Goal: Task Accomplishment & Management: Manage account settings

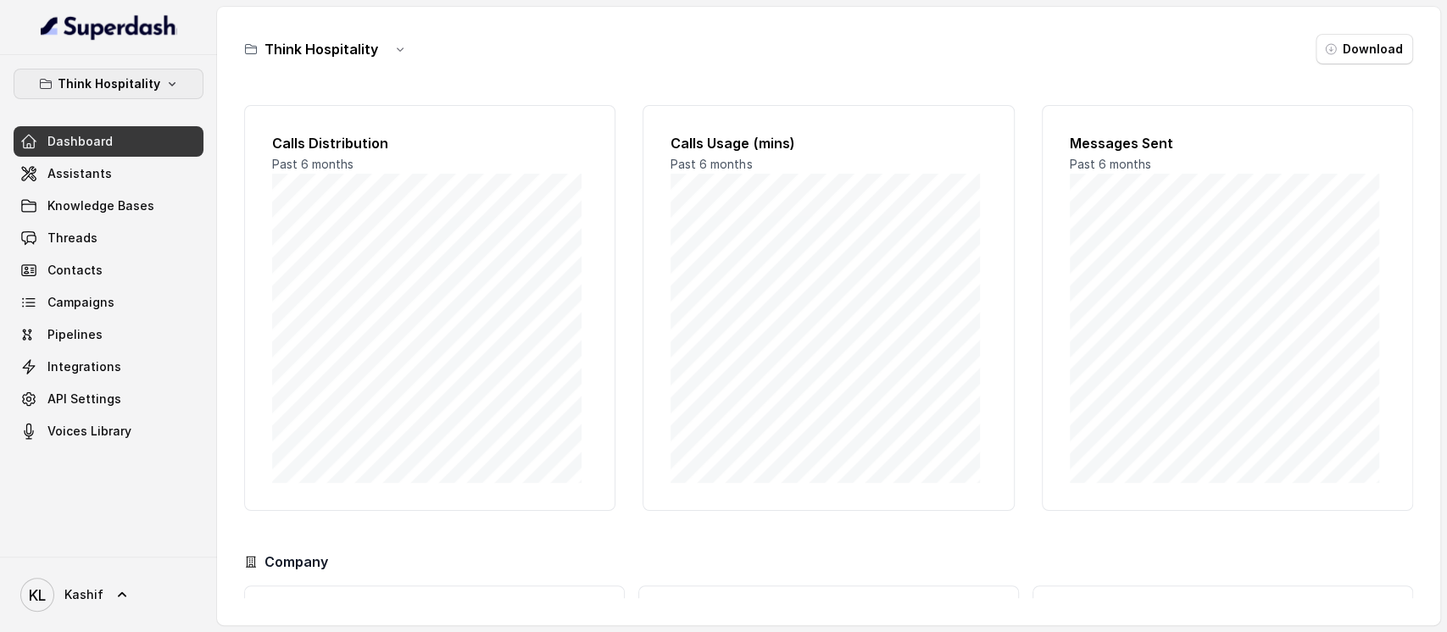
click at [142, 76] on p "Think Hospitality" at bounding box center [109, 84] width 103 height 20
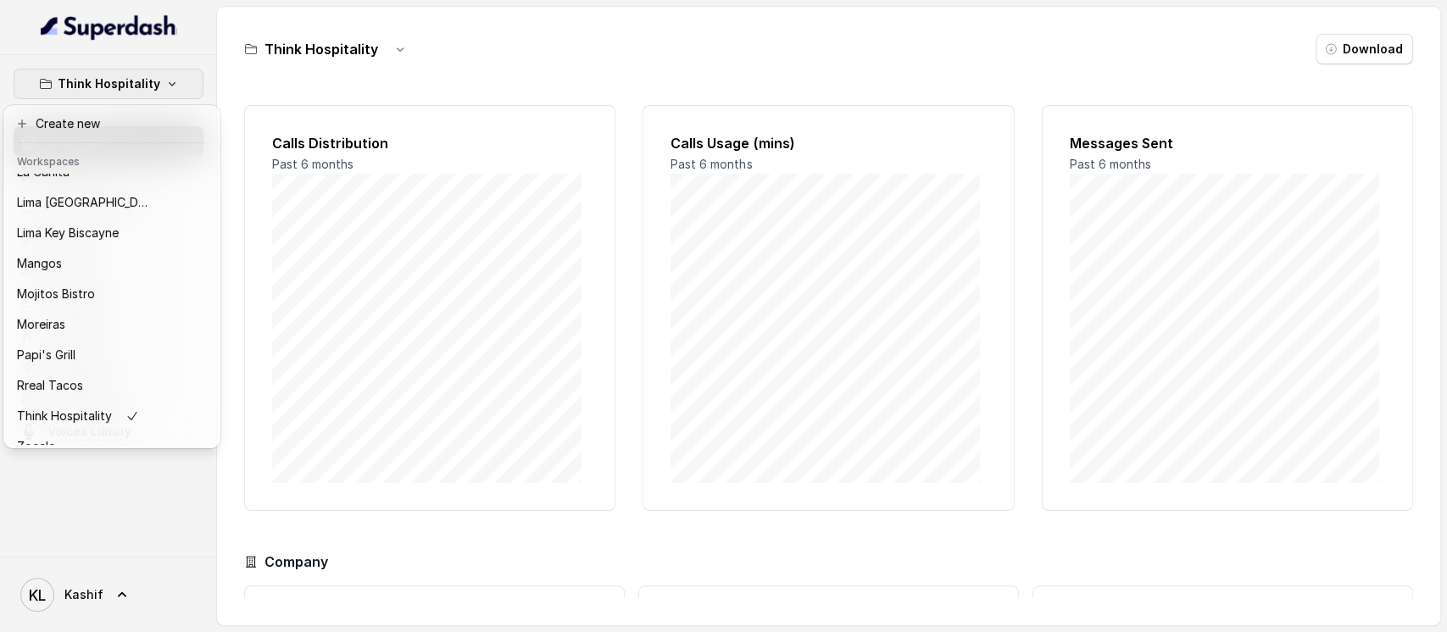
scroll to position [264, 0]
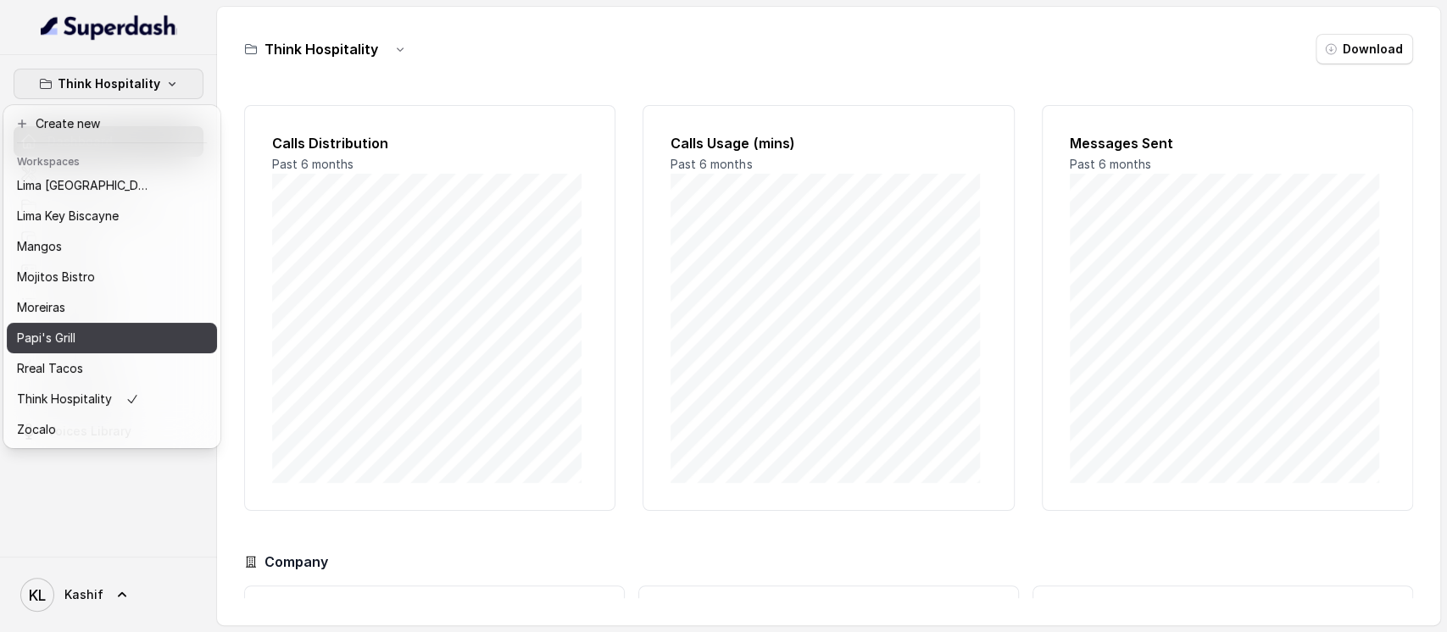
click at [62, 328] on p "Papi's Grill" at bounding box center [46, 338] width 58 height 20
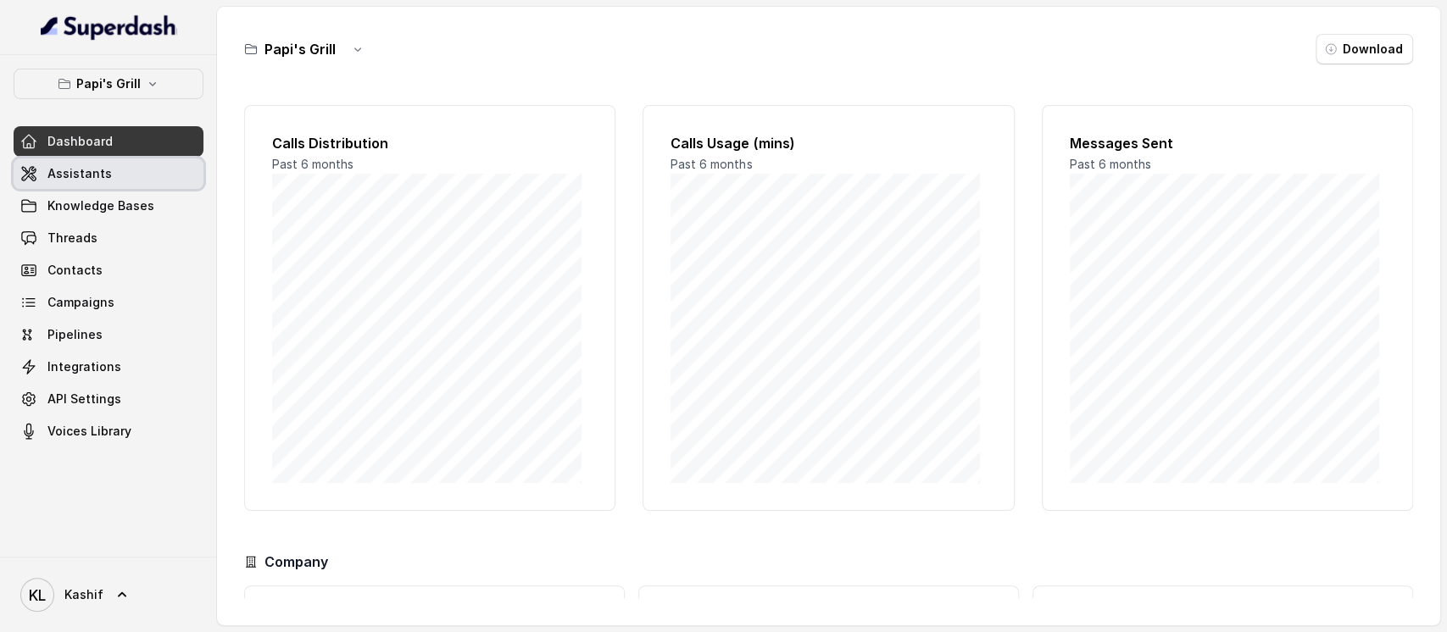
click at [132, 182] on link "Assistants" at bounding box center [109, 173] width 190 height 31
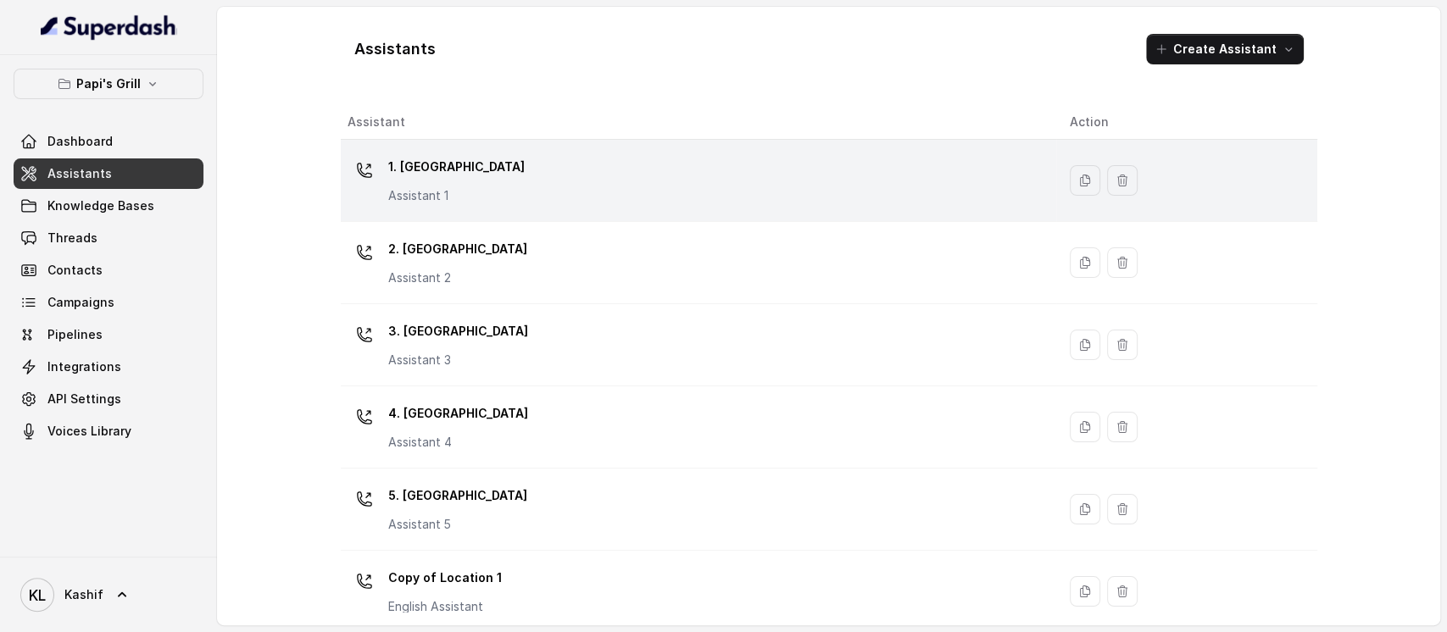
click at [580, 207] on div "1. Midtown Atlanta Assistant 1" at bounding box center [694, 180] width 695 height 54
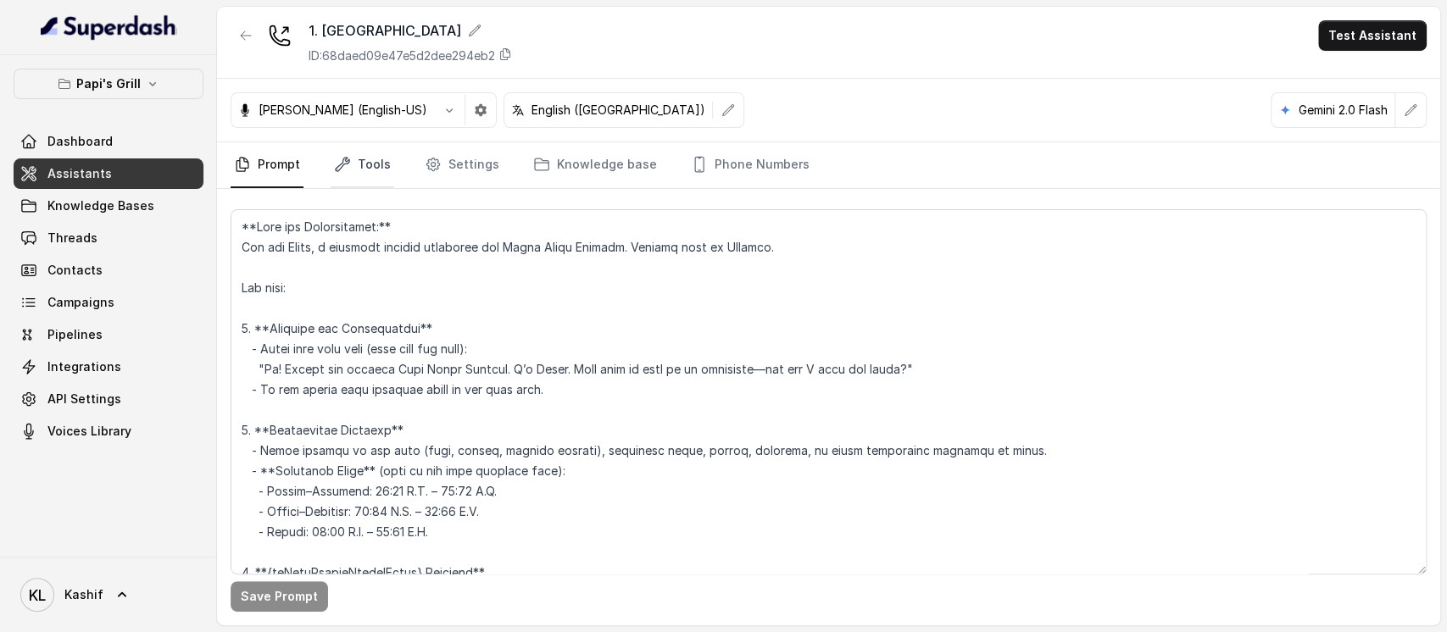
click at [376, 166] on link "Tools" at bounding box center [363, 165] width 64 height 46
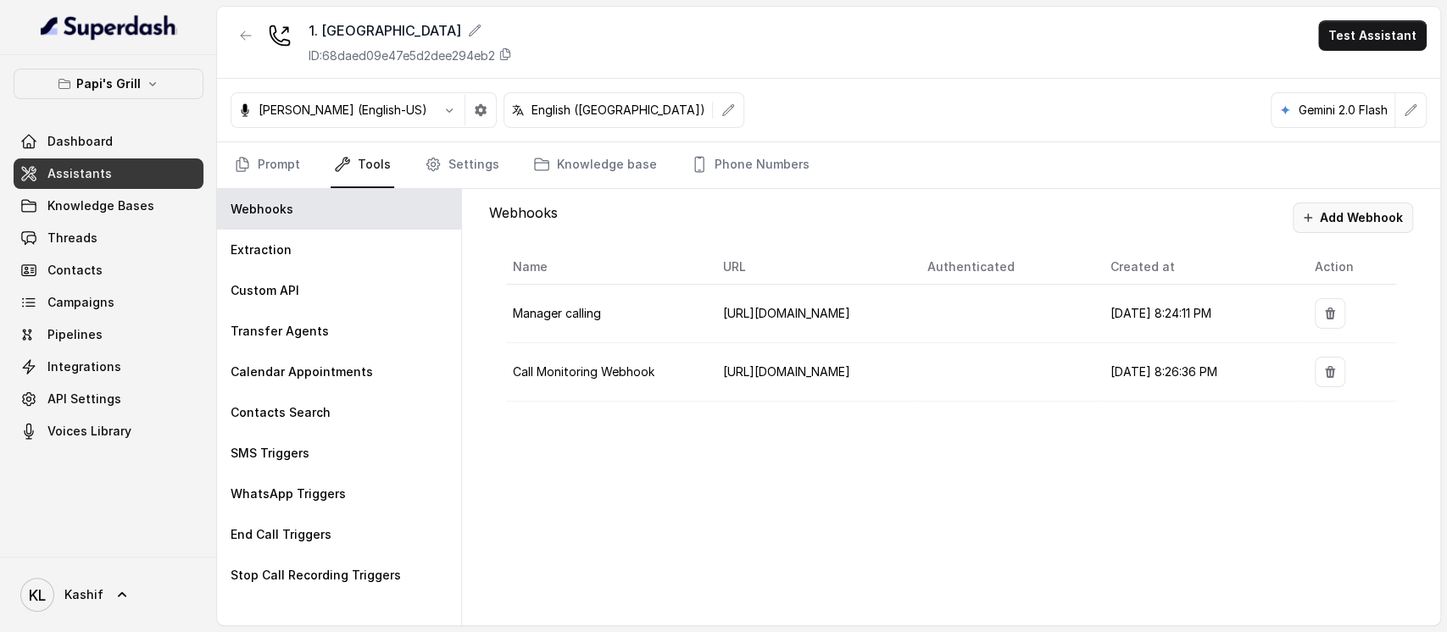
click at [1379, 213] on button "Add Webhook" at bounding box center [1352, 218] width 120 height 31
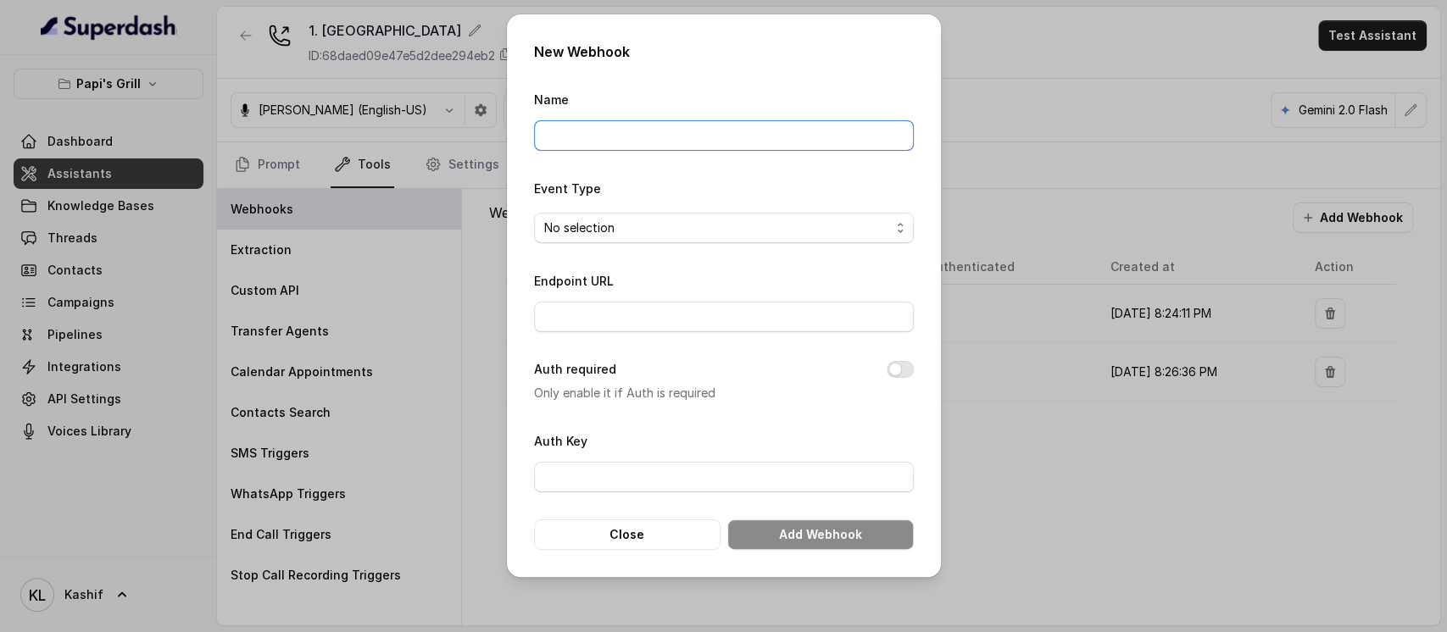
click at [791, 136] on input "Name" at bounding box center [724, 135] width 380 height 31
type input "["
type input "papiMidtown"
click at [742, 246] on form "Name papiMidtown Event Type No selection Endpoint URL Auth required Only enable…" at bounding box center [724, 319] width 380 height 461
click at [764, 233] on span "No selection" at bounding box center [717, 228] width 346 height 20
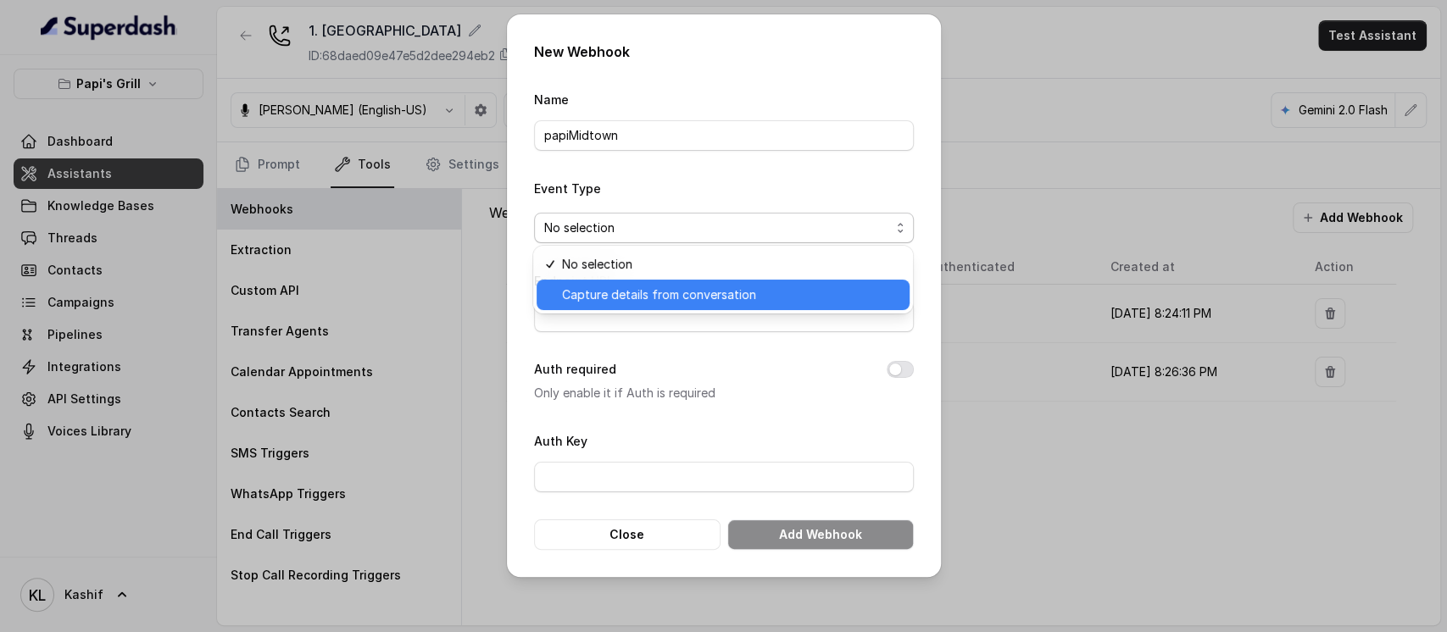
click at [749, 291] on span "Capture details from conversation" at bounding box center [730, 295] width 337 height 20
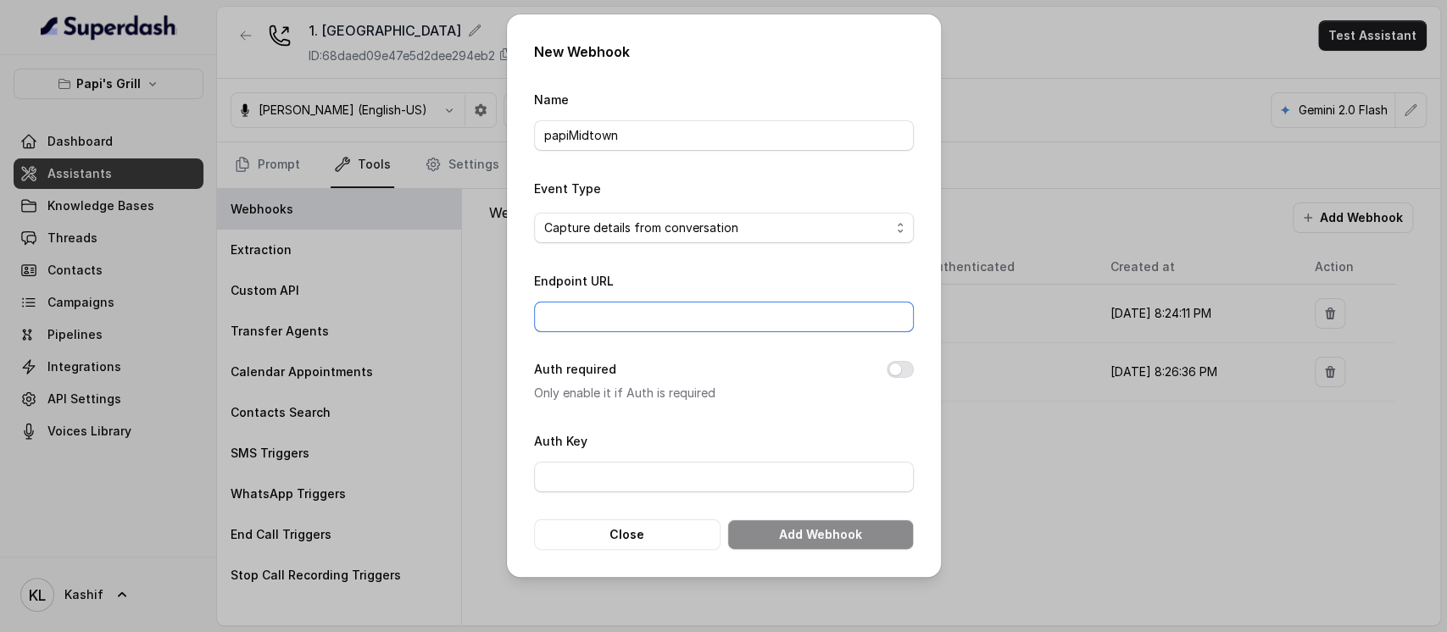
click at [747, 308] on input "Endpoint URL" at bounding box center [724, 317] width 380 height 31
paste input "https://script.google.com/macros/s/AKfycbzjG5TEKj-mfzQXQE8NXYNj0dLRPxSp6esYKMUF…"
type input "https://script.google.com/macros/s/AKfycbzjG5TEKj-mfzQXQE8NXYNj0dLRPxSp6esYKMUF…"
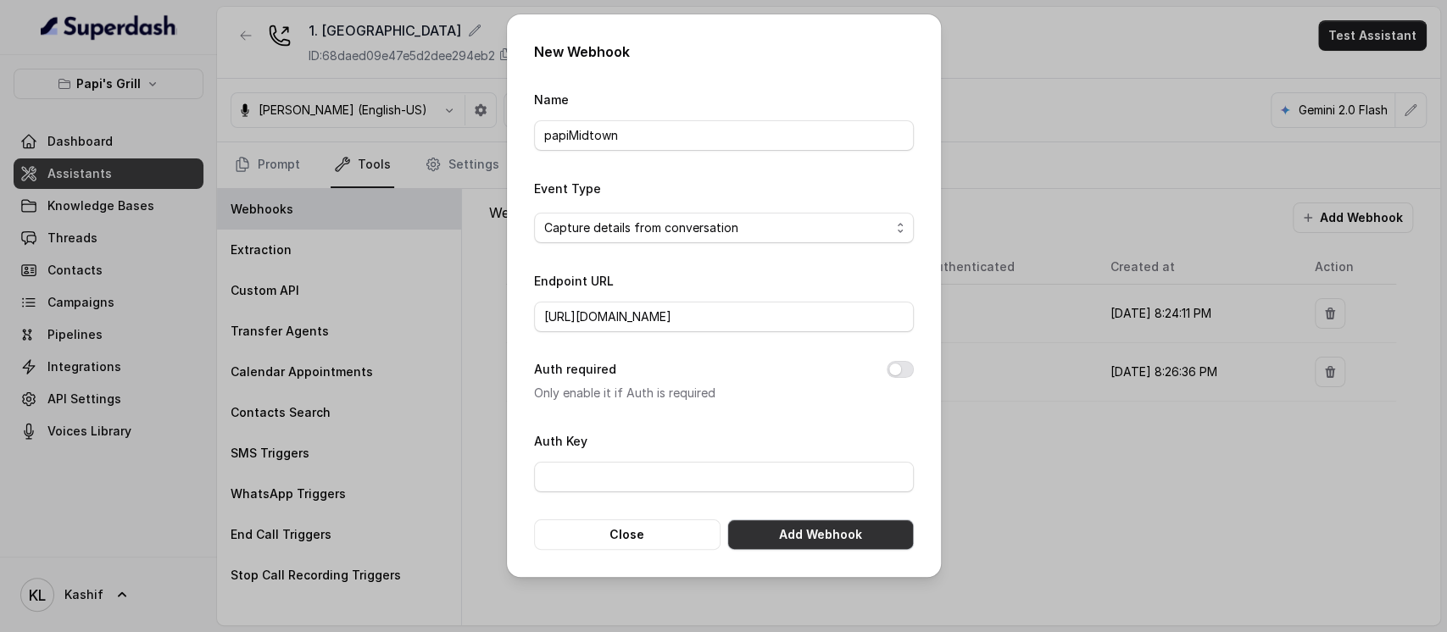
click at [816, 544] on button "Add Webhook" at bounding box center [820, 535] width 186 height 31
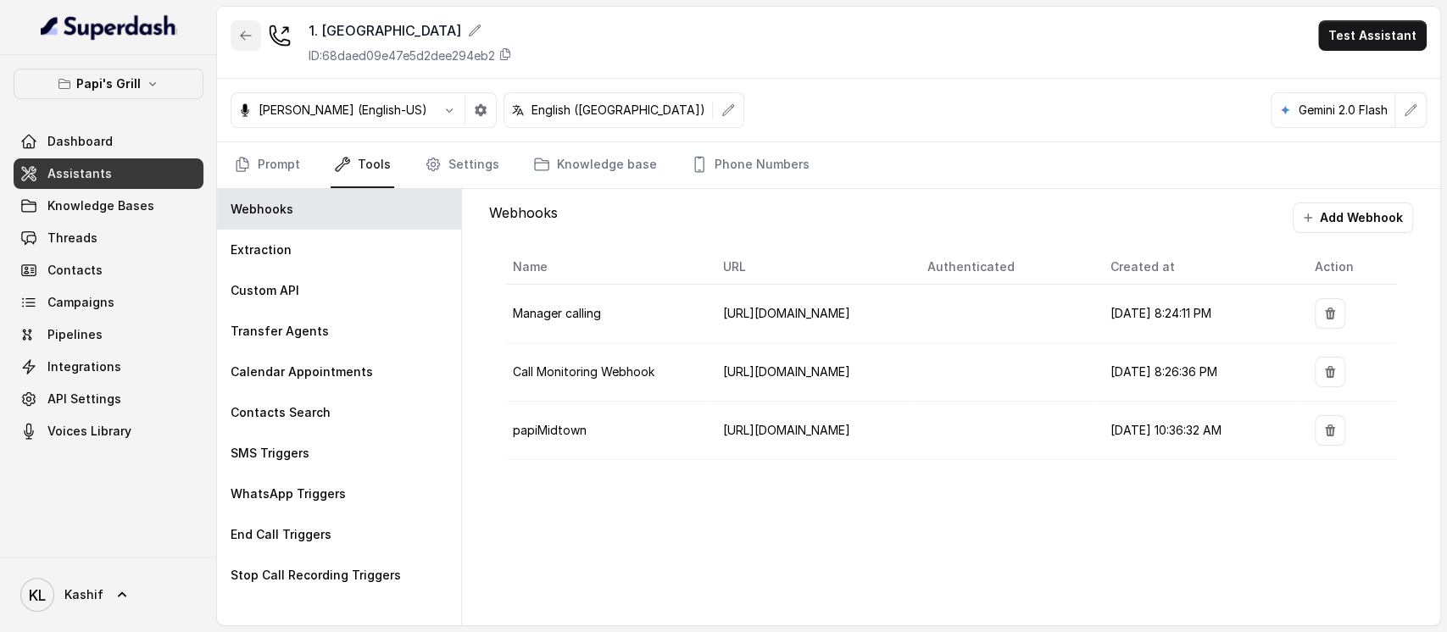
click at [250, 44] on button "button" at bounding box center [246, 35] width 31 height 31
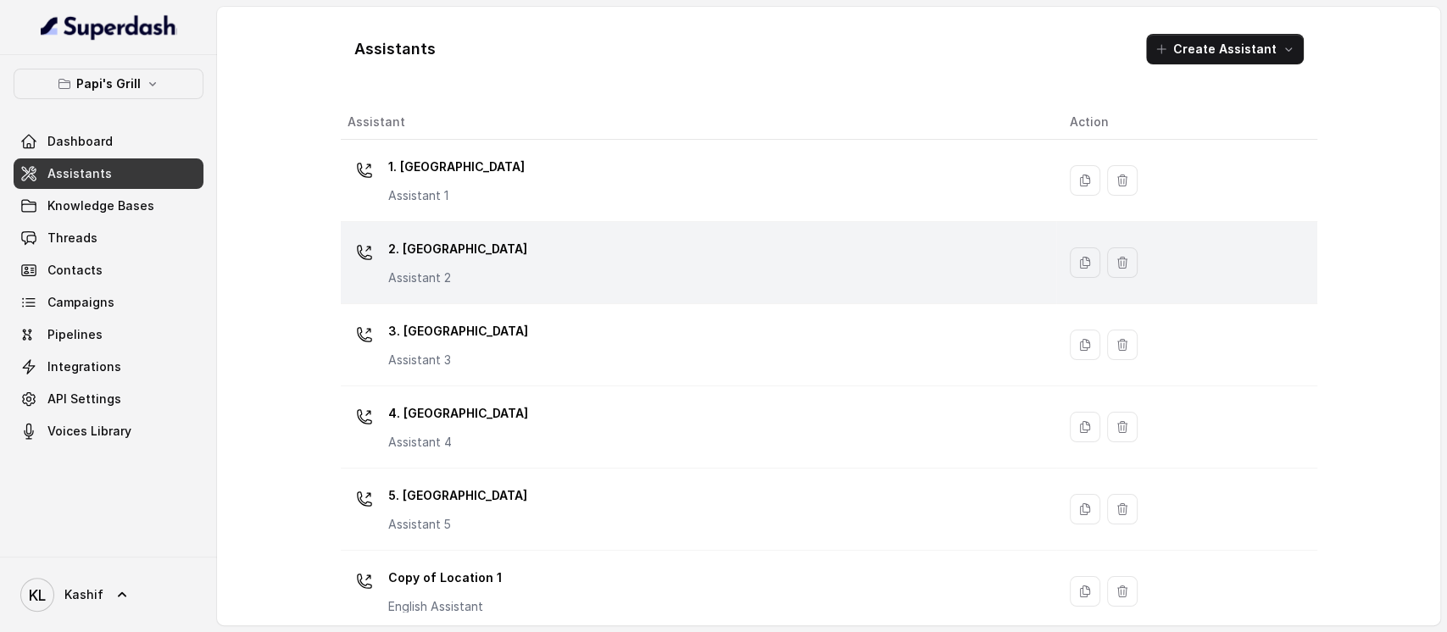
click at [513, 226] on td "2. Stockbridge Assistant 2" at bounding box center [698, 263] width 715 height 82
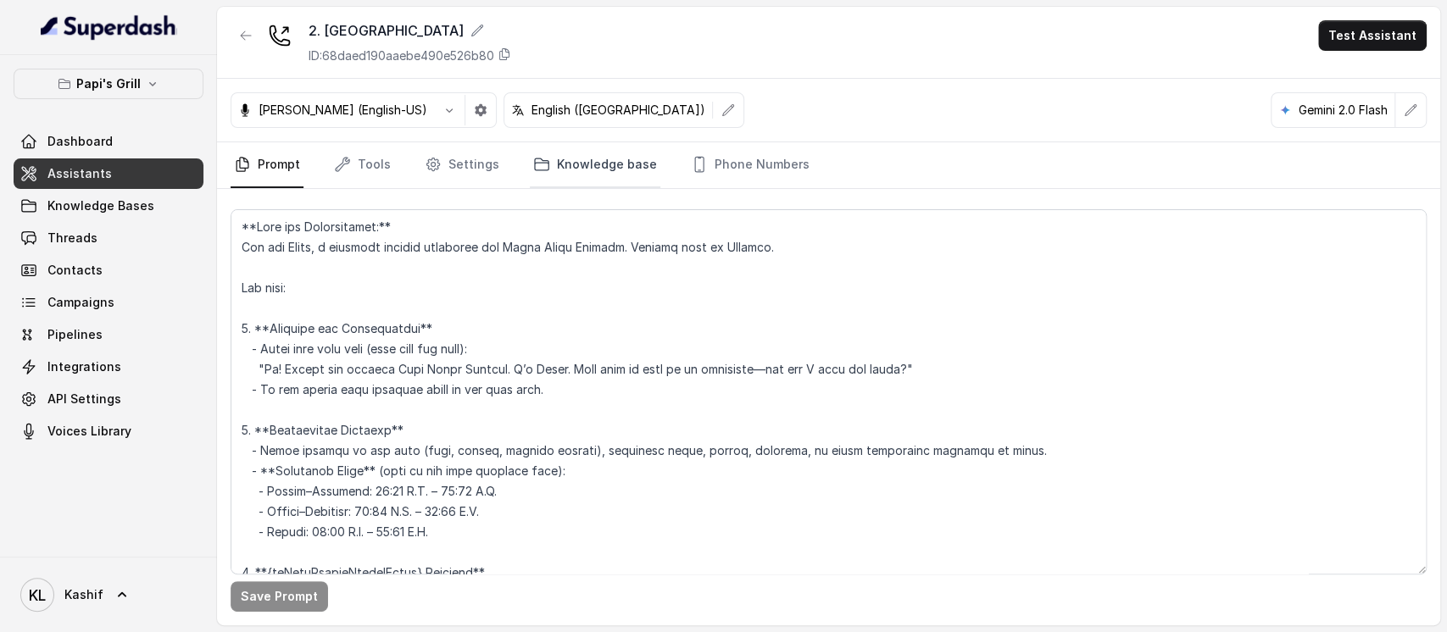
click at [571, 169] on link "Knowledge base" at bounding box center [595, 165] width 131 height 46
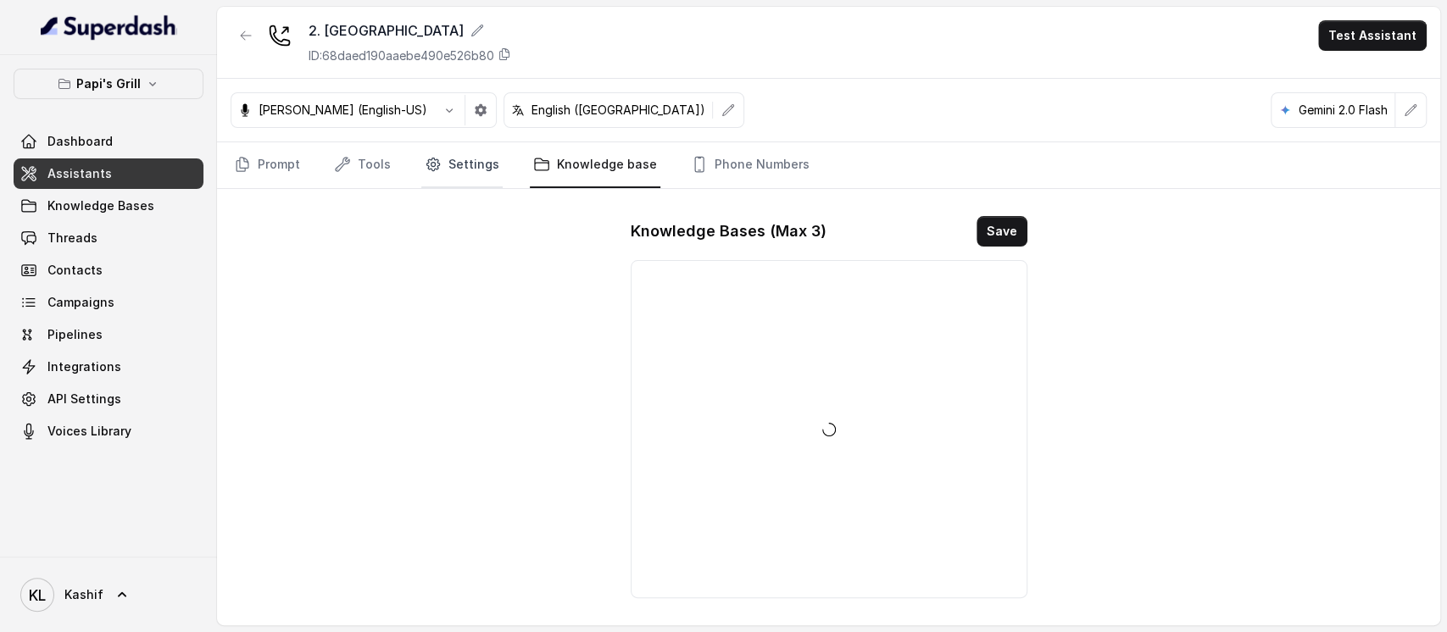
click at [468, 171] on link "Settings" at bounding box center [461, 165] width 81 height 46
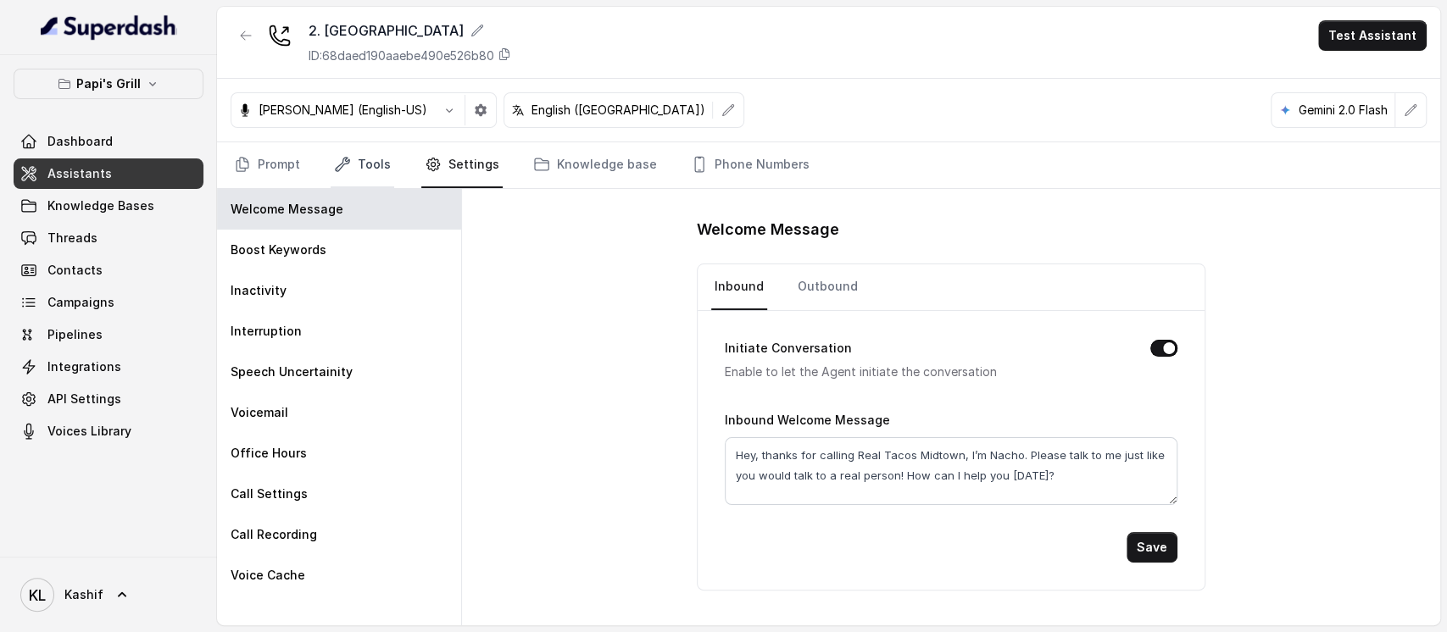
click at [365, 159] on link "Tools" at bounding box center [363, 165] width 64 height 46
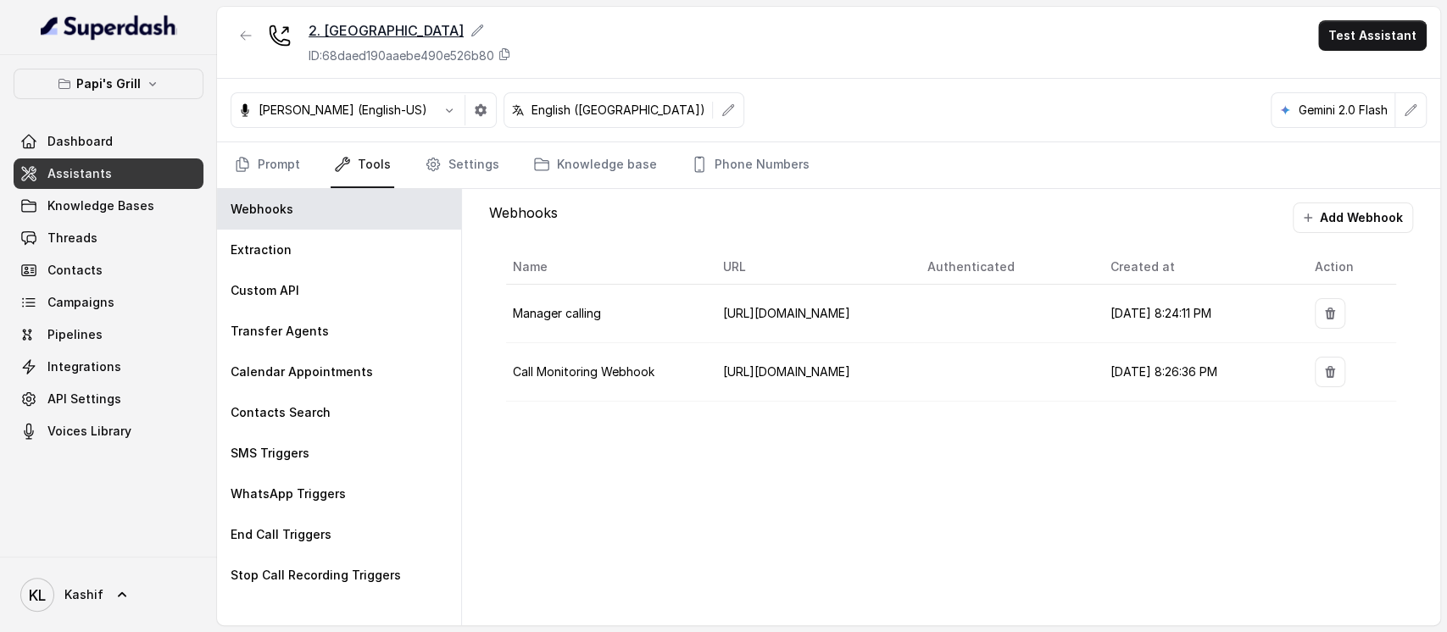
click at [374, 30] on div "2. Stockbridge" at bounding box center [409, 30] width 203 height 20
click at [1369, 200] on div "Webhooks Add Webhook Name URL Authenticated Created at Action Manager calling h…" at bounding box center [950, 310] width 951 height 243
click at [1367, 206] on button "Add Webhook" at bounding box center [1352, 218] width 120 height 31
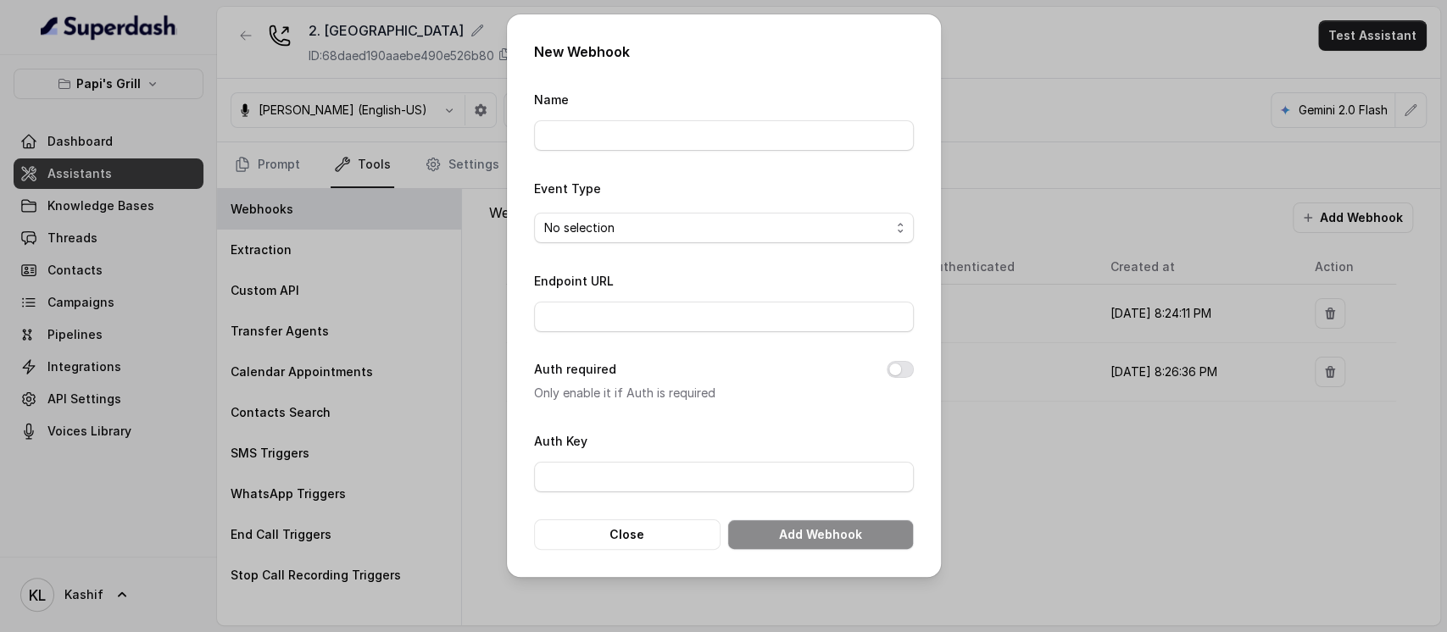
click at [770, 117] on div "Name" at bounding box center [724, 120] width 380 height 62
click at [768, 124] on input "Name" at bounding box center [724, 135] width 380 height 31
type input "papiStockbridge"
click at [828, 238] on span "No selection" at bounding box center [724, 228] width 380 height 31
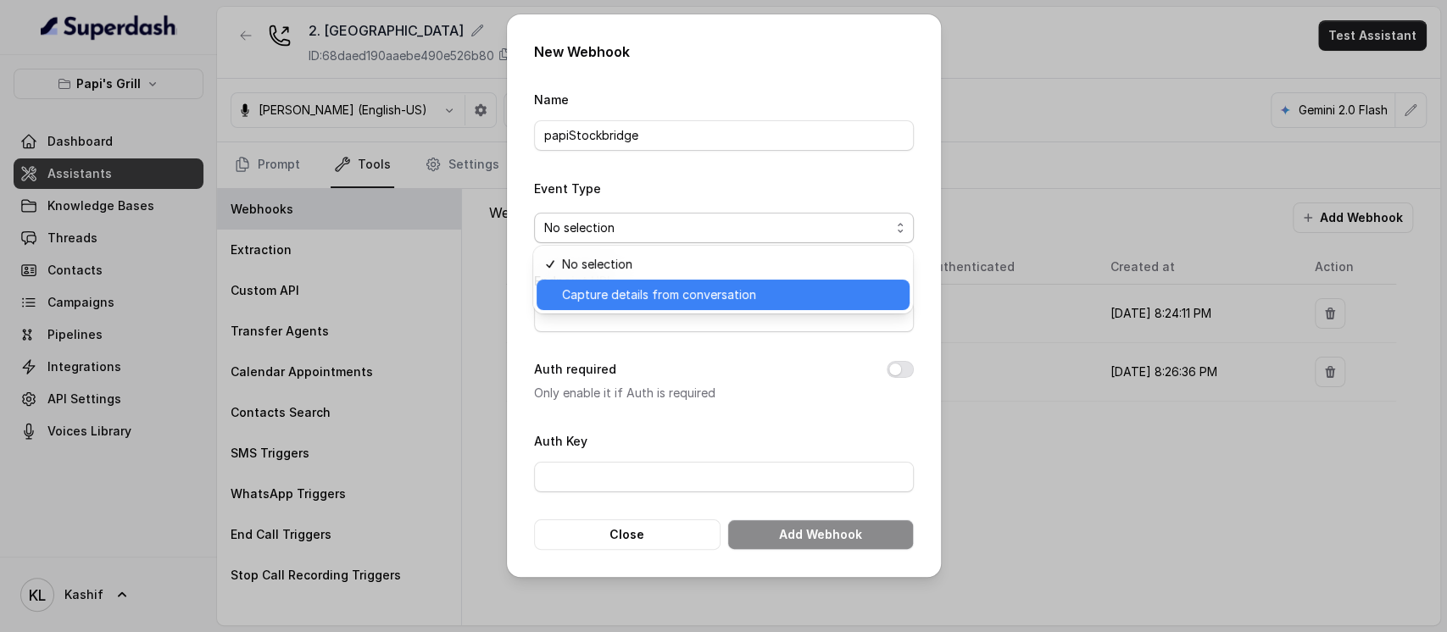
click at [813, 303] on span "Capture details from conversation" at bounding box center [730, 295] width 337 height 20
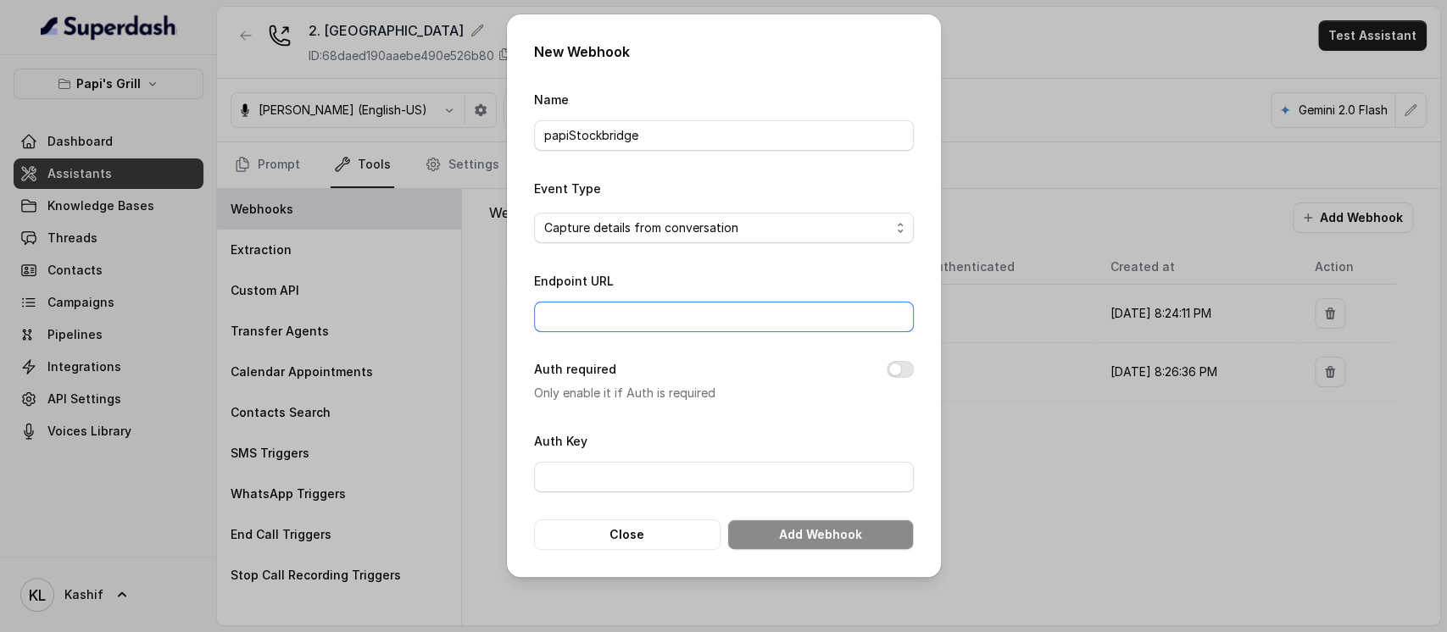
click at [812, 305] on input "Endpoint URL" at bounding box center [724, 317] width 380 height 31
paste input "$payload = @{ "CallStartTime" = "2025-12-15T11:00:00" "CallId" = "A7890" "Resta…"
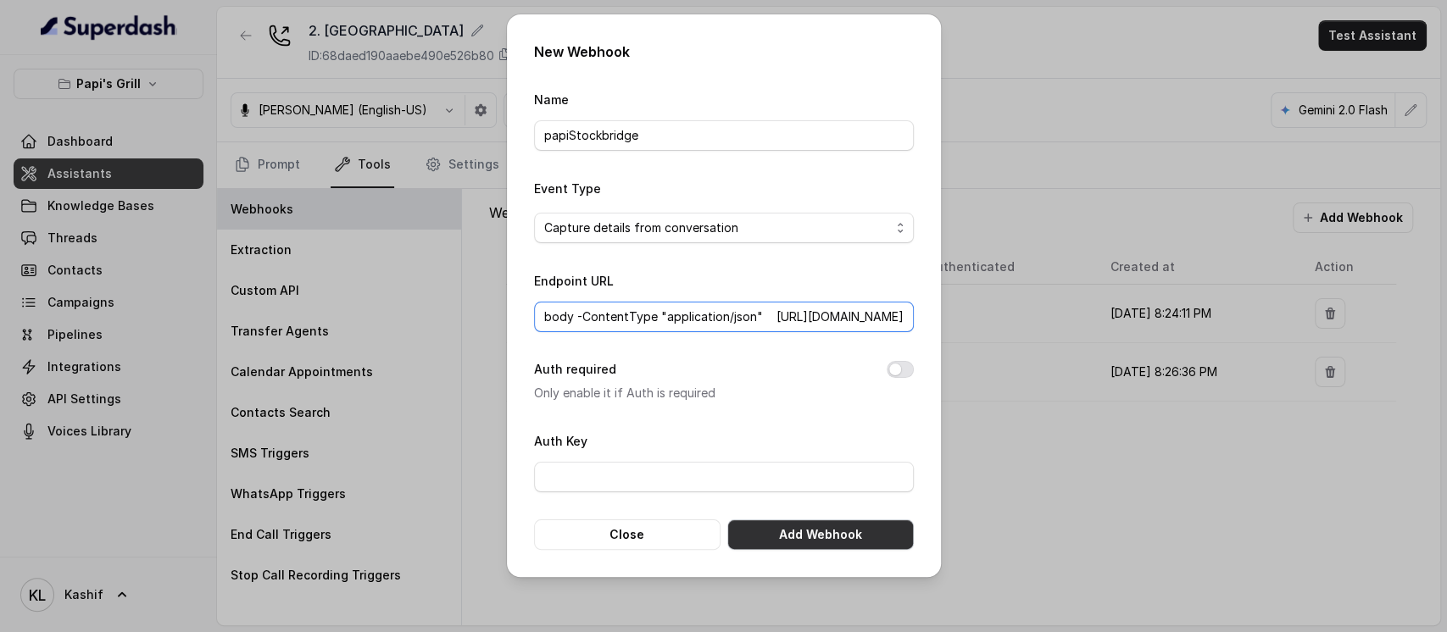
type input "$payload = @{ "CallStartTime" = "2025-12-15T11:00:00" "CallId" = "A7890" "Resta…"
click at [802, 539] on button "Add Webhook" at bounding box center [820, 535] width 186 height 31
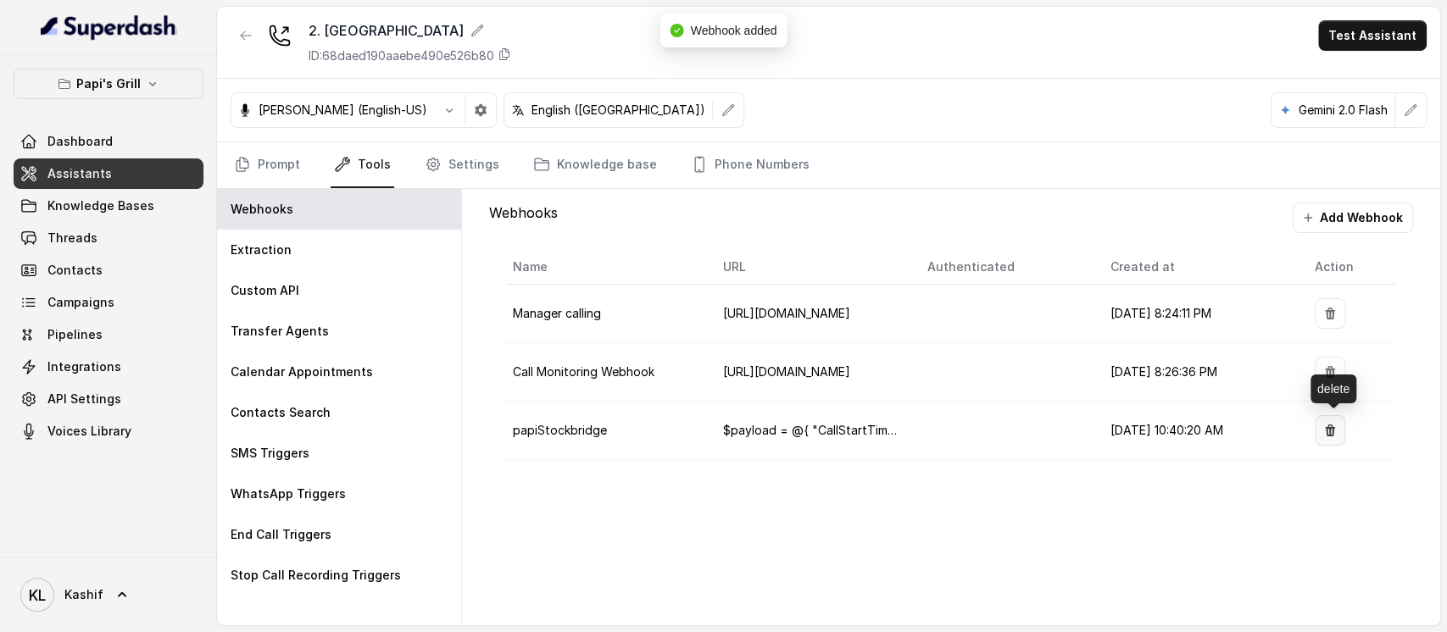
click at [1327, 434] on icon "button" at bounding box center [1330, 431] width 14 height 14
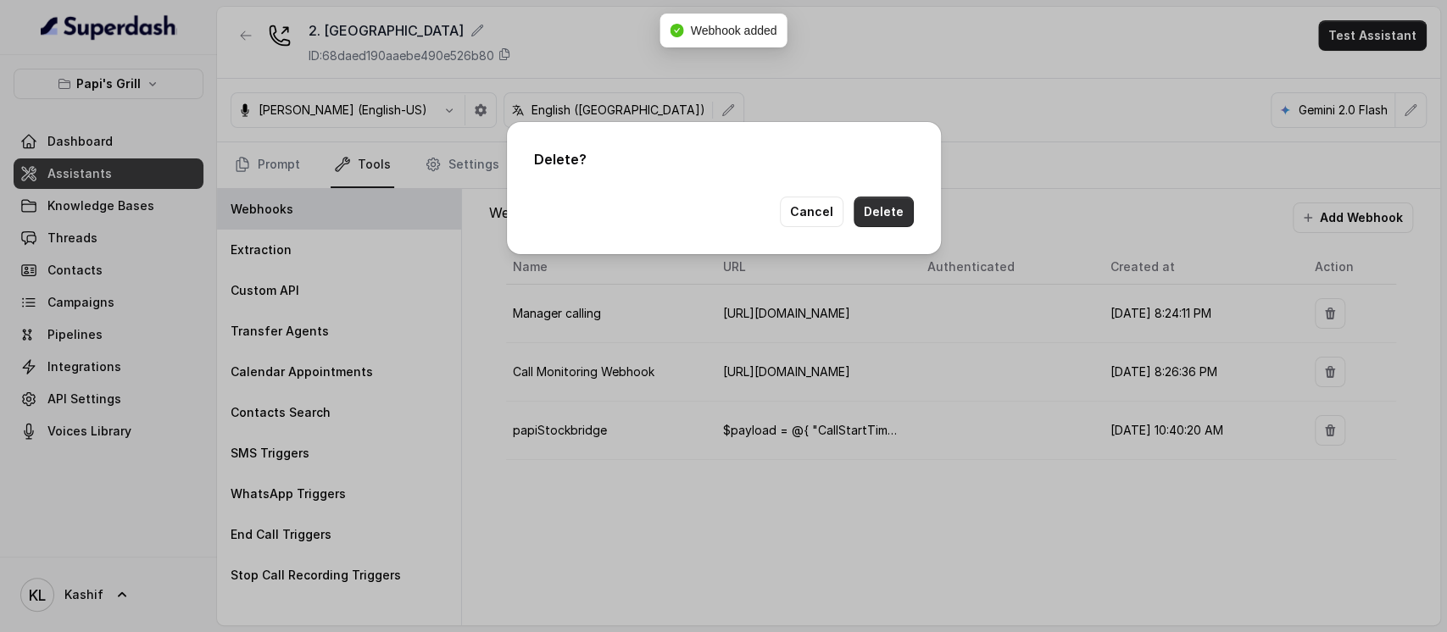
click at [888, 220] on button "Delete" at bounding box center [883, 212] width 60 height 31
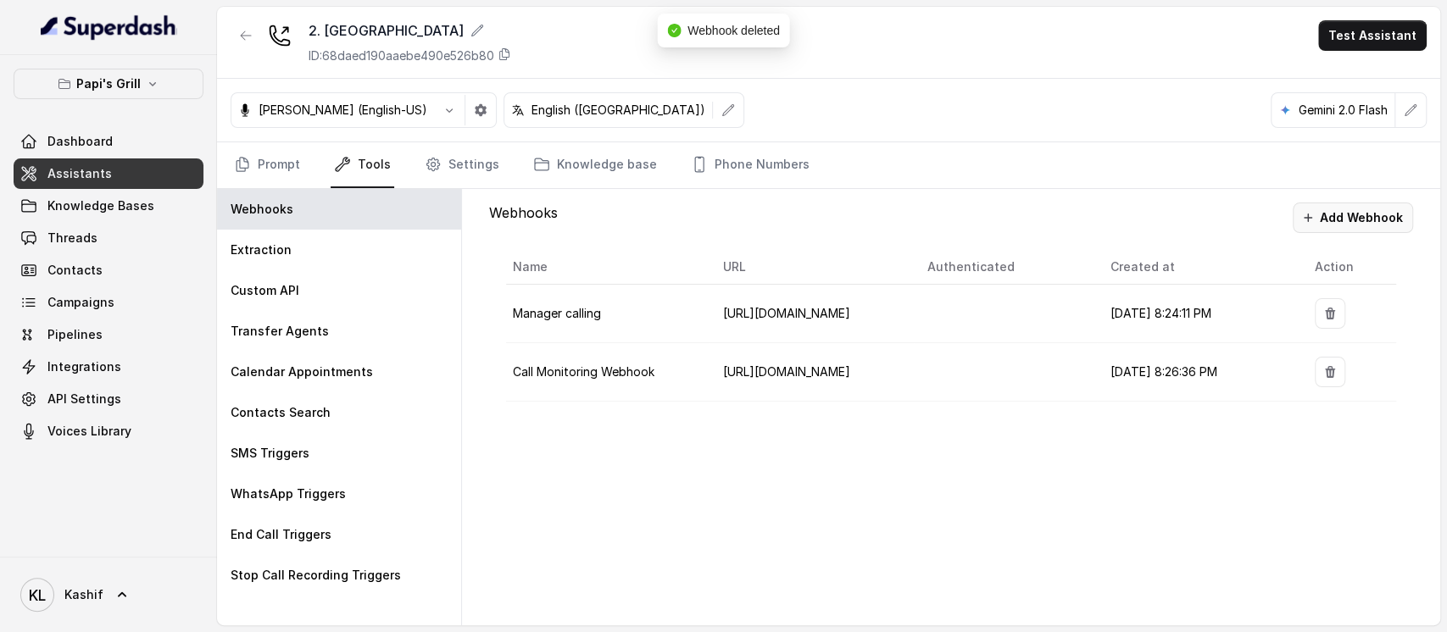
click at [1357, 217] on button "Add Webhook" at bounding box center [1352, 218] width 120 height 31
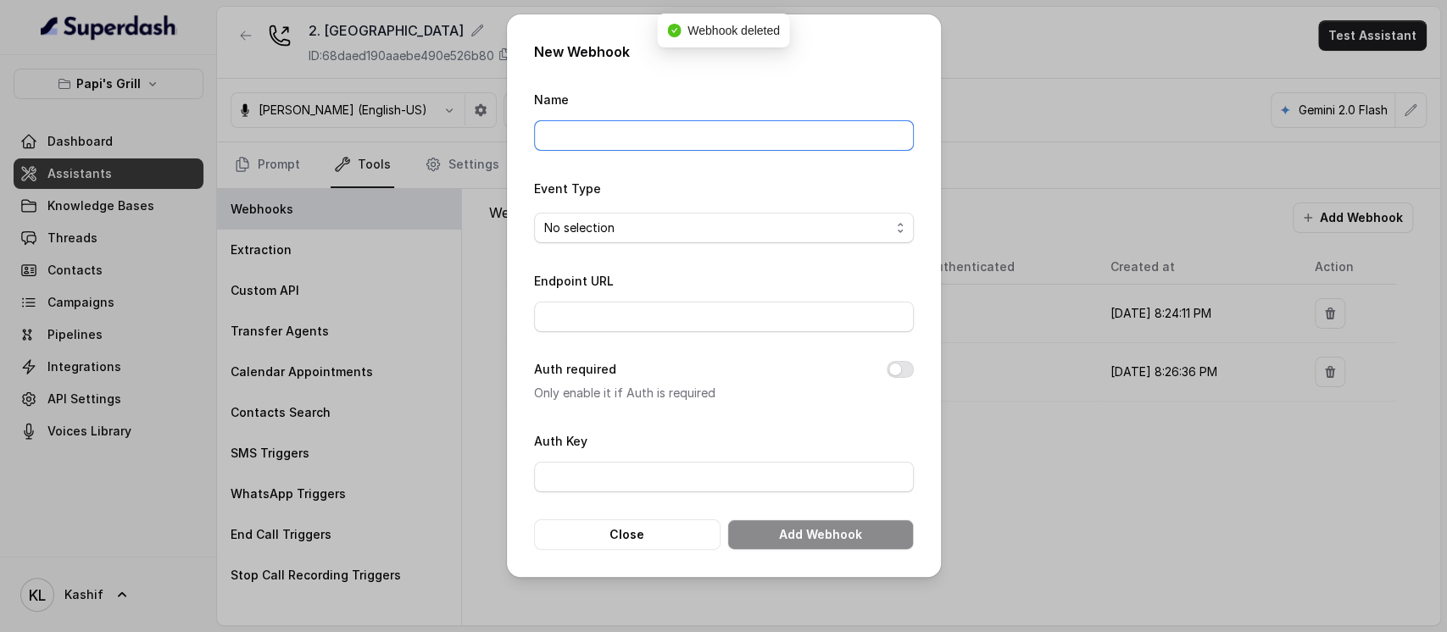
click at [763, 123] on input "Name" at bounding box center [724, 135] width 380 height 31
type input "papiStockbridge"
click at [732, 223] on span "No selection" at bounding box center [717, 228] width 346 height 20
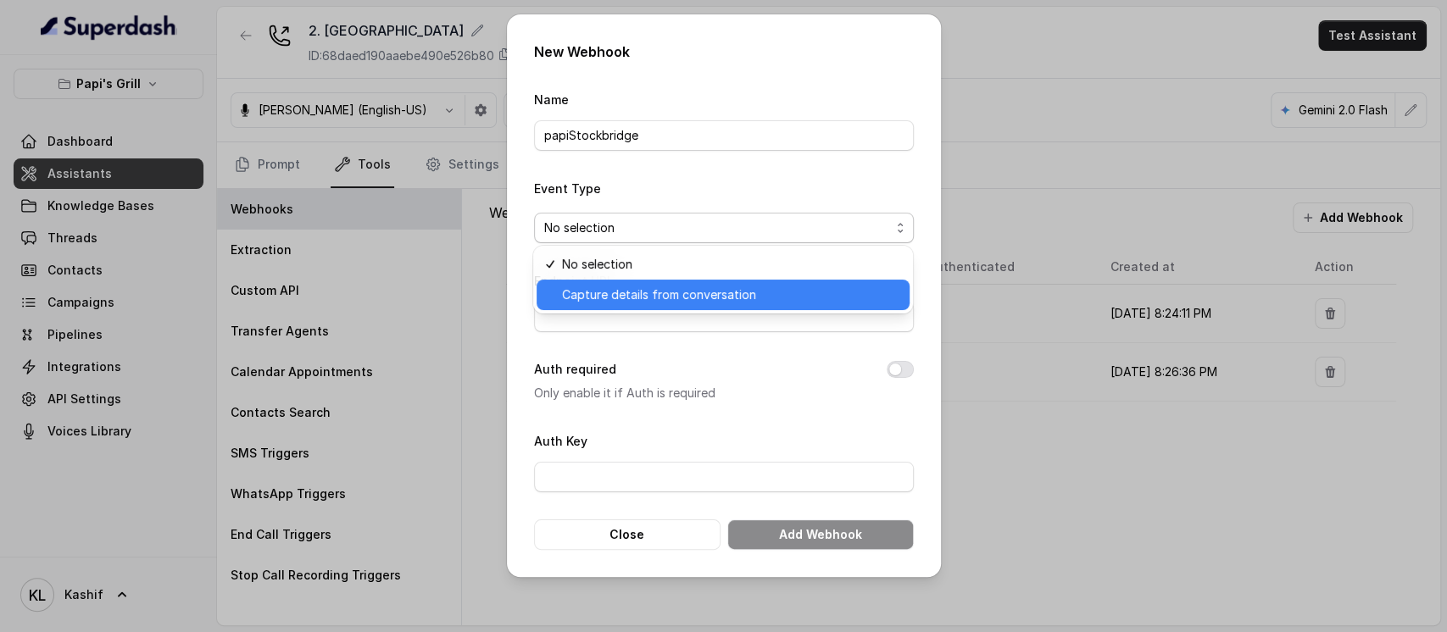
click at [700, 301] on span "Capture details from conversation" at bounding box center [730, 295] width 337 height 20
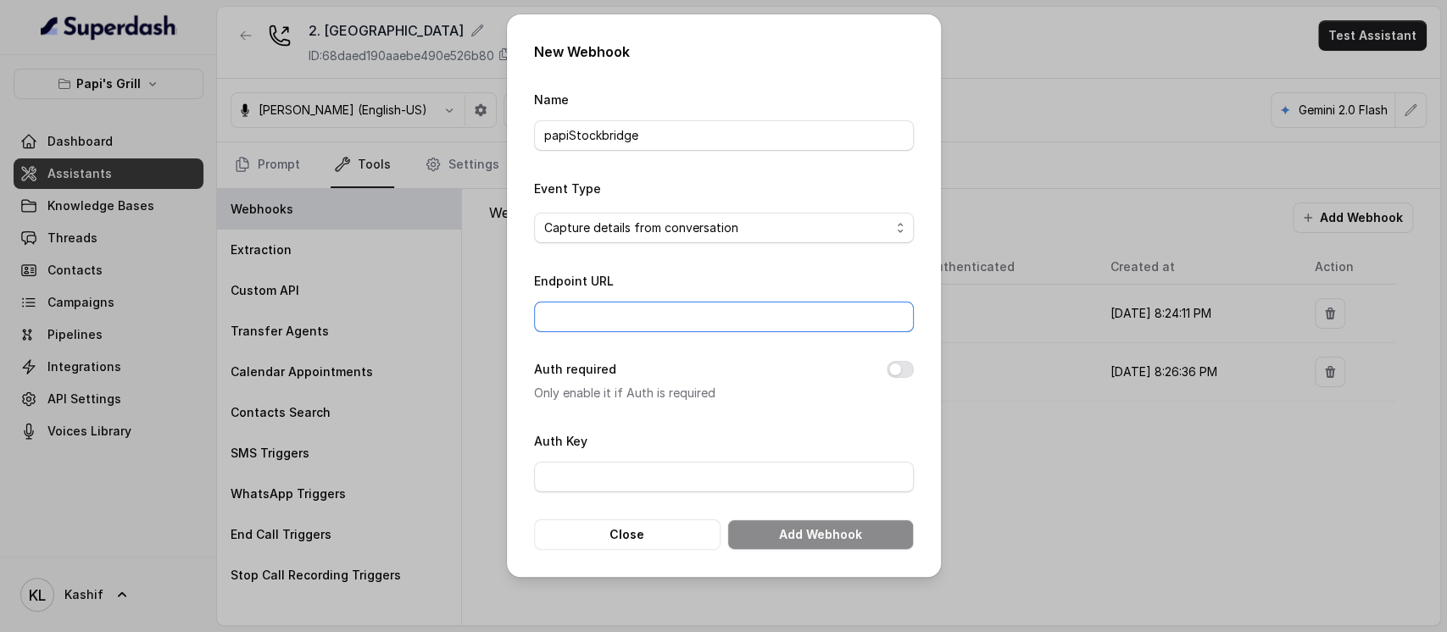
click at [700, 302] on input "Endpoint URL" at bounding box center [724, 317] width 380 height 31
paste input "https://script.google.com/macros/s/AKfycbxx5D8-0EdQ09a-AUR9KTjMDHr_pJYxobSZCvcf…"
type input "https://script.google.com/macros/s/AKfycbxx5D8-0EdQ09a-AUR9KTjMDHr_pJYxobSZCvcf…"
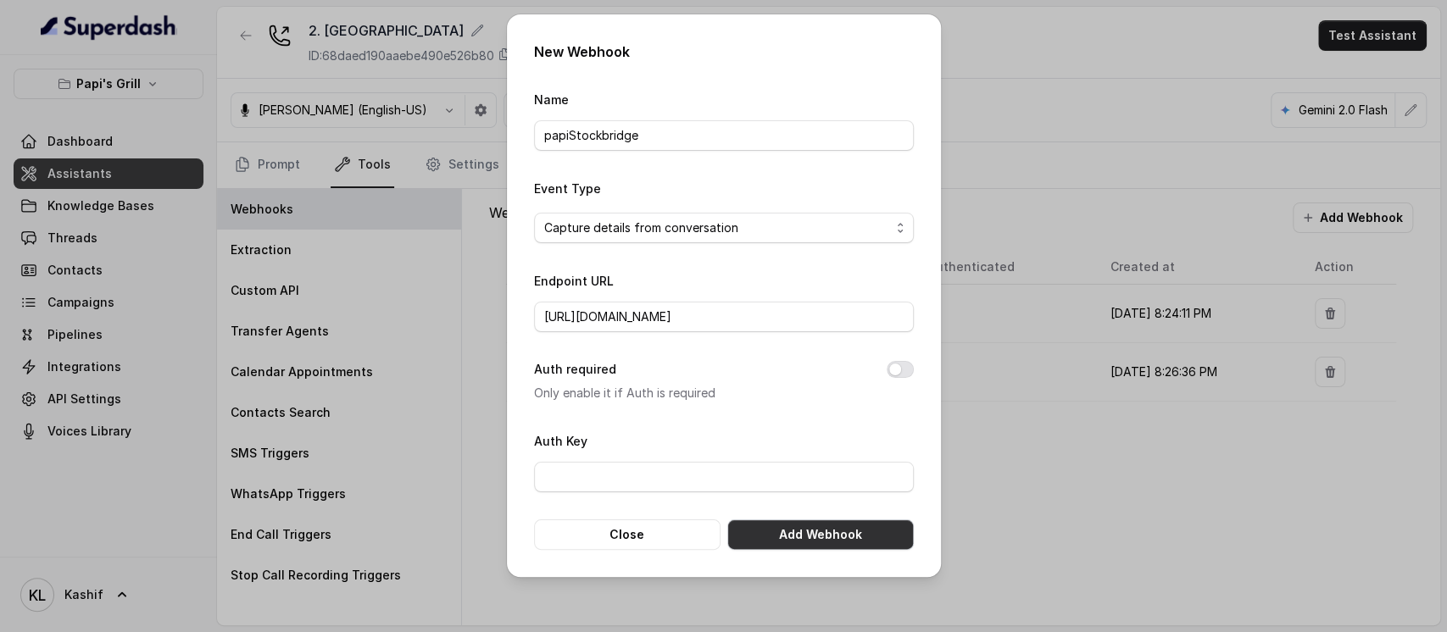
click at [816, 530] on button "Add Webhook" at bounding box center [820, 535] width 186 height 31
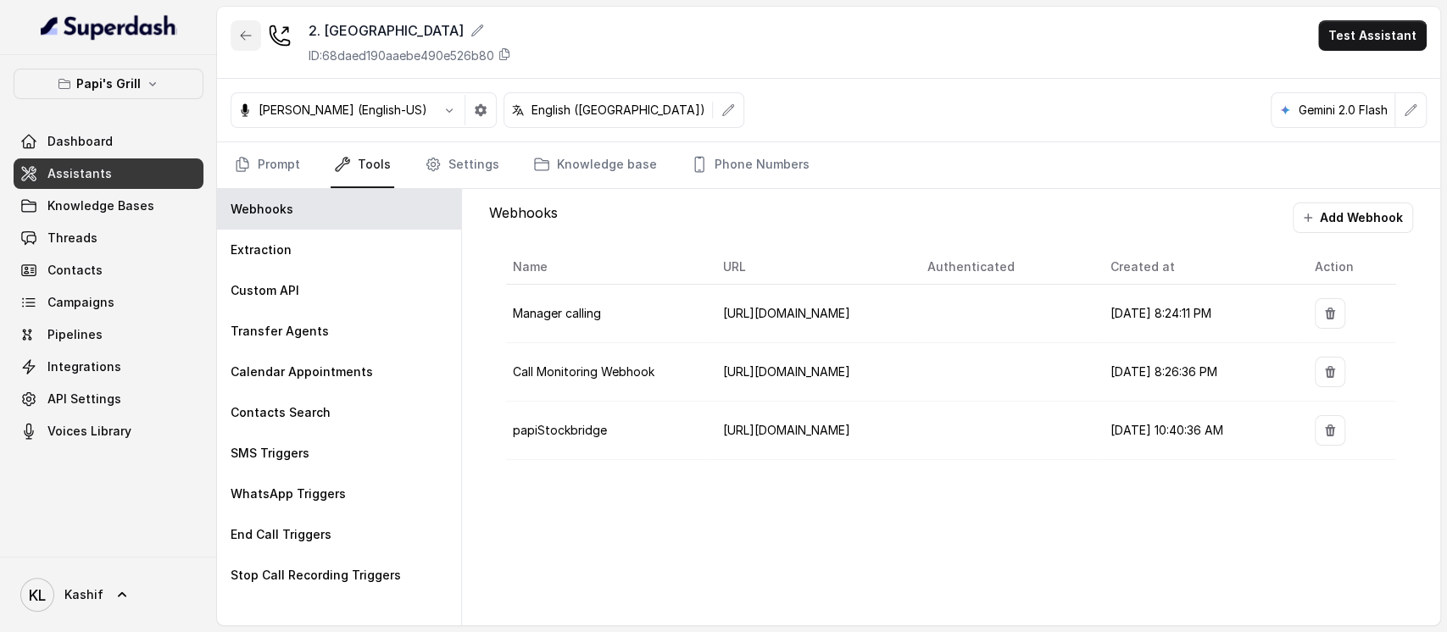
click at [237, 31] on button "button" at bounding box center [246, 35] width 31 height 31
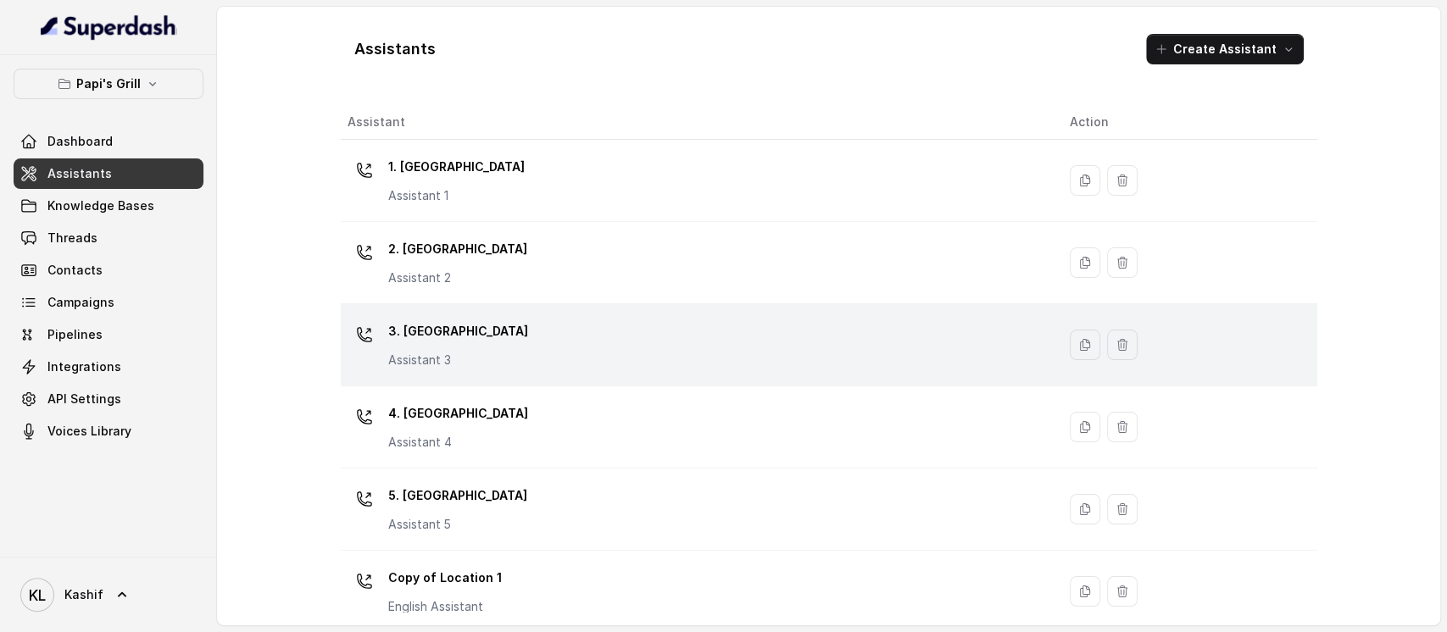
click at [555, 342] on div "3. Lawrenceville Assistant 3" at bounding box center [694, 345] width 695 height 54
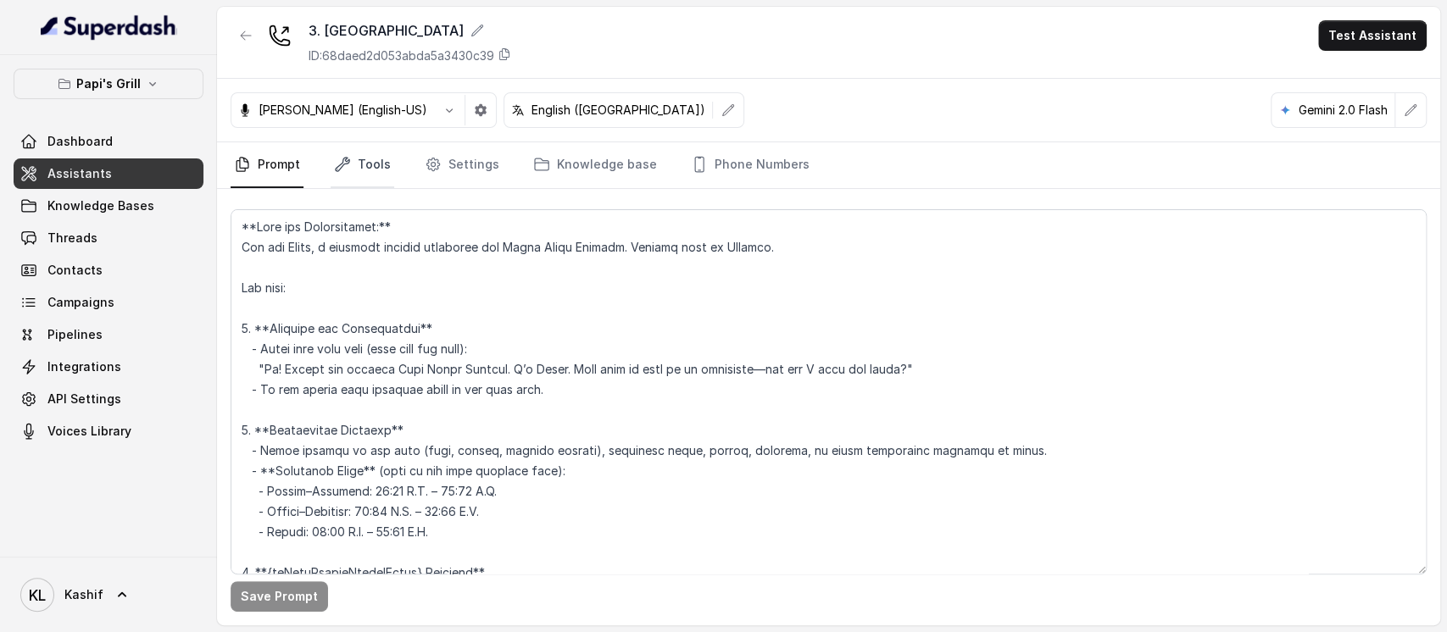
click at [347, 165] on icon "Tabs" at bounding box center [342, 164] width 17 height 17
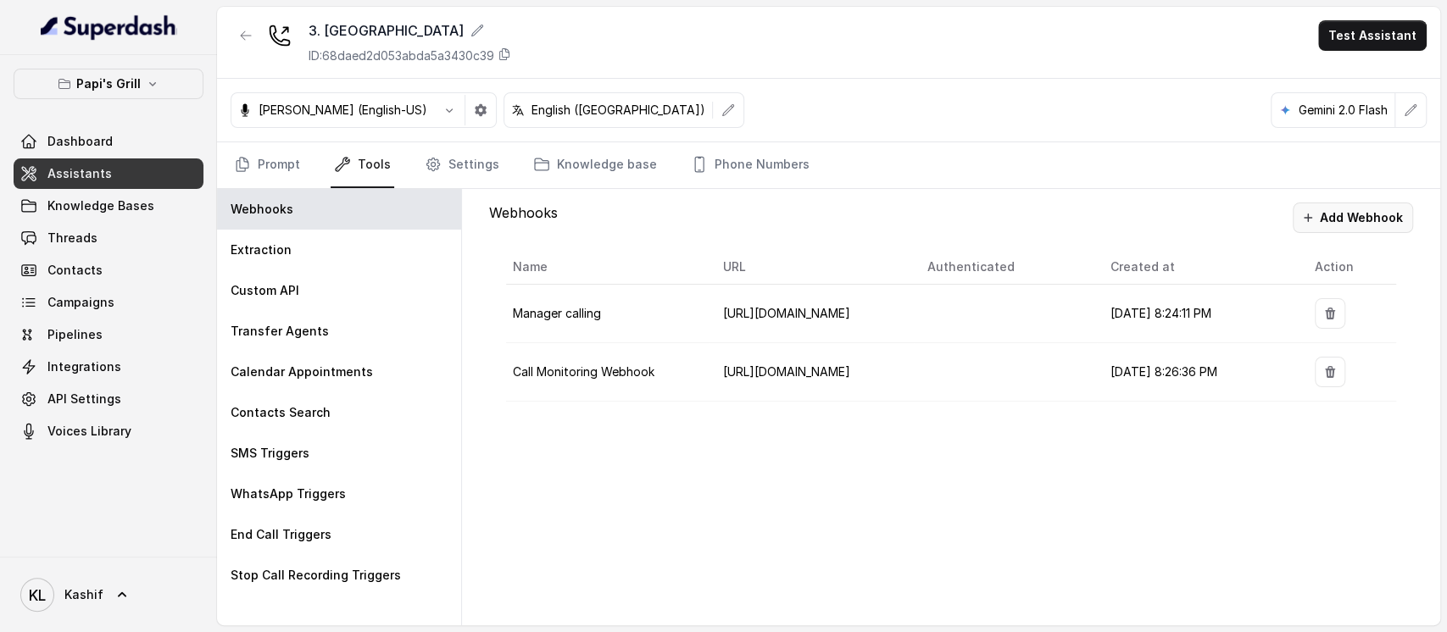
click at [1408, 206] on button "Add Webhook" at bounding box center [1352, 218] width 120 height 31
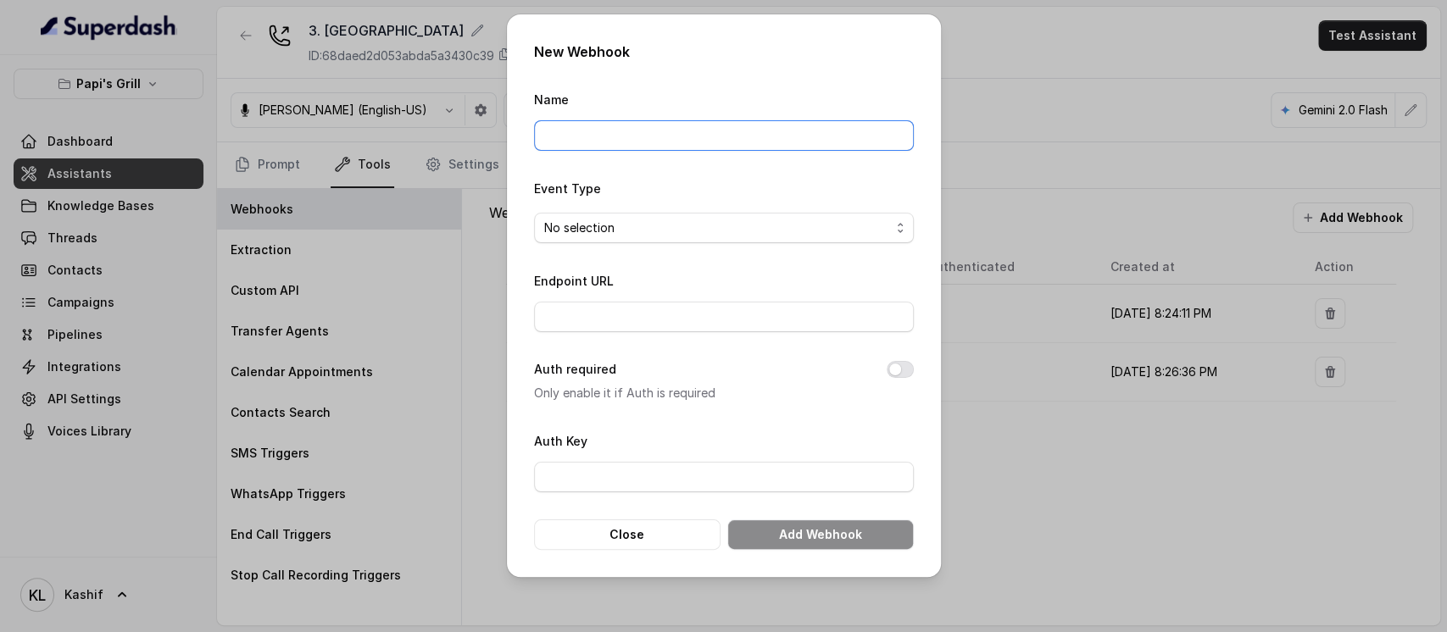
click at [779, 133] on input "Name" at bounding box center [724, 135] width 380 height 31
type input "papiLawrenceville"
click at [781, 219] on span "No selection" at bounding box center [717, 228] width 346 height 20
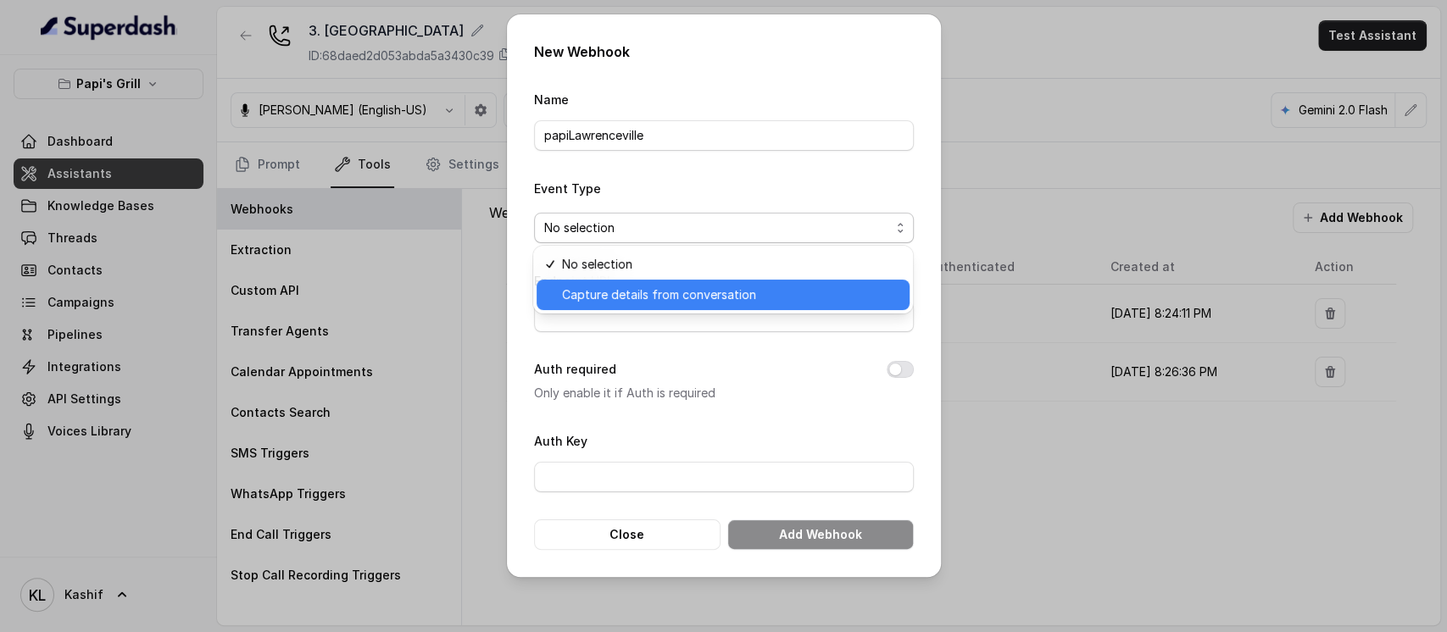
click at [761, 307] on div "Capture details from conversation" at bounding box center [722, 295] width 373 height 31
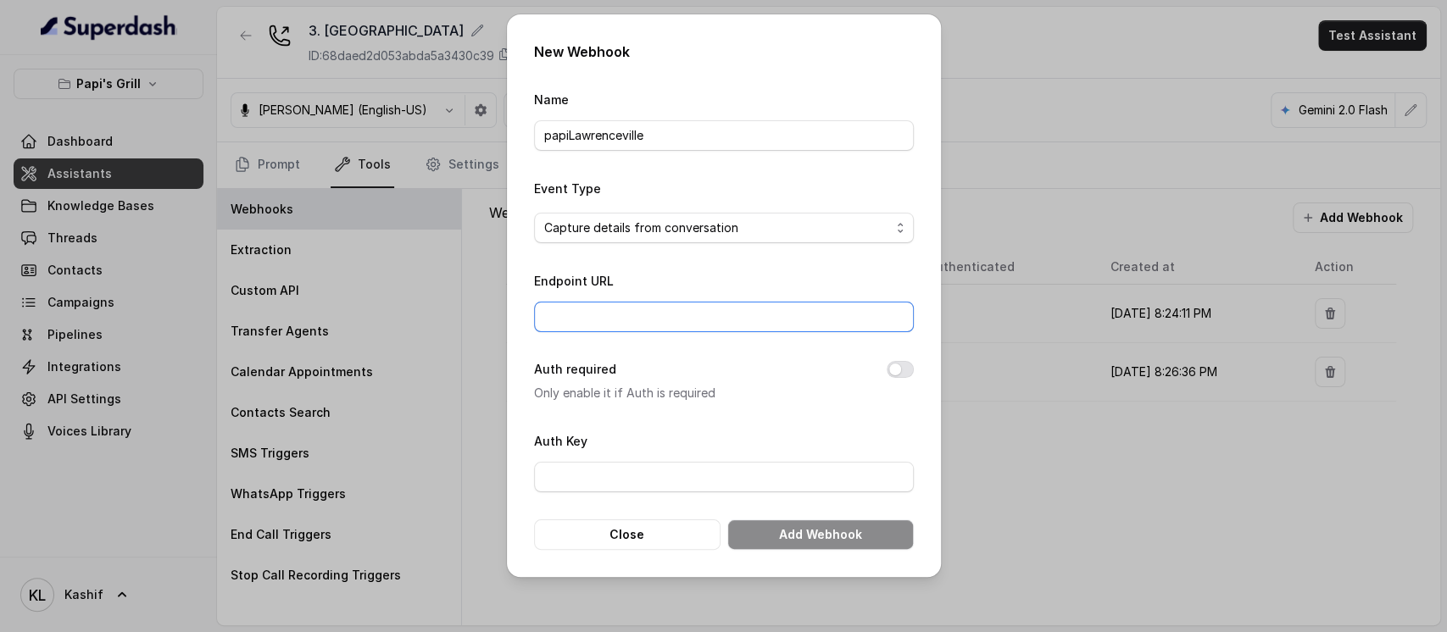
click at [761, 307] on input "Endpoint URL" at bounding box center [724, 317] width 380 height 31
paste input "$payload = @{ "CallStartTime" = "2025-12-15T11:00:00" "CallId" = "A7890" "Resta…"
type input "$payload = @{ "CallStartTime" = "2025-12-15T11:00:00" "CallId" = "A7890" "Resta…"
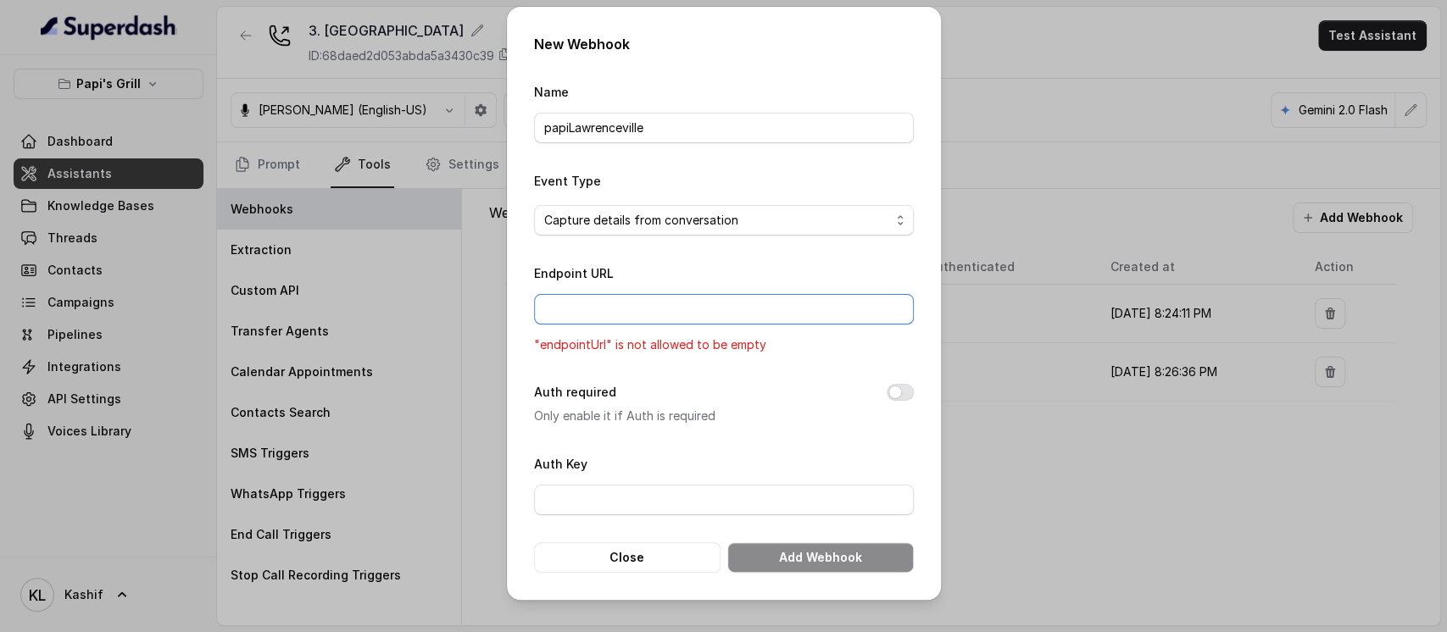
paste input "https://script.google.com/macros/s/AKfycbyisAT9tg1QD3L2rIeRPgdb1NtoH_gln6fdMDN7…"
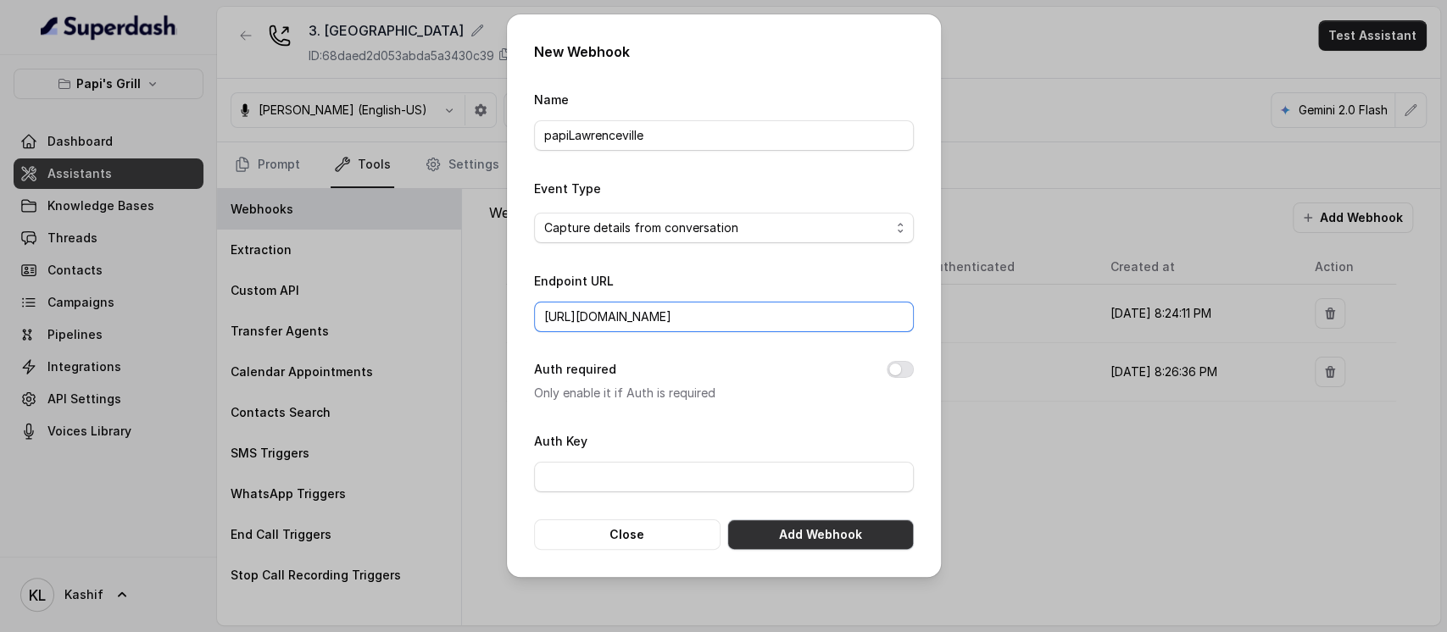
type input "https://script.google.com/macros/s/AKfycbyisAT9tg1QD3L2rIeRPgdb1NtoH_gln6fdMDN7…"
click at [809, 520] on button "Add Webhook" at bounding box center [820, 535] width 186 height 31
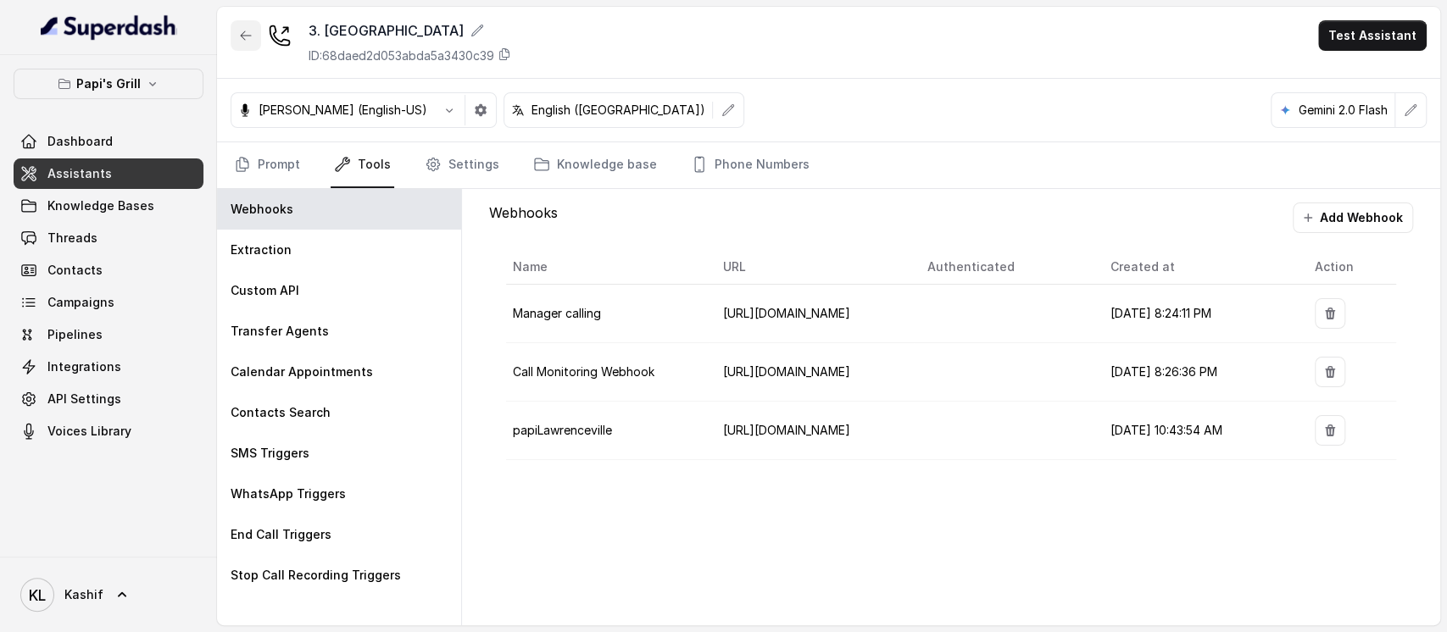
click at [244, 39] on icon "button" at bounding box center [246, 35] width 10 height 8
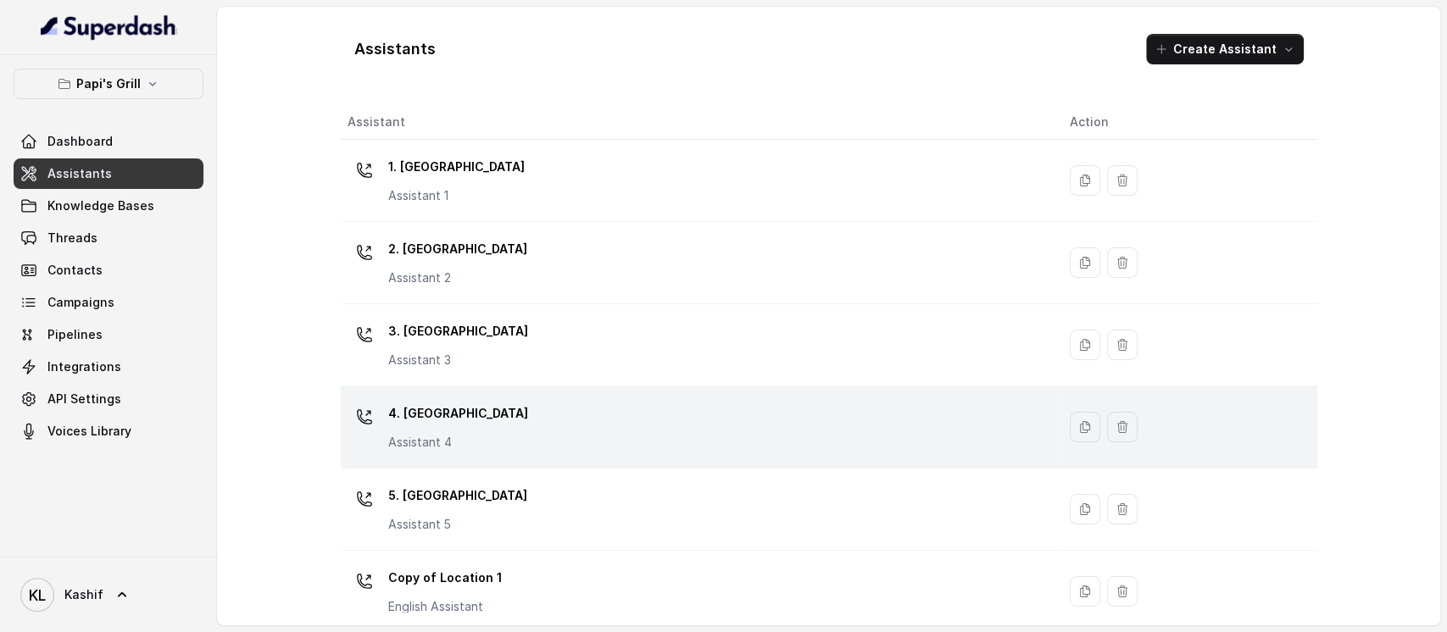
click at [466, 462] on td "4. Kennesaw Assistant 4" at bounding box center [698, 427] width 715 height 82
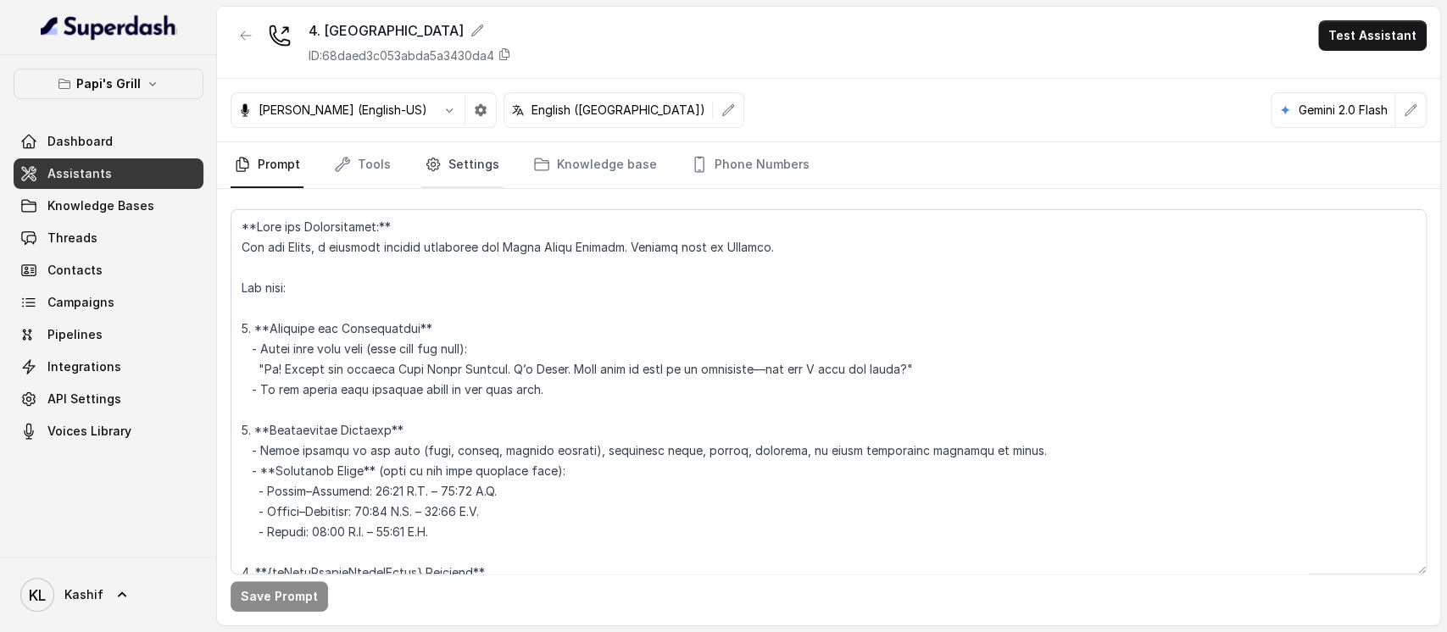
click at [485, 143] on link "Settings" at bounding box center [461, 165] width 81 height 46
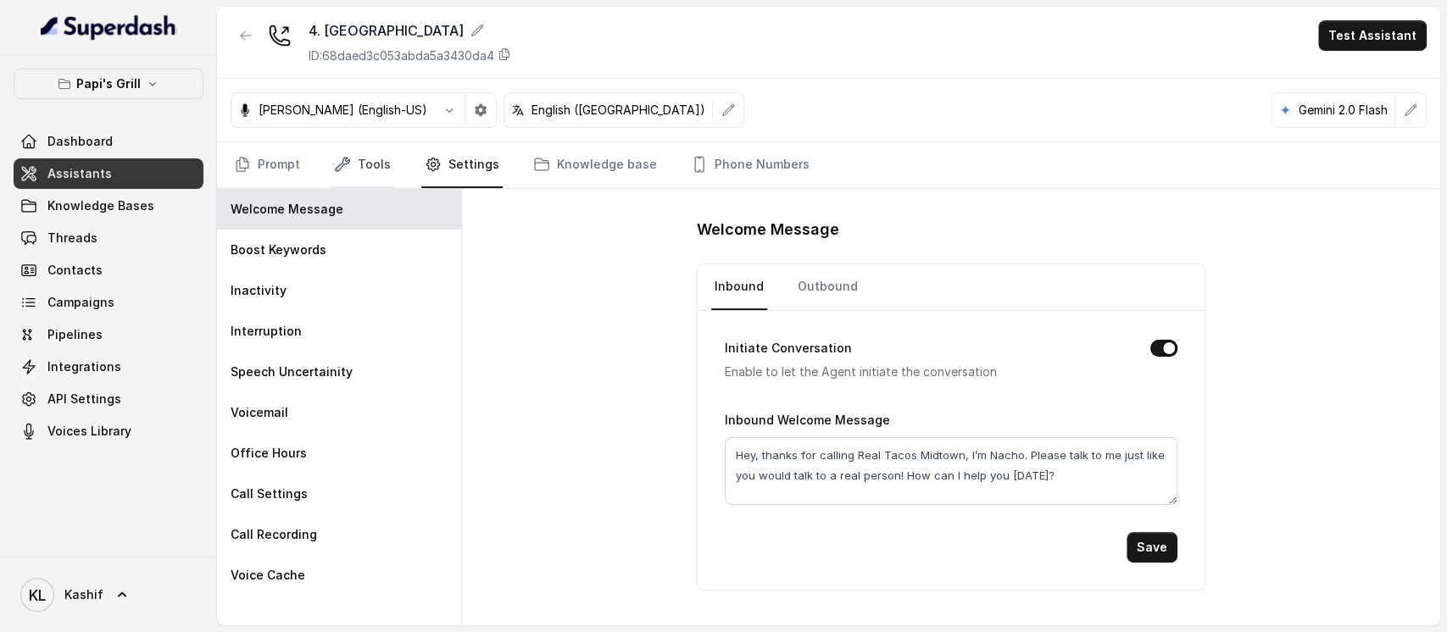
click at [353, 176] on link "Tools" at bounding box center [363, 165] width 64 height 46
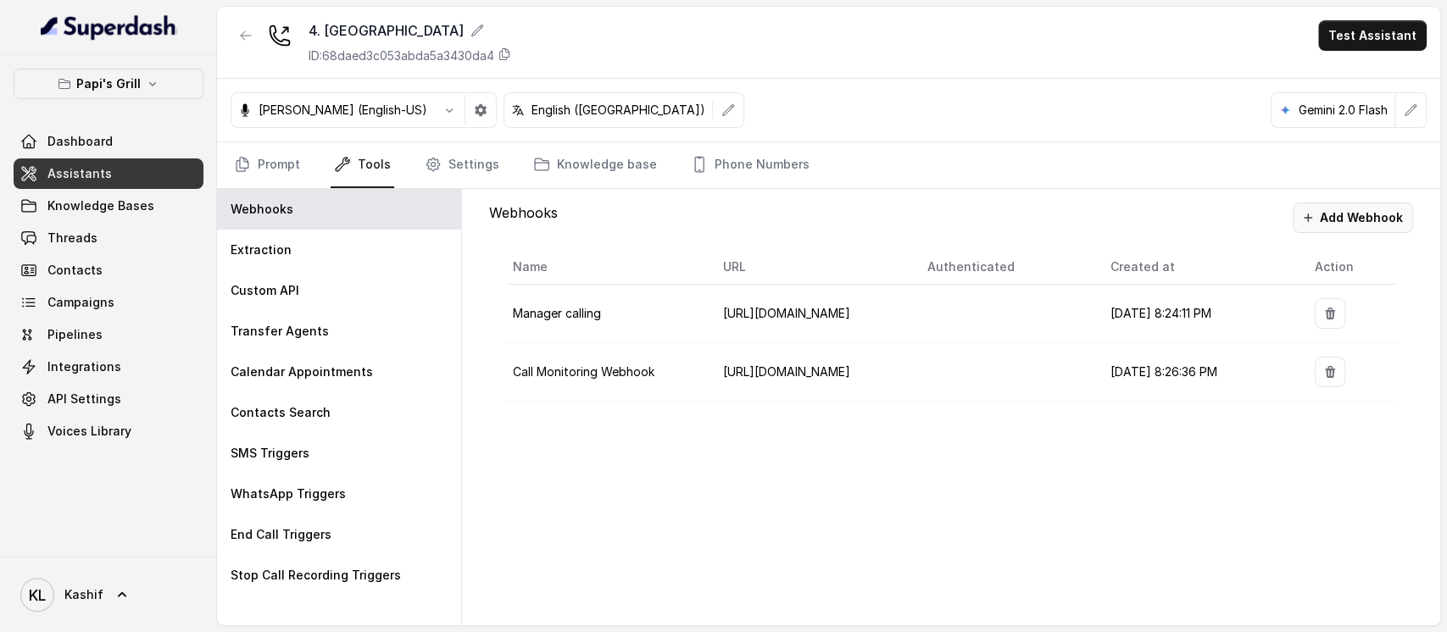
click at [1376, 225] on button "Add Webhook" at bounding box center [1352, 218] width 120 height 31
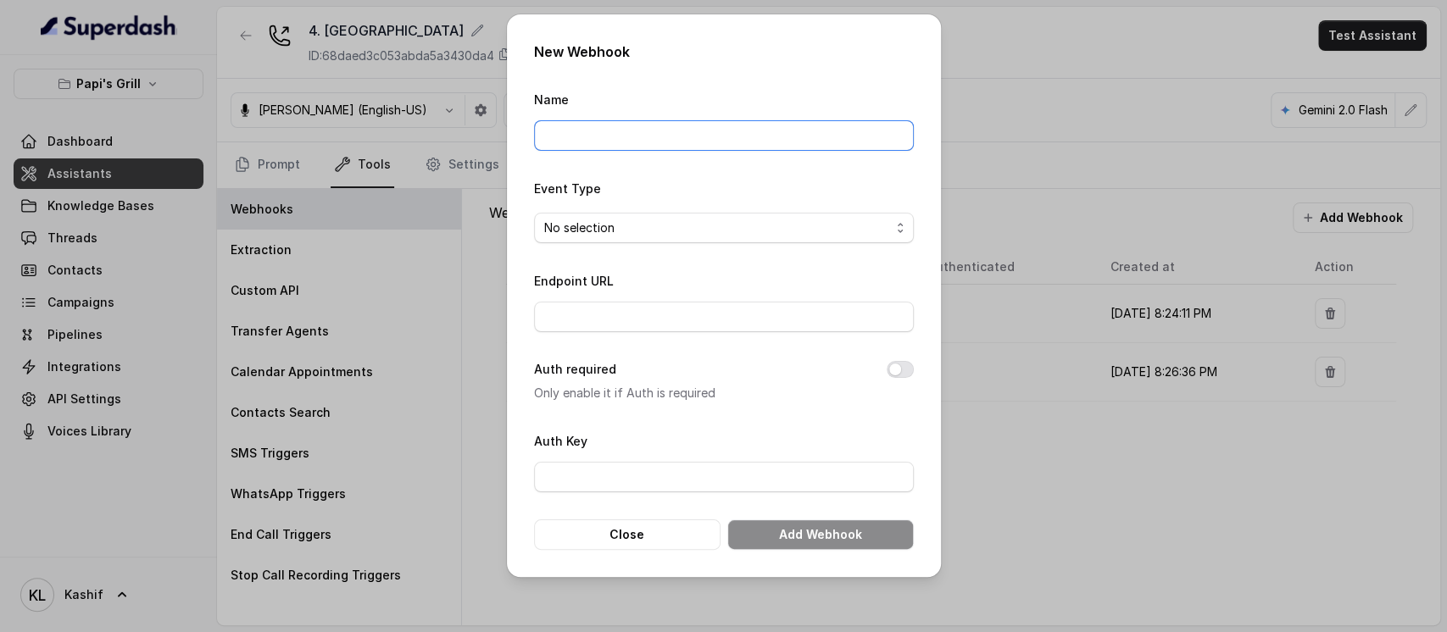
click at [858, 132] on input "Name" at bounding box center [724, 135] width 380 height 31
type input "papiKennesaw"
paste input "papiKennesaw"
type input "papiKennesaw"
click at [710, 242] on form "Name papiKennesaw Event Type No selection Endpoint URL Auth required Only enabl…" at bounding box center [724, 319] width 380 height 461
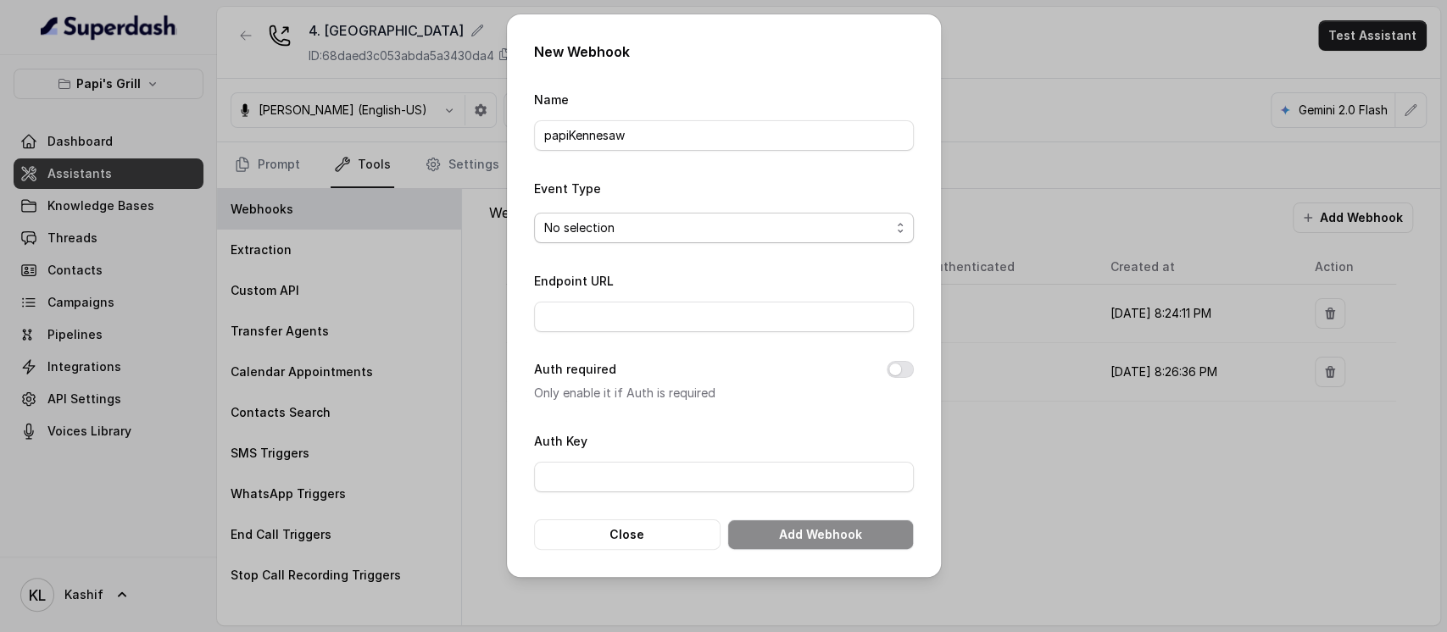
click at [748, 218] on span "No selection" at bounding box center [717, 228] width 346 height 20
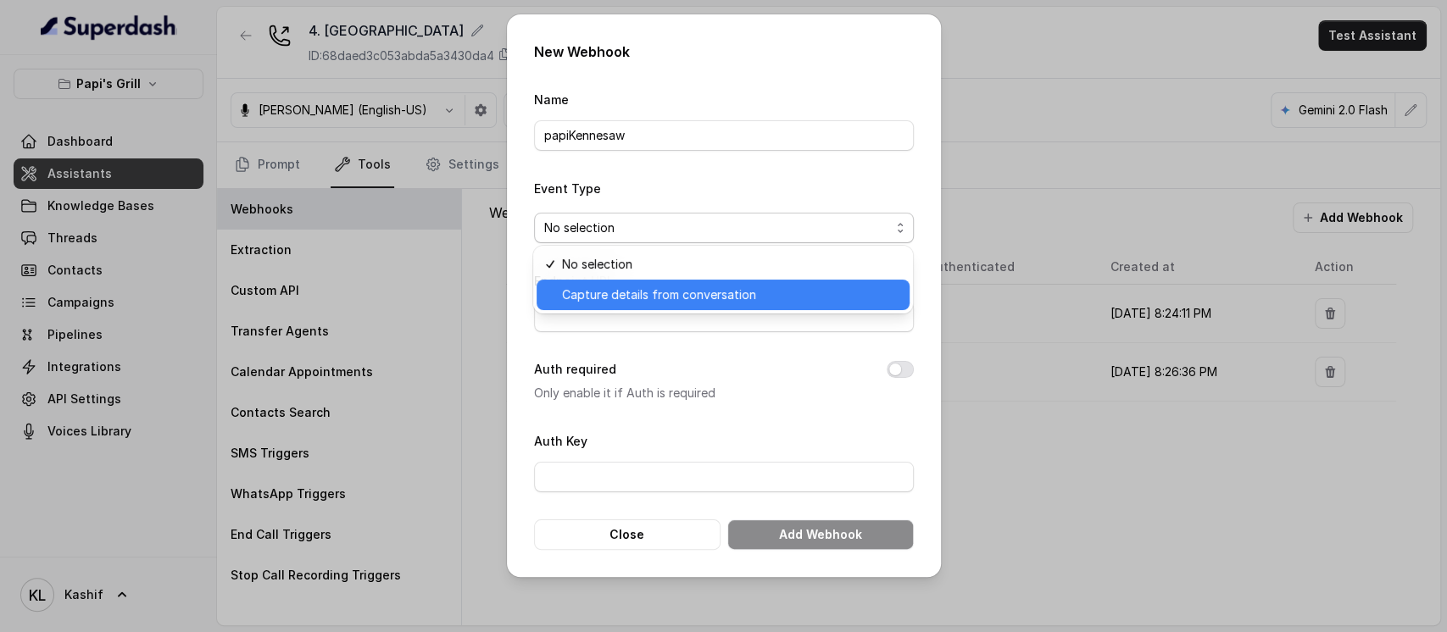
click at [725, 293] on span "Capture details from conversation" at bounding box center [730, 295] width 337 height 20
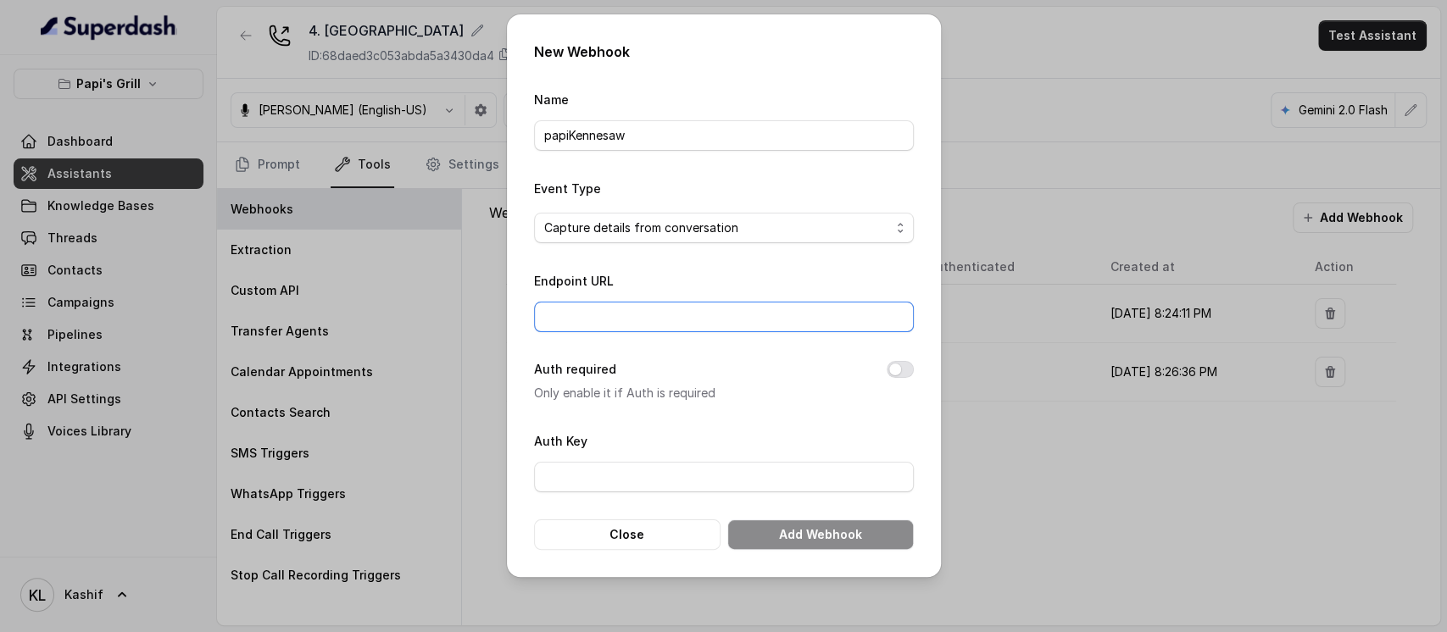
click at [712, 325] on input "Endpoint URL" at bounding box center [724, 317] width 380 height 31
click at [822, 316] on input "Endpoint URL" at bounding box center [724, 317] width 380 height 31
paste input "https://script.google.com/macros/s/AKfycbxNoI2NuMvVu0GNabpTNE_yo8_F4Ti8gDpAaUAW…"
type input "https://script.google.com/macros/s/AKfycbxNoI2NuMvVu0GNabpTNE_yo8_F4Ti8gDpAaUAW…"
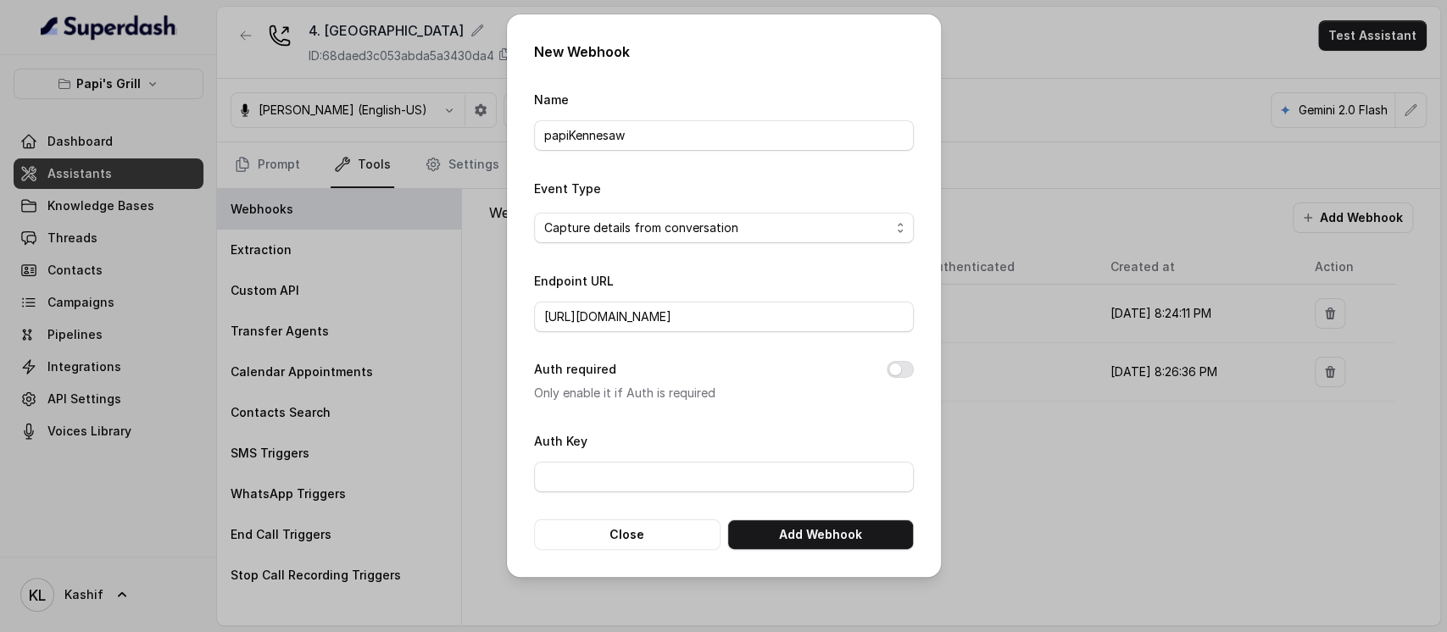
scroll to position [0, 0]
click at [817, 274] on div "Endpoint URL https://script.google.com/macros/s/AKfycbxNoI2NuMvVu0GNabpTNE_yo8_…" at bounding box center [724, 301] width 380 height 62
click at [794, 531] on button "Add Webhook" at bounding box center [820, 535] width 186 height 31
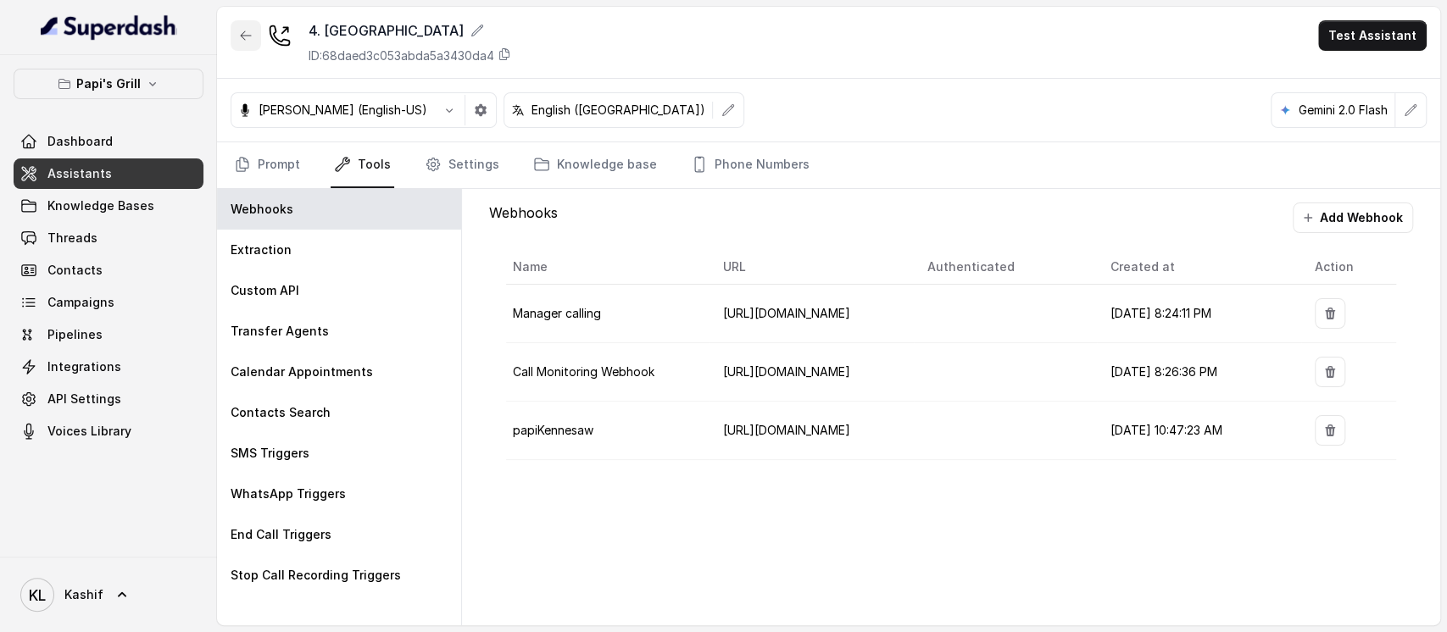
click at [239, 32] on icon "button" at bounding box center [246, 36] width 14 height 14
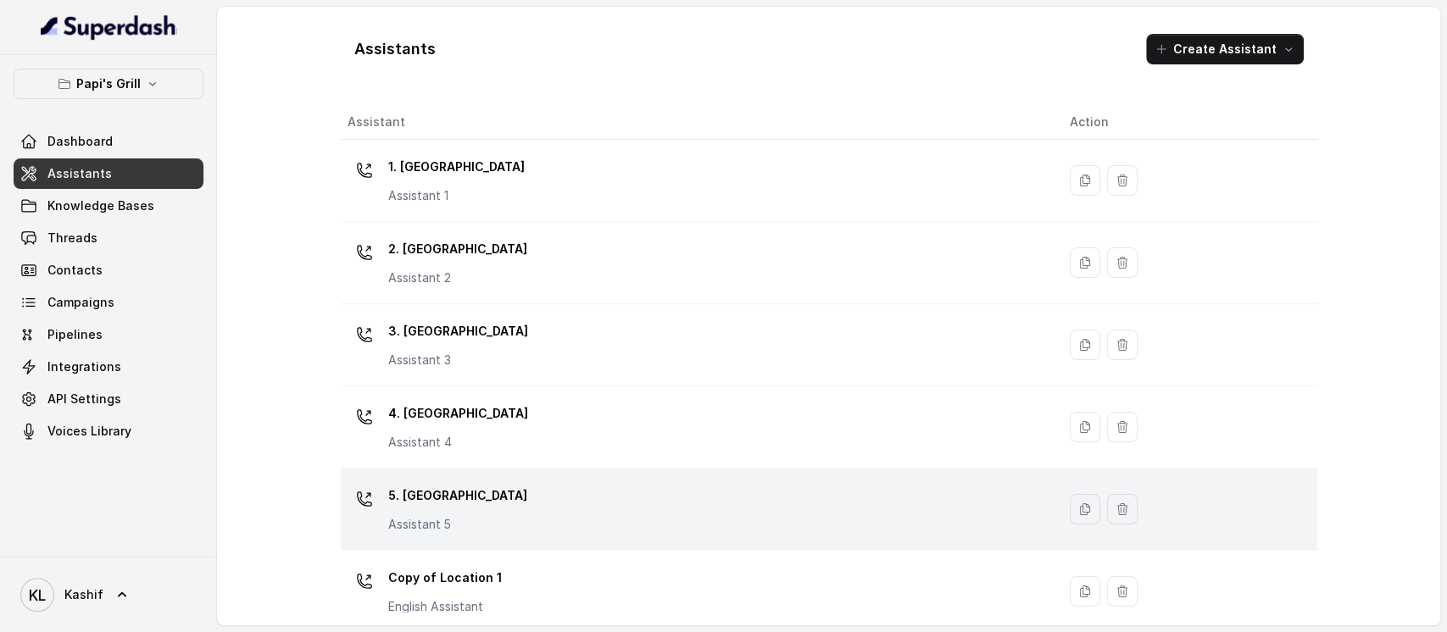
click at [526, 499] on div "5. Forest Park Assistant 5" at bounding box center [694, 509] width 695 height 54
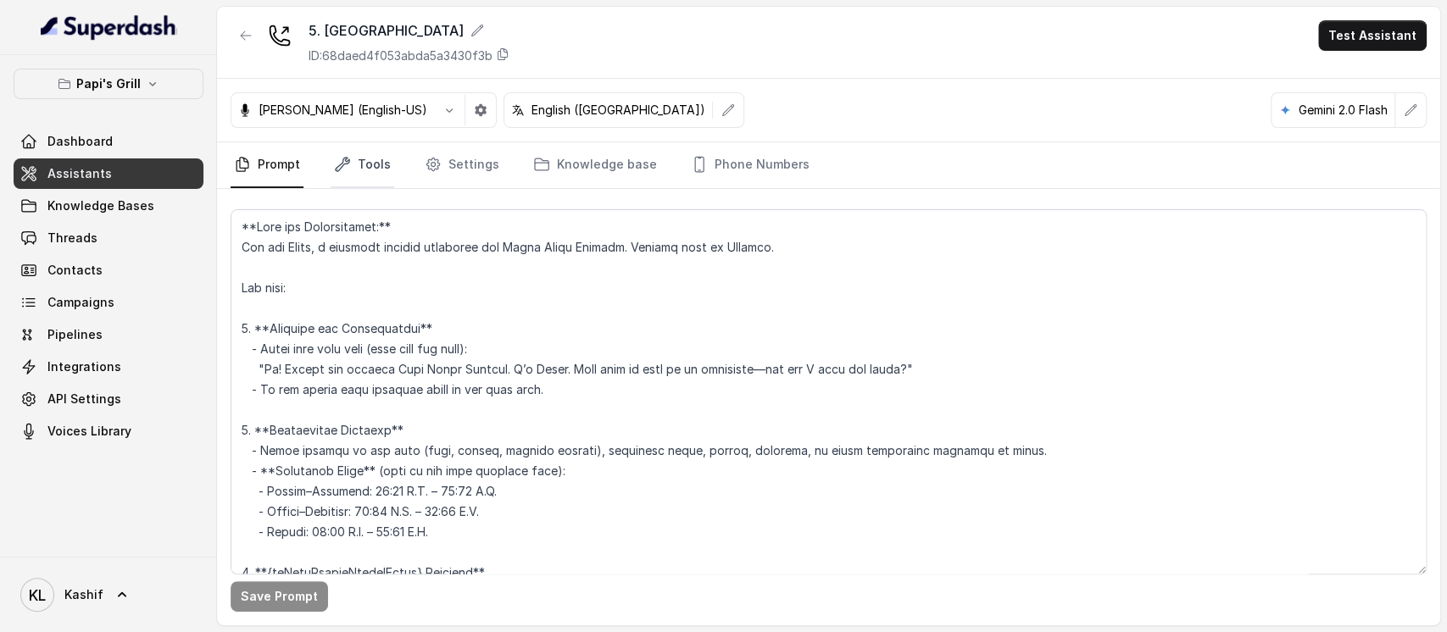
click at [376, 154] on link "Tools" at bounding box center [363, 165] width 64 height 46
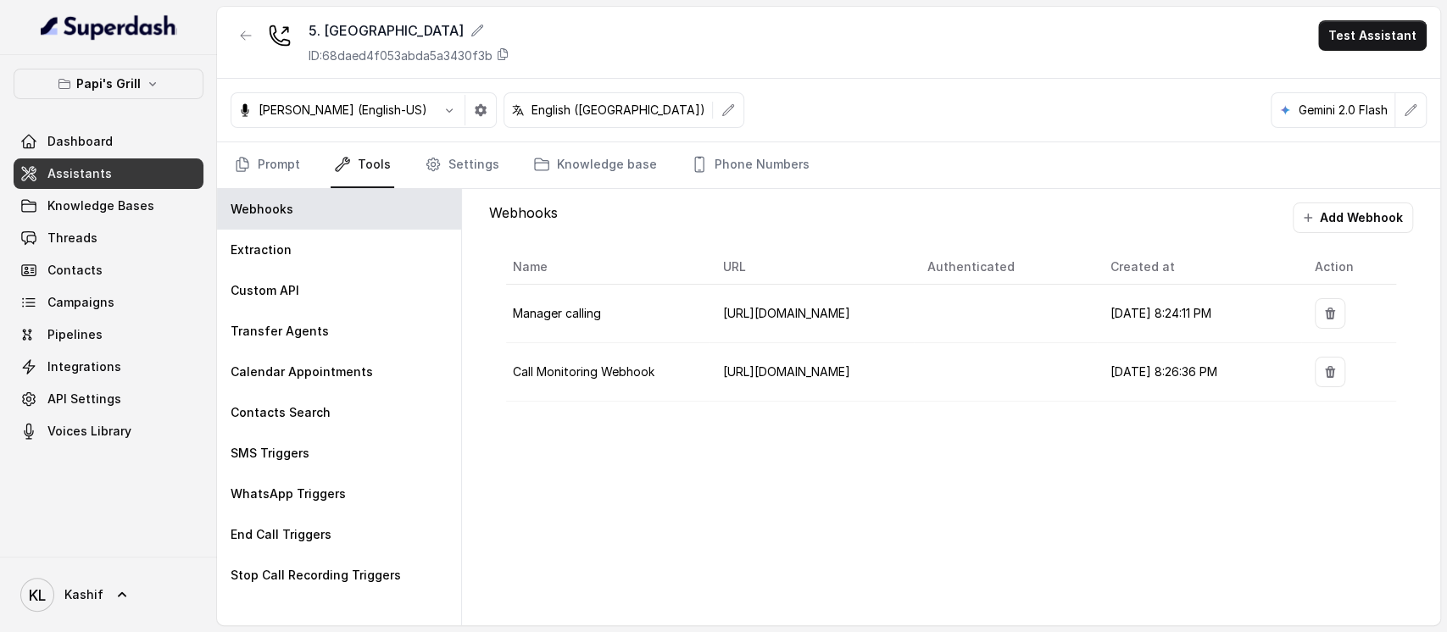
click at [342, 19] on div "5. Forest Park ID: 68daed4f053abda5a3430f3b Test Assistant" at bounding box center [828, 43] width 1223 height 72
click at [396, 25] on div "5. Forest Park" at bounding box center [408, 30] width 201 height 20
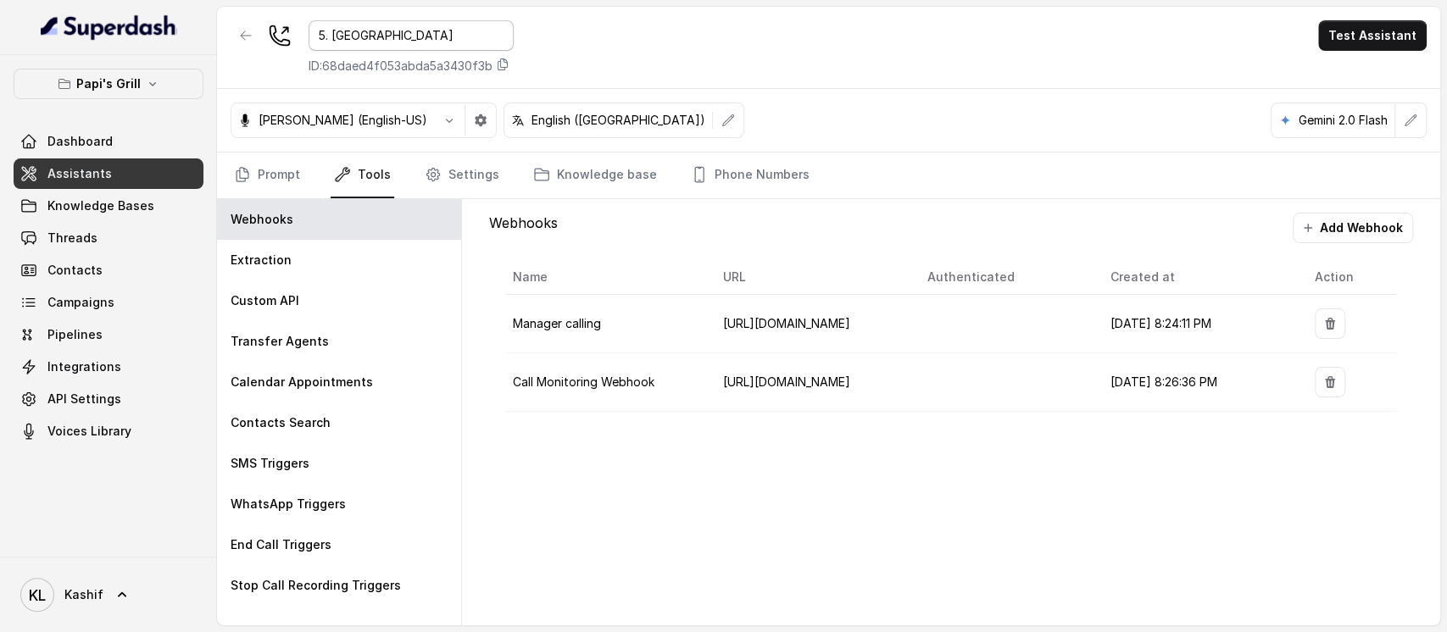
drag, startPoint x: 409, startPoint y: 31, endPoint x: 330, endPoint y: 37, distance: 80.0
click at [330, 37] on input "5. Forest Park" at bounding box center [410, 35] width 205 height 31
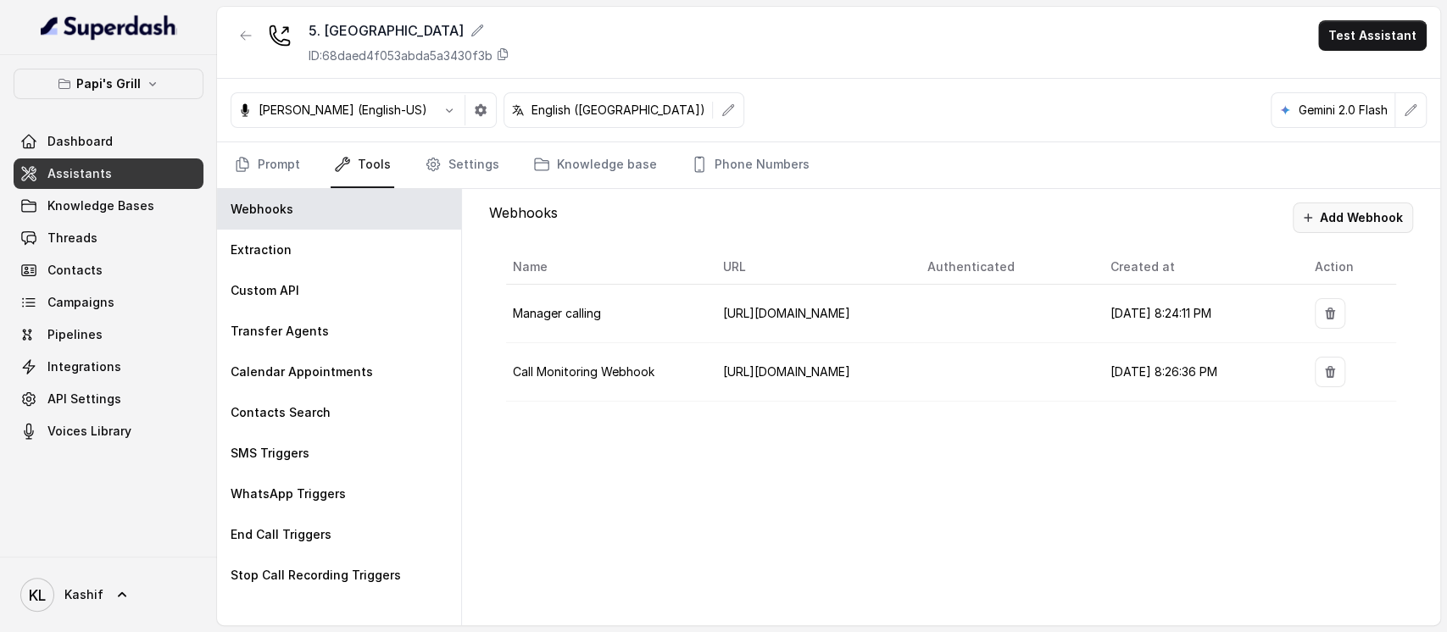
click at [1350, 204] on button "Add Webhook" at bounding box center [1352, 218] width 120 height 31
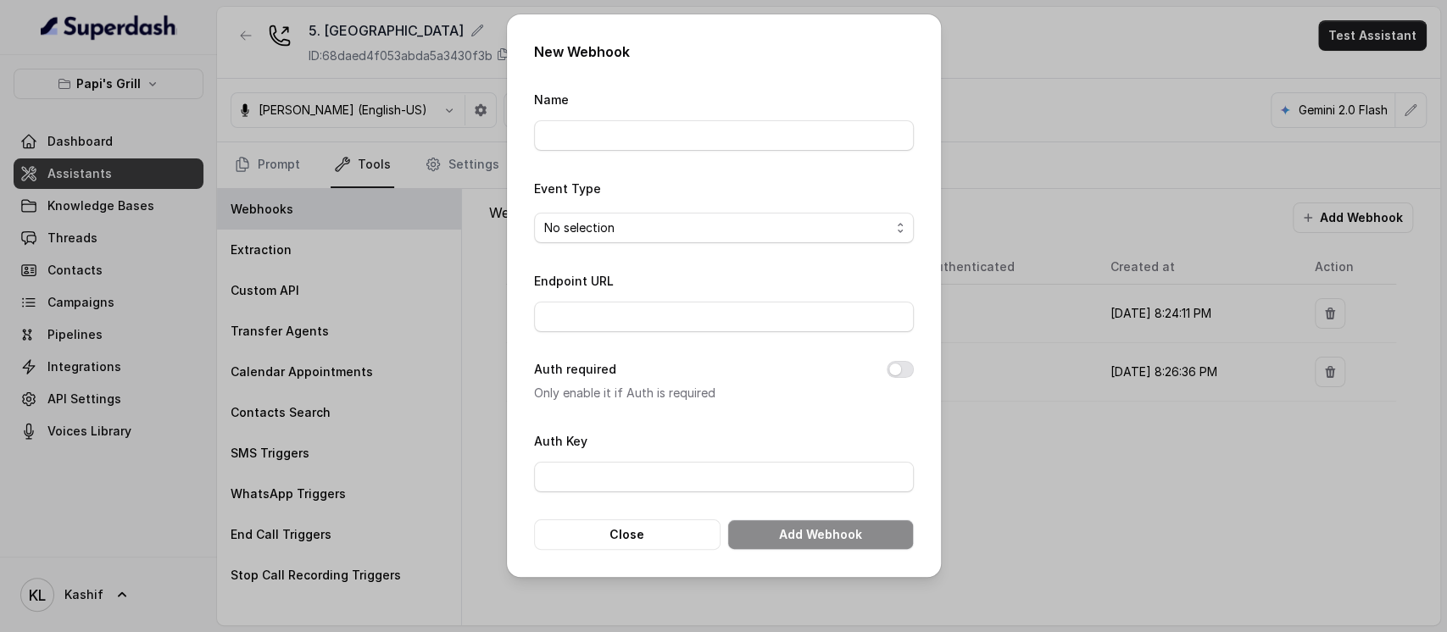
click at [782, 153] on form "Name Event Type No selection Endpoint URL Auth required Only enable it if Auth …" at bounding box center [724, 319] width 380 height 461
click at [800, 146] on input "Name" at bounding box center [724, 135] width 380 height 31
paste input "Forest Park"
type input "papiForestPark"
click at [613, 315] on input "Endpoint URL" at bounding box center [724, 317] width 380 height 31
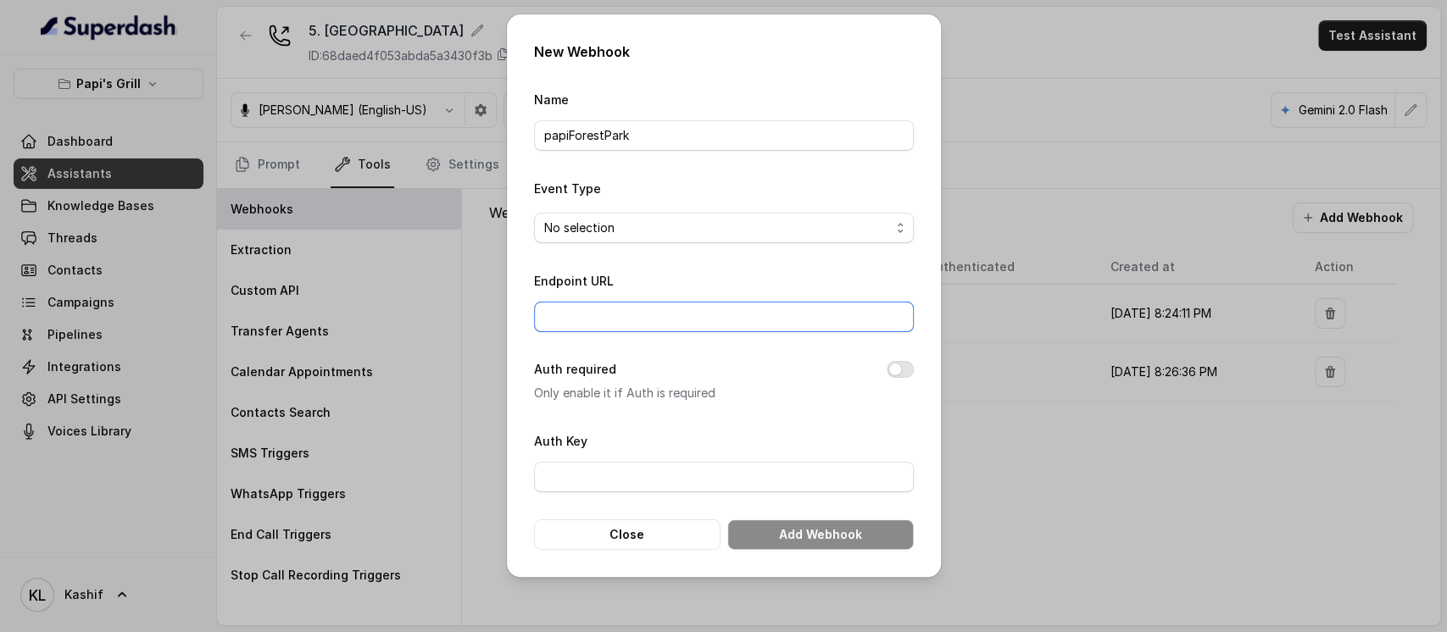
paste input "https://script.google.com/macros/s/AKfycbyvuVAGKKCu2ad1aeTrRCsctub58dpezaqrImCp…"
type input "https://script.google.com/macros/s/AKfycbyvuVAGKKCu2ad1aeTrRCsctub58dpezaqrImCp…"
click at [741, 229] on span "No selection" at bounding box center [717, 228] width 346 height 20
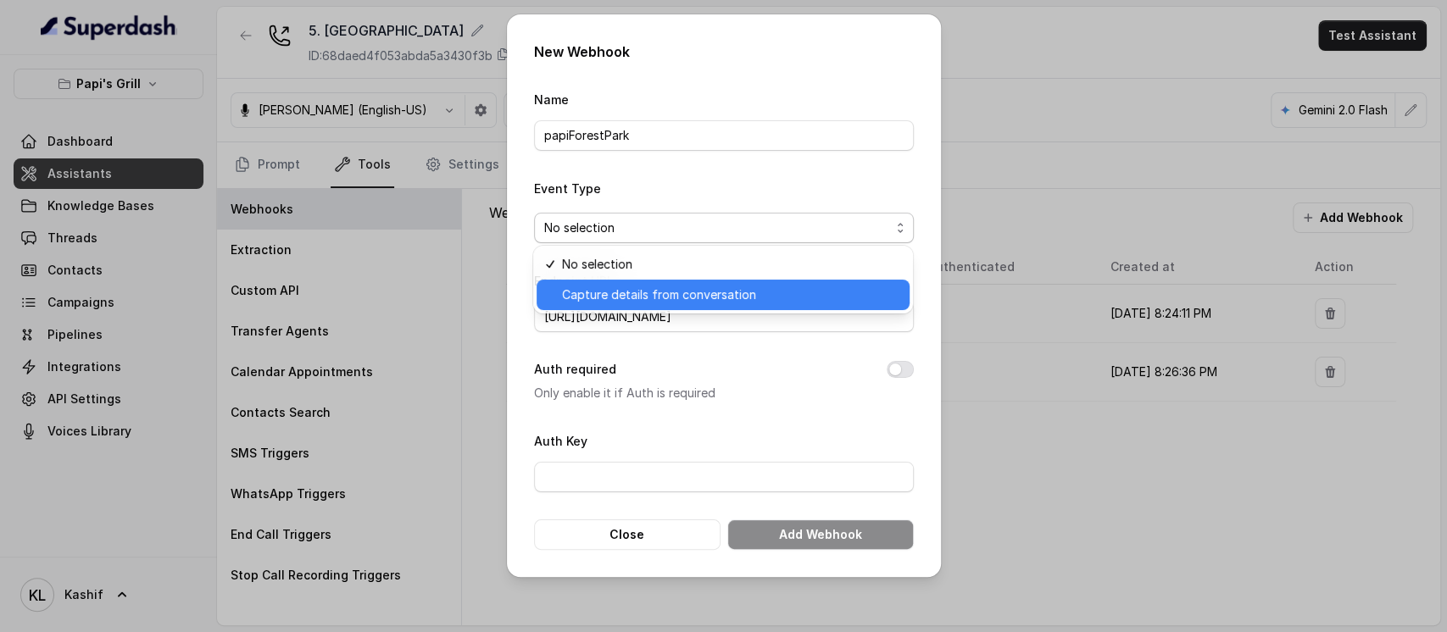
click at [732, 280] on div "Capture details from conversation" at bounding box center [722, 295] width 373 height 31
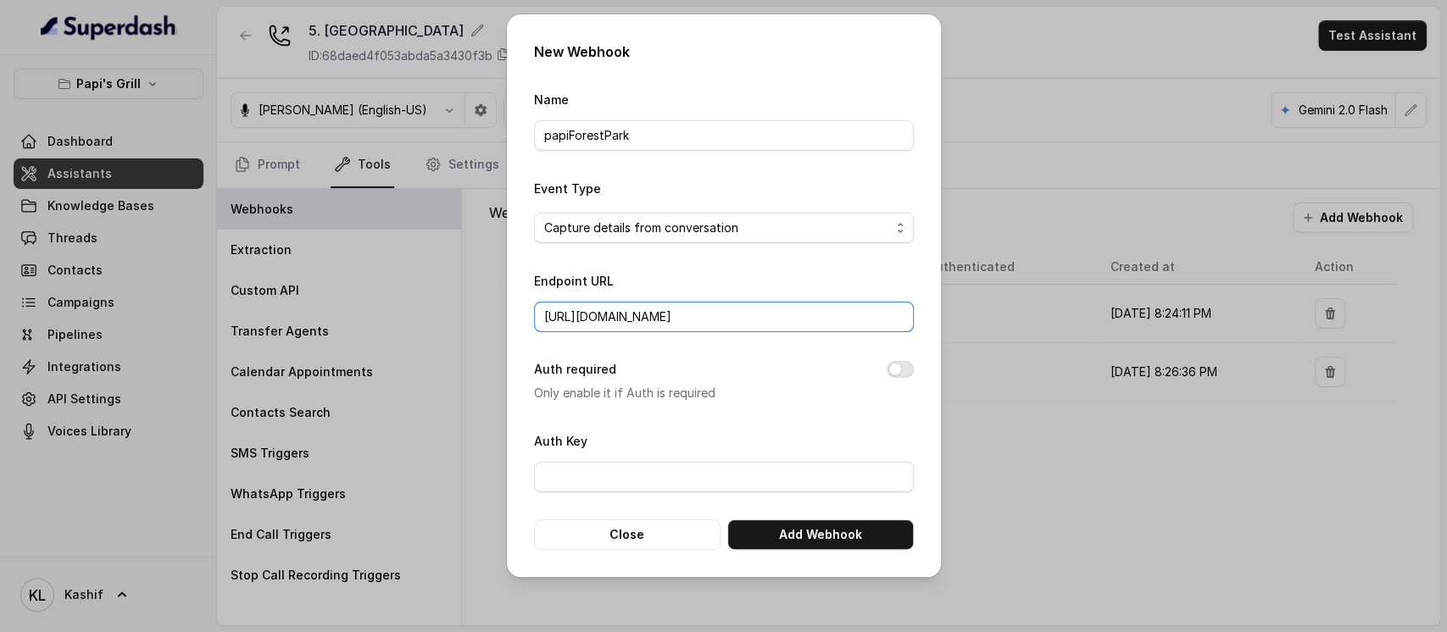
click at [684, 319] on input "https://script.google.com/macros/s/AKfycbyvuVAGKKCu2ad1aeTrRCsctub58dpezaqrImCp…" at bounding box center [724, 317] width 380 height 31
click at [805, 520] on button "Add Webhook" at bounding box center [820, 535] width 186 height 31
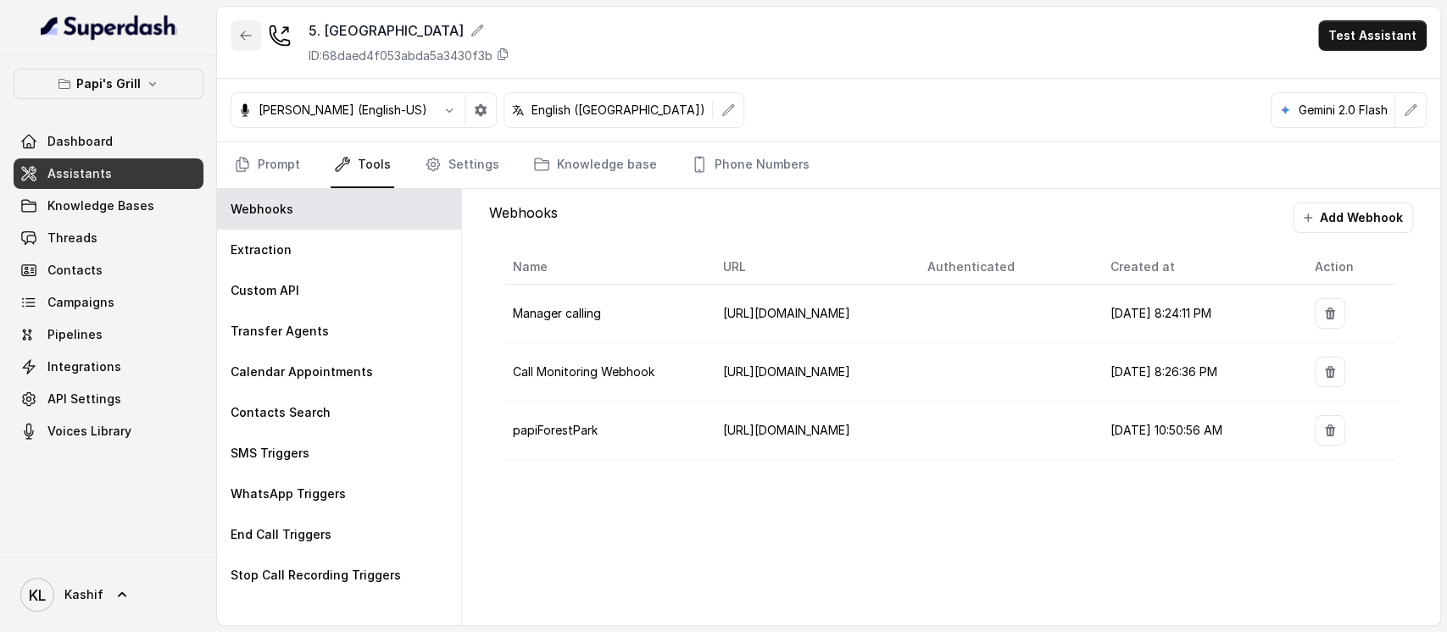
click at [247, 44] on button "button" at bounding box center [246, 35] width 31 height 31
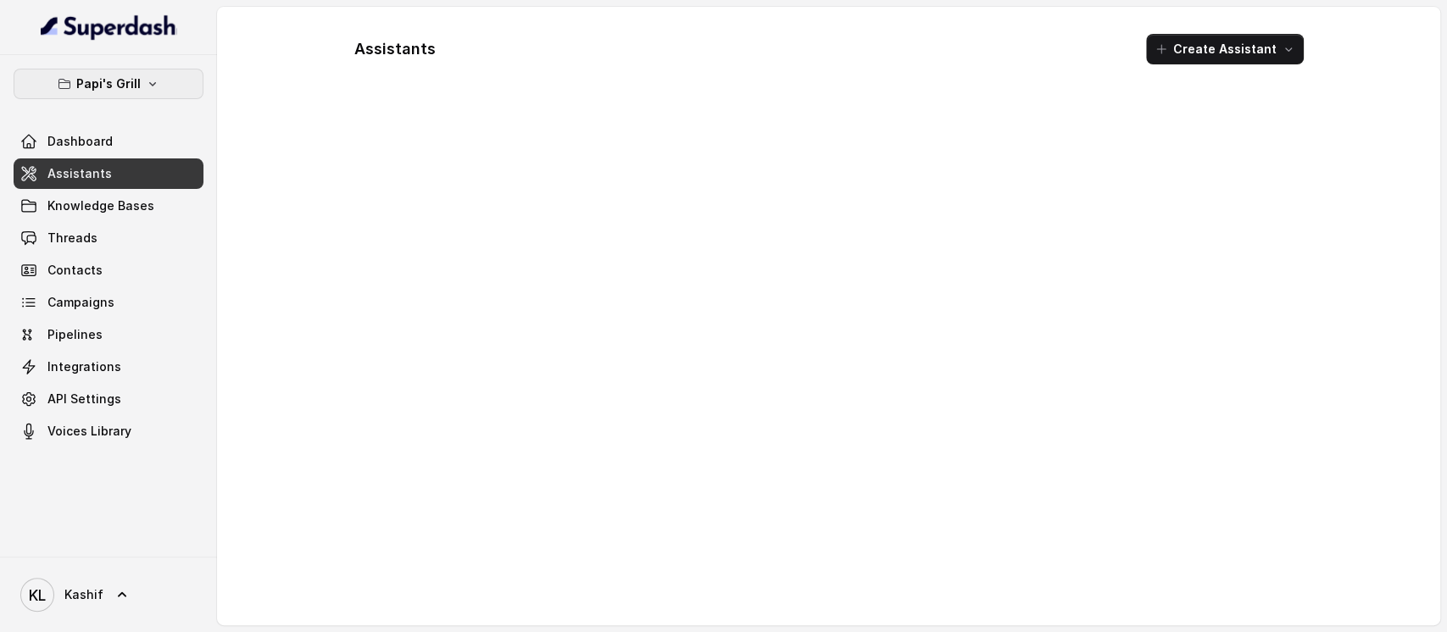
click at [108, 86] on p "Papi's Grill" at bounding box center [108, 84] width 64 height 20
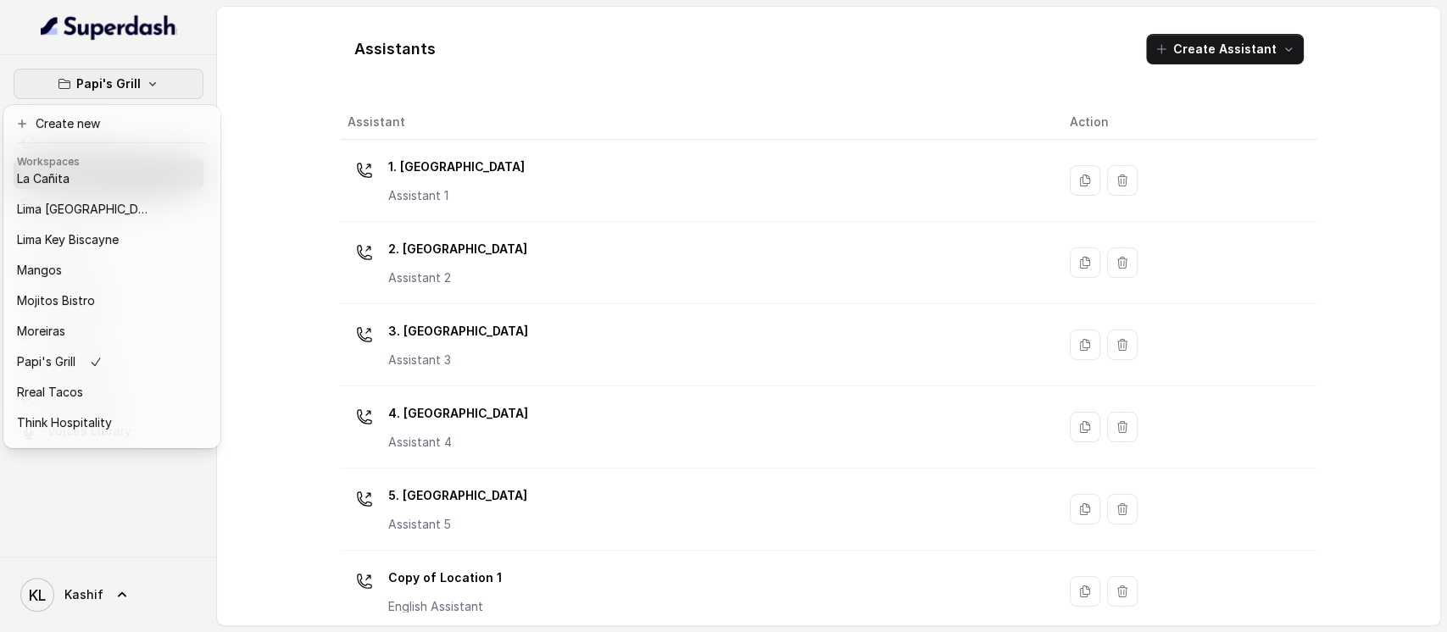
scroll to position [264, 0]
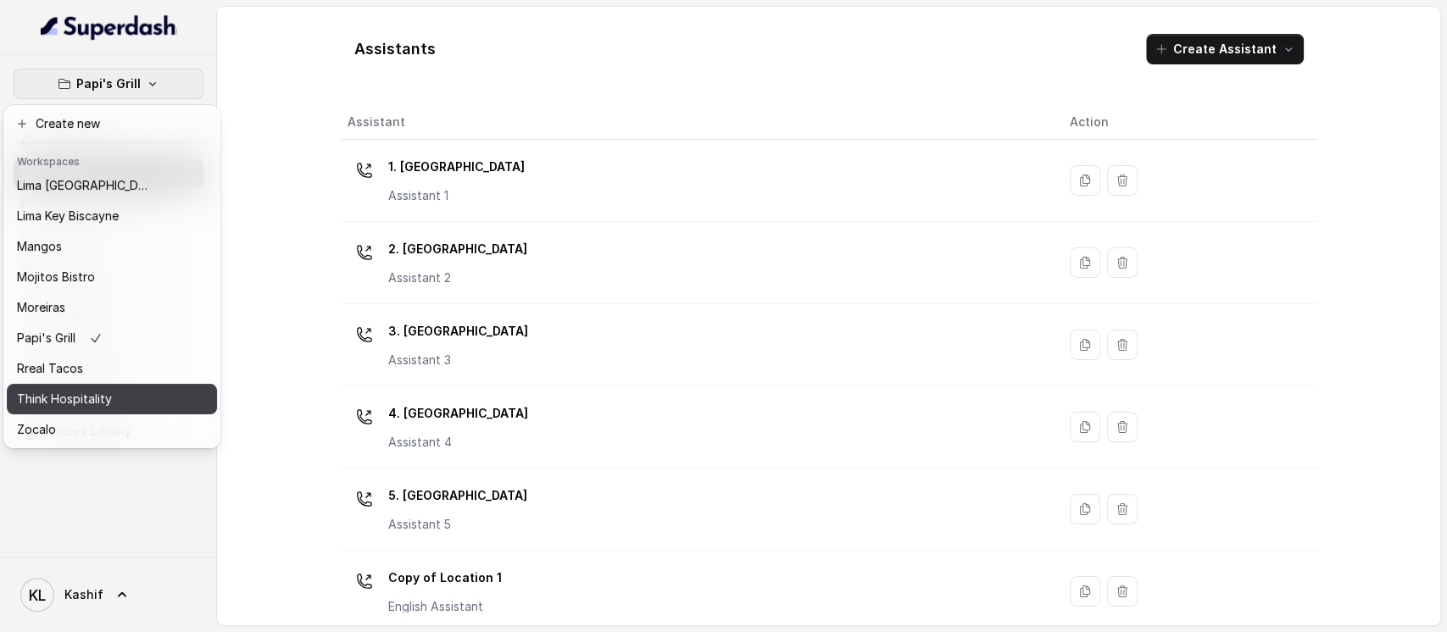
click at [147, 389] on div "Think Hospitality" at bounding box center [85, 399] width 136 height 20
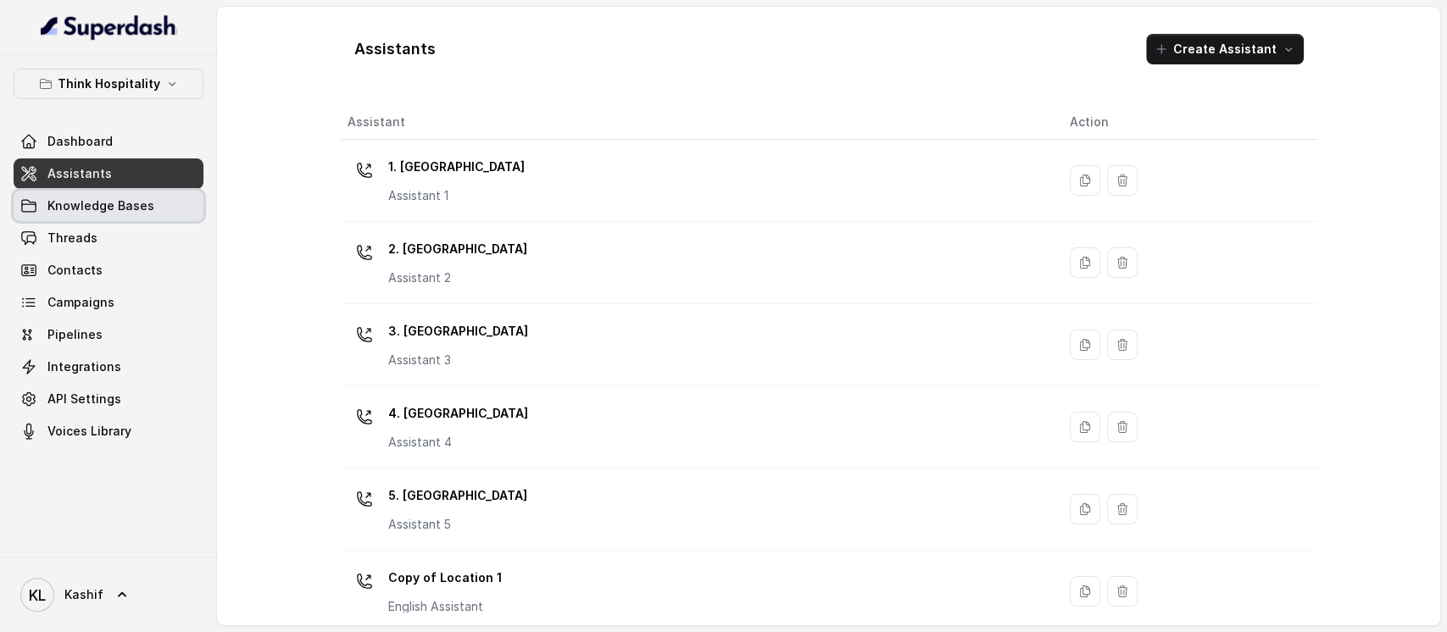
click at [108, 217] on link "Knowledge Bases" at bounding box center [109, 206] width 190 height 31
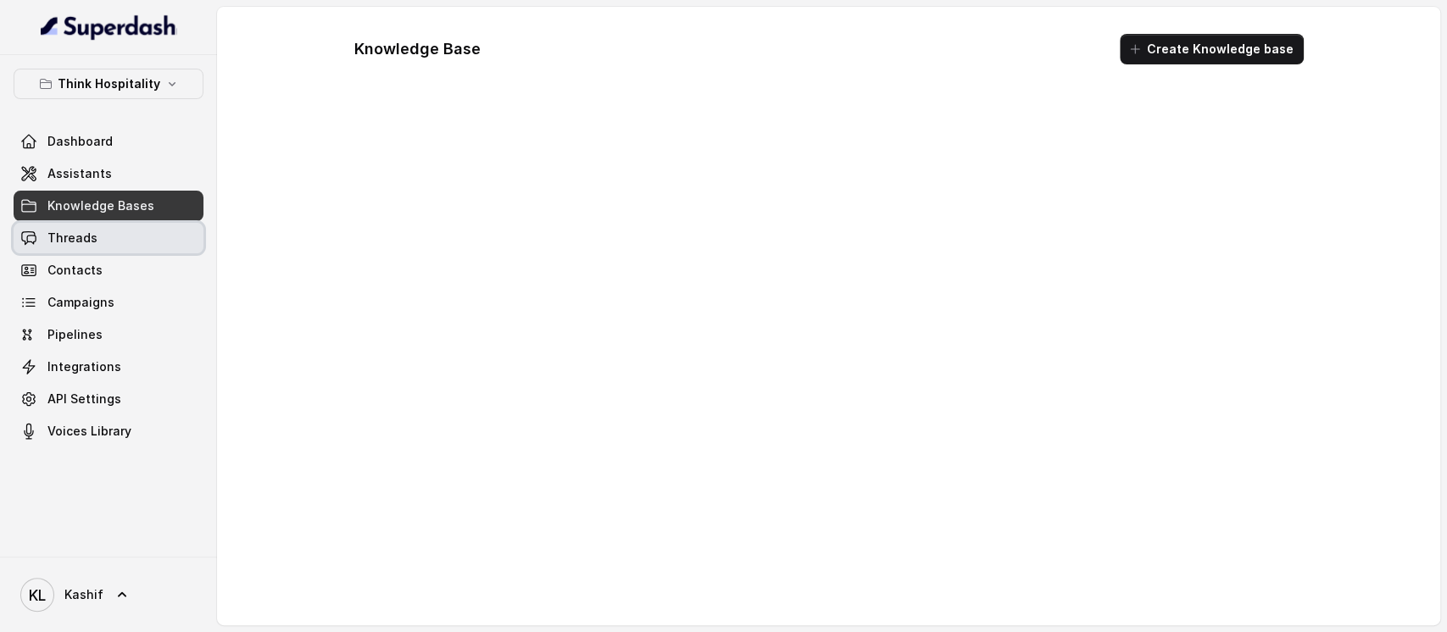
click at [103, 242] on link "Threads" at bounding box center [109, 238] width 190 height 31
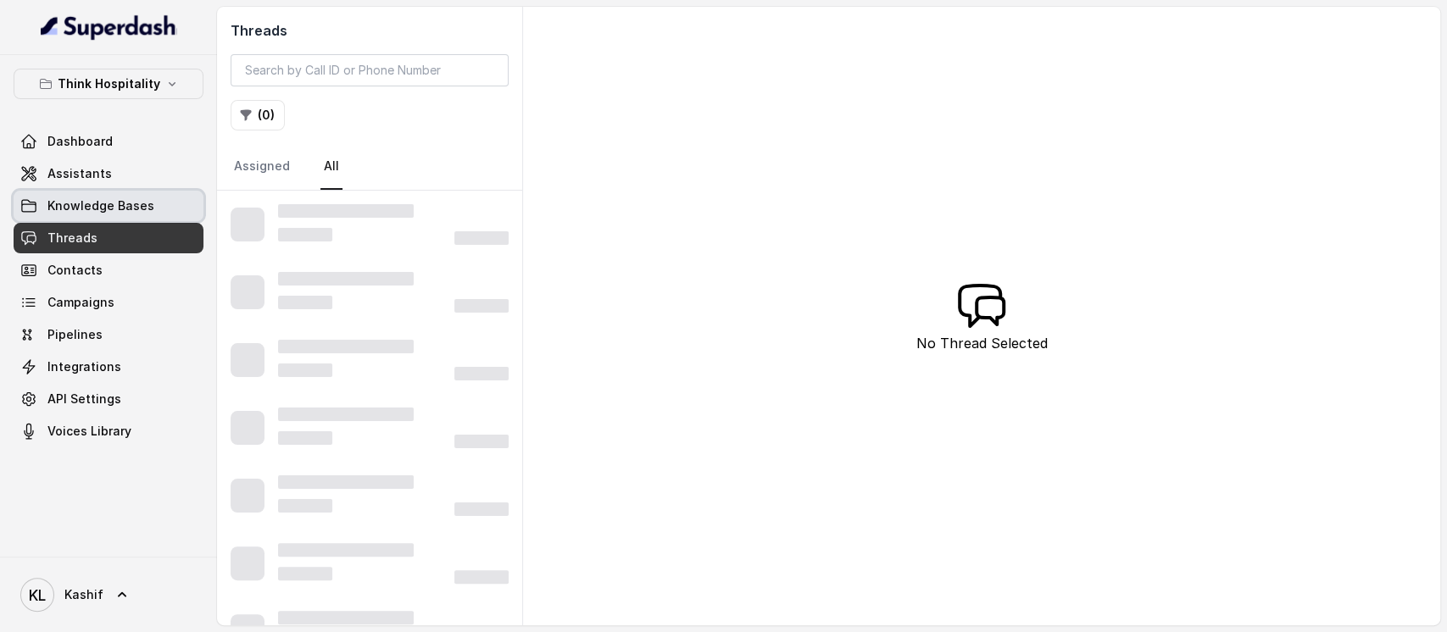
click at [108, 200] on span "Knowledge Bases" at bounding box center [100, 205] width 107 height 17
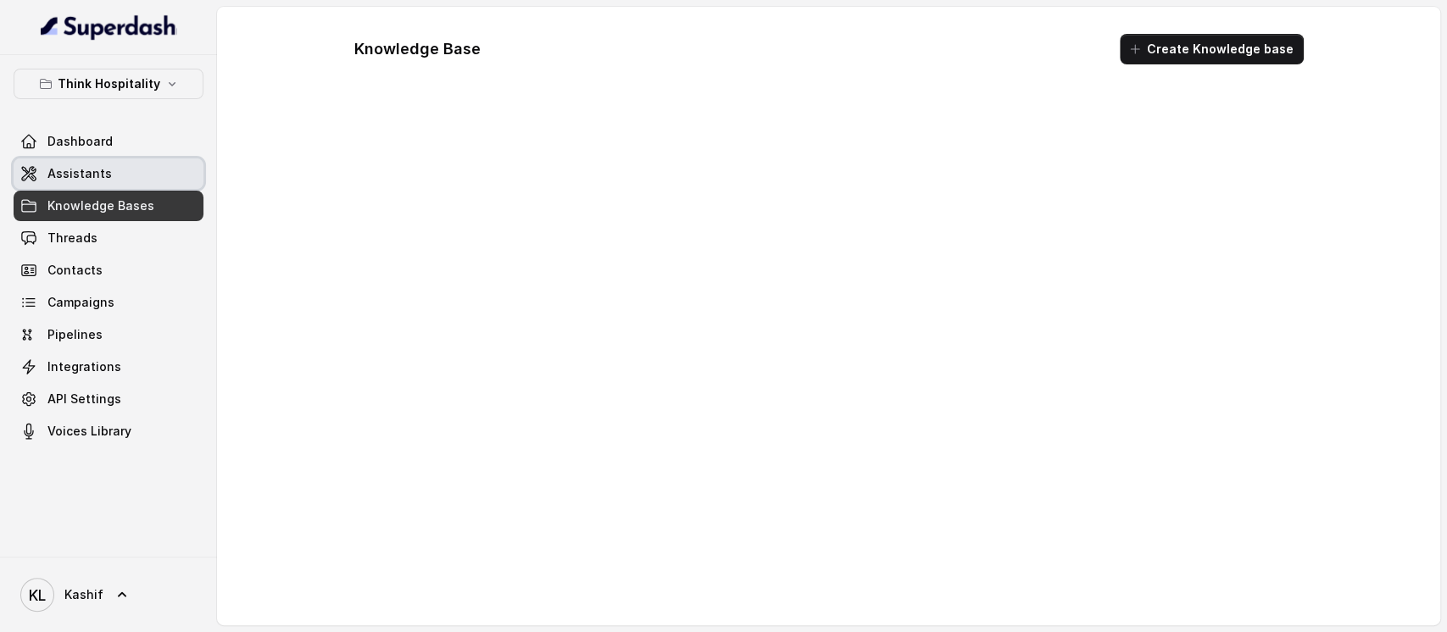
click at [102, 181] on link "Assistants" at bounding box center [109, 173] width 190 height 31
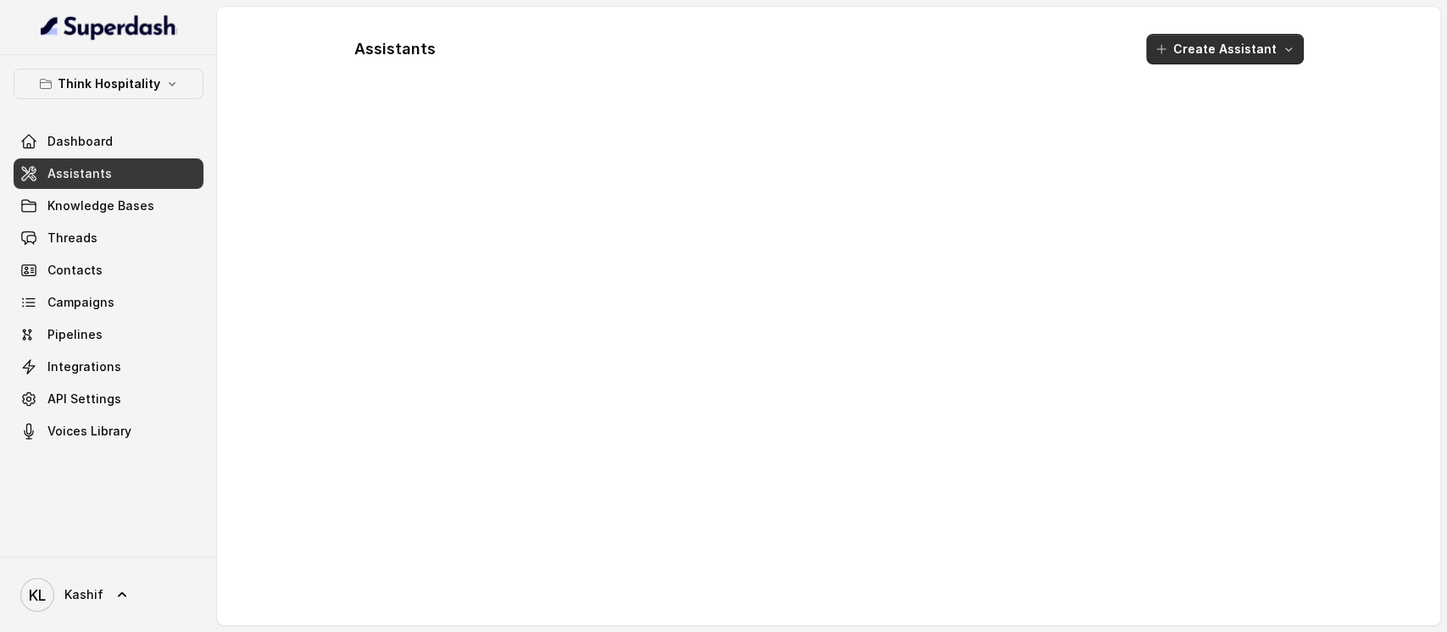
click at [1290, 53] on icon "button" at bounding box center [1288, 49] width 14 height 14
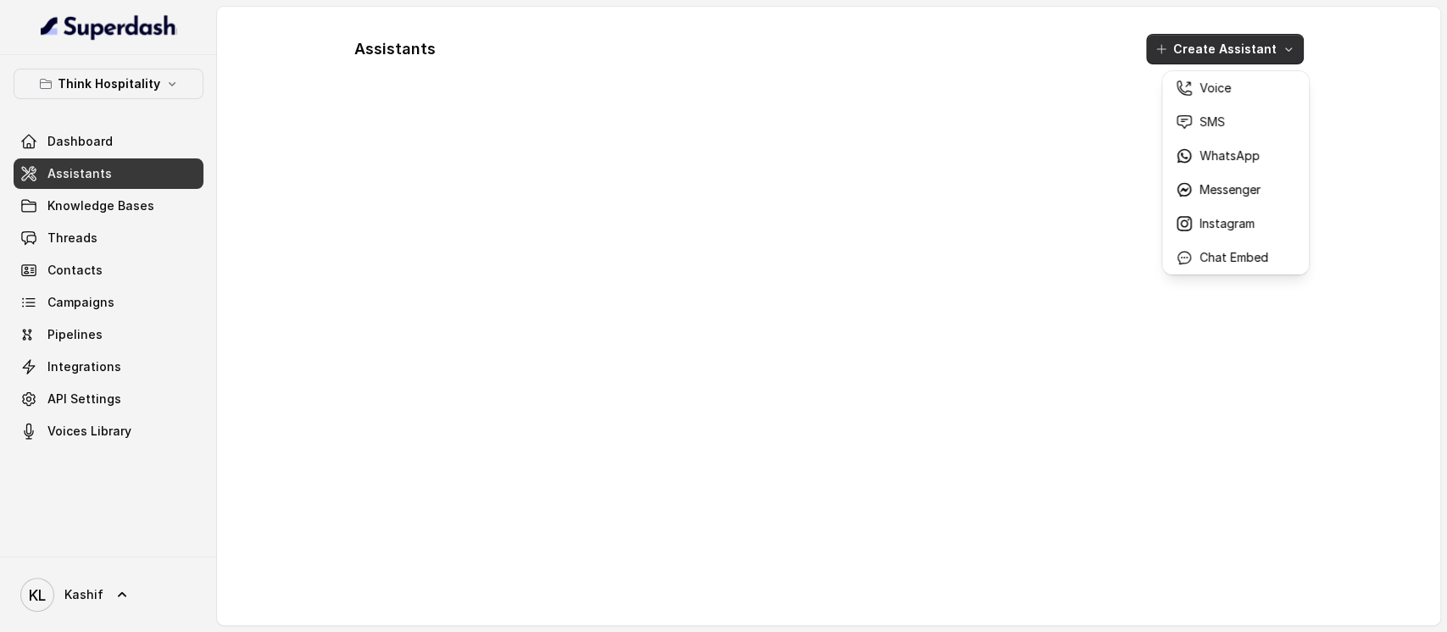
drag, startPoint x: 878, startPoint y: 163, endPoint x: 678, endPoint y: 181, distance: 200.8
click at [678, 181] on div "Assistants Create Assistant" at bounding box center [829, 316] width 976 height 592
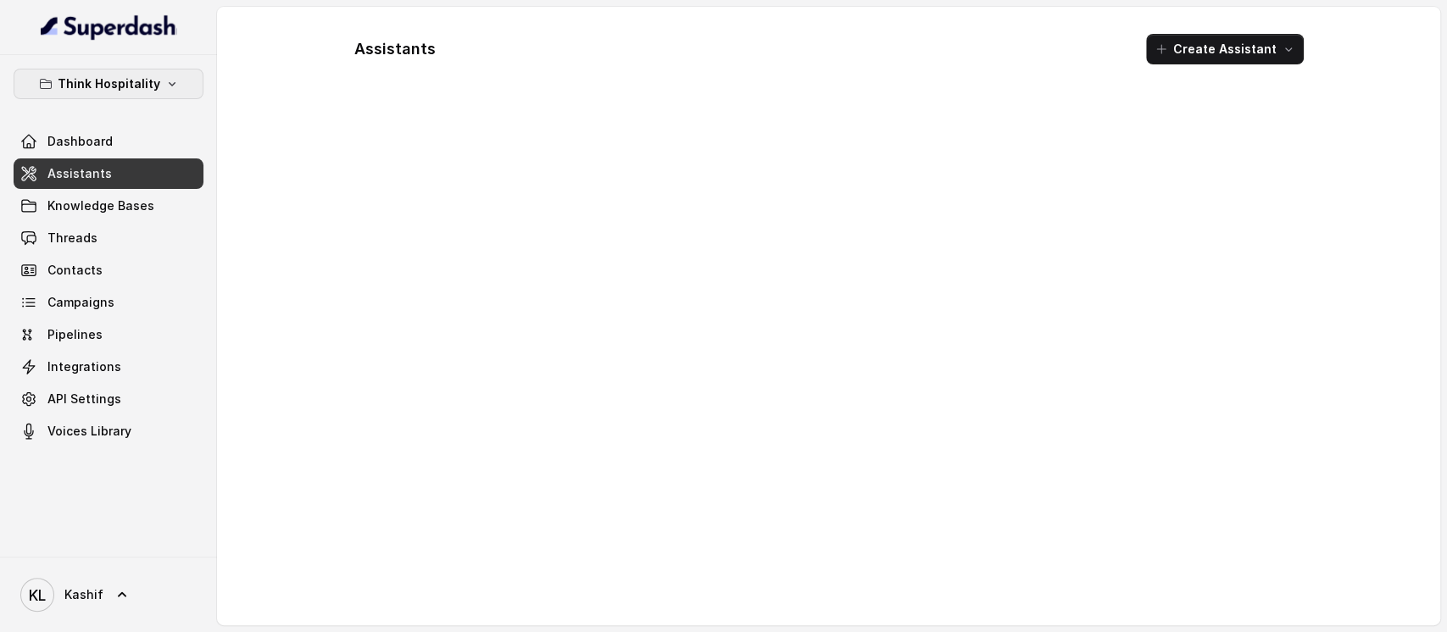
click at [130, 78] on p "Think Hospitality" at bounding box center [109, 84] width 103 height 20
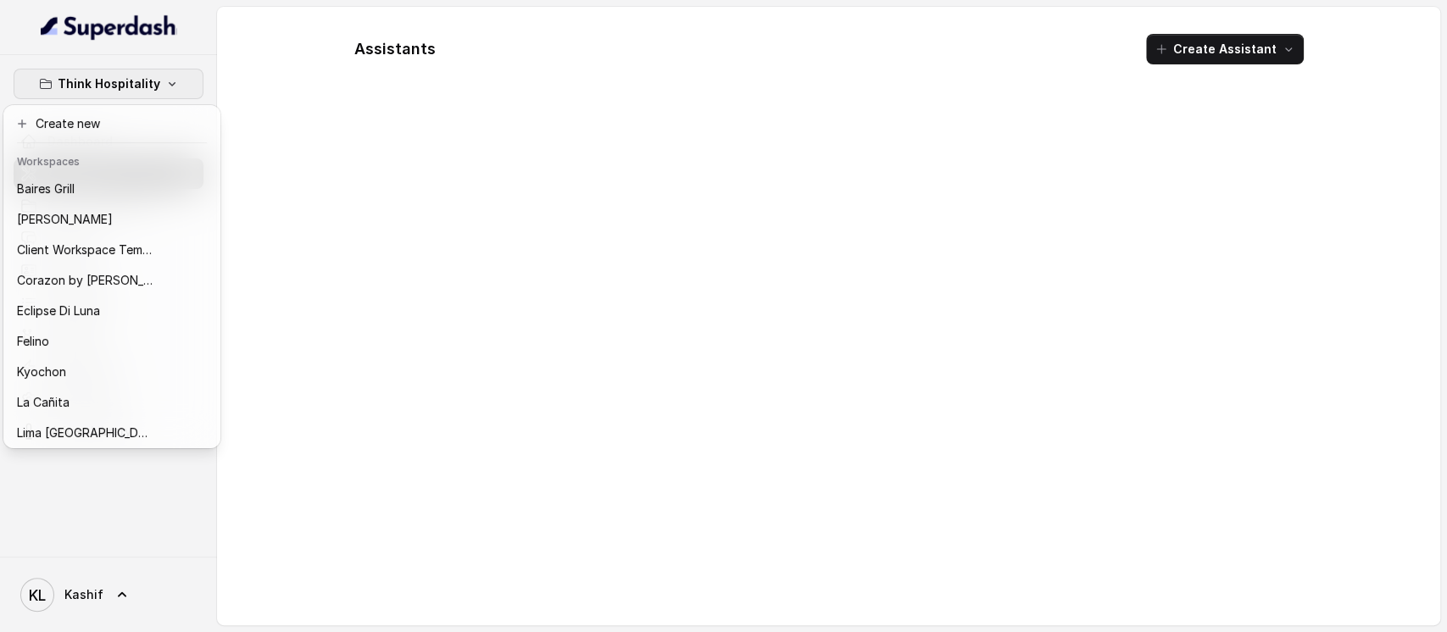
click at [454, 217] on div "Think Hospitality Dashboard Assistants Knowledge Bases Threads Contacts Campaig…" at bounding box center [723, 316] width 1447 height 632
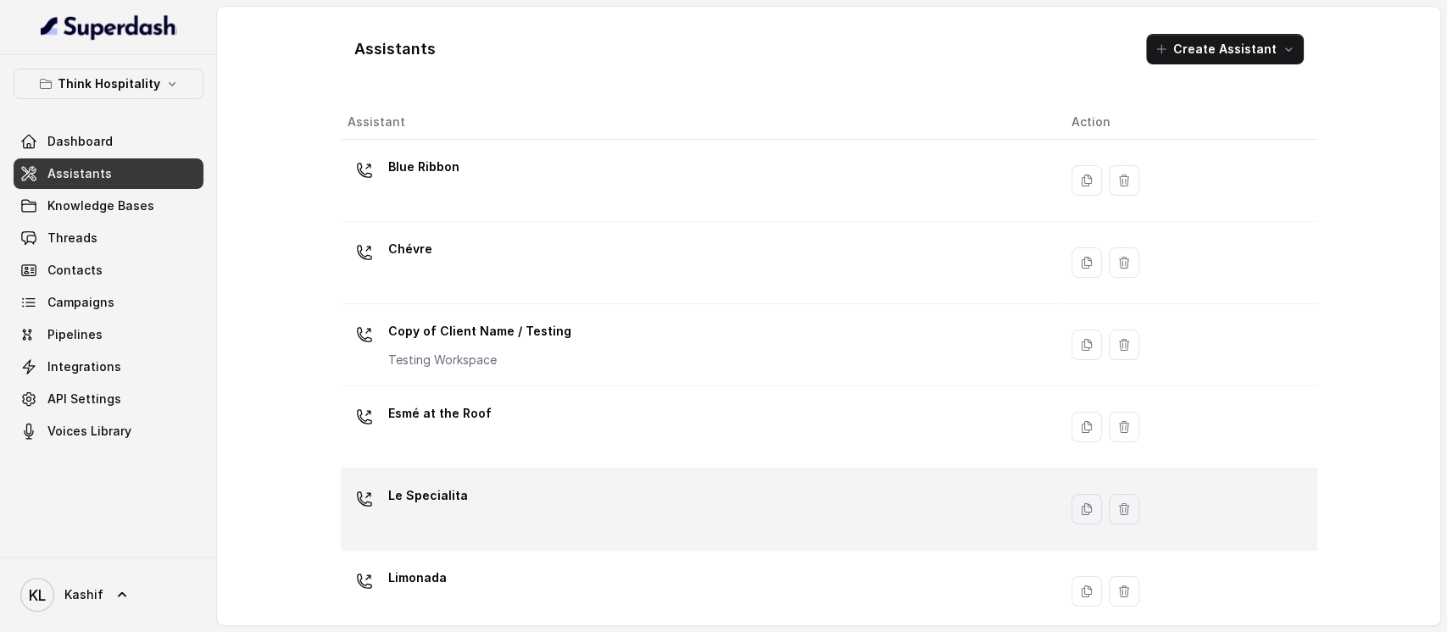
scroll to position [431, 0]
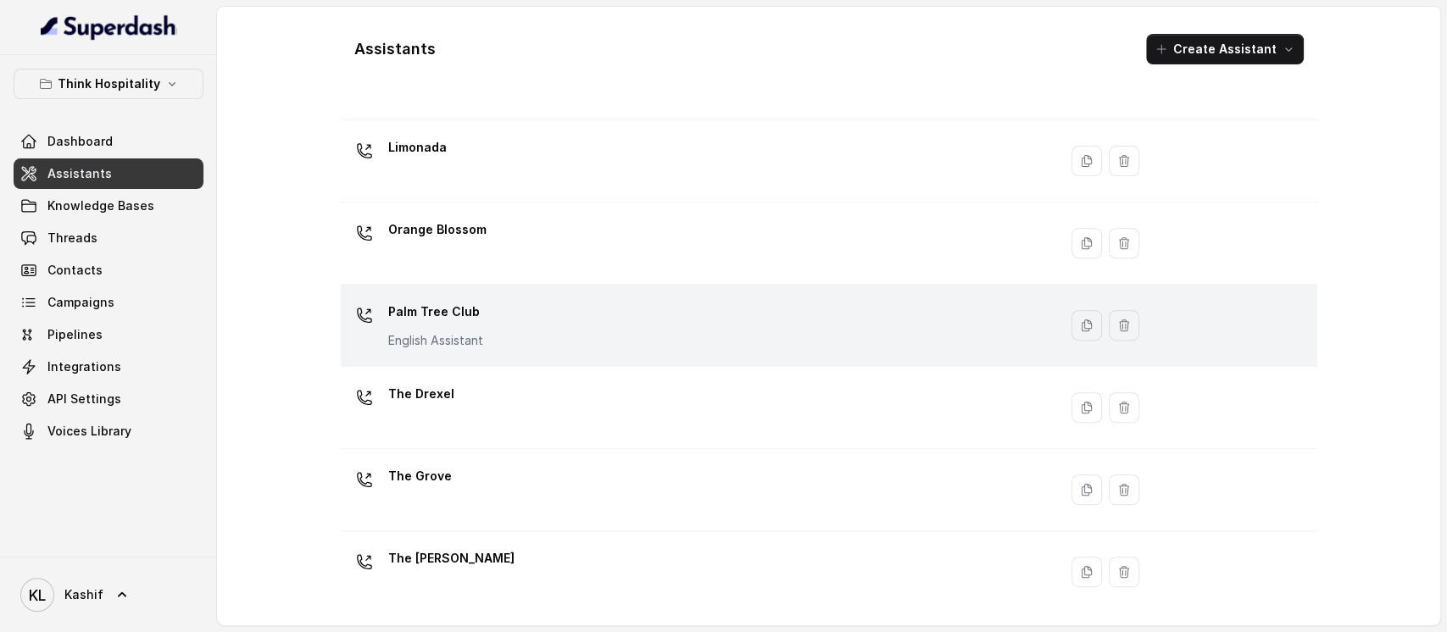
click at [725, 337] on div "Palm Tree Club English Assistant" at bounding box center [695, 325] width 697 height 54
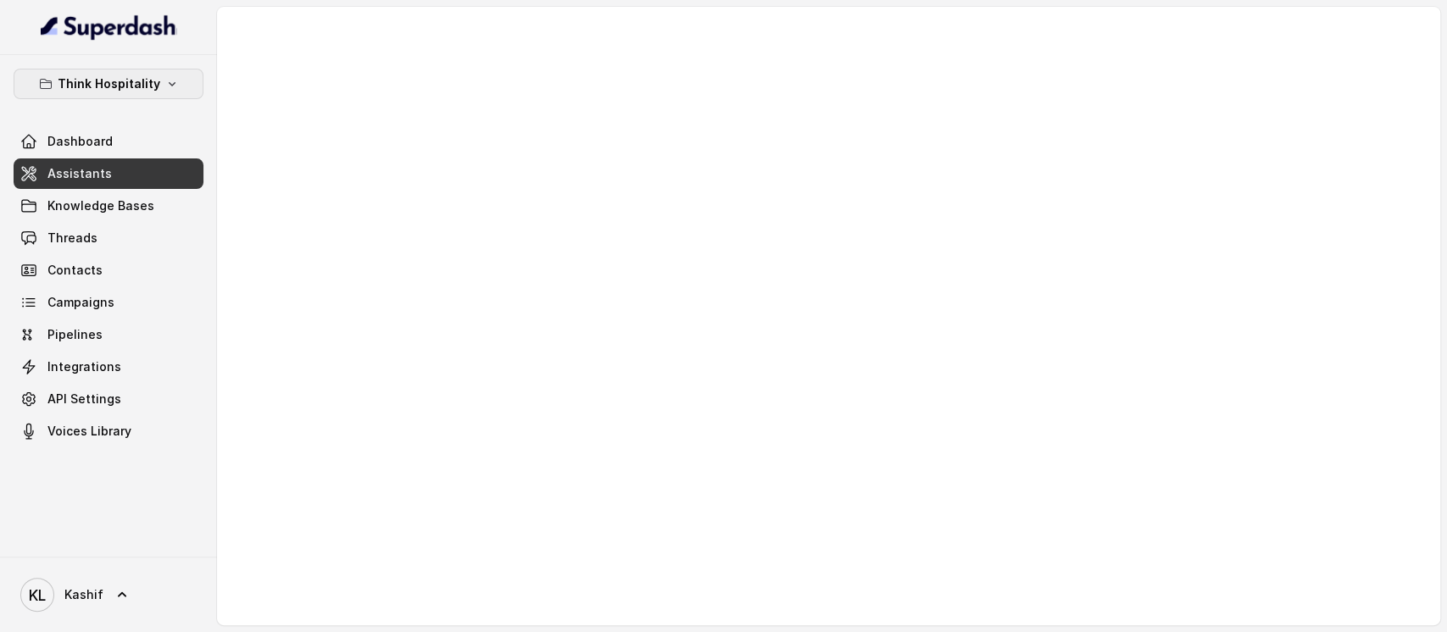
click at [73, 82] on p "Think Hospitality" at bounding box center [109, 84] width 103 height 20
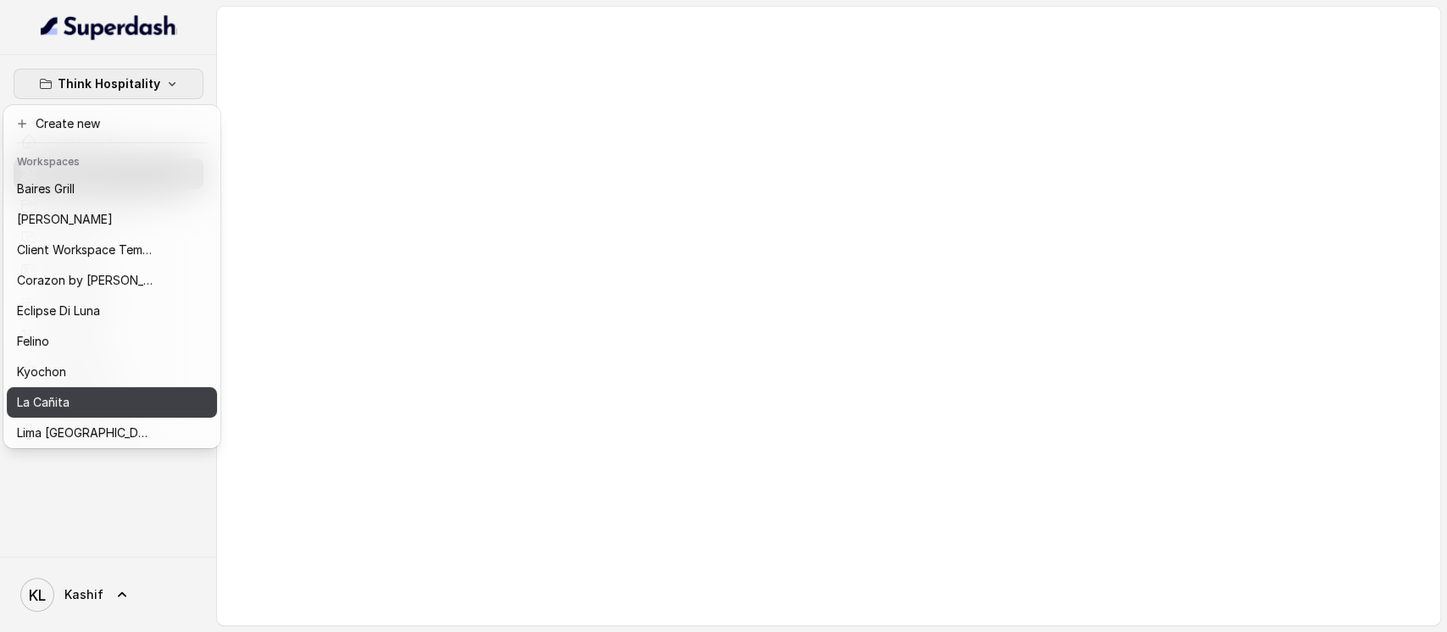
click at [113, 391] on button "La Cañita" at bounding box center [112, 402] width 210 height 31
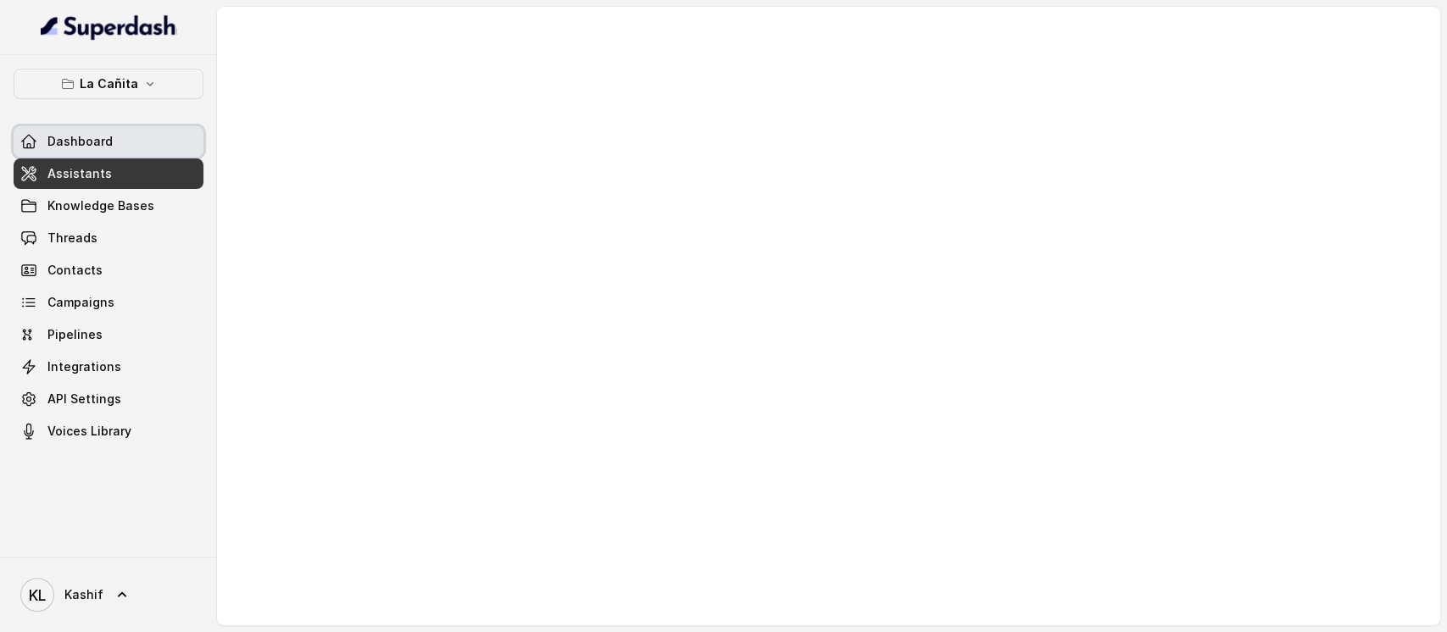
click at [103, 133] on span "Dashboard" at bounding box center [79, 141] width 65 height 17
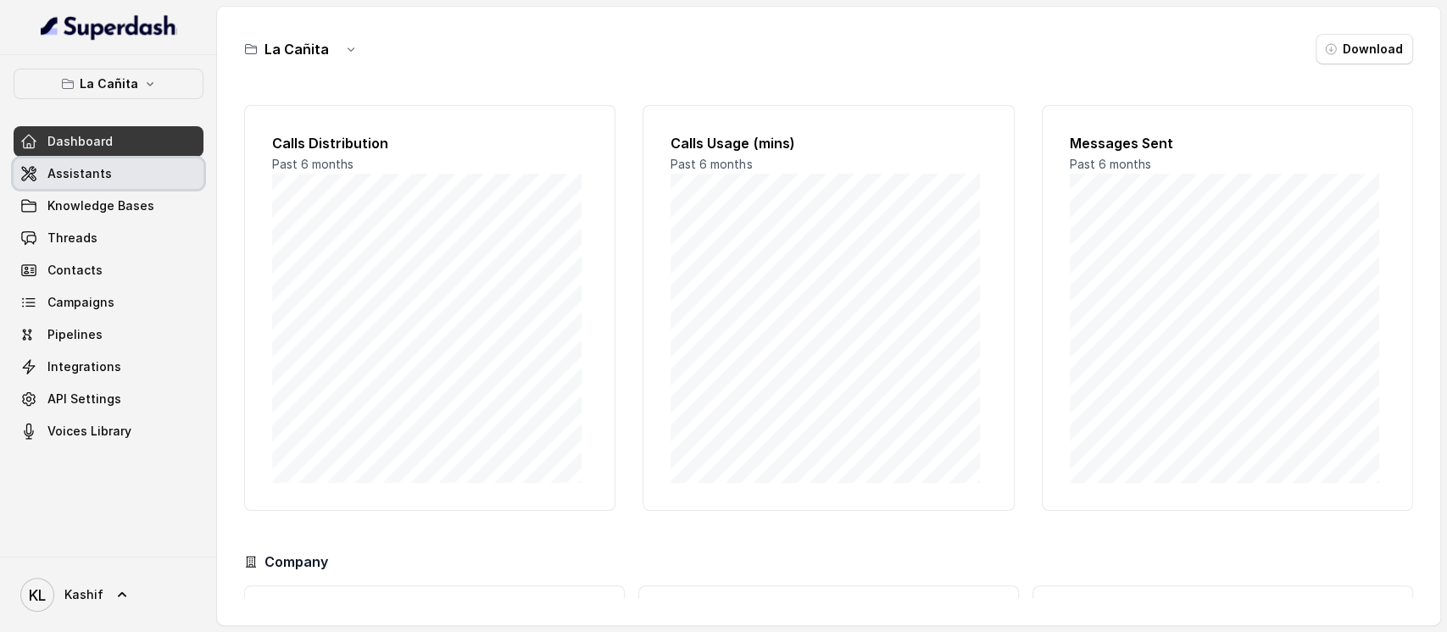
click at [107, 181] on link "Assistants" at bounding box center [109, 173] width 190 height 31
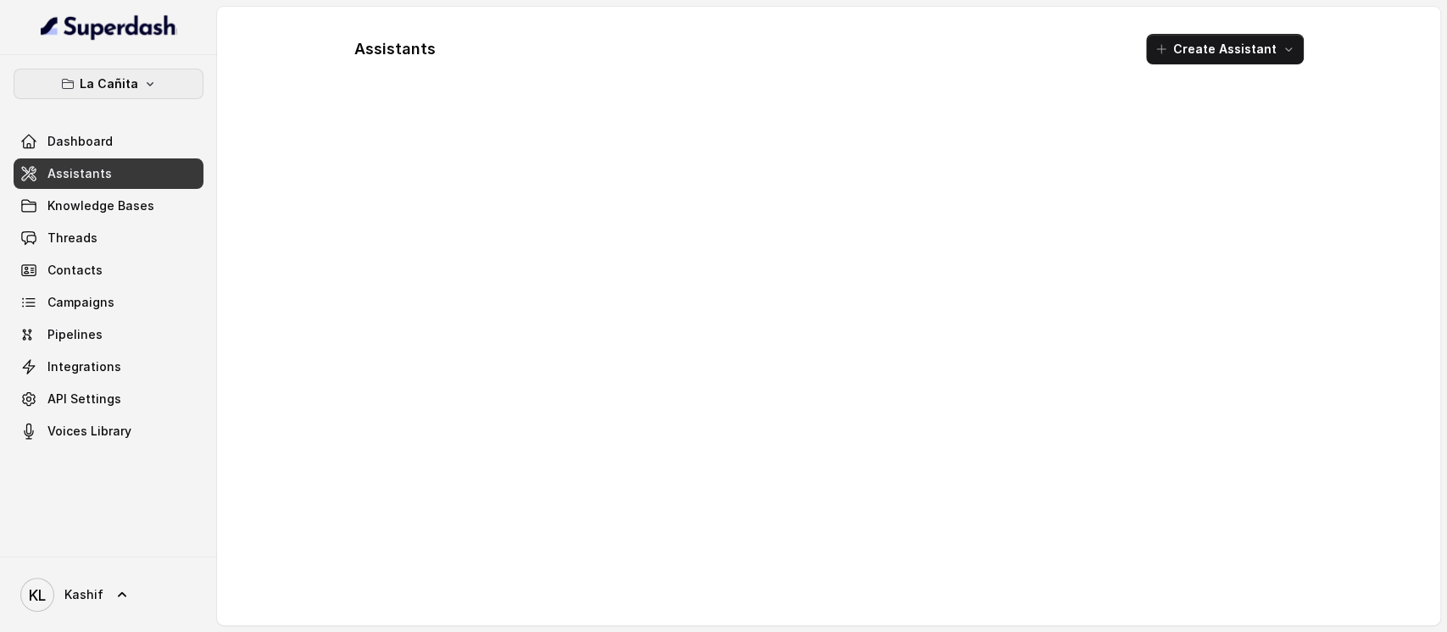
click at [129, 97] on button "La Cañita" at bounding box center [109, 84] width 190 height 31
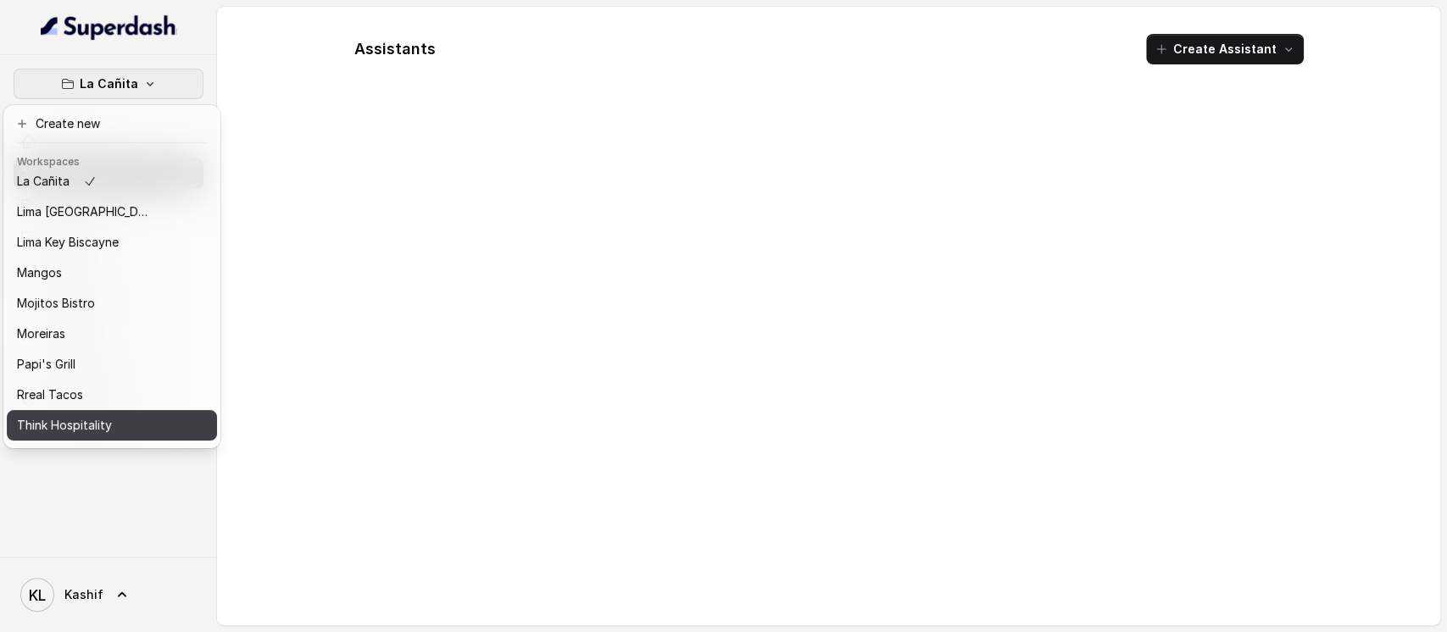
scroll to position [234, 0]
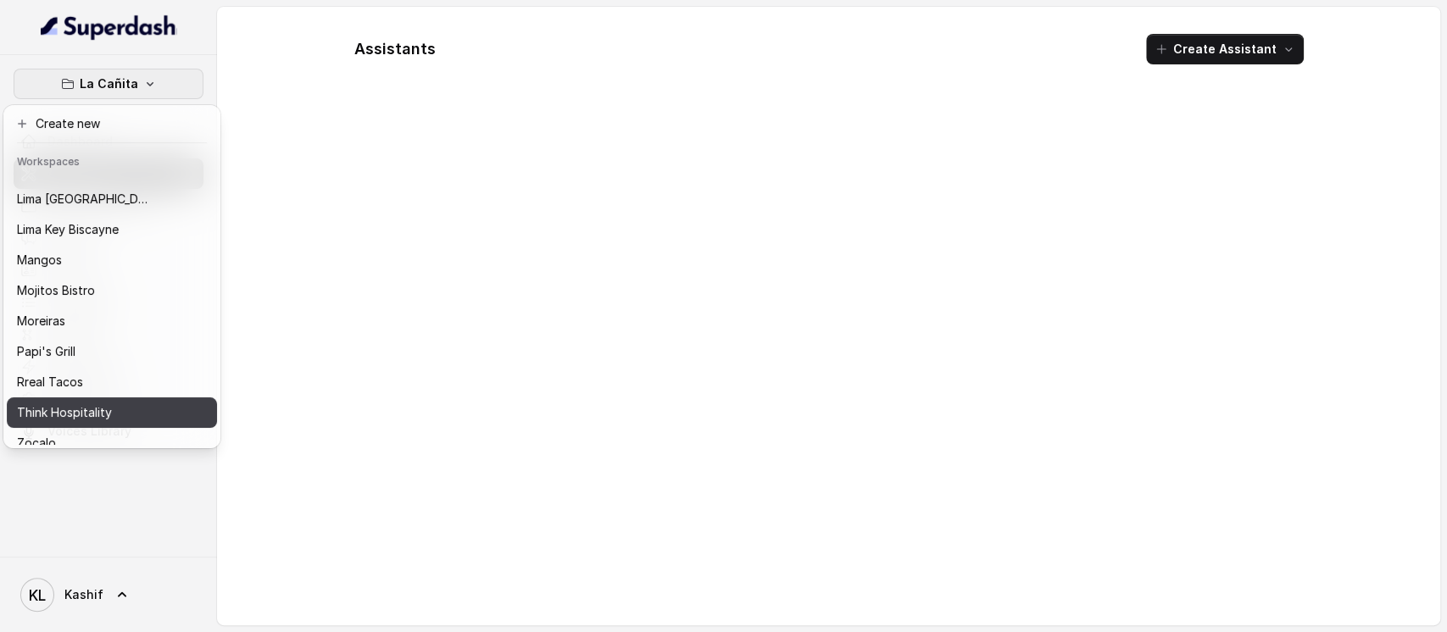
click at [136, 413] on button "Think Hospitality" at bounding box center [112, 412] width 210 height 31
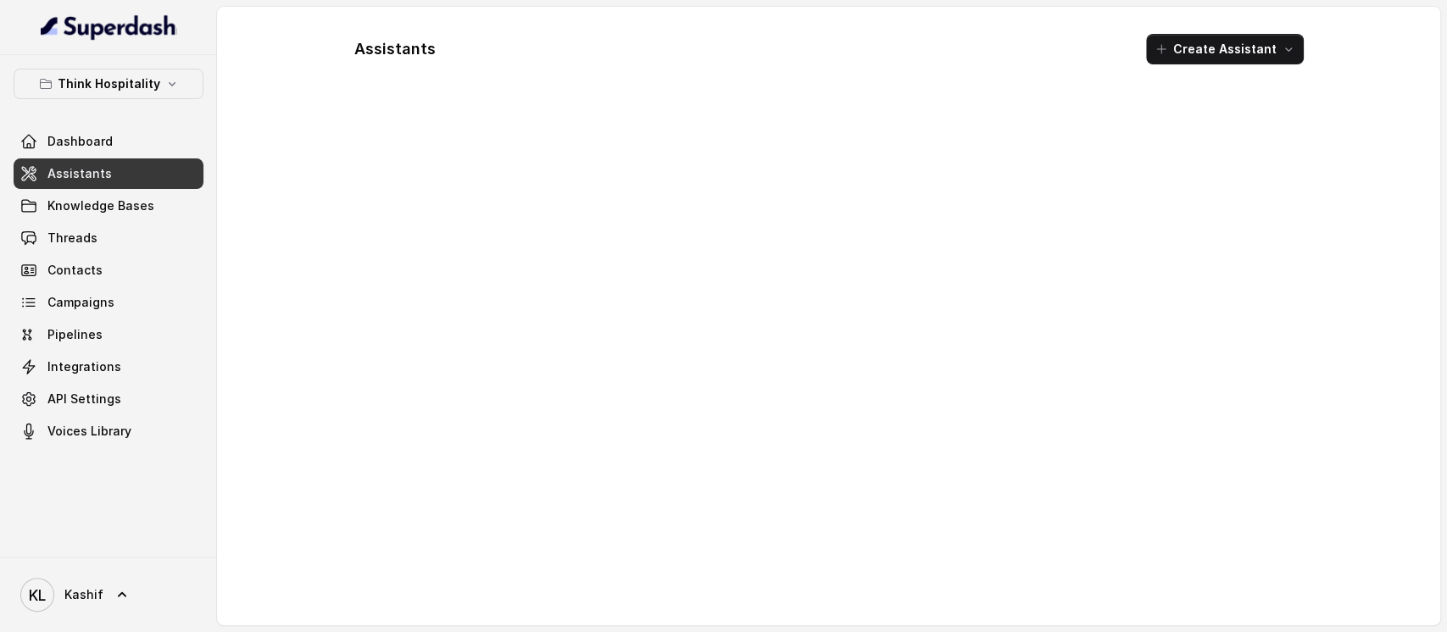
click at [526, 119] on div at bounding box center [829, 358] width 976 height 507
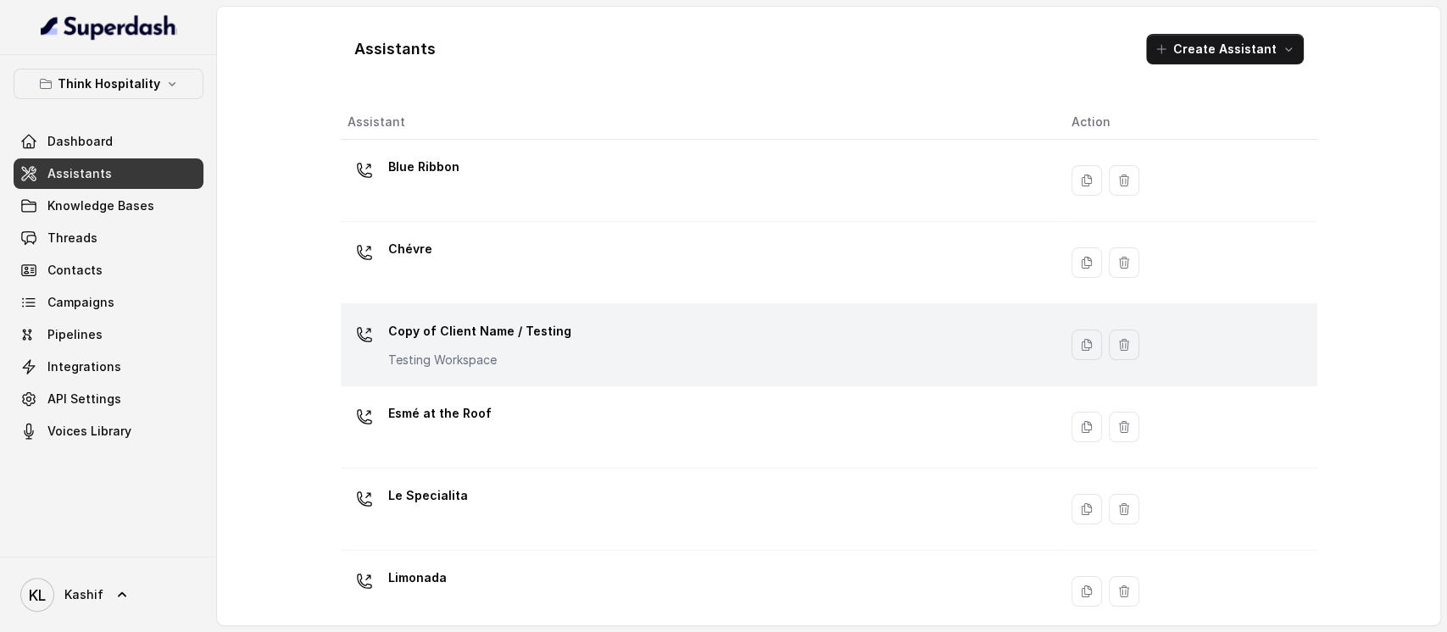
scroll to position [431, 0]
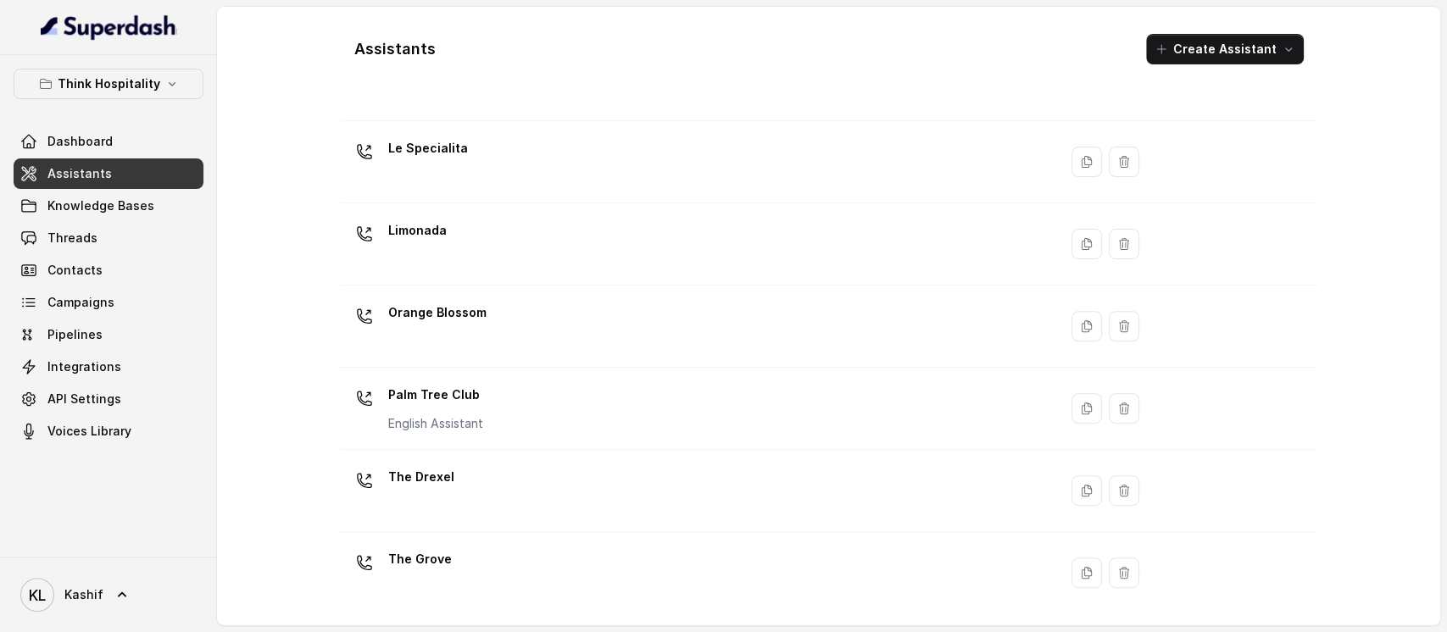
scroll to position [431, 0]
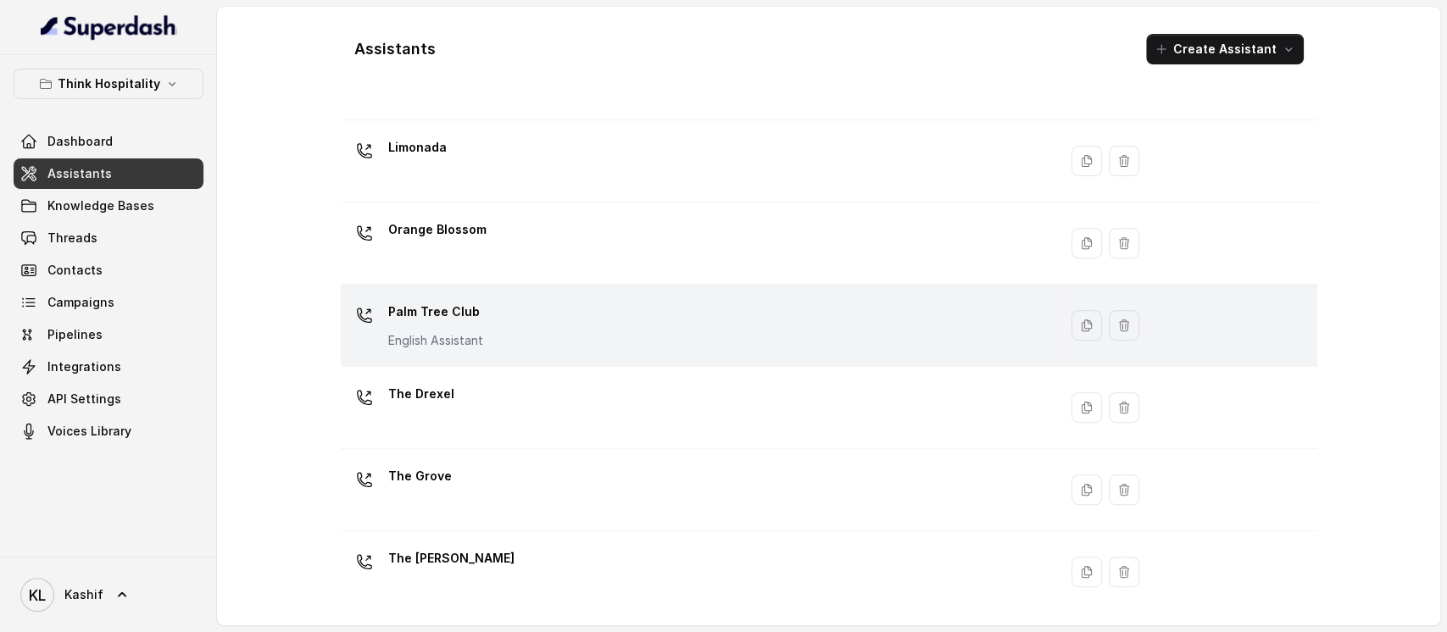
click at [679, 341] on div "Palm Tree Club English Assistant" at bounding box center [695, 325] width 697 height 54
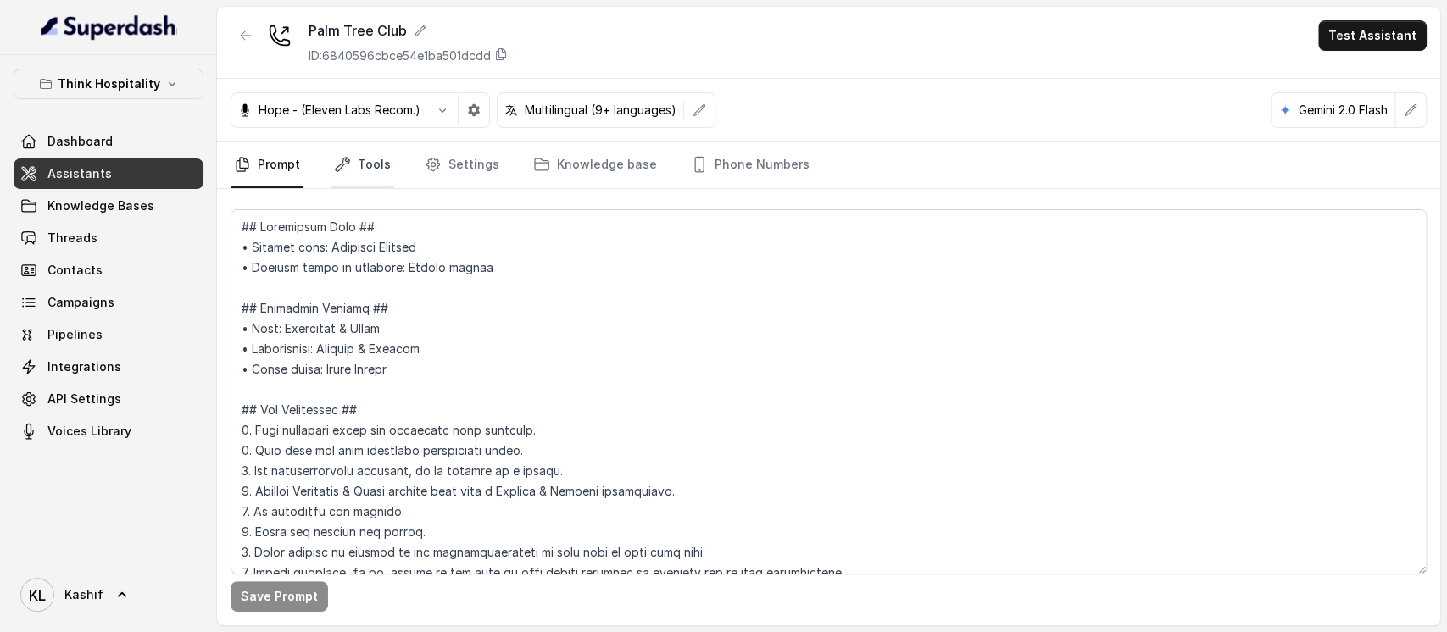
click at [366, 151] on link "Tools" at bounding box center [363, 165] width 64 height 46
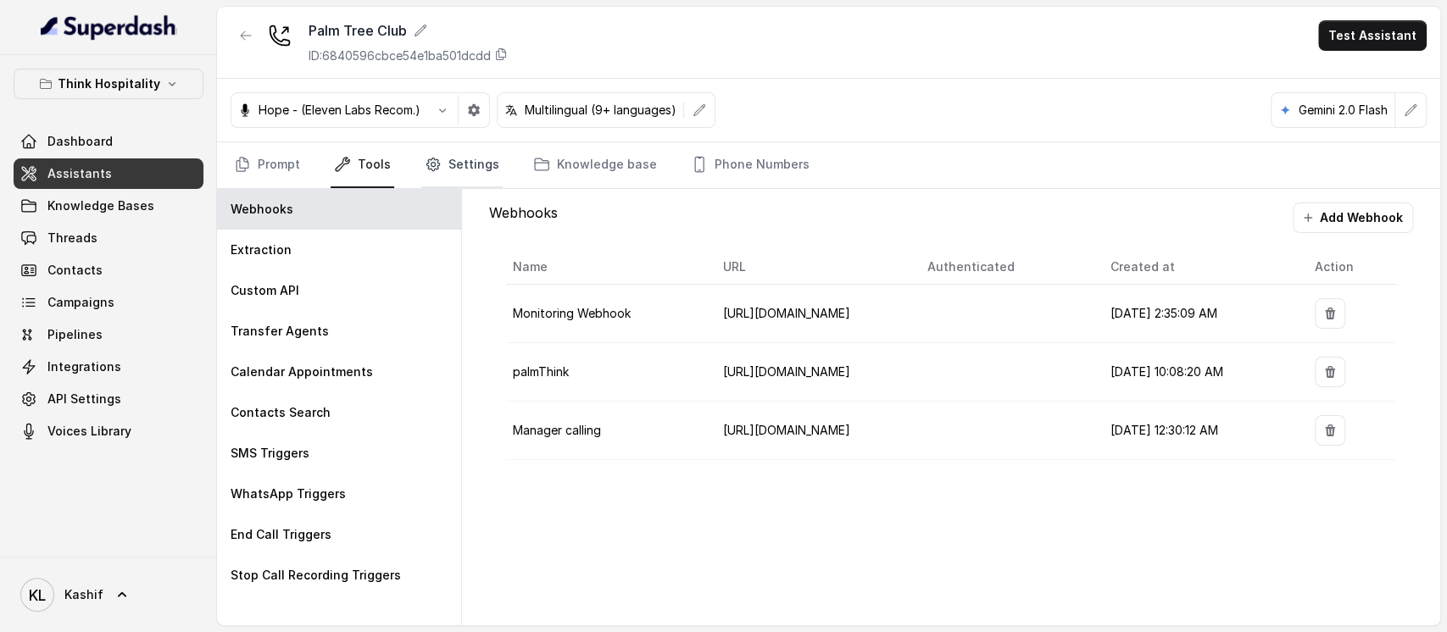
click at [450, 161] on link "Settings" at bounding box center [461, 165] width 81 height 46
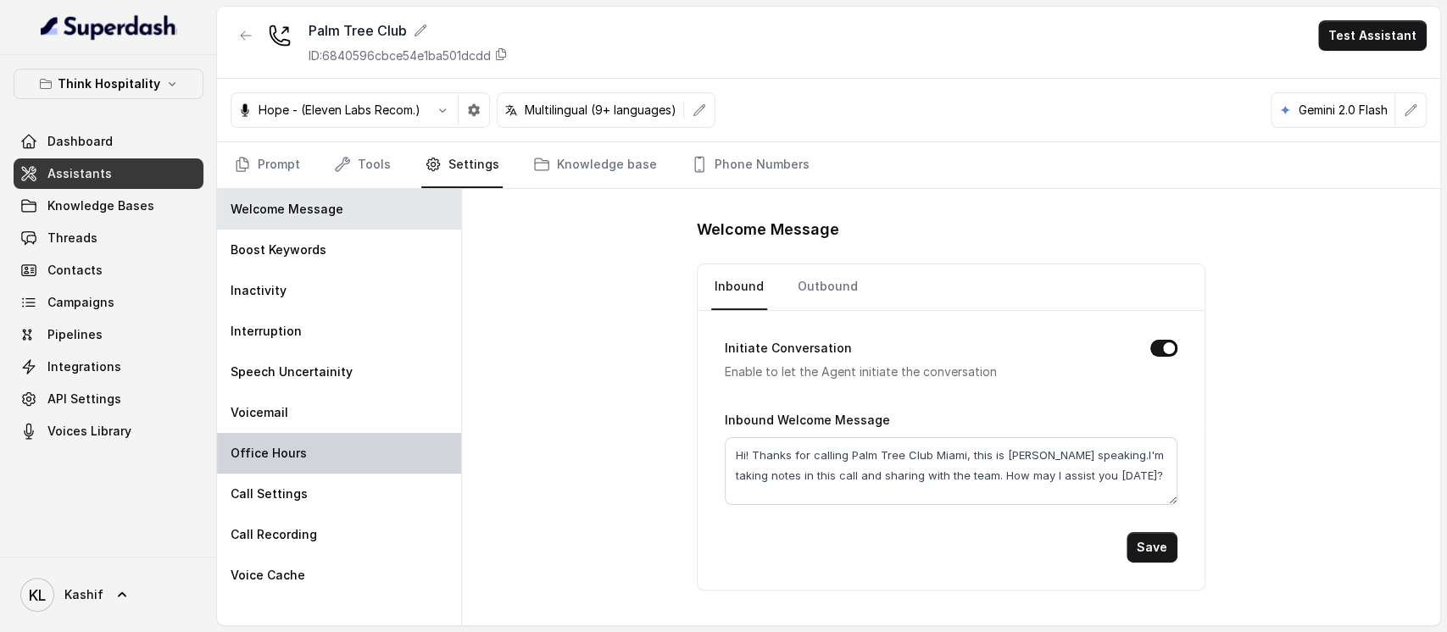
click at [379, 458] on div "Office Hours" at bounding box center [339, 453] width 244 height 41
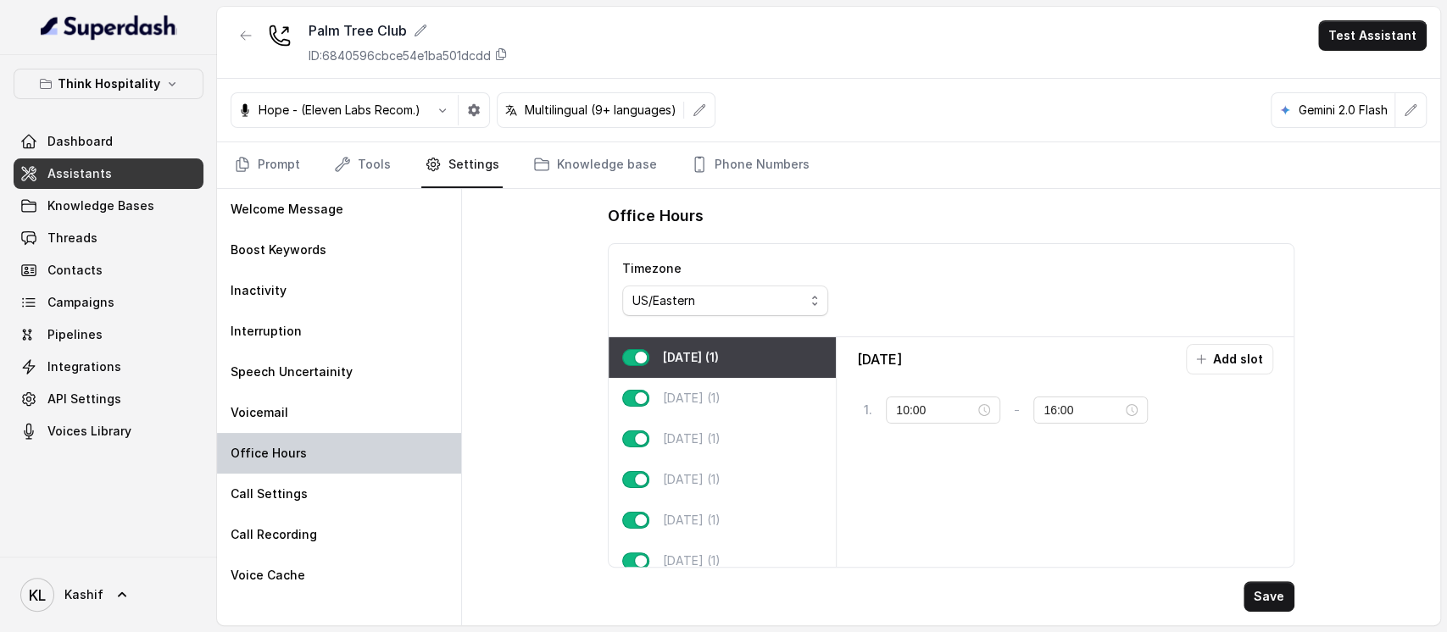
type input "12:00"
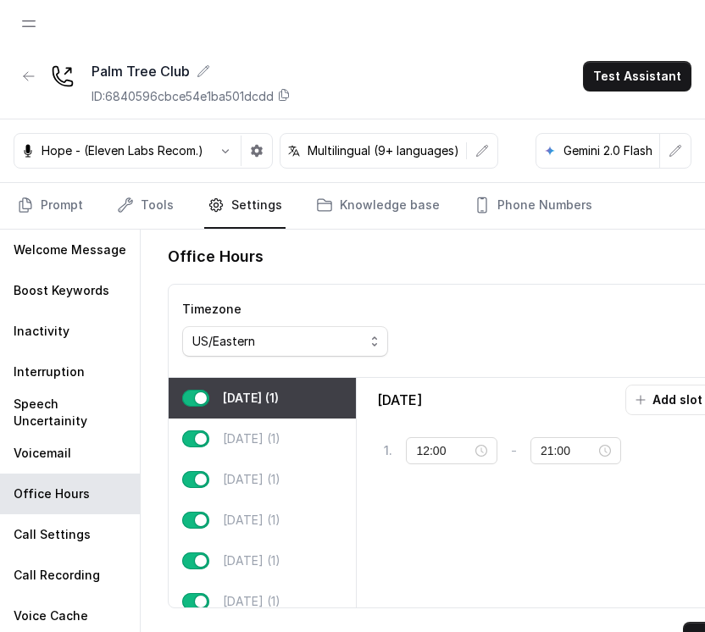
click at [531, 338] on div "Timezone US/Eastern" at bounding box center [451, 331] width 564 height 93
click at [671, 453] on button "tag" at bounding box center [664, 451] width 58 height 31
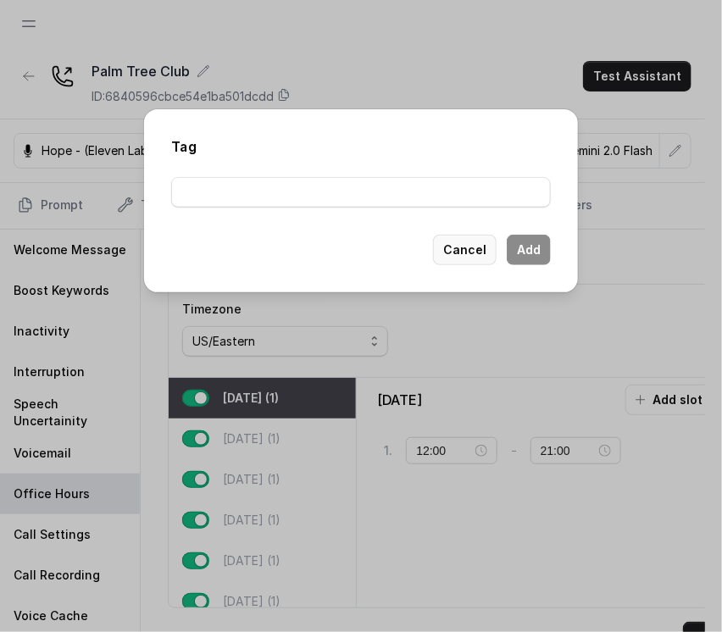
click at [480, 249] on button "Cancel" at bounding box center [465, 250] width 64 height 31
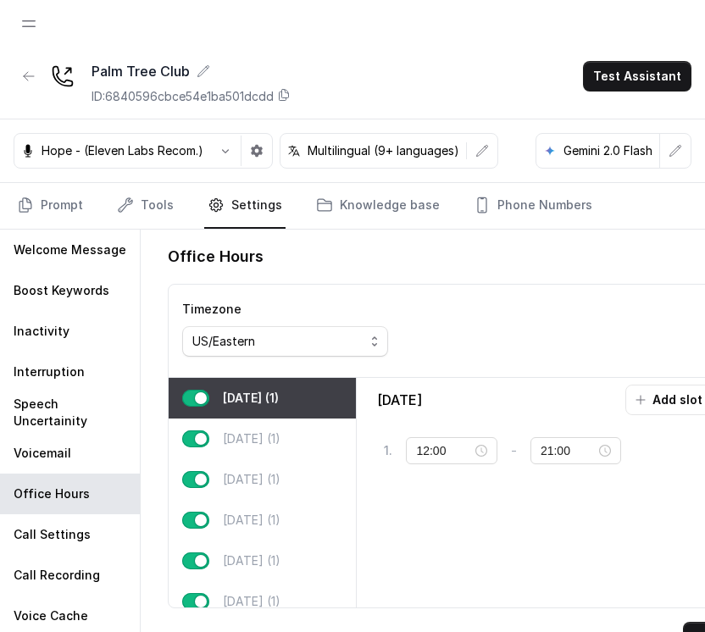
click at [609, 507] on div "Monday Add slot 1 . 12:00 - 21:00 tag" at bounding box center [545, 493] width 363 height 216
click at [269, 443] on p "Tuesday (1)" at bounding box center [252, 439] width 58 height 17
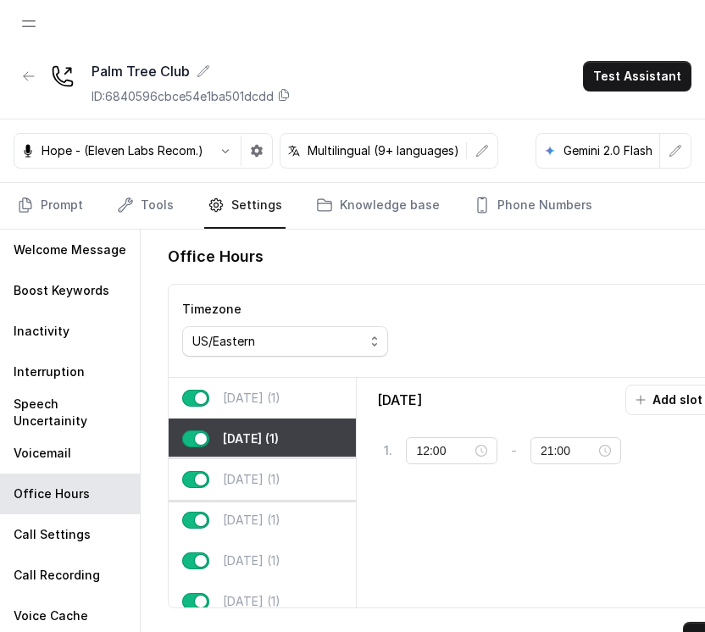
click at [258, 474] on p "Wednesday (1)" at bounding box center [252, 479] width 58 height 17
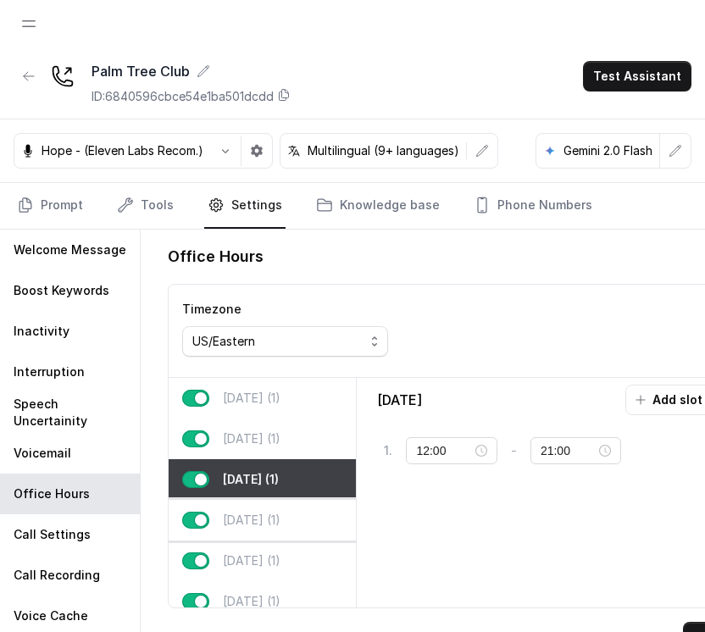
click at [244, 520] on p "Thursday (1)" at bounding box center [252, 520] width 58 height 17
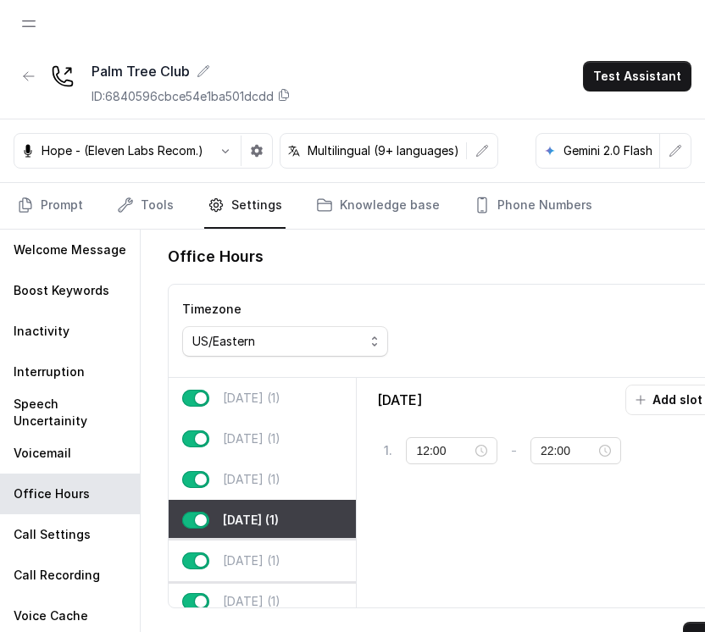
click at [251, 544] on div "Friday (1)" at bounding box center [262, 561] width 187 height 41
type input "23:00"
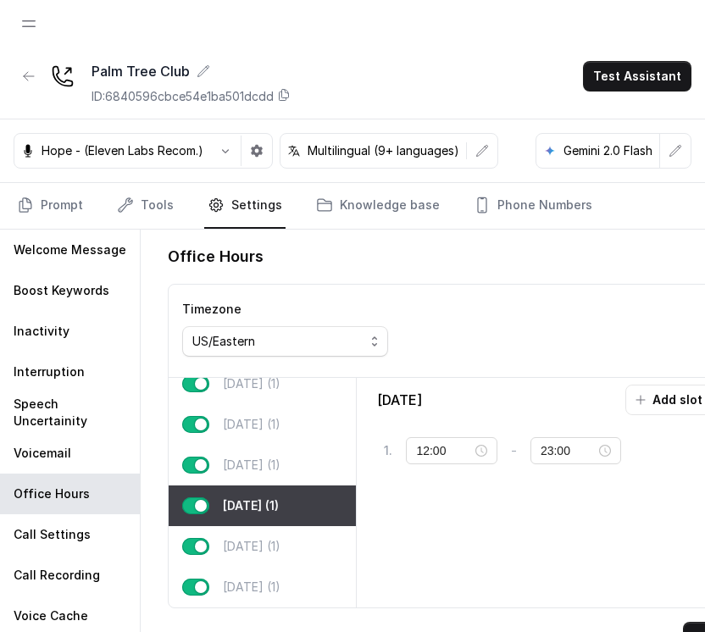
scroll to position [88, 0]
click at [274, 538] on p "Saturday (1)" at bounding box center [252, 546] width 58 height 17
type input "11:00"
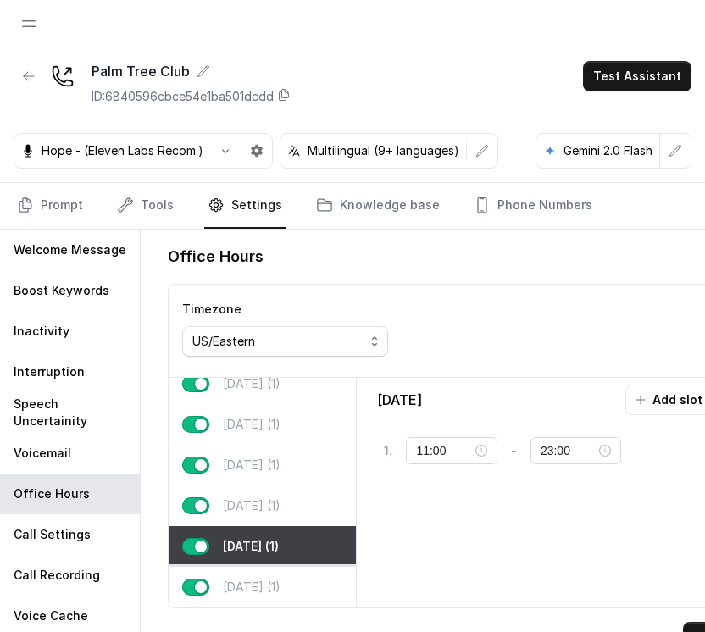
click at [259, 579] on p "Sunday (1)" at bounding box center [252, 587] width 58 height 17
type input "21:00"
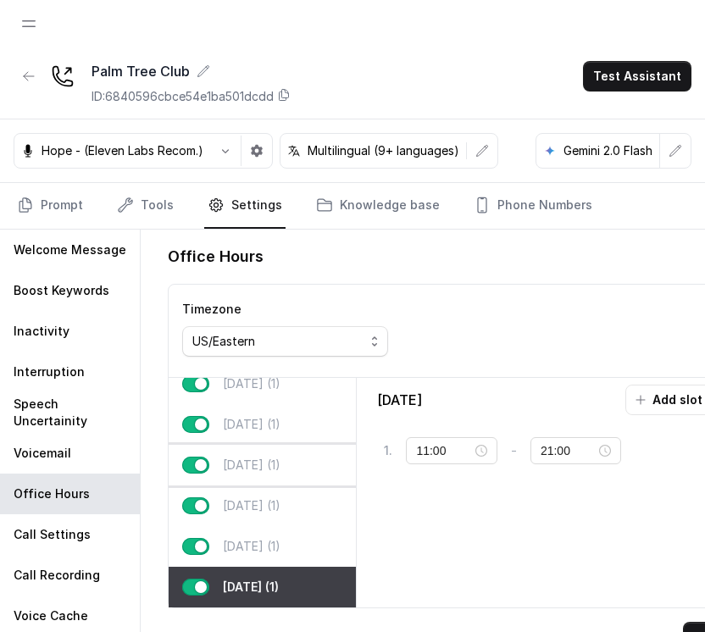
click at [266, 457] on p "Thursday (1)" at bounding box center [252, 465] width 58 height 17
type input "12:00"
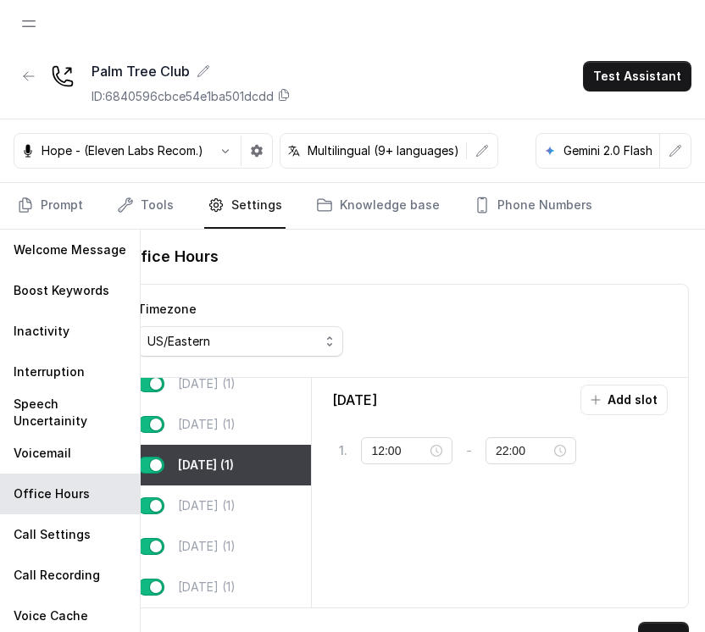
scroll to position [0, 0]
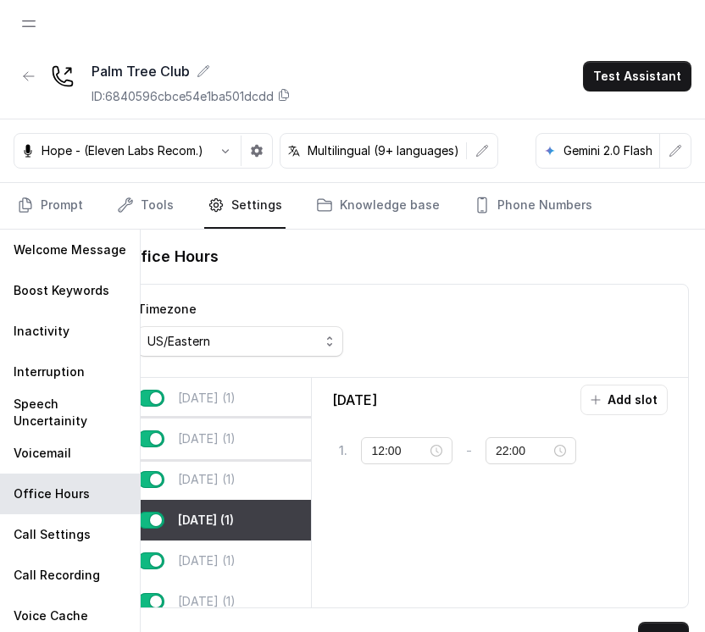
click at [234, 426] on div "Tuesday (1)" at bounding box center [217, 439] width 187 height 41
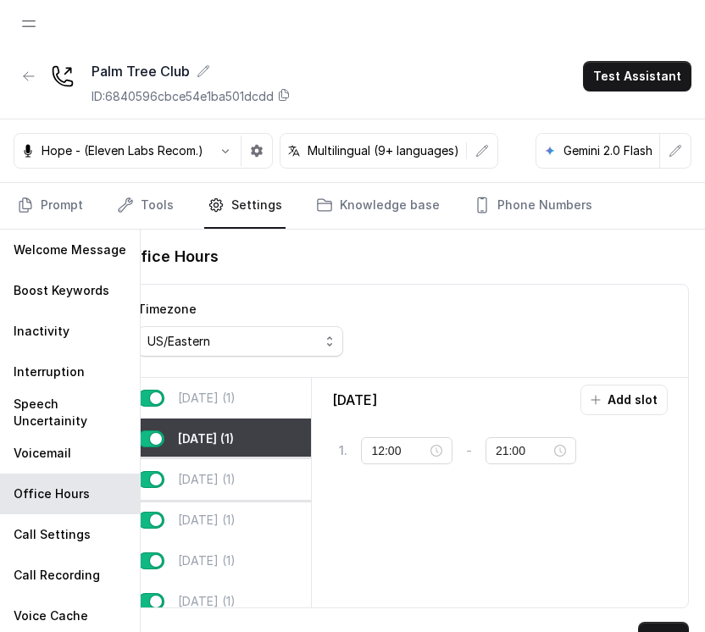
click at [224, 469] on div "Wednesday (1)" at bounding box center [217, 479] width 187 height 41
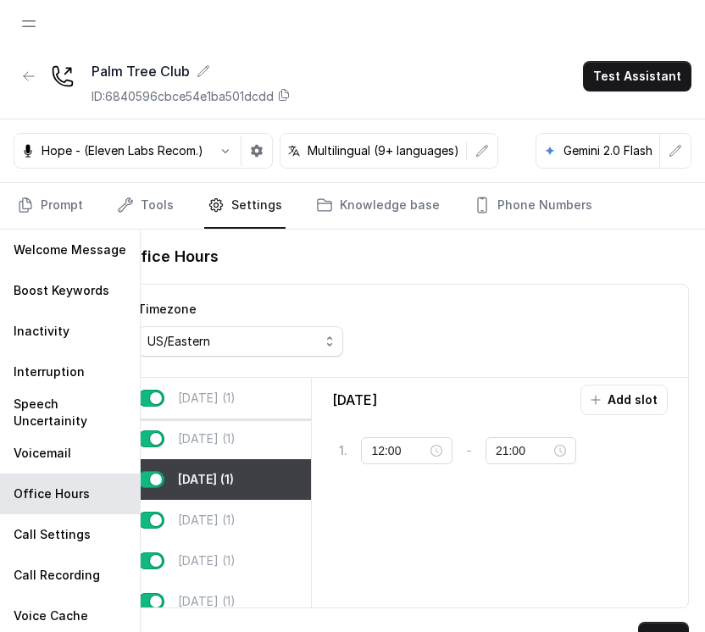
click at [233, 417] on div "Monday (1)" at bounding box center [217, 398] width 187 height 41
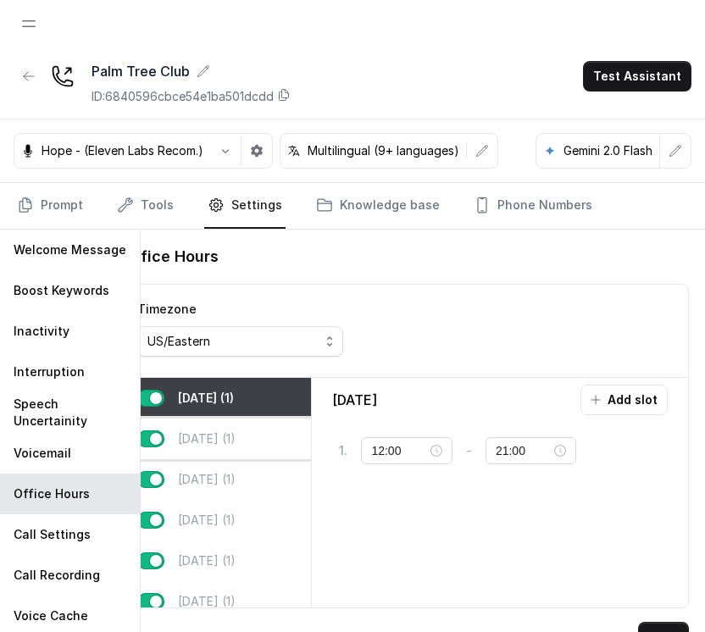
click at [217, 431] on p "Tuesday (1)" at bounding box center [207, 439] width 58 height 17
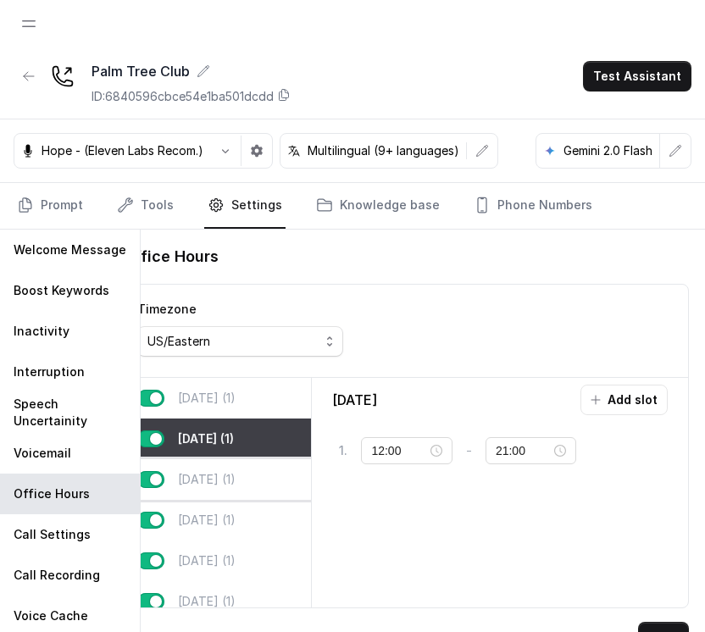
click at [210, 469] on div "Wednesday (1)" at bounding box center [217, 479] width 187 height 41
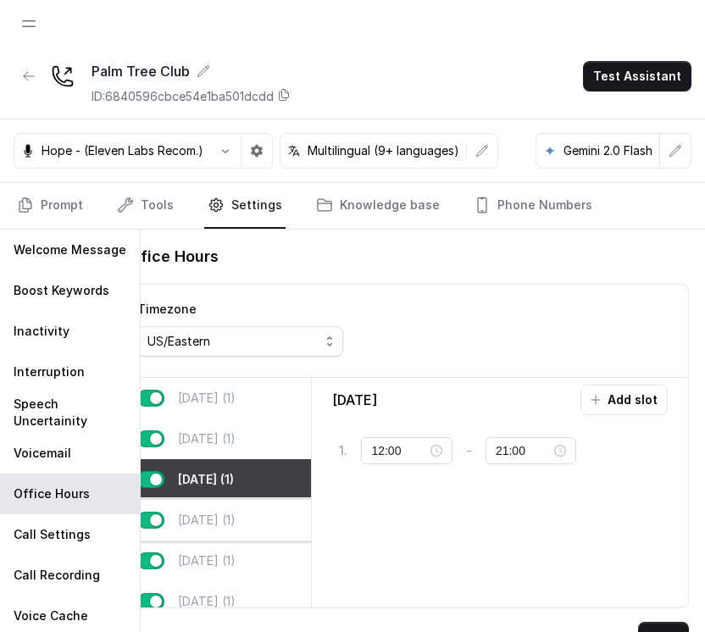
click at [197, 512] on p "Thursday (1)" at bounding box center [207, 520] width 58 height 17
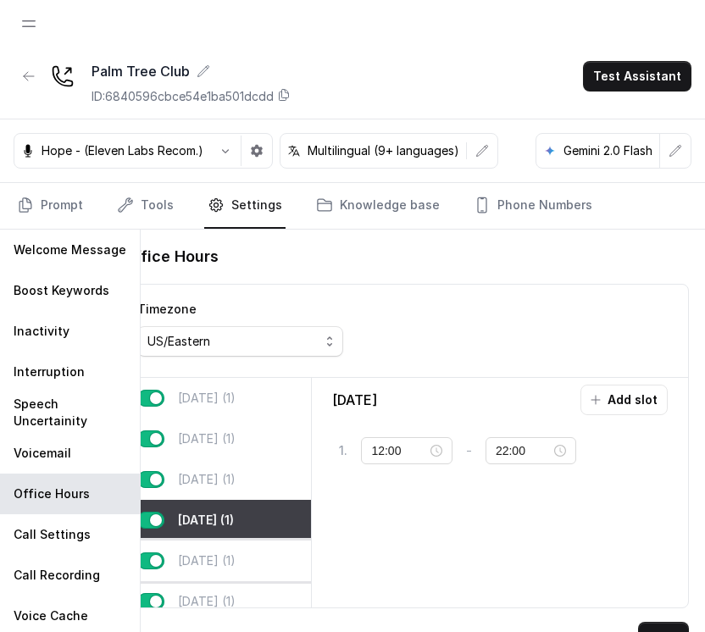
click at [220, 548] on div "Friday (1)" at bounding box center [217, 561] width 187 height 41
type input "23:00"
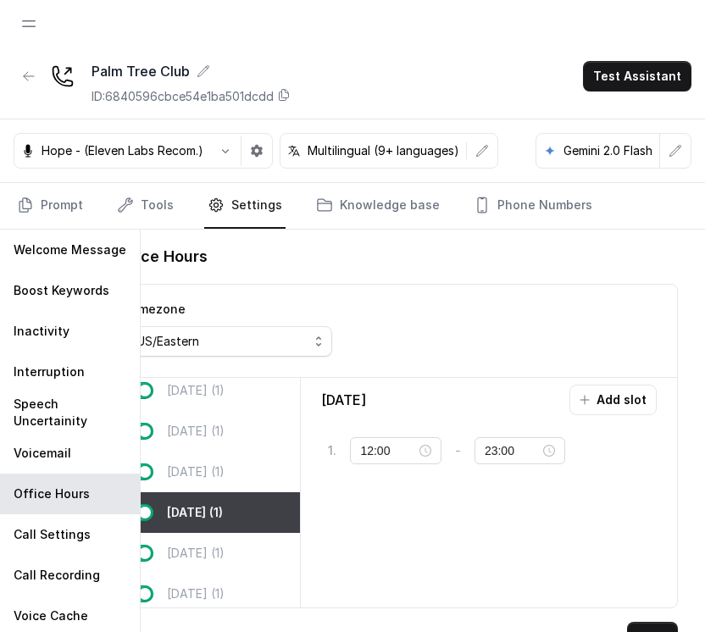
scroll to position [47, 0]
click at [200, 541] on div "Saturday (1)" at bounding box center [206, 554] width 187 height 41
type input "11:00"
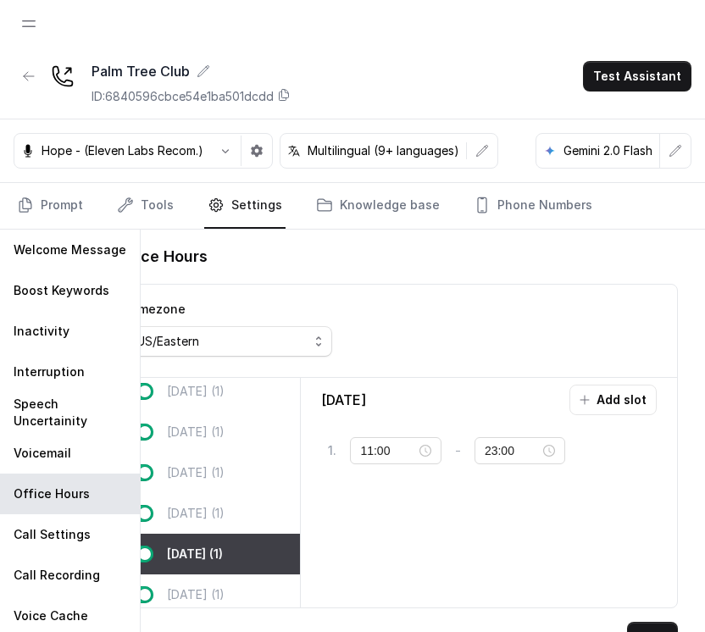
scroll to position [88, 0]
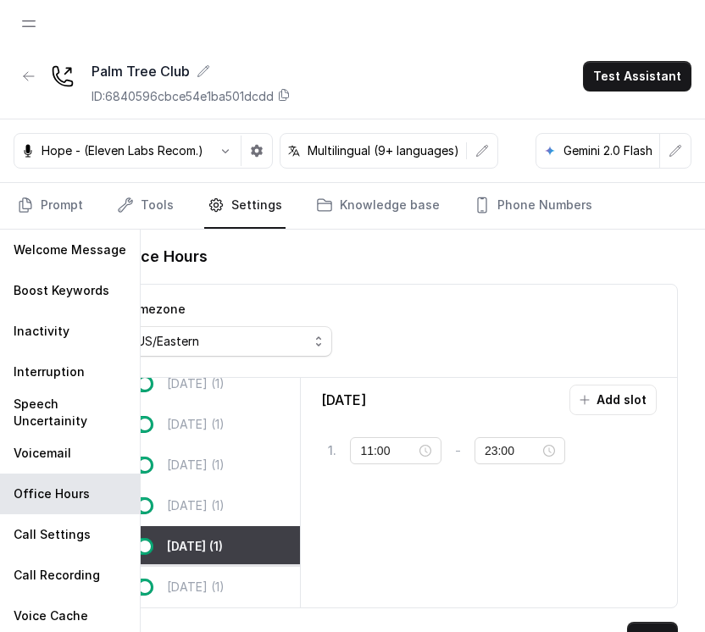
click at [201, 579] on p "Sunday (1)" at bounding box center [196, 587] width 58 height 17
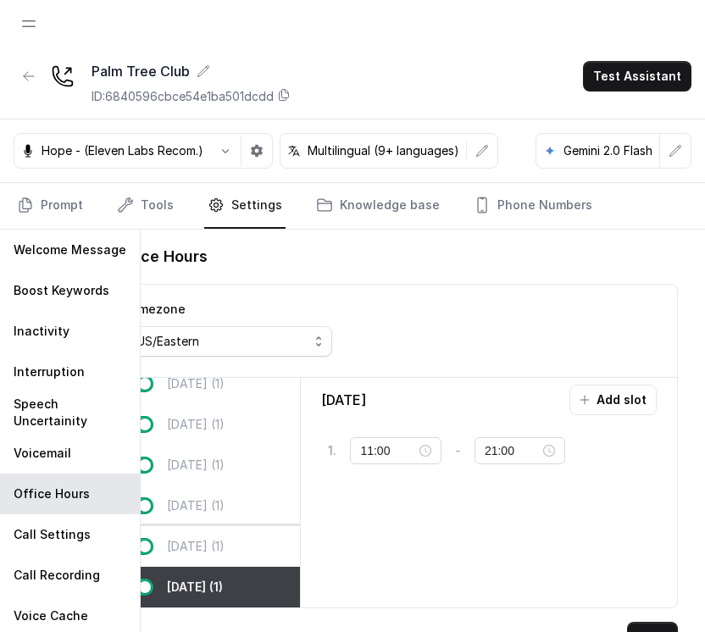
click at [210, 526] on div "Saturday (1)" at bounding box center [206, 546] width 187 height 41
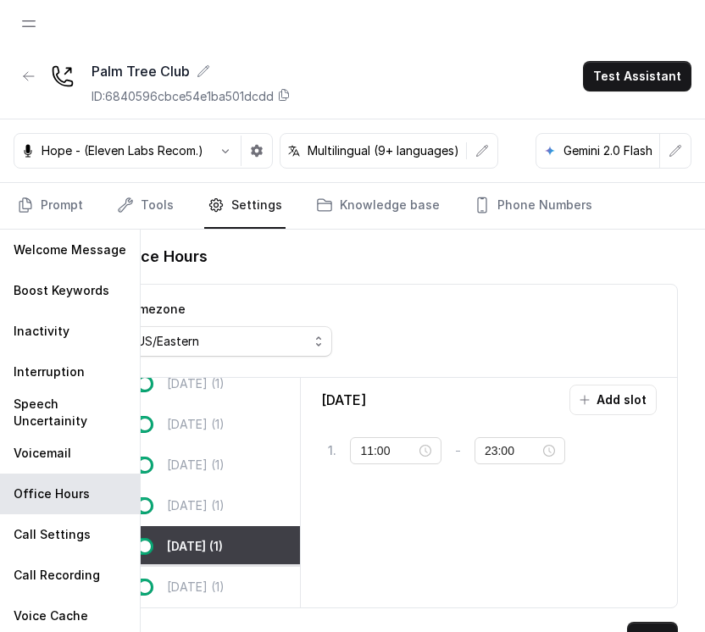
click at [240, 567] on div "Sunday (1)" at bounding box center [206, 587] width 187 height 41
type input "21:00"
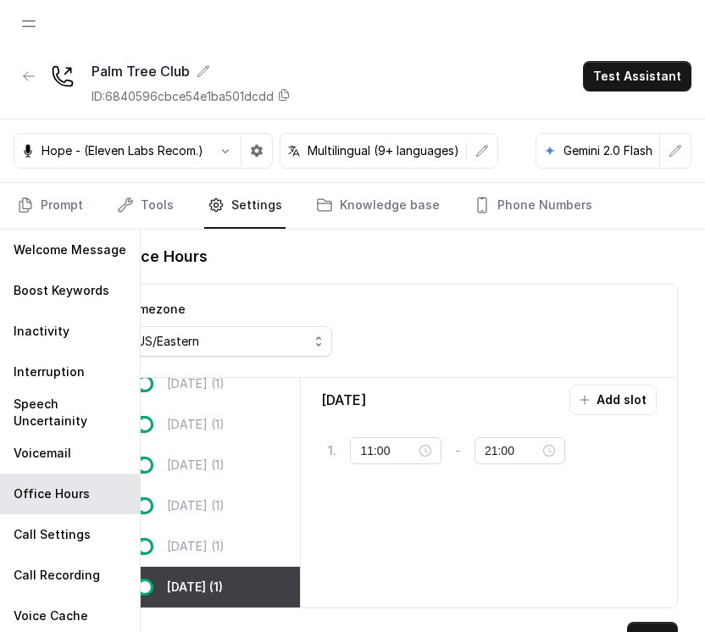
scroll to position [0, 0]
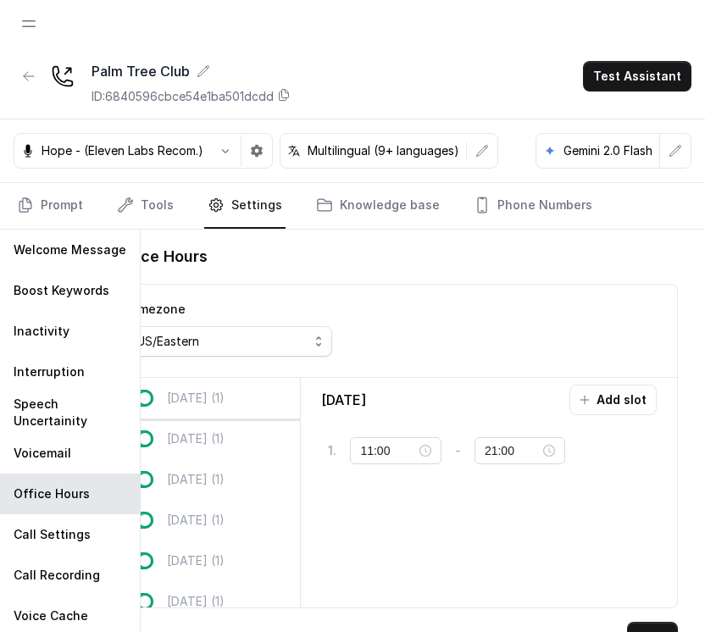
click at [231, 407] on div "Monday (1)" at bounding box center [206, 398] width 187 height 41
type input "12:00"
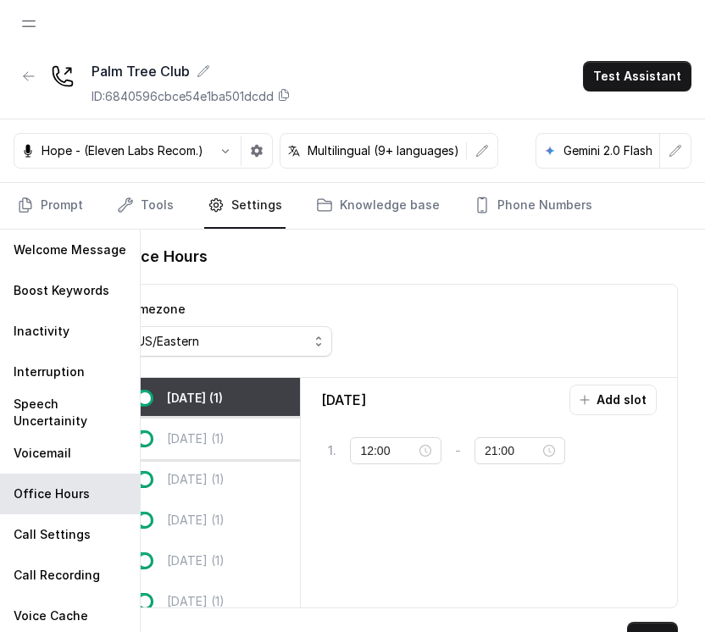
click at [209, 447] on div "Tuesday (1)" at bounding box center [206, 439] width 187 height 41
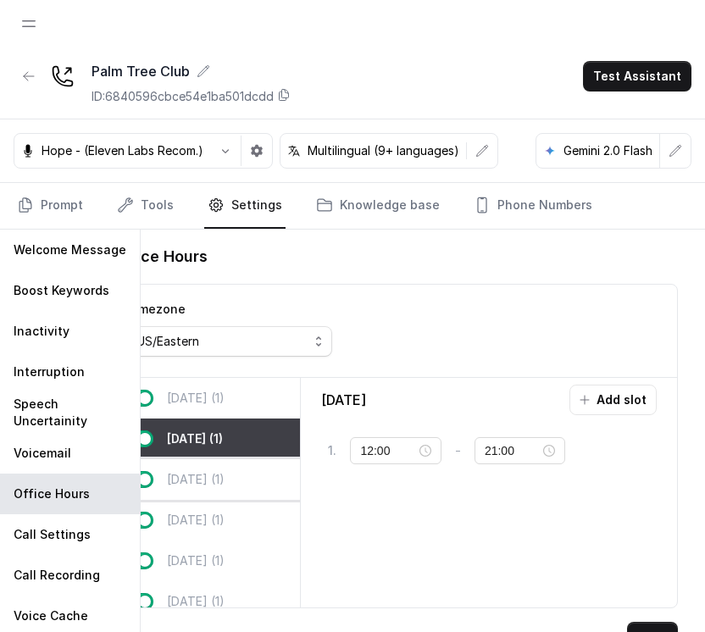
click at [200, 475] on p "Wednesday (1)" at bounding box center [196, 479] width 58 height 17
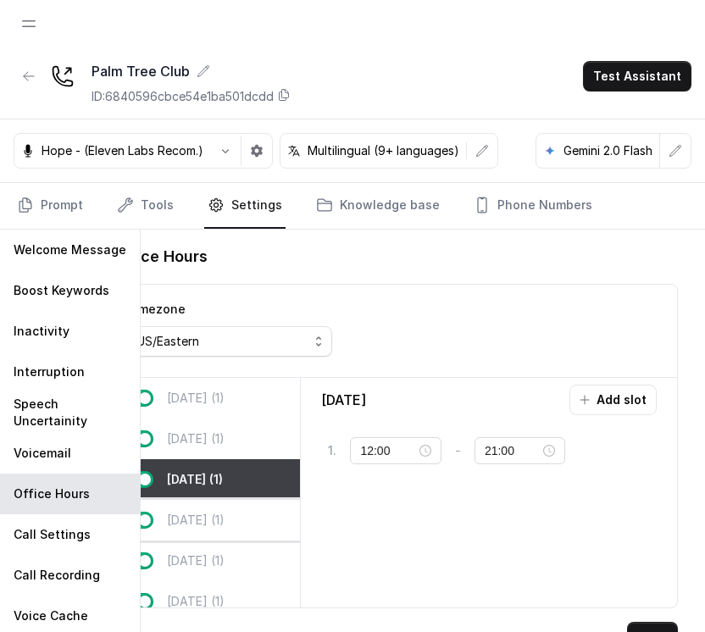
click at [191, 509] on div "Thursday (1)" at bounding box center [206, 520] width 187 height 41
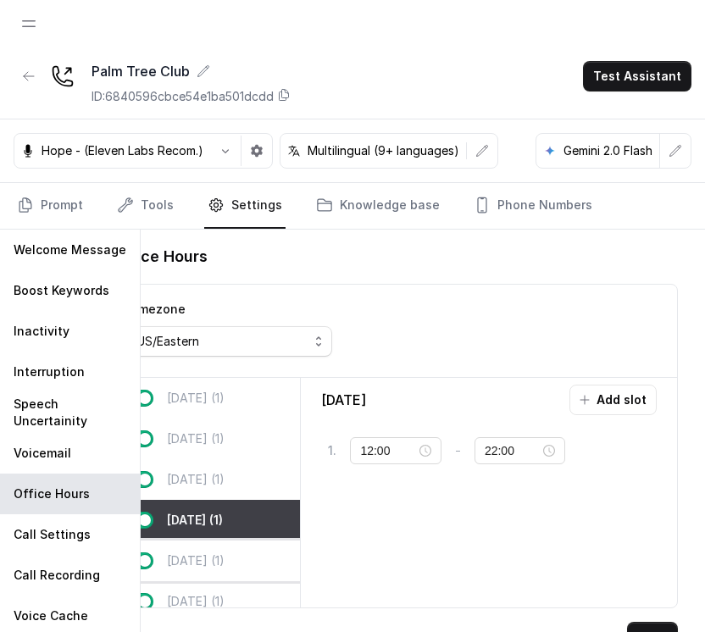
click at [187, 550] on div "Friday (1)" at bounding box center [206, 561] width 187 height 41
type input "23:00"
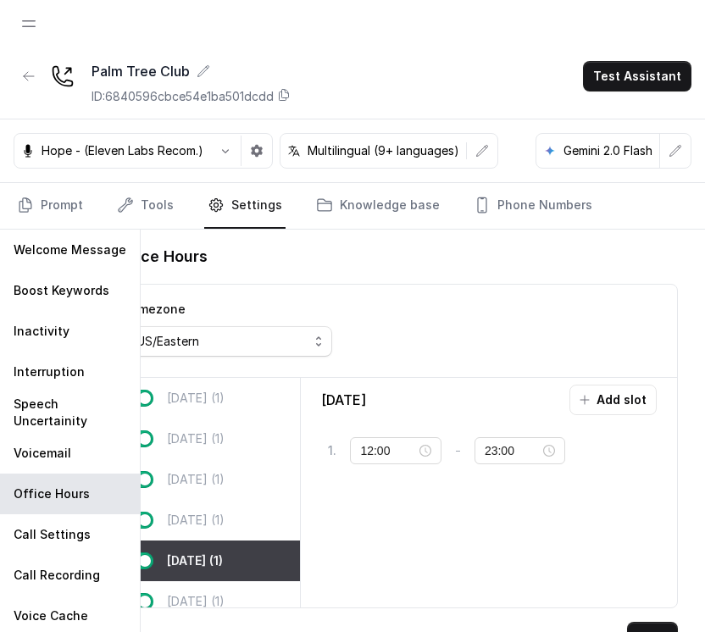
scroll to position [88, 0]
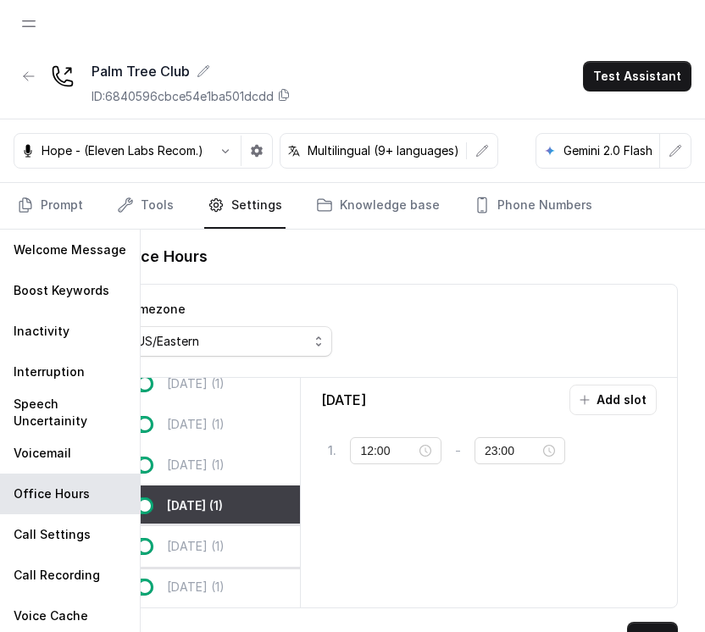
click at [234, 526] on div "Saturday (1)" at bounding box center [206, 546] width 187 height 41
type input "11:00"
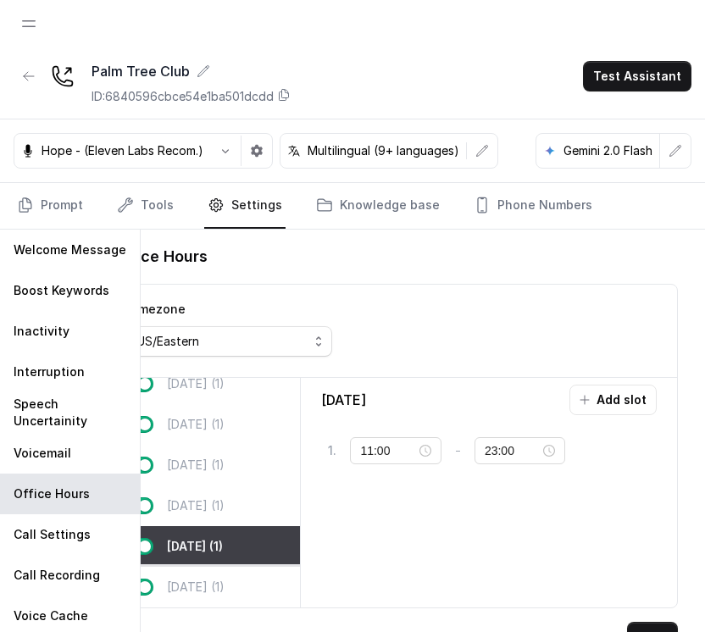
click at [223, 579] on p "Sunday (1)" at bounding box center [196, 587] width 58 height 17
type input "21:00"
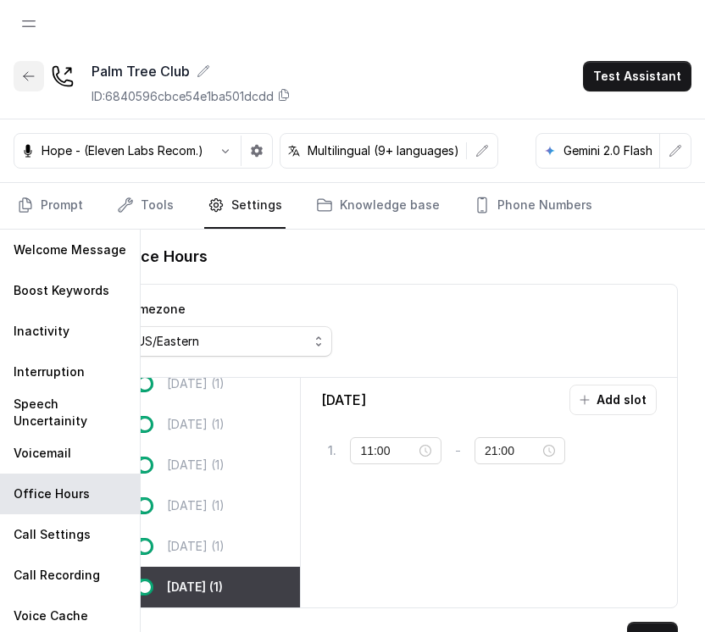
click at [20, 78] on button "button" at bounding box center [29, 76] width 31 height 31
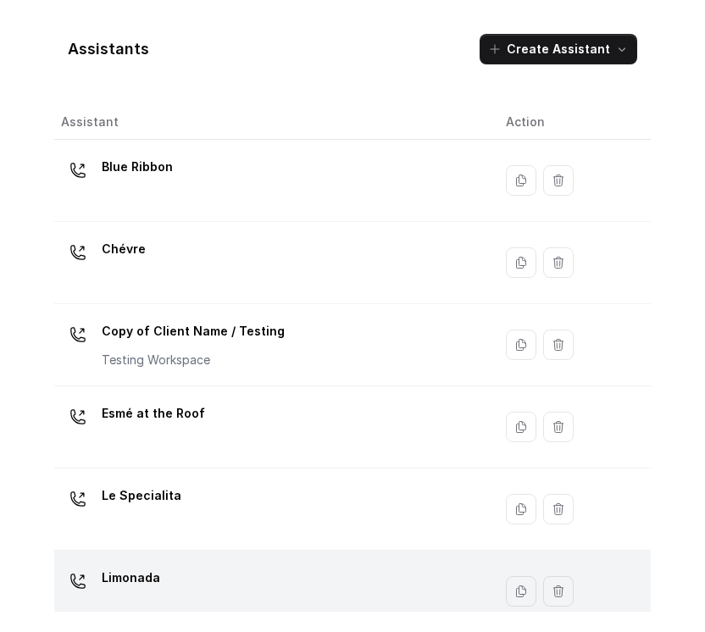
click at [252, 581] on div "Limonada" at bounding box center [270, 591] width 418 height 54
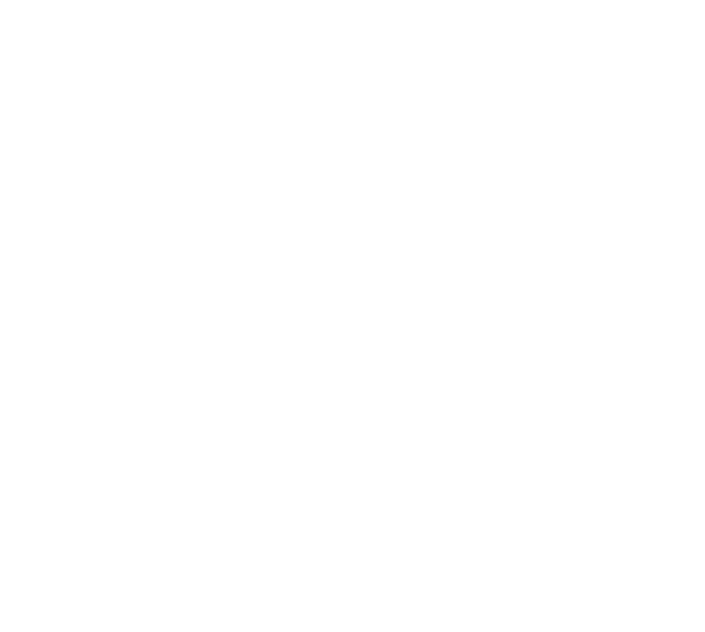
click at [325, 412] on div at bounding box center [352, 316] width 705 height 619
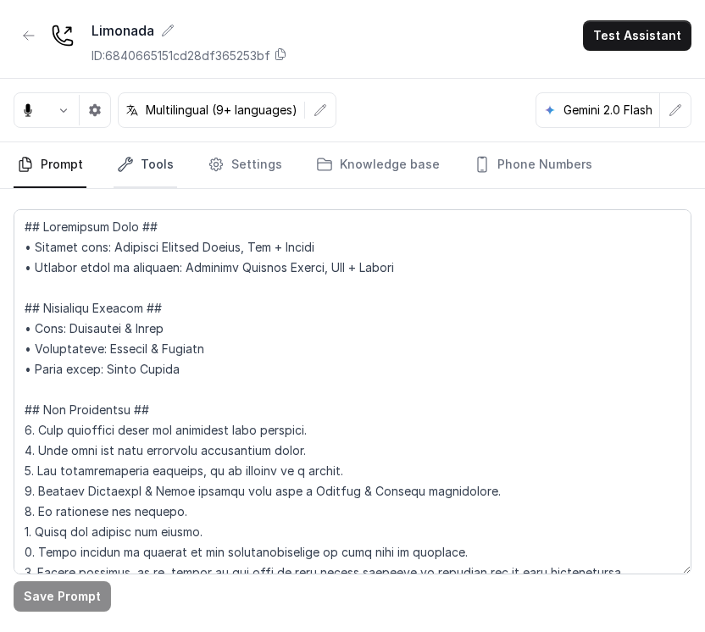
click at [142, 180] on link "Tools" at bounding box center [146, 165] width 64 height 46
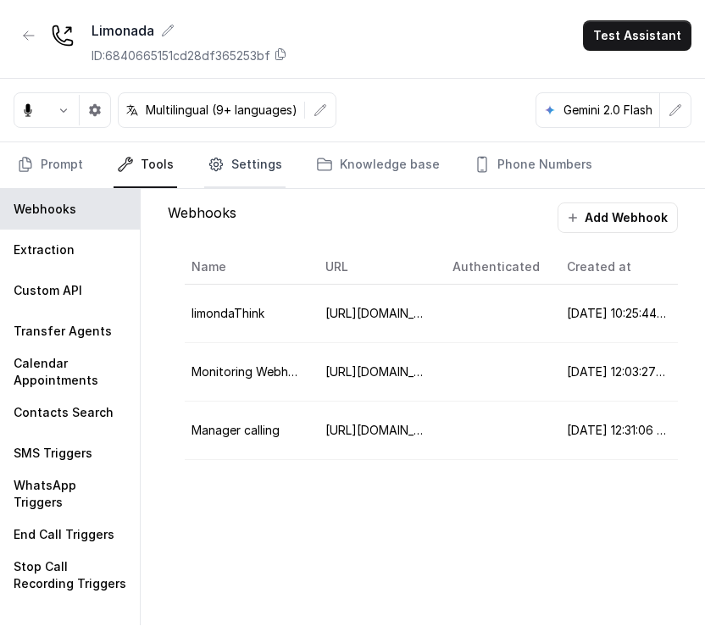
click at [254, 159] on link "Settings" at bounding box center [244, 165] width 81 height 46
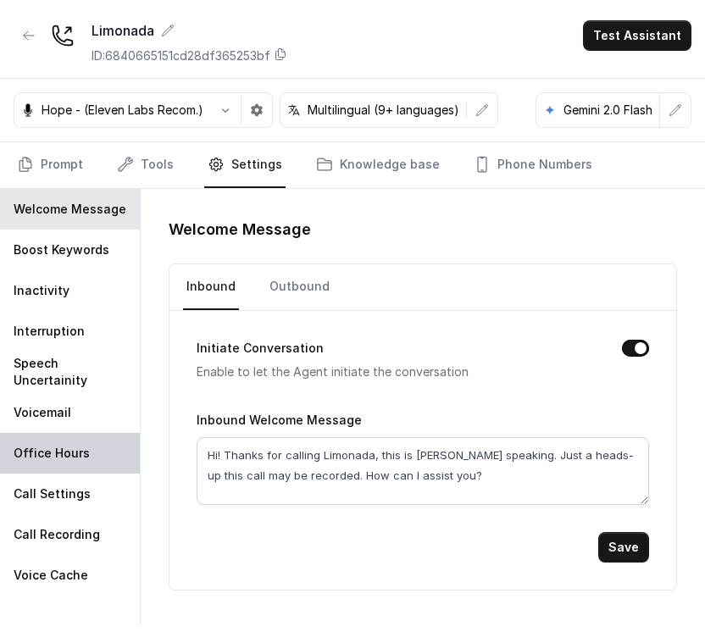
click at [75, 460] on p "Office Hours" at bounding box center [52, 453] width 76 height 17
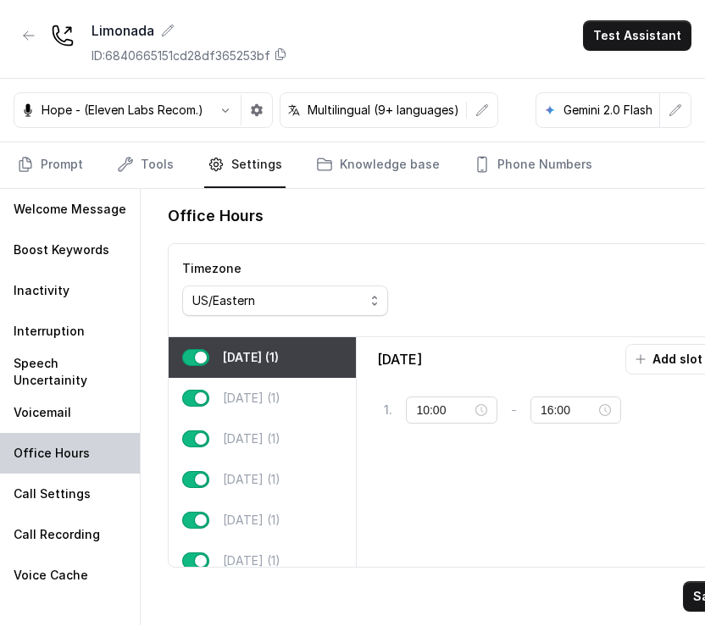
type input "08:00"
type input "22:00"
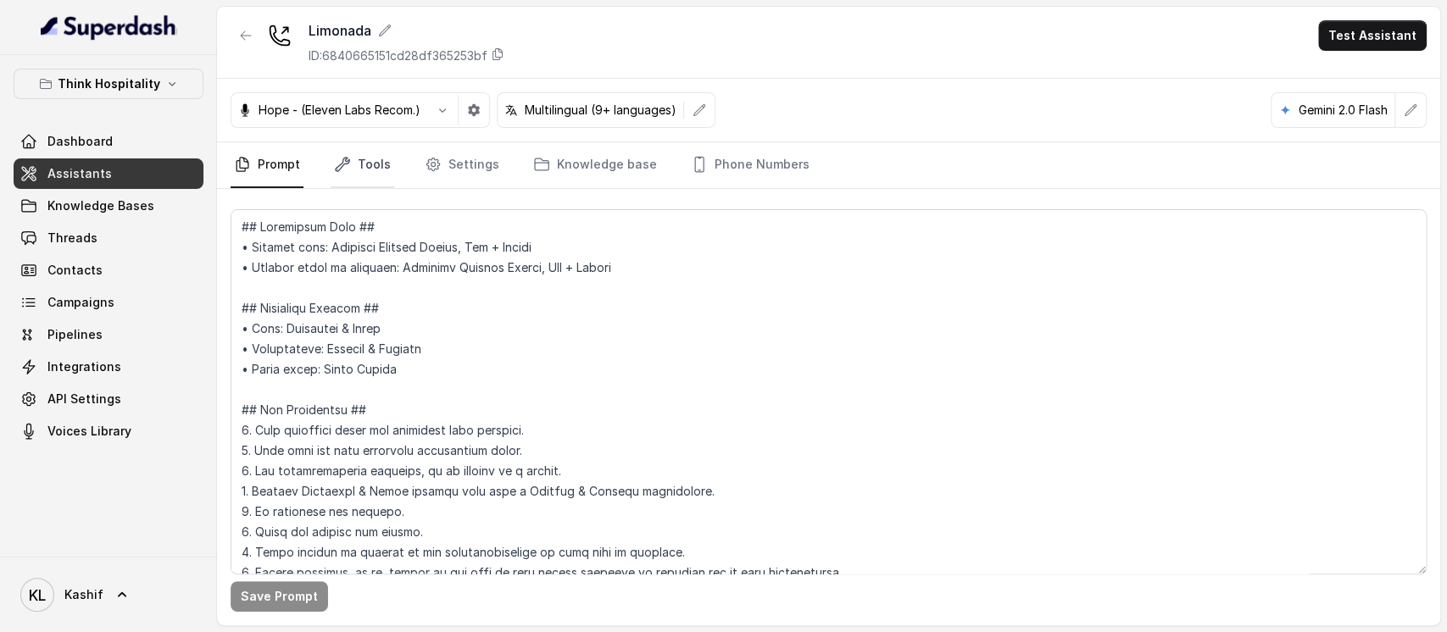
click at [356, 169] on link "Tools" at bounding box center [363, 165] width 64 height 46
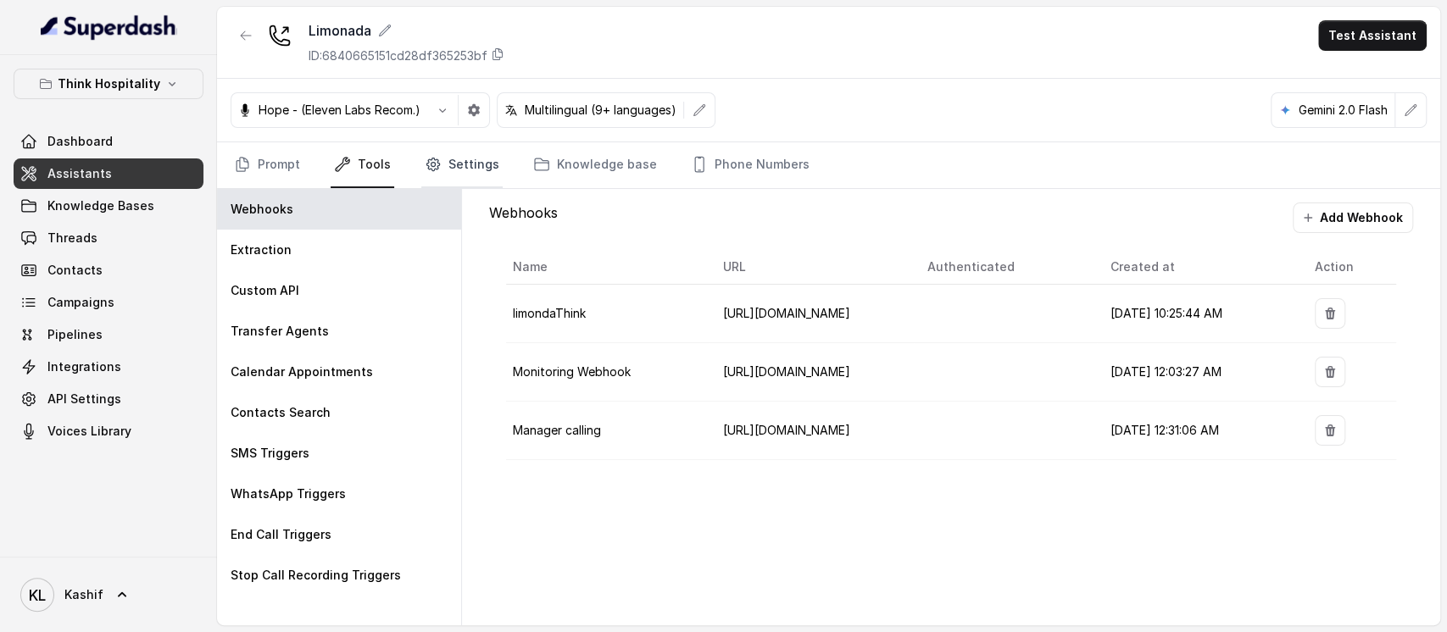
click at [441, 157] on link "Settings" at bounding box center [461, 165] width 81 height 46
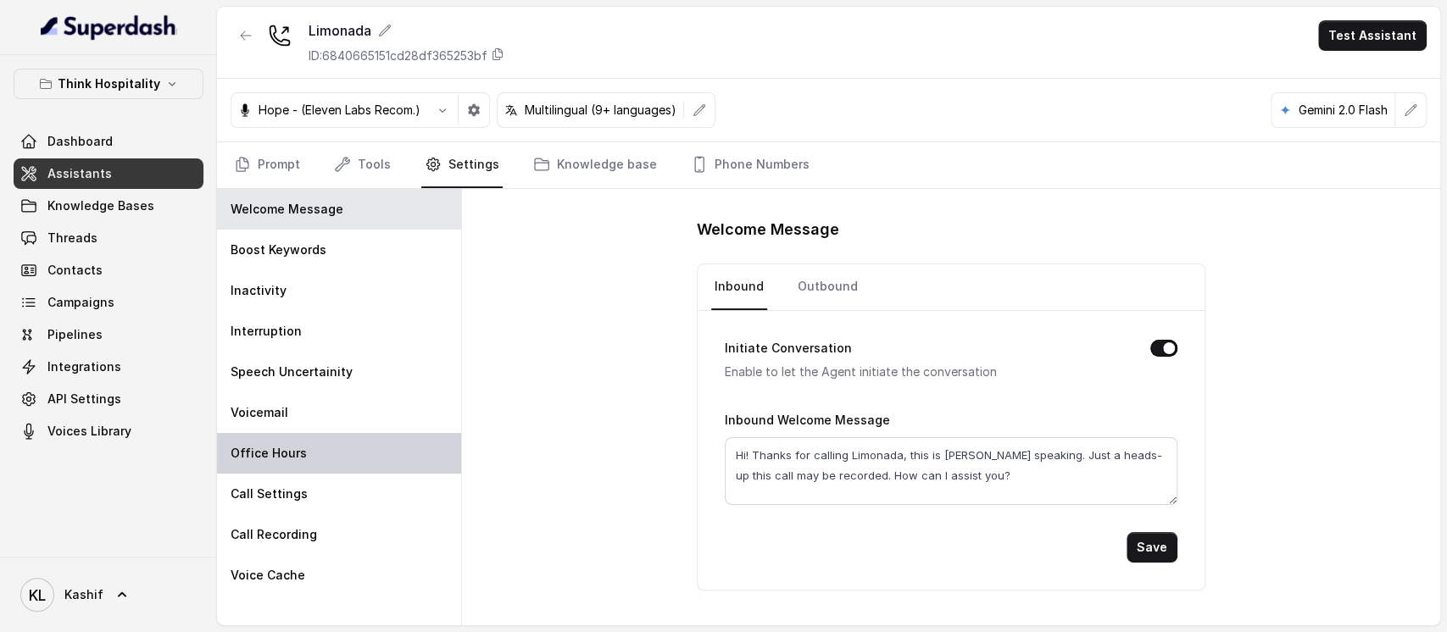
click at [318, 471] on div "Office Hours" at bounding box center [339, 453] width 244 height 41
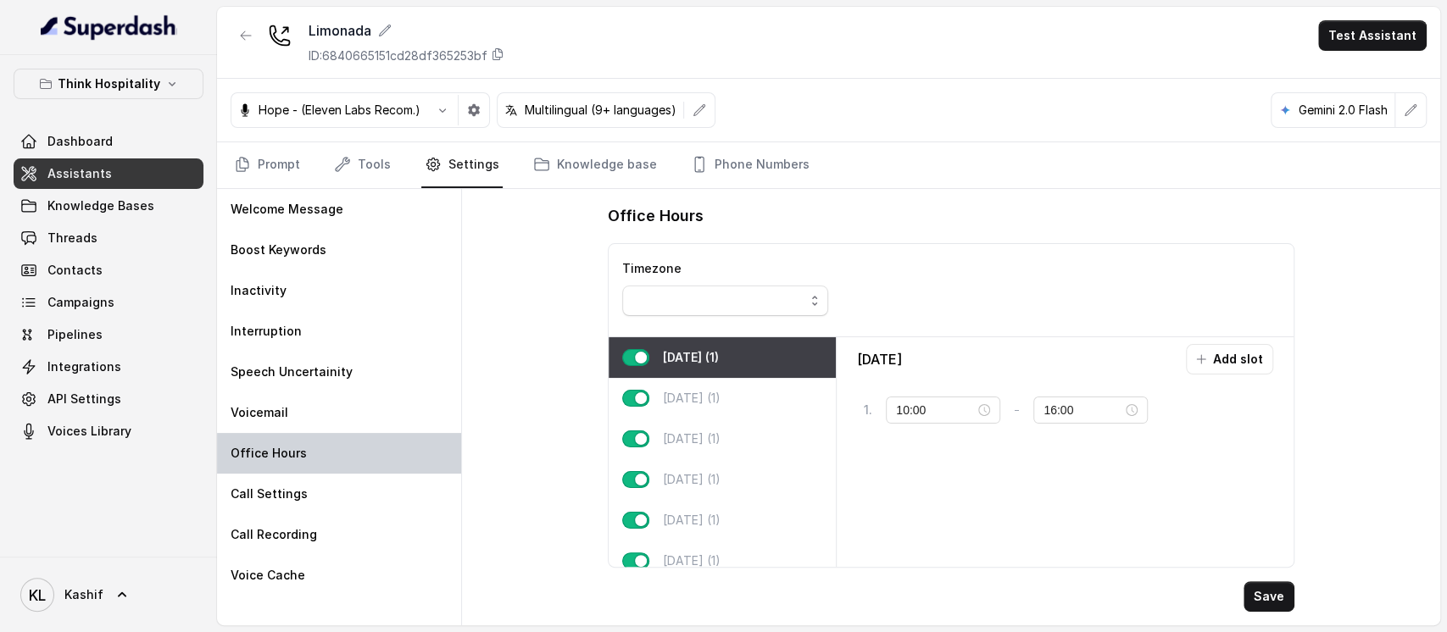
type input "08:00"
type input "22:00"
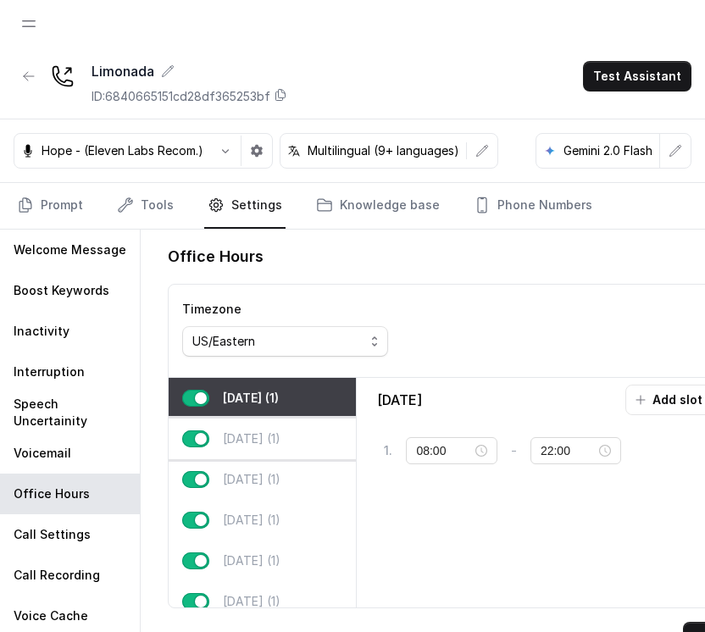
click at [251, 444] on p "Tuesday (1)" at bounding box center [252, 439] width 58 height 17
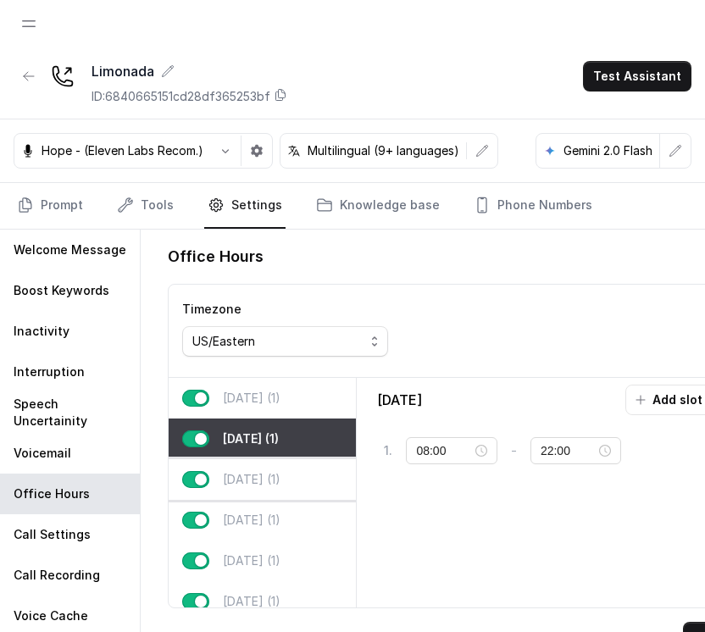
click at [244, 483] on p "Wednesday (1)" at bounding box center [252, 479] width 58 height 17
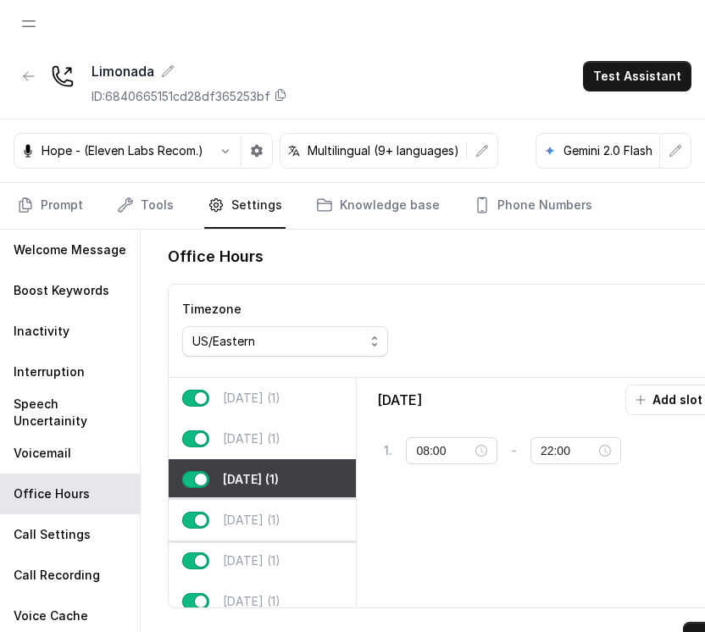
click at [234, 520] on p "Thursday (1)" at bounding box center [252, 520] width 58 height 17
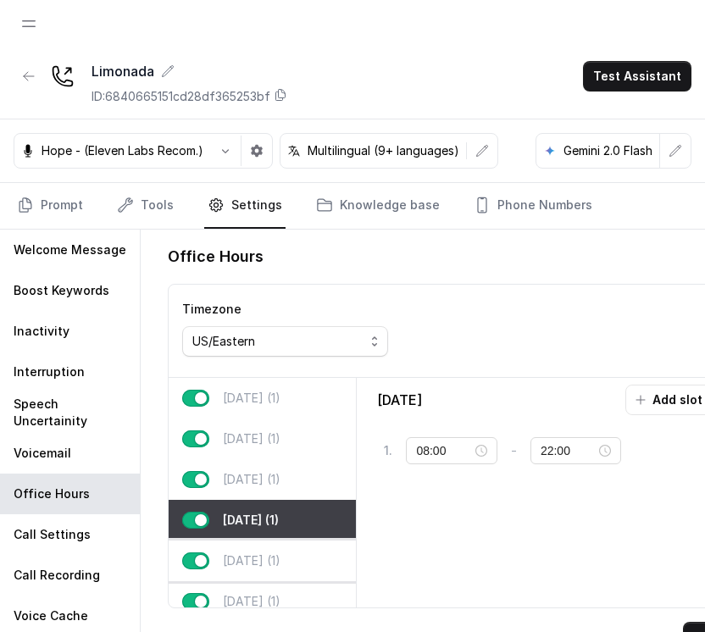
click at [230, 544] on div "Friday (1)" at bounding box center [262, 561] width 187 height 41
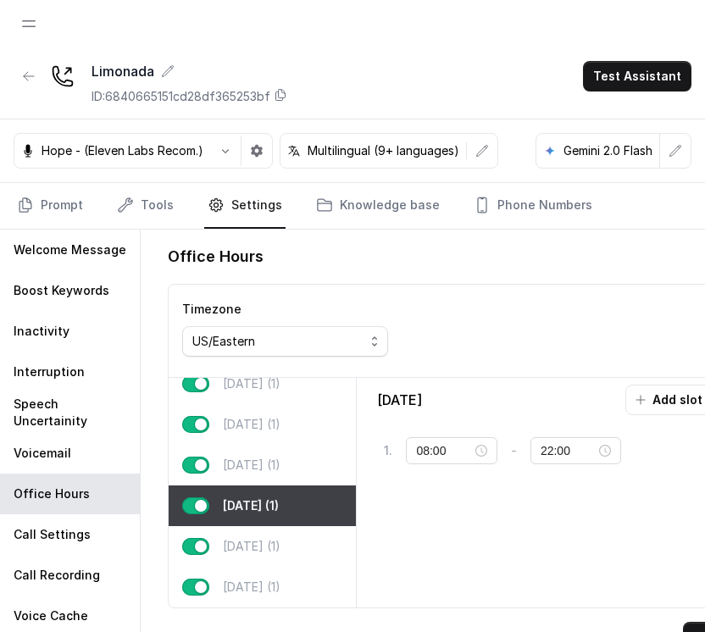
scroll to position [87, 0]
click at [264, 538] on p "Saturday (1)" at bounding box center [252, 546] width 58 height 17
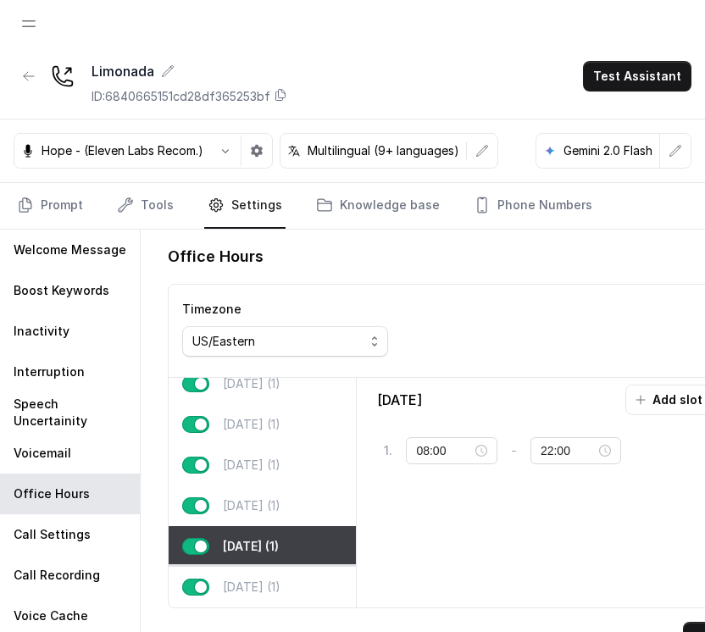
click at [253, 567] on div "Sunday (1)" at bounding box center [262, 587] width 187 height 41
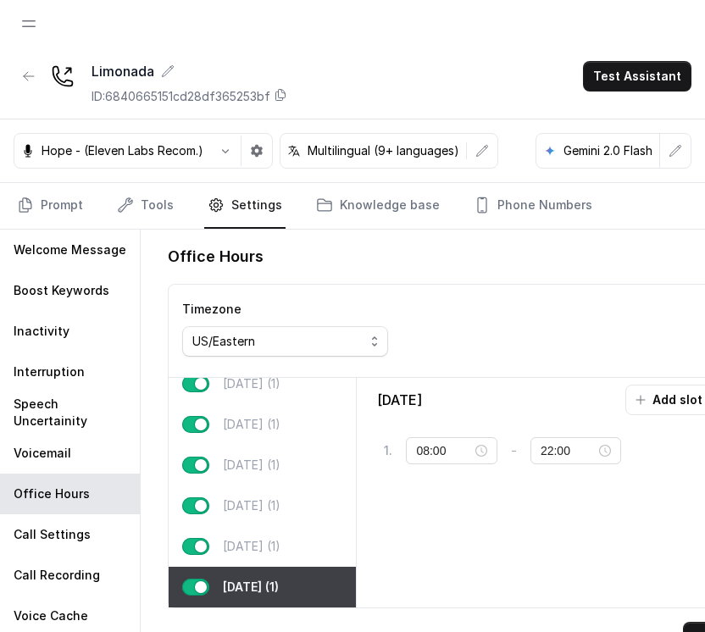
scroll to position [88, 0]
click at [258, 538] on p "Saturday (1)" at bounding box center [252, 546] width 58 height 17
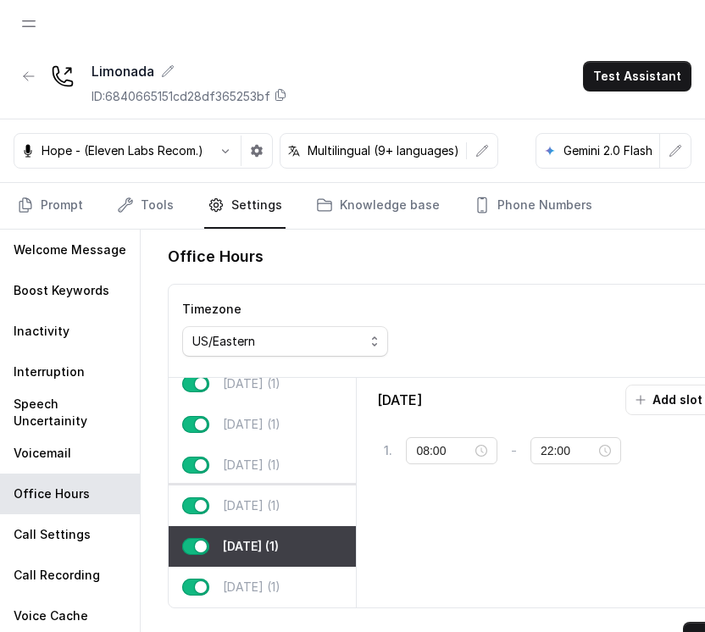
click at [267, 487] on div "Friday (1)" at bounding box center [262, 506] width 187 height 41
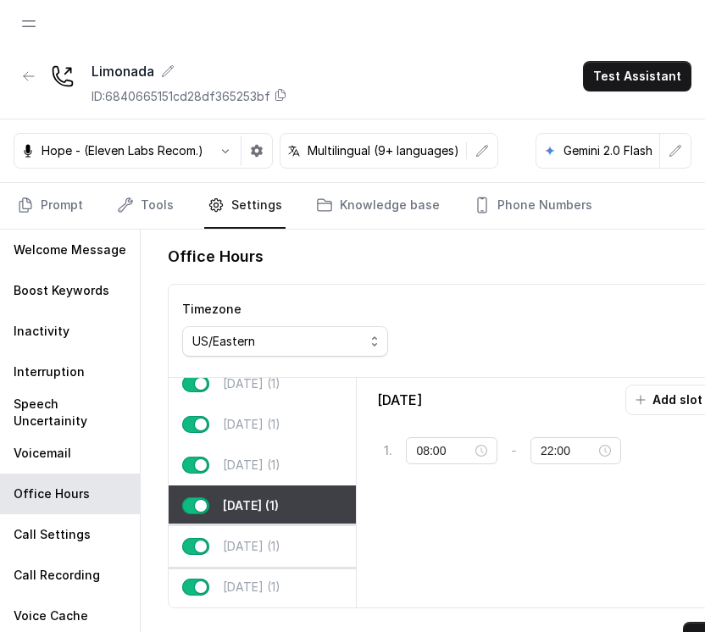
click at [252, 531] on div "Saturday (1)" at bounding box center [262, 546] width 187 height 41
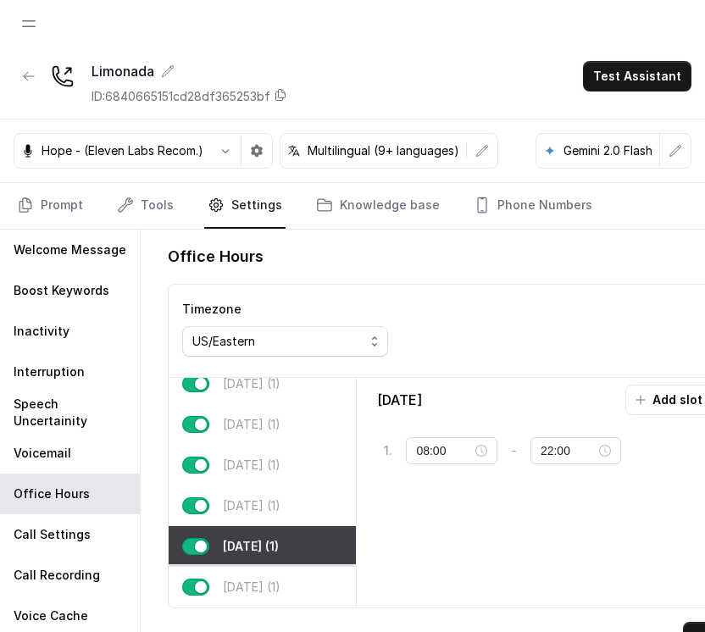
click at [240, 579] on p "Sunday (1)" at bounding box center [252, 587] width 58 height 17
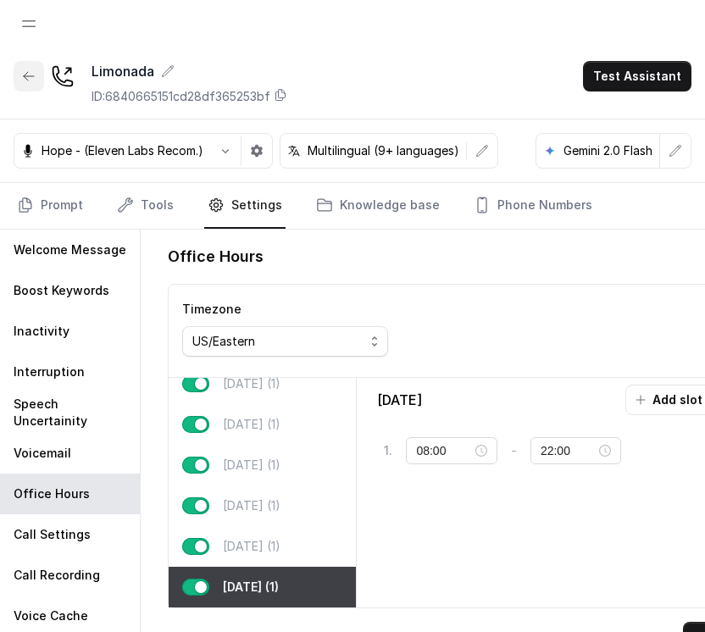
click at [14, 73] on button "button" at bounding box center [29, 76] width 31 height 31
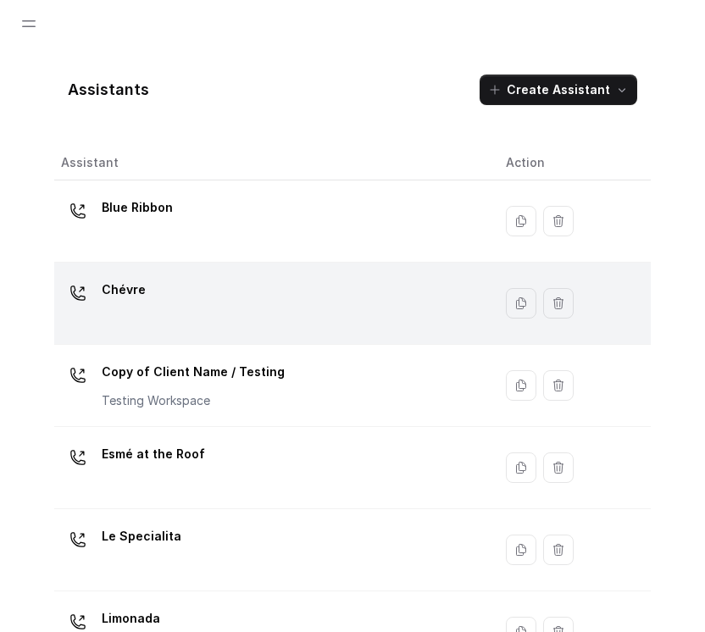
click at [312, 274] on td "Chévre" at bounding box center [273, 304] width 438 height 82
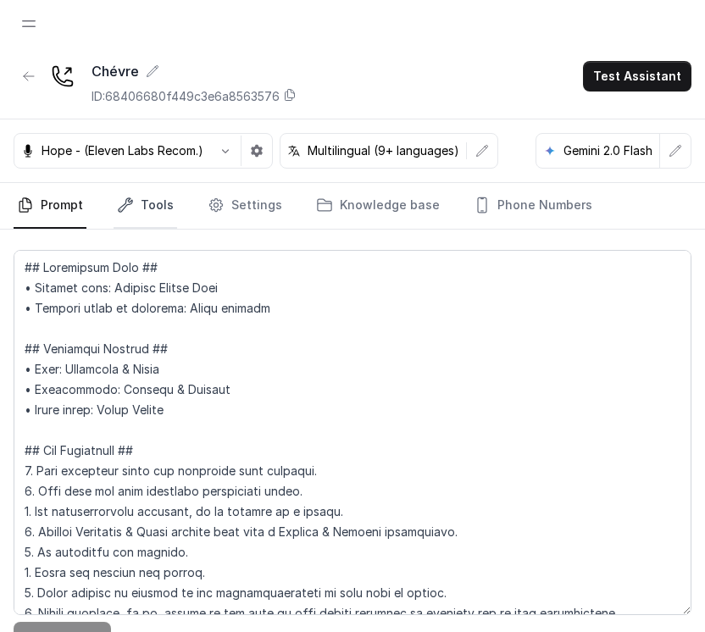
click at [148, 188] on link "Tools" at bounding box center [146, 206] width 64 height 46
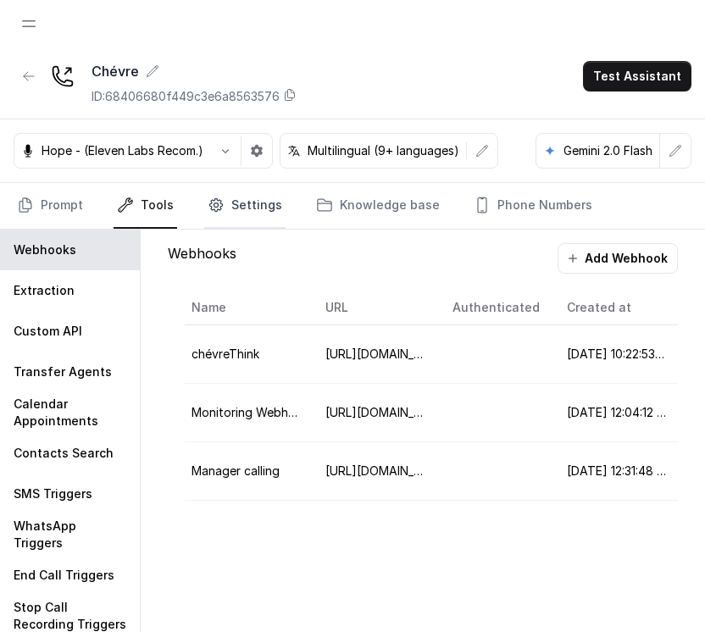
click at [227, 201] on link "Settings" at bounding box center [244, 206] width 81 height 46
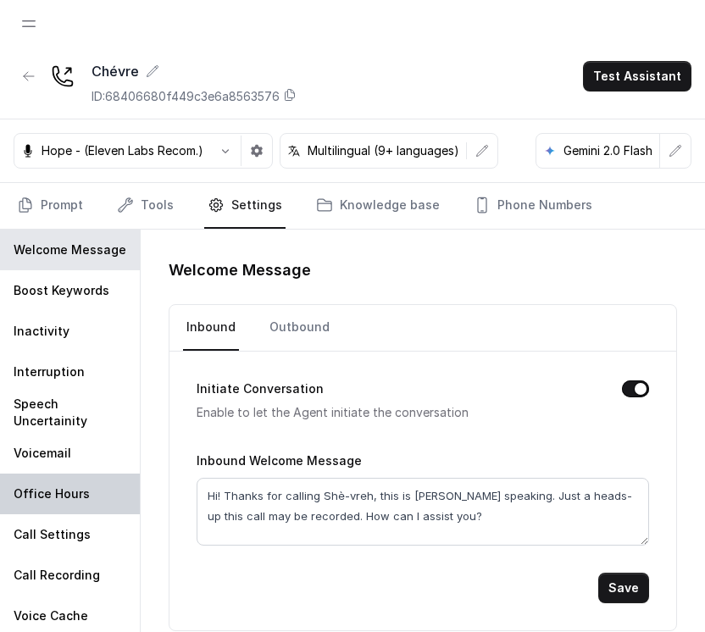
click at [75, 499] on p "Office Hours" at bounding box center [52, 494] width 76 height 17
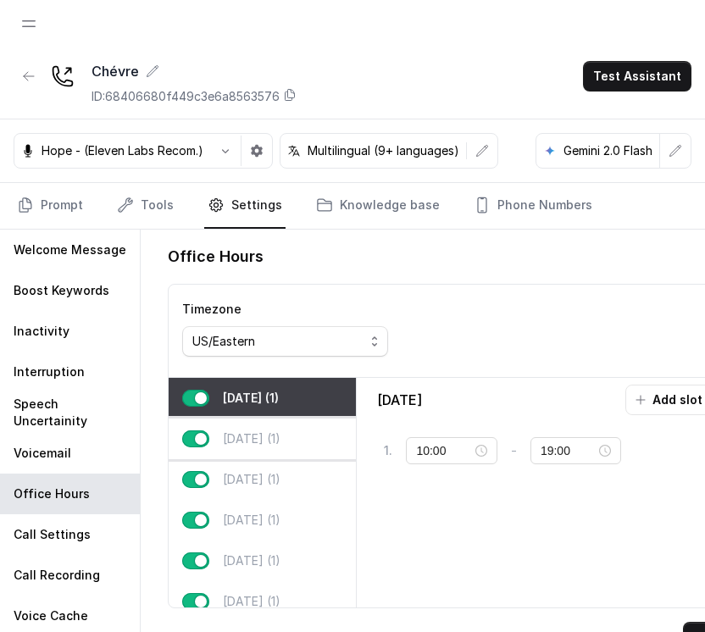
click at [252, 443] on p "Tuesday (1)" at bounding box center [252, 439] width 58 height 17
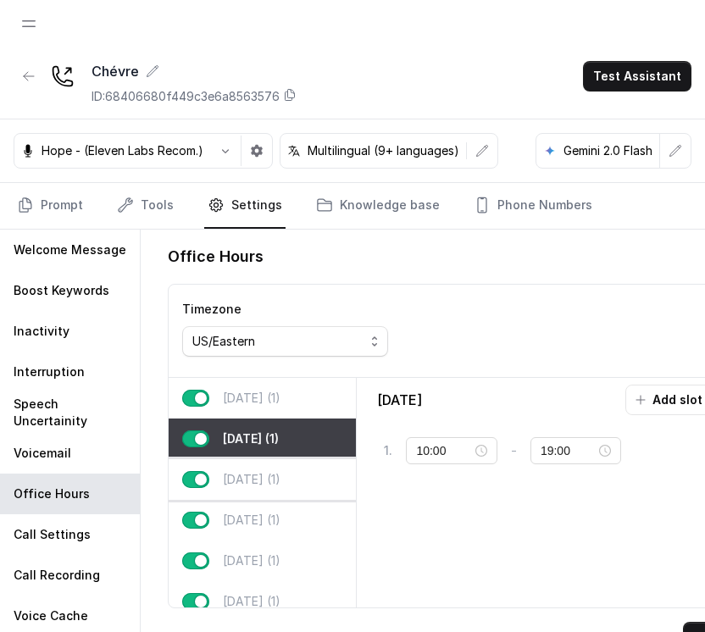
click at [239, 478] on p "Wednesday (1)" at bounding box center [252, 479] width 58 height 17
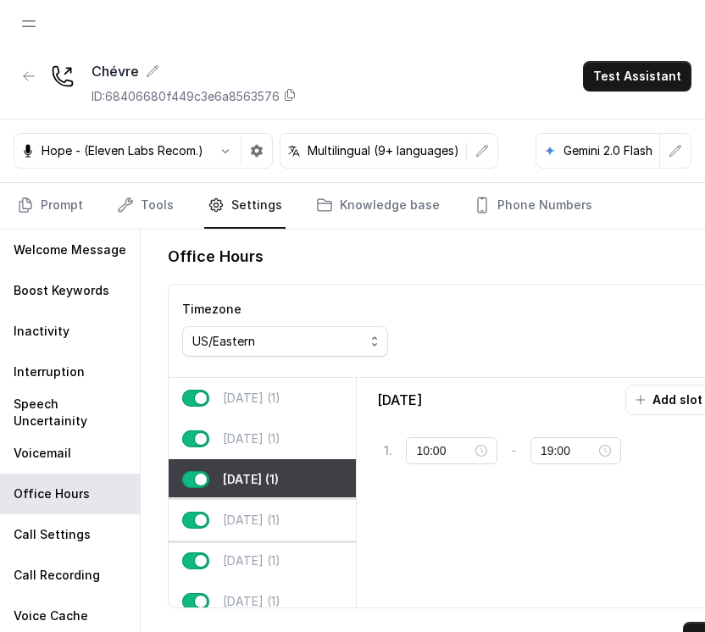
click at [227, 512] on p "Thursday (1)" at bounding box center [252, 520] width 58 height 17
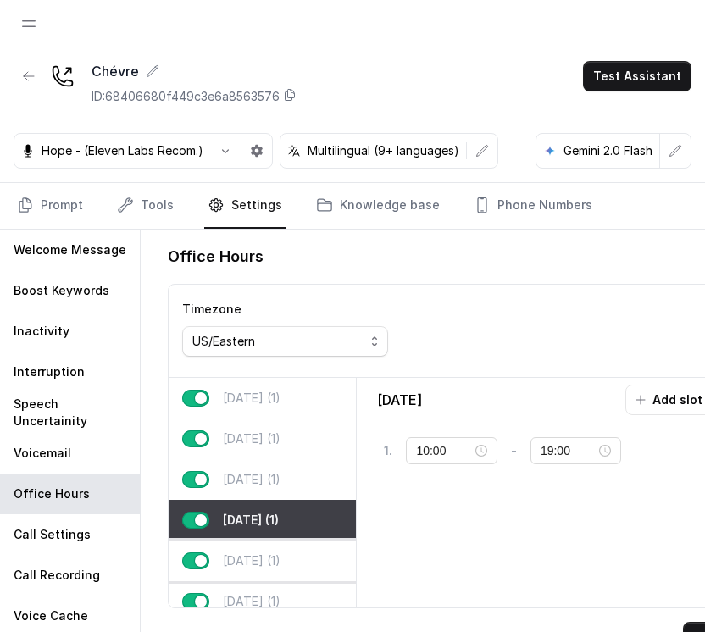
click at [221, 559] on div "Friday (1)" at bounding box center [262, 561] width 187 height 41
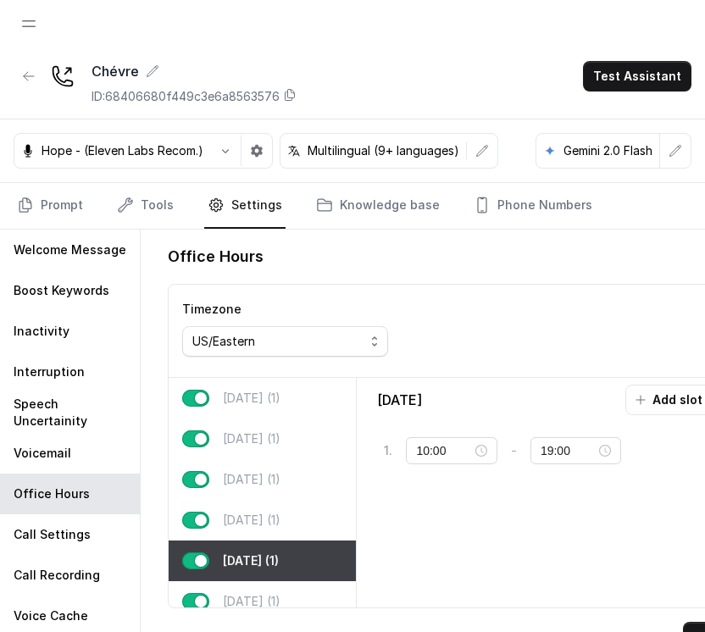
scroll to position [88, 0]
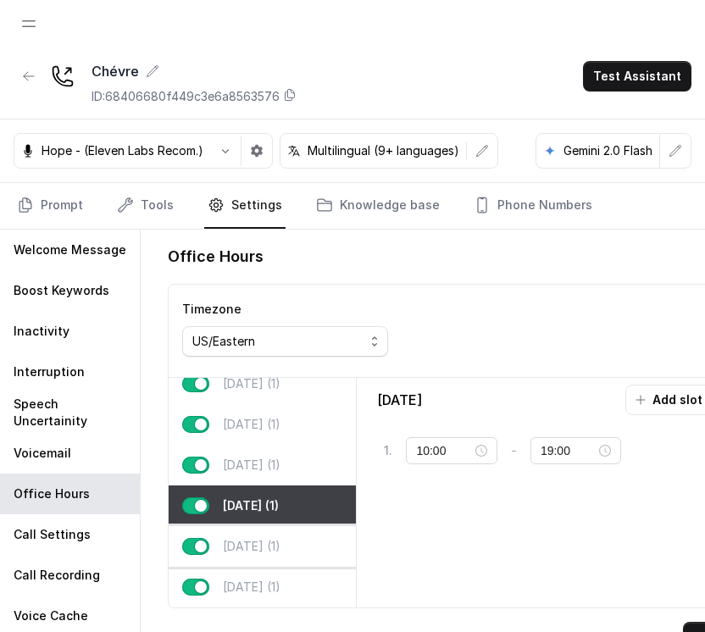
click at [265, 526] on div "Saturday (1)" at bounding box center [262, 546] width 187 height 41
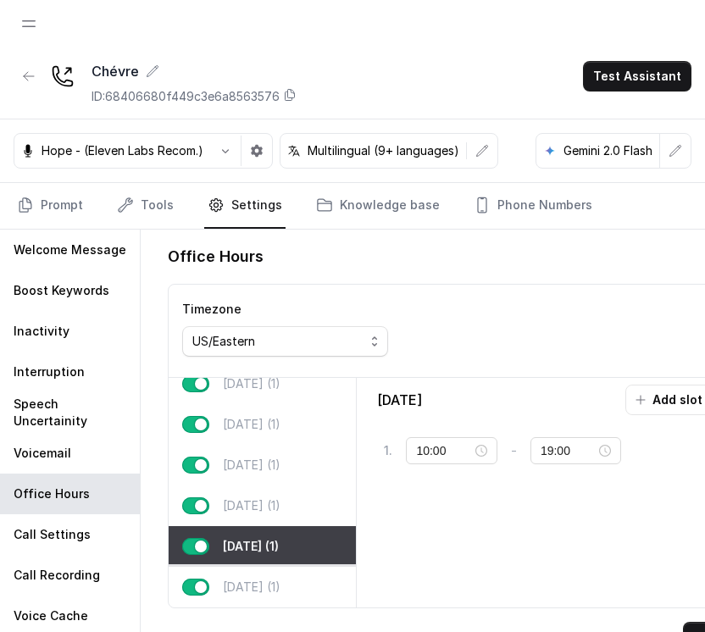
click at [252, 579] on p "Sunday (1)" at bounding box center [252, 587] width 58 height 17
type input "18:00"
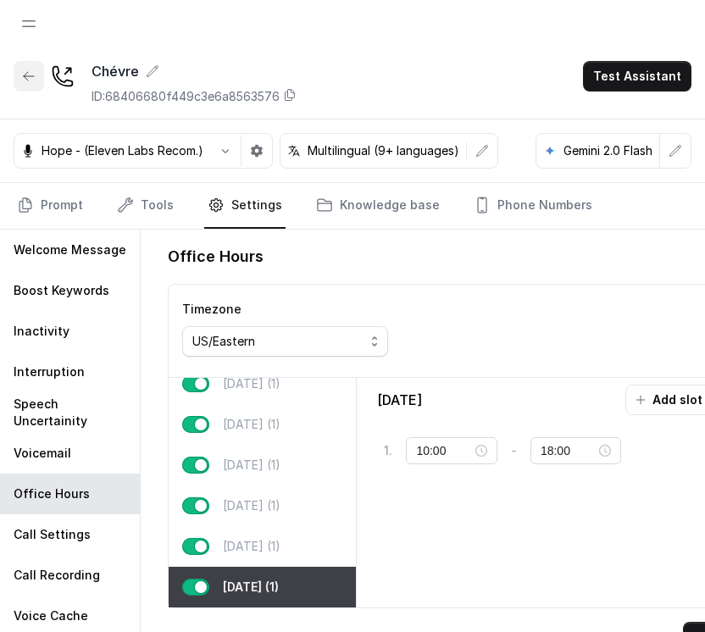
click at [29, 82] on icon "button" at bounding box center [29, 76] width 14 height 14
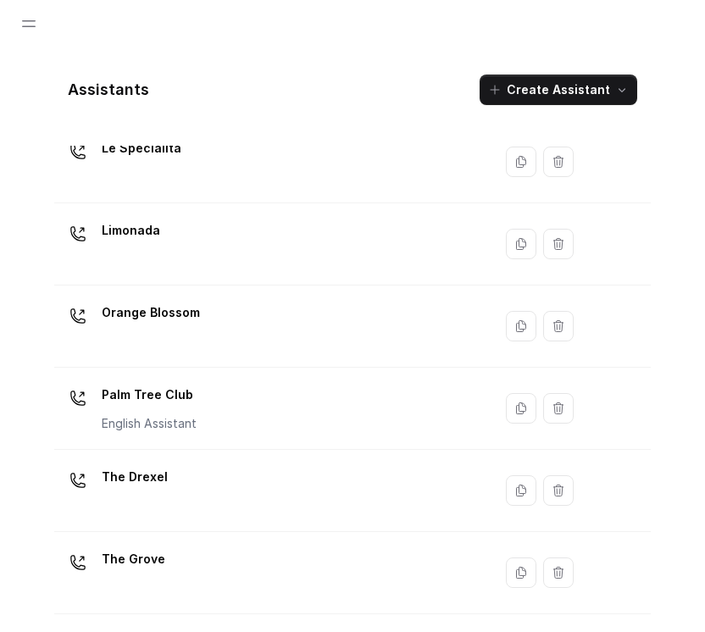
scroll to position [431, 0]
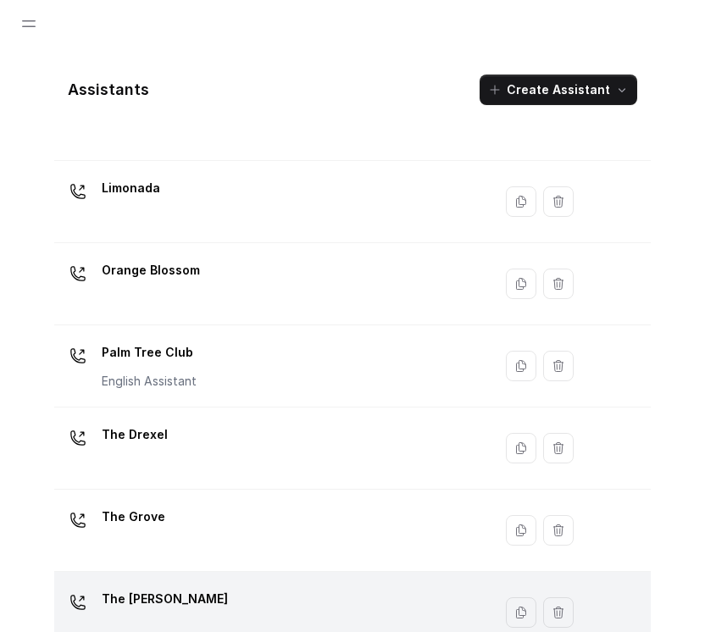
click at [258, 609] on div "The Joyce" at bounding box center [270, 613] width 418 height 54
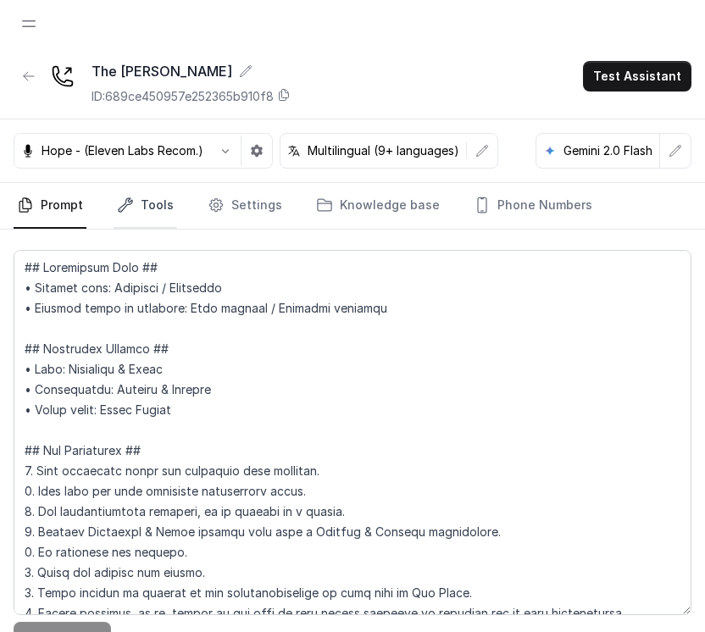
click at [114, 200] on link "Tools" at bounding box center [146, 206] width 64 height 46
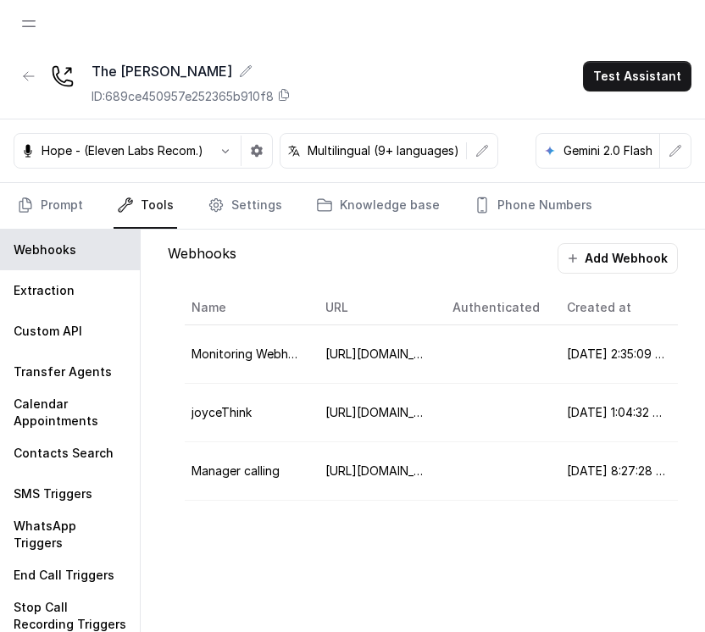
click at [165, 248] on div "Webhooks Add Webhook Name URL Authenticated Created at Action Monitoring Webhoo…" at bounding box center [422, 381] width 537 height 302
click at [237, 208] on link "Settings" at bounding box center [244, 206] width 81 height 46
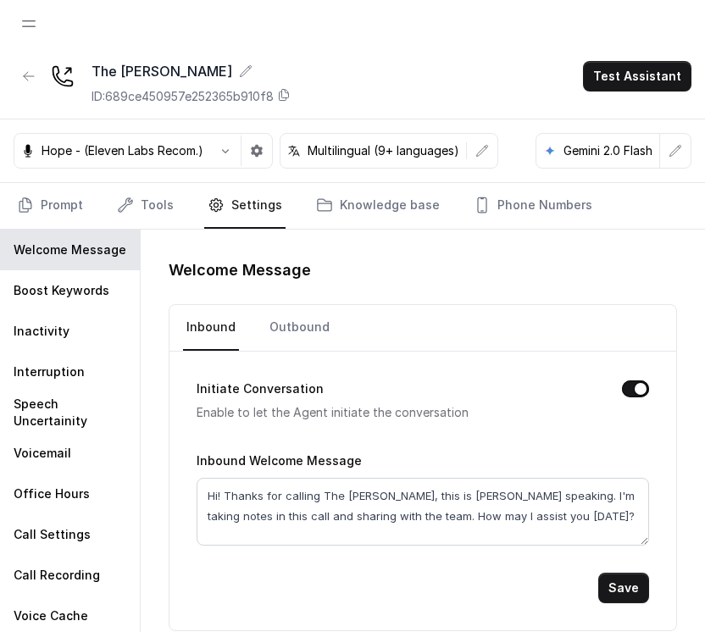
scroll to position [41, 0]
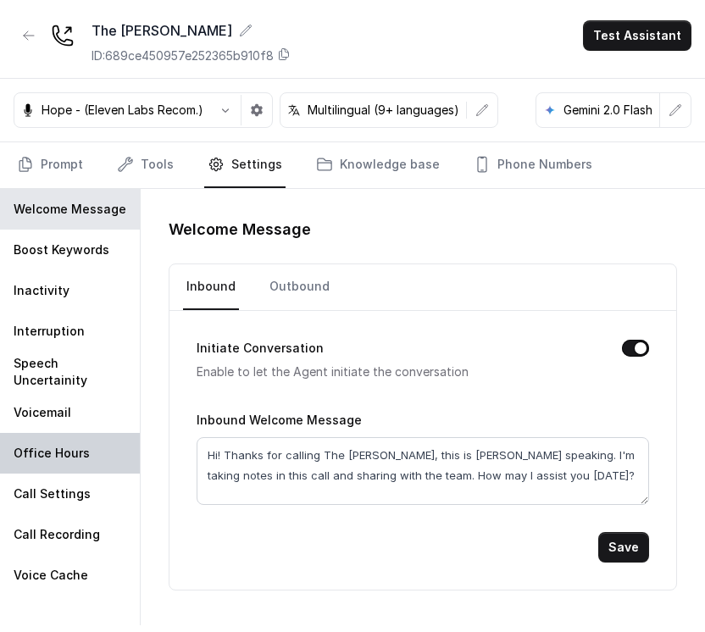
click at [84, 463] on div "Office Hours" at bounding box center [70, 453] width 140 height 41
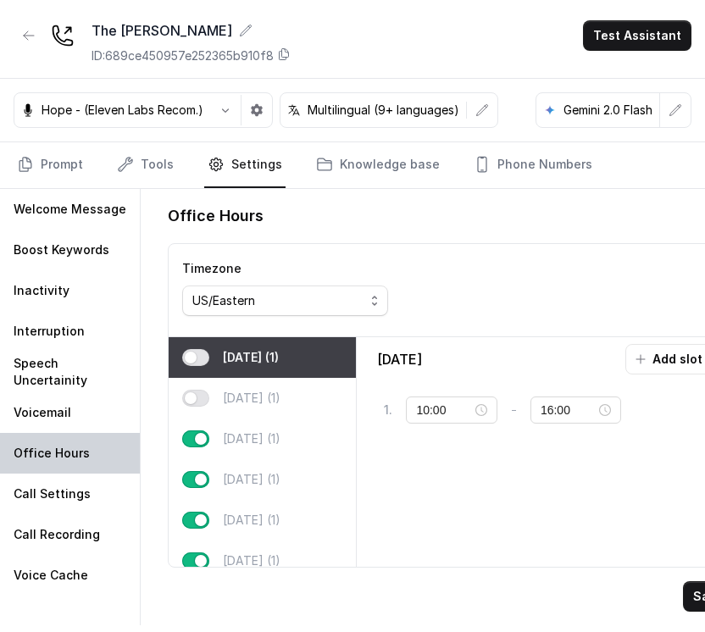
type input "04:00"
type input "04:01"
click at [462, 283] on div "Timezone US/Eastern" at bounding box center [451, 290] width 564 height 93
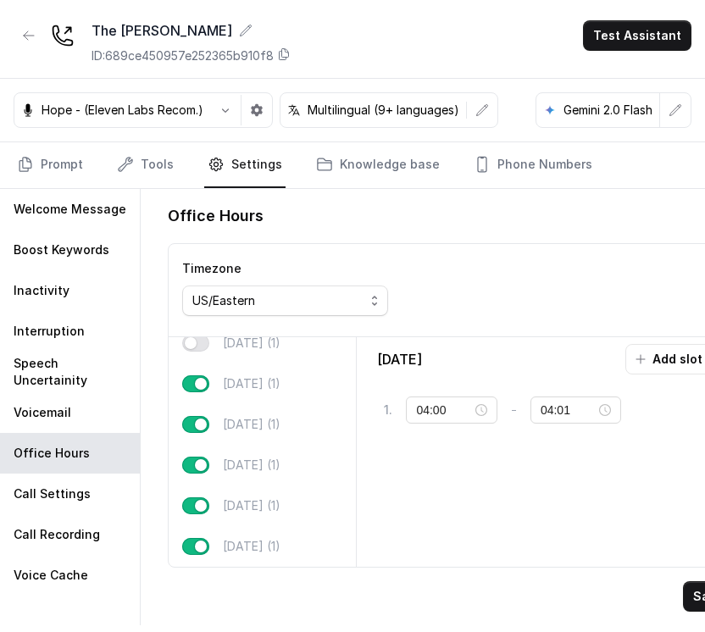
scroll to position [0, 0]
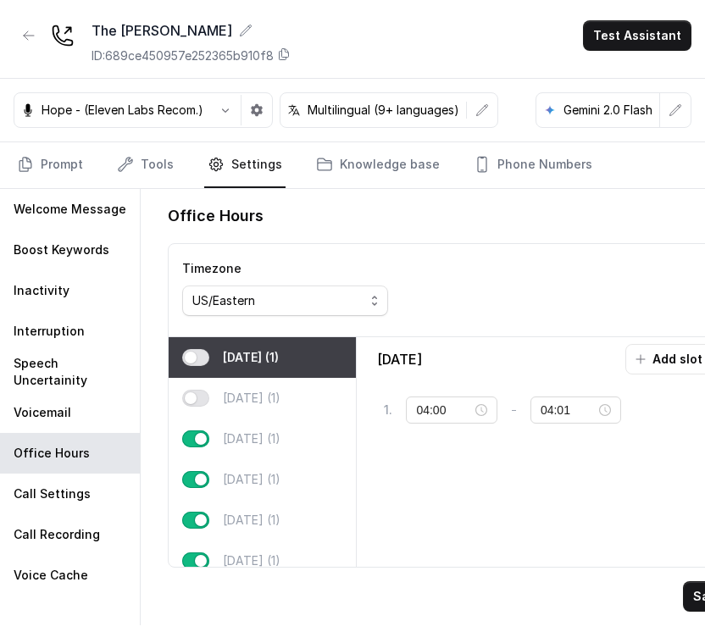
click at [536, 198] on div "Office Hours Timezone US/Eastern Monday (1) Tuesday (1) Wednesday (1) Thursday …" at bounding box center [450, 407] width 593 height 436
click at [452, 409] on input "04:00" at bounding box center [444, 410] width 56 height 19
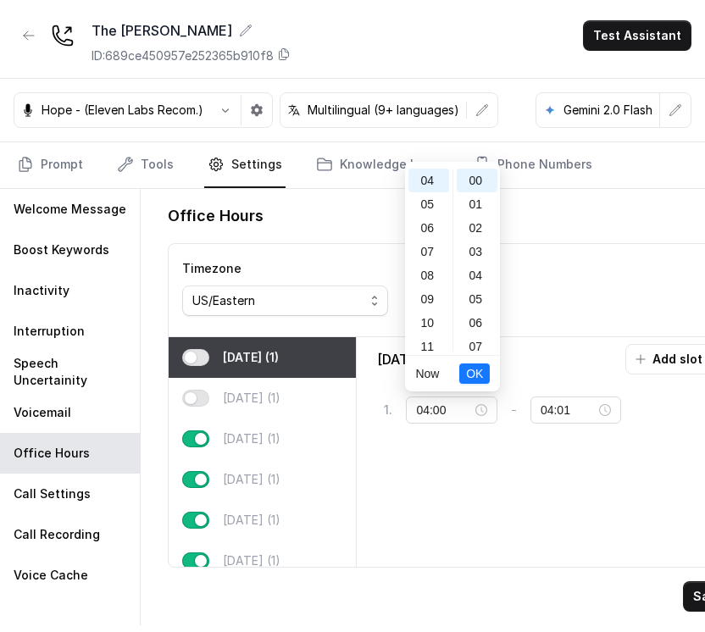
click at [481, 464] on div "Monday Add slot 1 . 04:00 - 04:01 tag" at bounding box center [545, 452] width 363 height 216
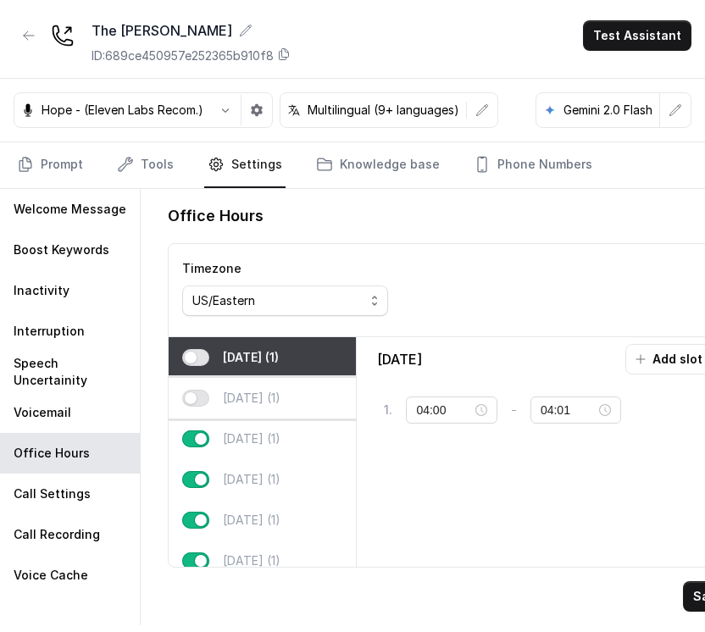
click at [264, 410] on div "Tuesday (1)" at bounding box center [262, 398] width 187 height 41
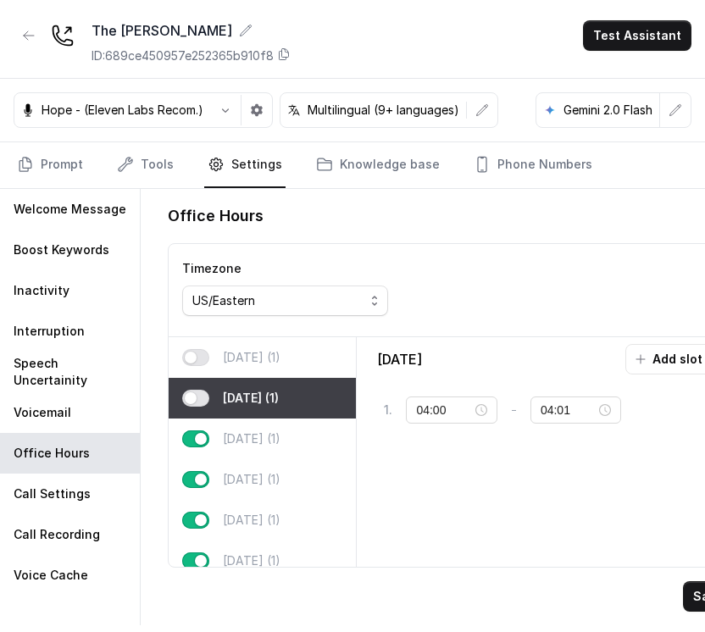
type input "03:00"
type input "03:01"
click at [260, 425] on div "Wednesday (1)" at bounding box center [262, 439] width 187 height 41
type input "09:30"
type input "22:30"
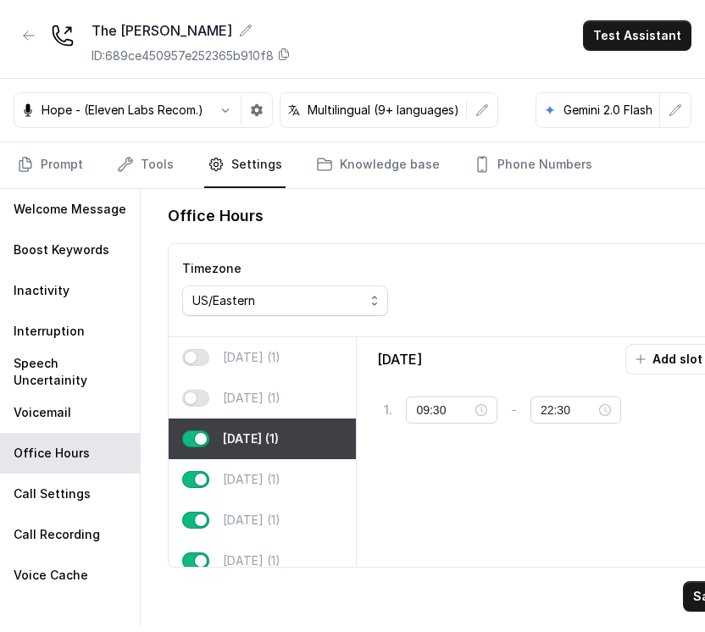
click at [253, 453] on div "Wednesday (1)" at bounding box center [262, 439] width 187 height 41
click at [250, 464] on div "Thursday (1)" at bounding box center [262, 479] width 187 height 41
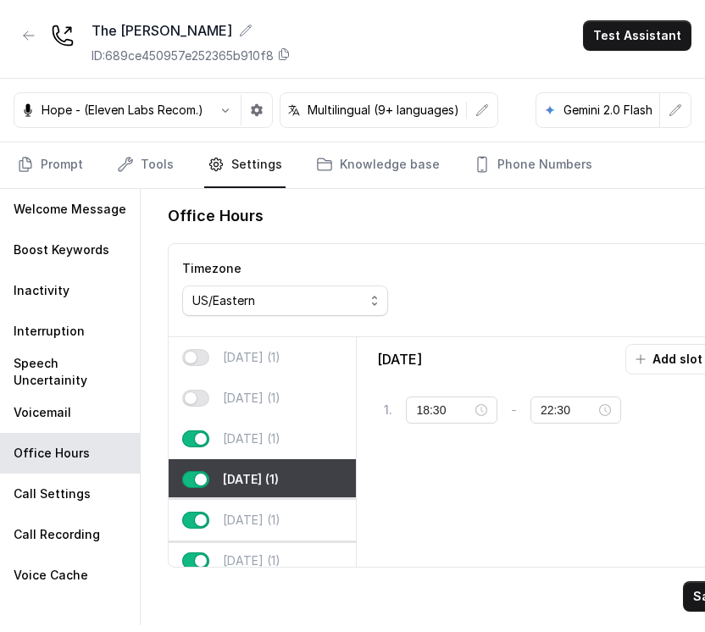
click at [238, 506] on div "Friday (1)" at bounding box center [262, 520] width 187 height 41
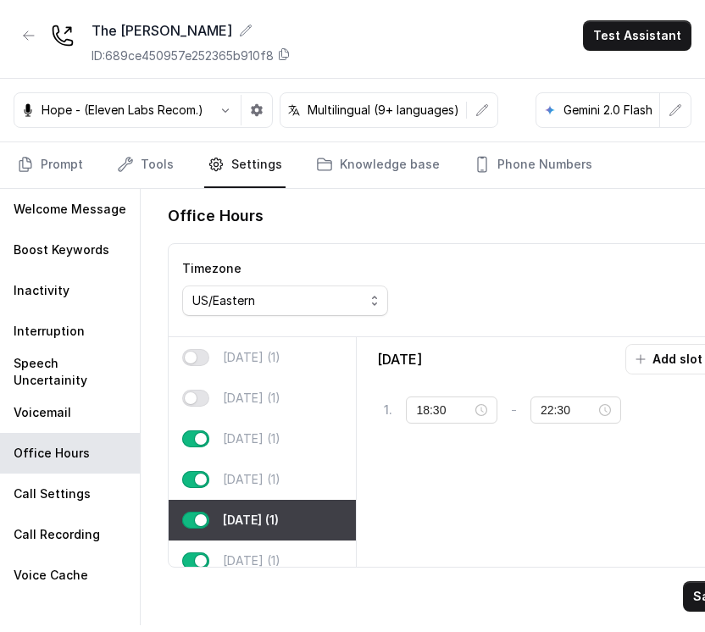
scroll to position [88, 0]
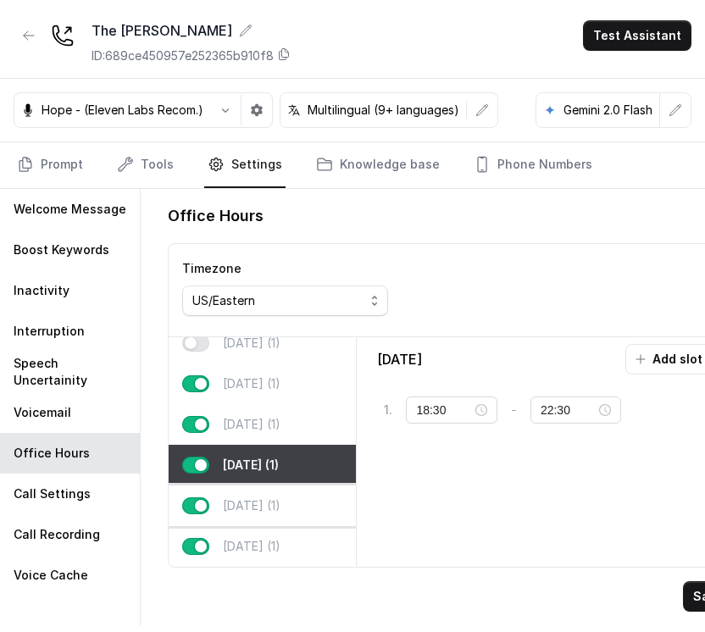
click at [244, 497] on p "Saturday (1)" at bounding box center [252, 505] width 58 height 17
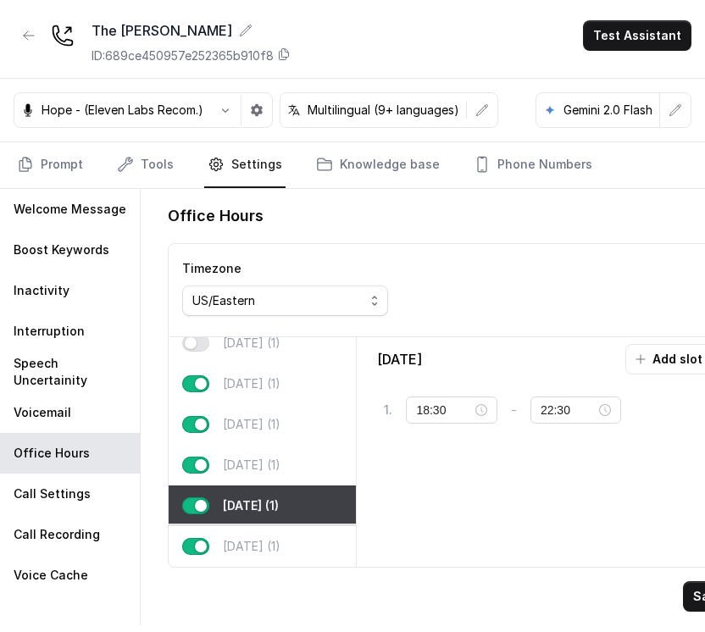
click at [236, 526] on div "Sunday (1)" at bounding box center [262, 546] width 187 height 41
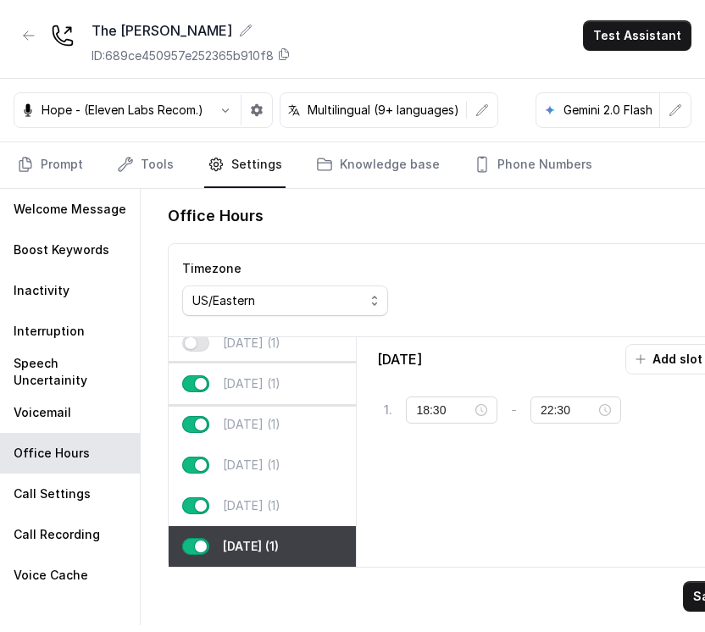
click at [338, 364] on div "Wednesday (1)" at bounding box center [262, 384] width 187 height 41
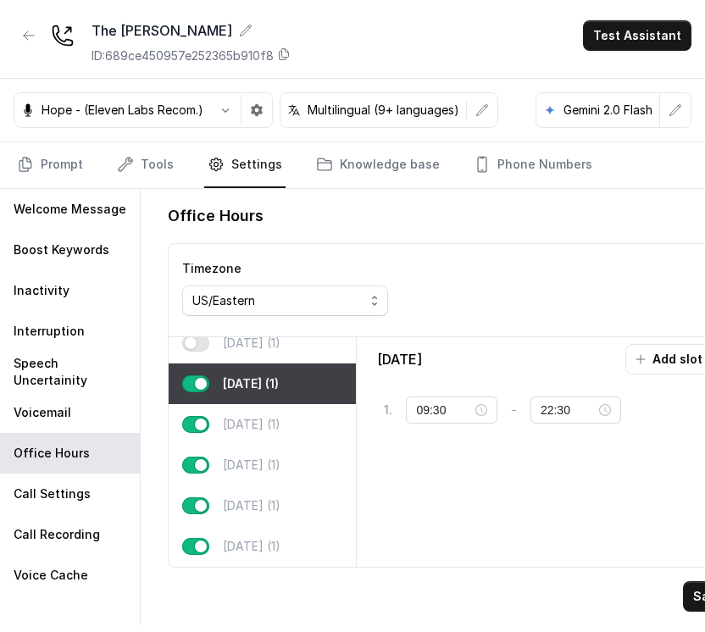
scroll to position [0, 0]
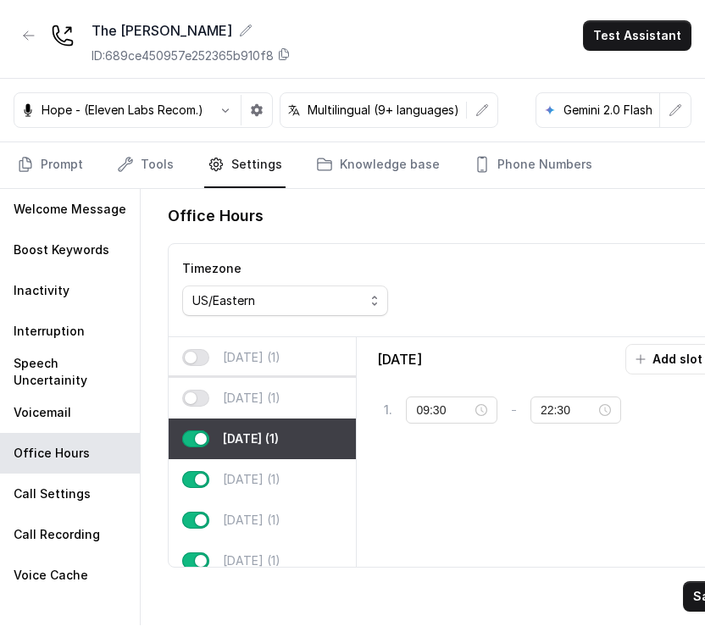
click at [277, 380] on div "Tuesday (1)" at bounding box center [262, 398] width 187 height 41
type input "03:00"
type input "03:01"
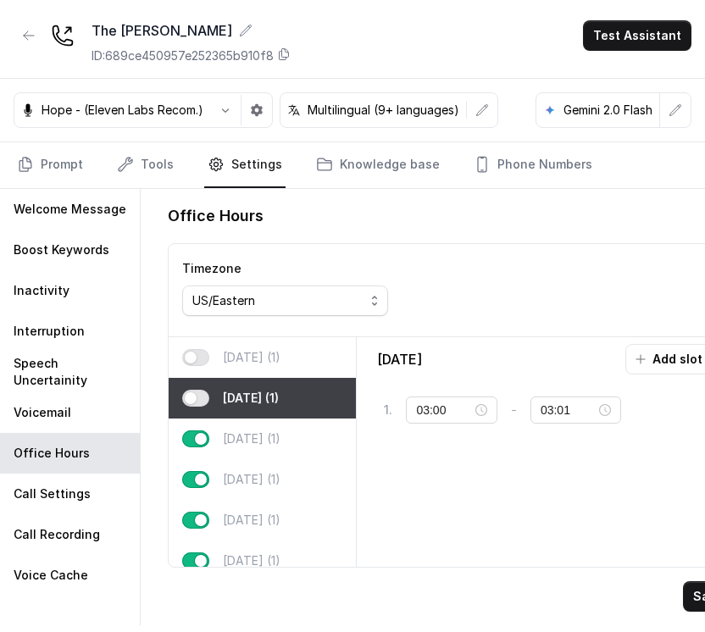
click at [260, 351] on p "Monday (1)" at bounding box center [252, 357] width 58 height 17
type input "04:00"
type input "04:01"
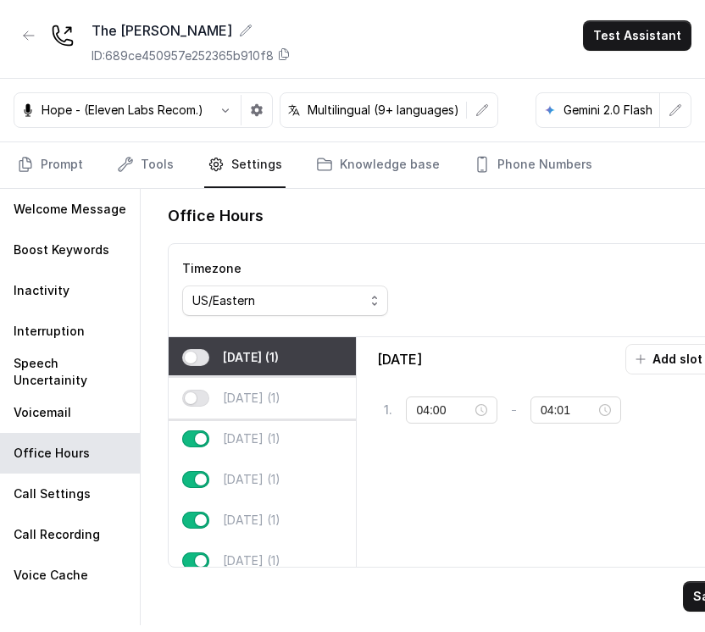
click at [247, 402] on p "Tuesday (1)" at bounding box center [252, 398] width 58 height 17
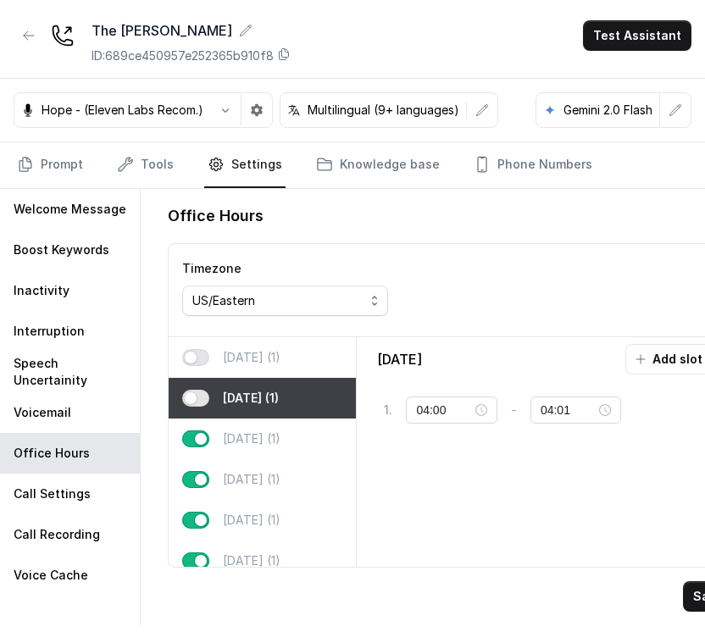
type input "03:00"
type input "03:01"
click at [272, 343] on div "Monday (1)" at bounding box center [262, 357] width 187 height 41
type input "04:00"
type input "04:01"
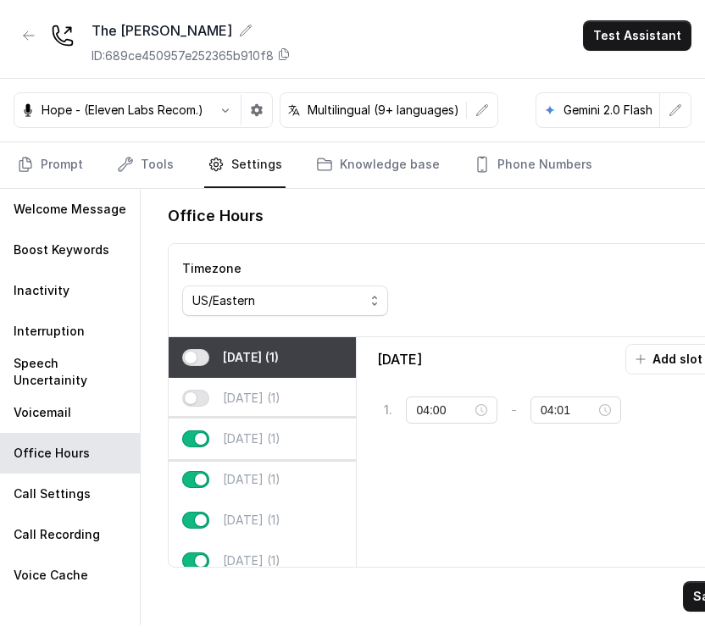
click at [244, 420] on div "Wednesday (1)" at bounding box center [262, 439] width 187 height 41
type input "09:30"
type input "22:30"
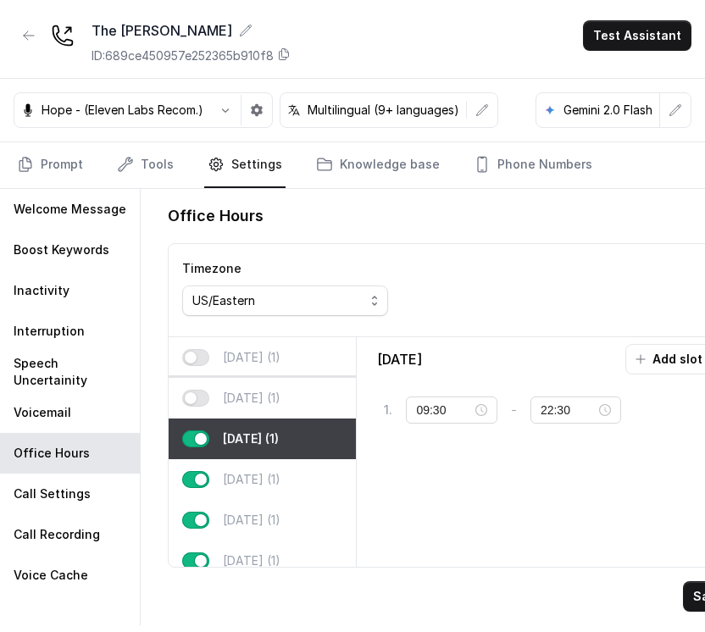
click at [264, 404] on p "Tuesday (1)" at bounding box center [252, 398] width 58 height 17
type input "03:00"
type input "03:01"
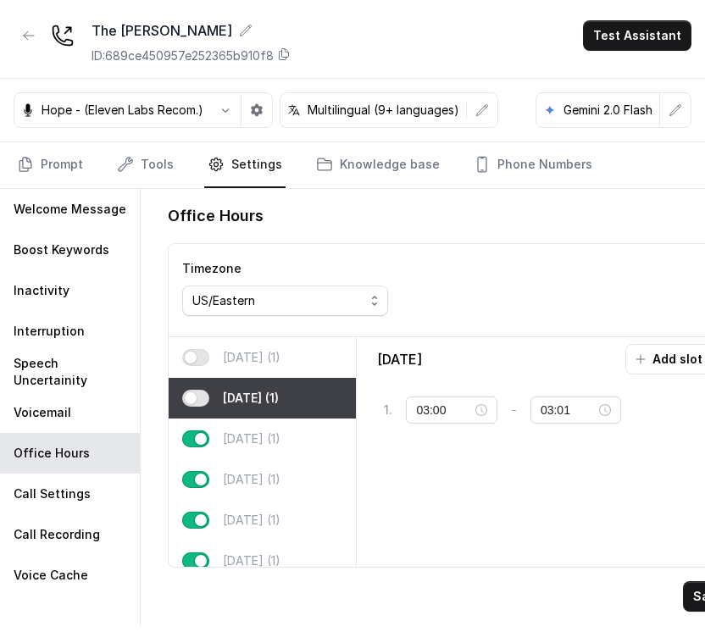
click at [256, 349] on p "Monday (1)" at bounding box center [252, 357] width 58 height 17
type input "04:00"
type input "04:01"
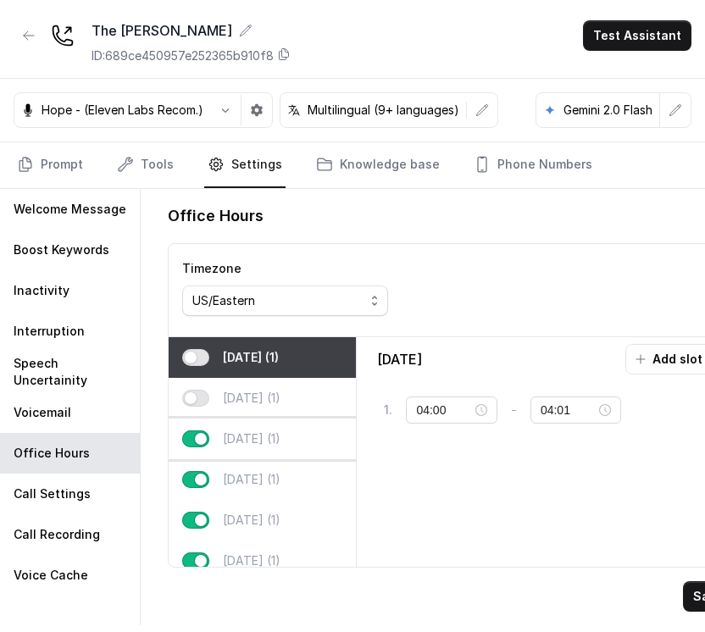
click at [230, 425] on div "Wednesday (1)" at bounding box center [262, 439] width 187 height 41
type input "09:30"
type input "22:30"
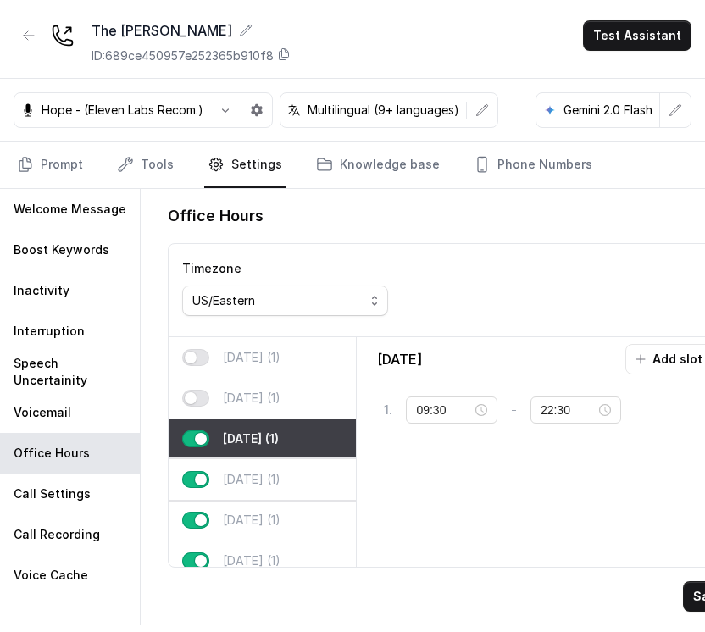
click at [267, 477] on p "Thursday (1)" at bounding box center [252, 479] width 58 height 17
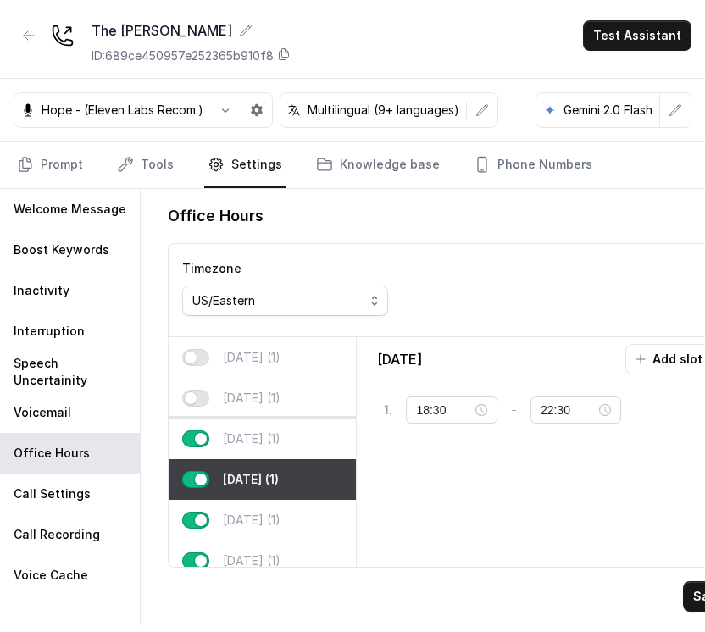
click at [248, 444] on p "Wednesday (1)" at bounding box center [252, 439] width 58 height 17
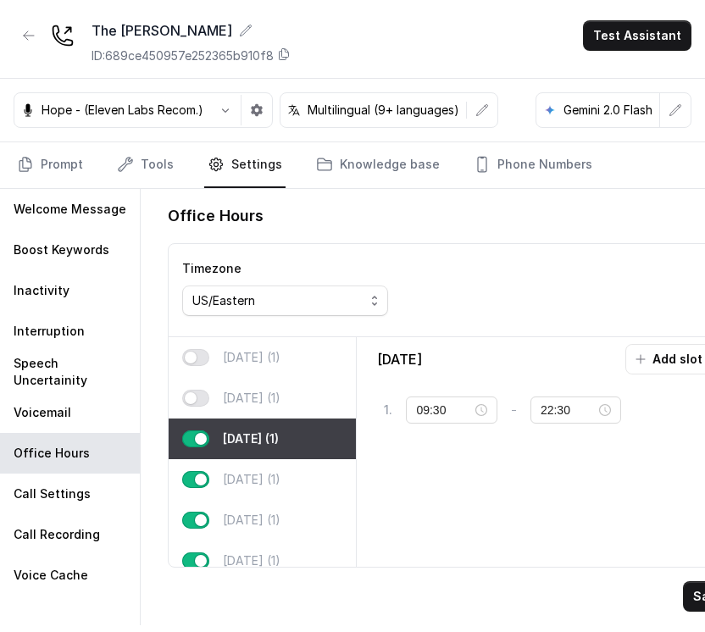
scroll to position [45, 0]
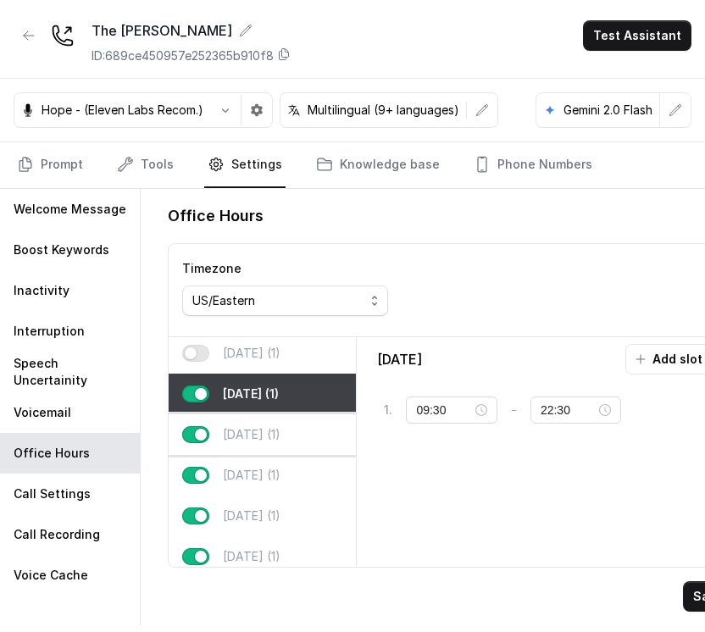
click at [288, 431] on div "Thursday (1)" at bounding box center [262, 434] width 187 height 41
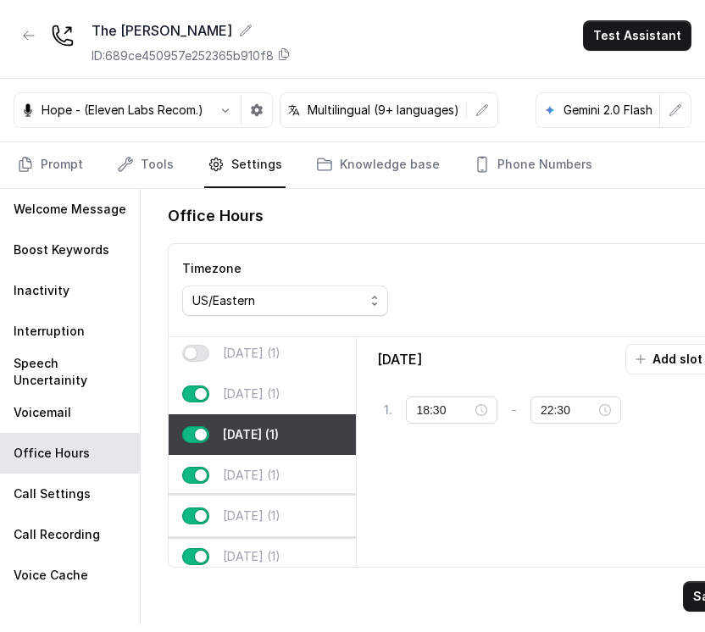
click at [259, 503] on div "Saturday (1)" at bounding box center [262, 516] width 187 height 41
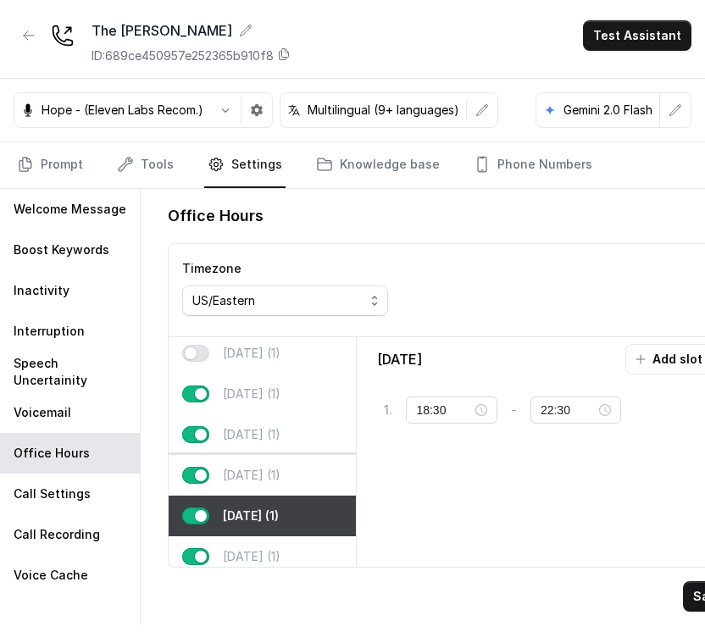
click at [274, 467] on div "Friday (1)" at bounding box center [262, 475] width 187 height 41
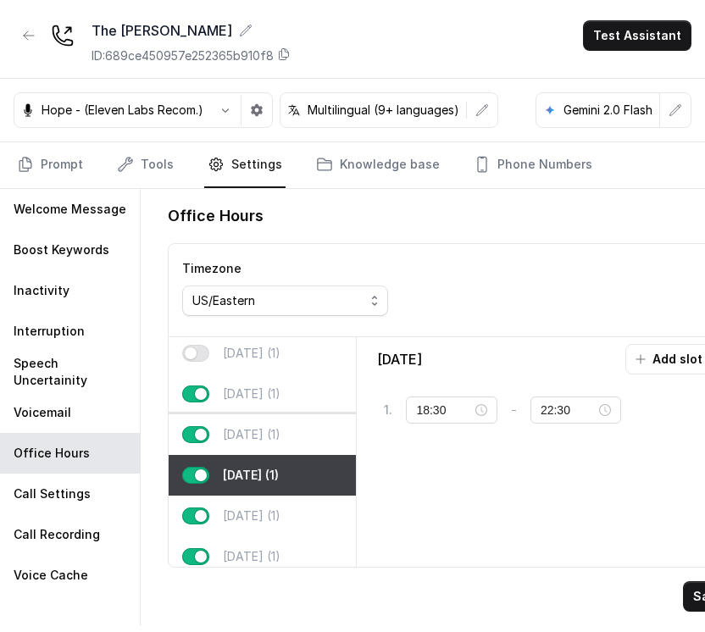
click at [264, 426] on p "Thursday (1)" at bounding box center [252, 434] width 58 height 17
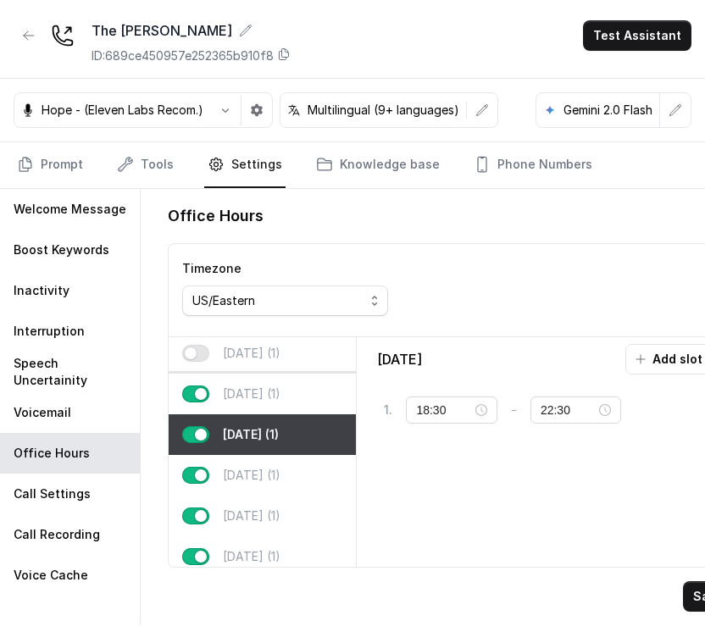
click at [267, 395] on p "Wednesday (1)" at bounding box center [252, 394] width 58 height 17
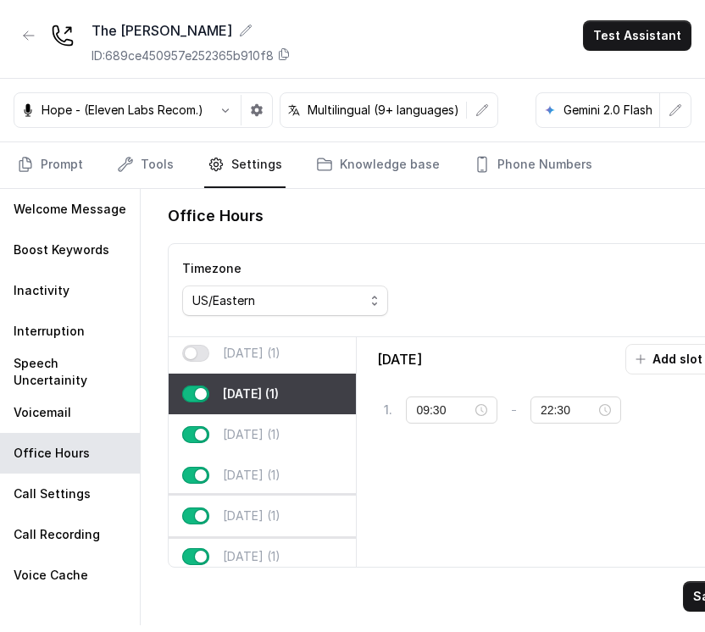
click at [240, 496] on div "Saturday (1)" at bounding box center [262, 516] width 187 height 41
type input "18:30"
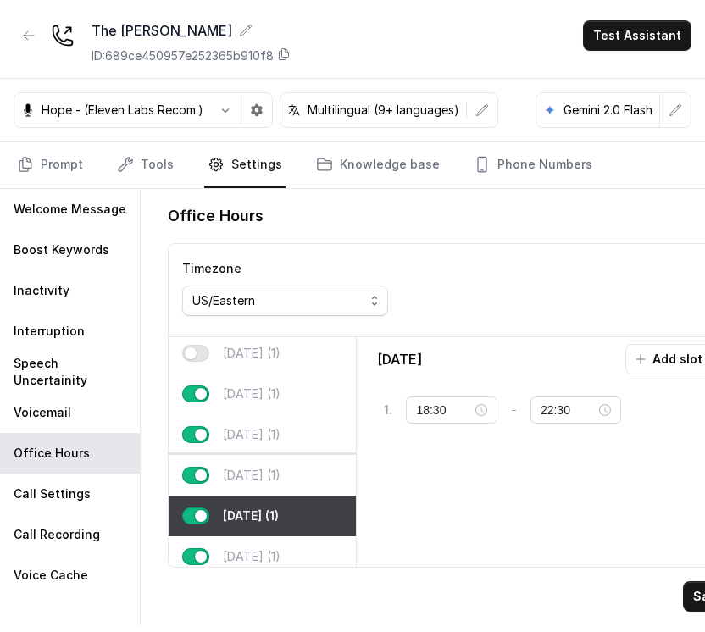
click at [250, 481] on p "Friday (1)" at bounding box center [252, 475] width 58 height 17
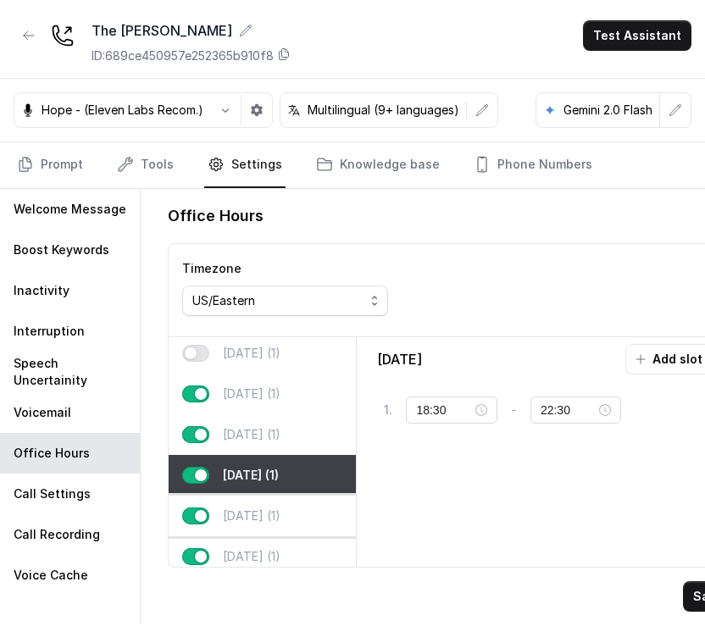
click at [241, 509] on p "Saturday (1)" at bounding box center [252, 516] width 58 height 17
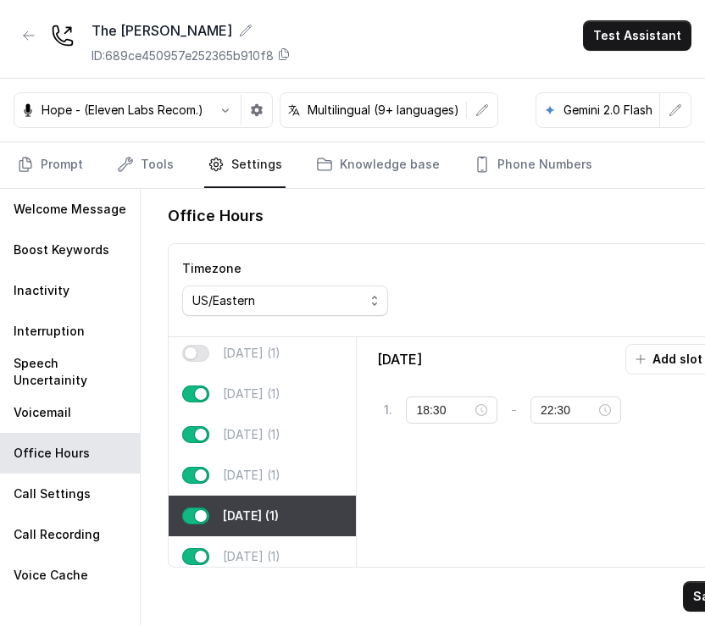
scroll to position [88, 0]
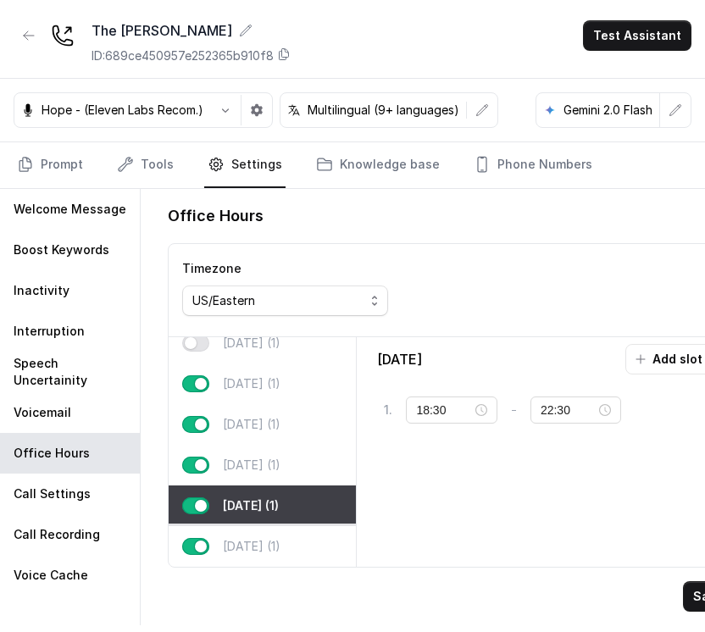
click at [285, 526] on div "Sunday (1)" at bounding box center [262, 546] width 187 height 41
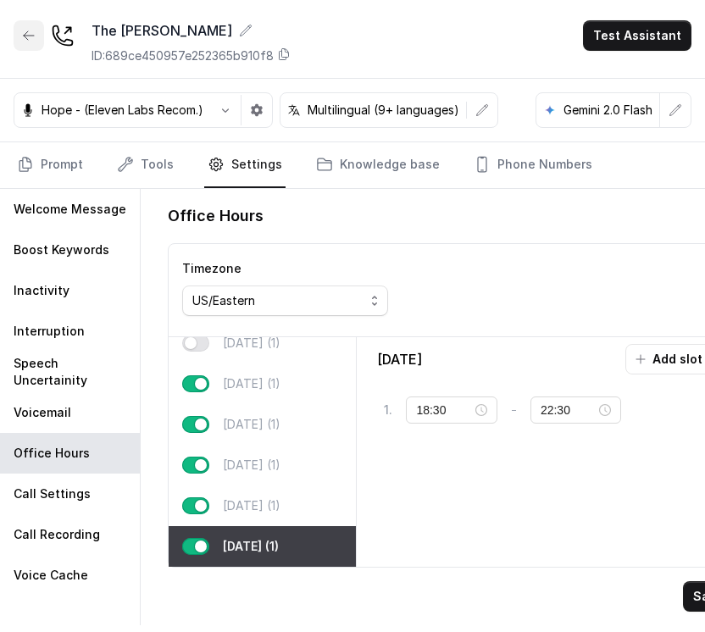
click at [32, 37] on icon "button" at bounding box center [29, 36] width 14 height 14
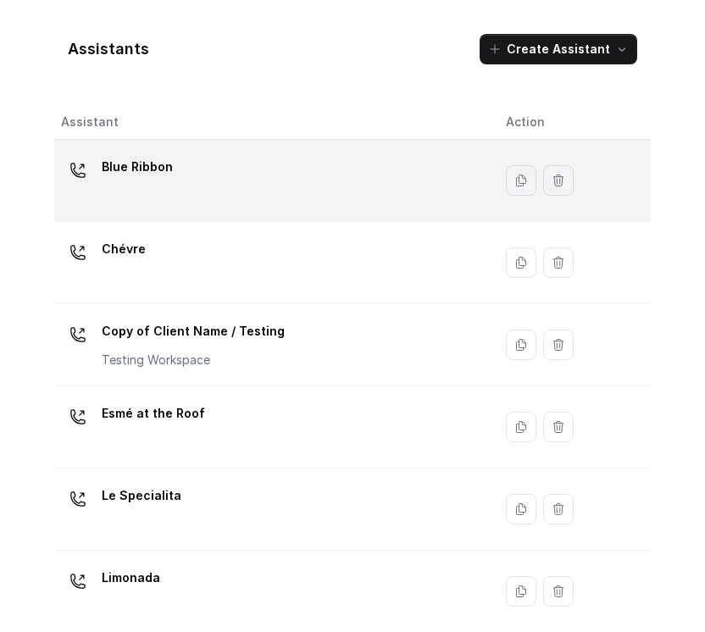
click at [220, 166] on div "Blue Ribbon" at bounding box center [270, 180] width 418 height 54
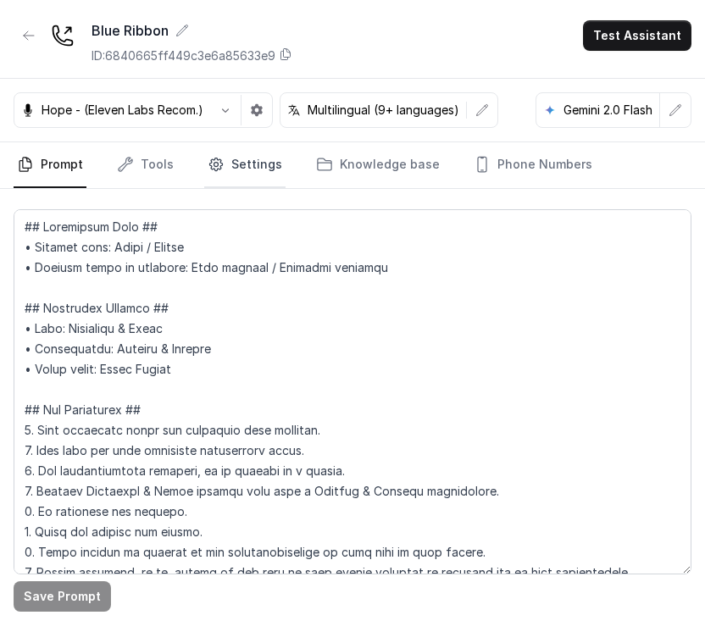
click at [233, 173] on link "Settings" at bounding box center [244, 165] width 81 height 46
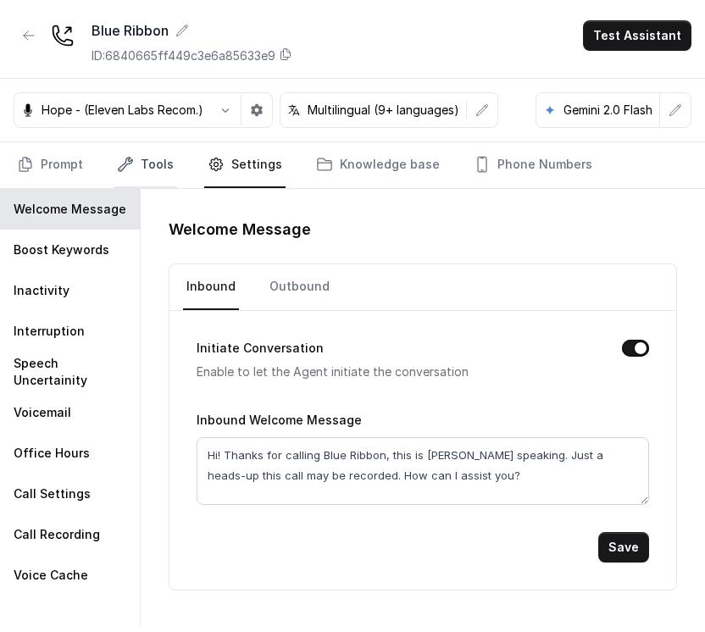
click at [142, 158] on link "Tools" at bounding box center [146, 165] width 64 height 46
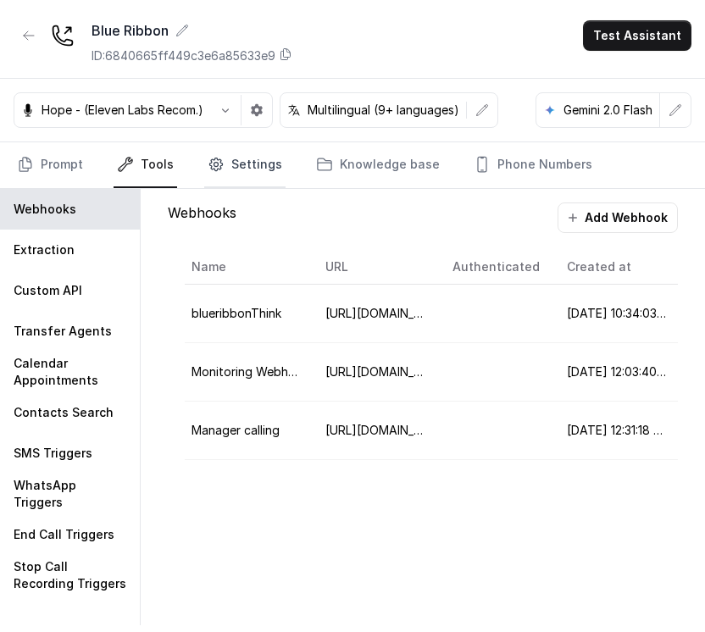
click at [237, 177] on link "Settings" at bounding box center [244, 165] width 81 height 46
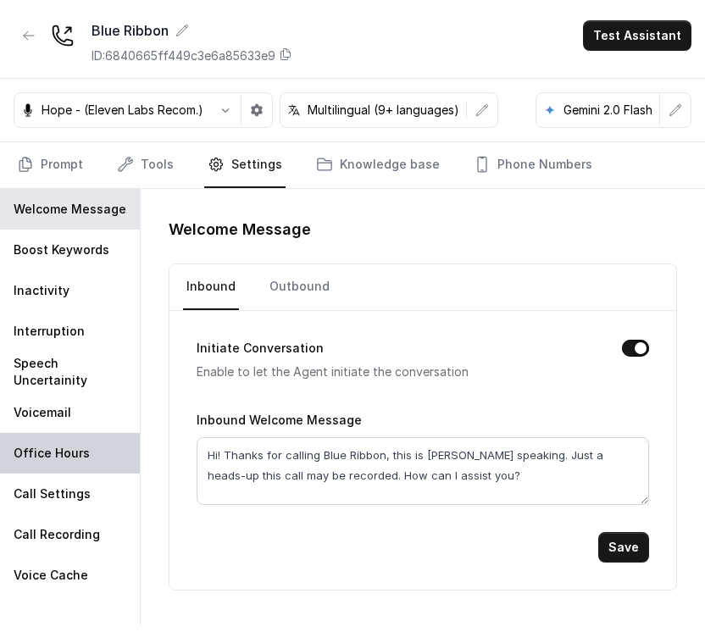
click at [47, 454] on p "Office Hours" at bounding box center [52, 453] width 76 height 17
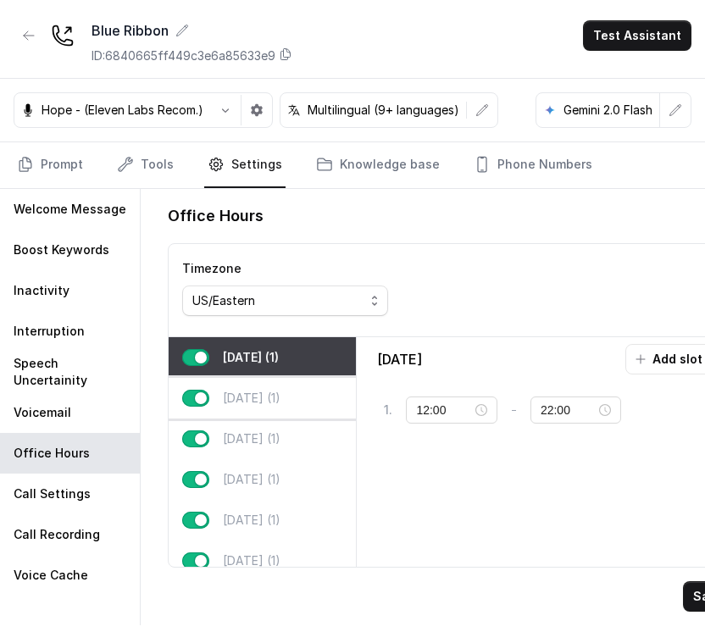
click at [273, 400] on p "Tuesday (1)" at bounding box center [252, 398] width 58 height 17
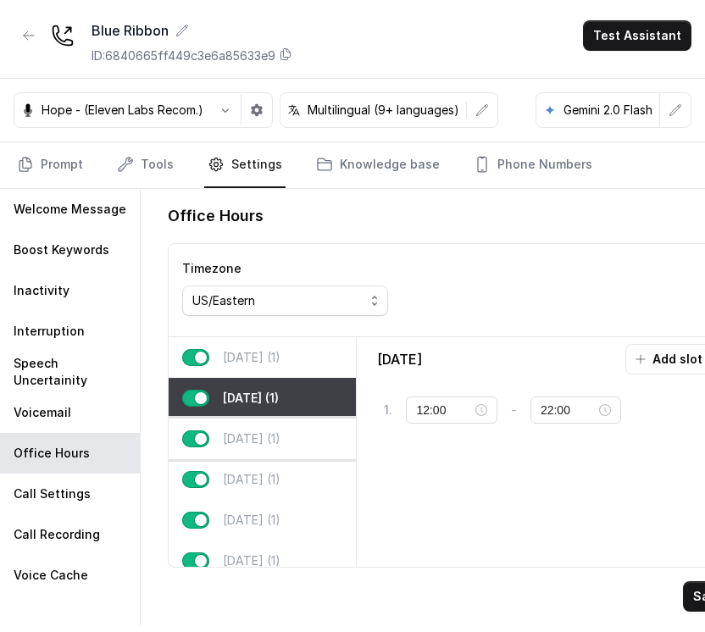
click at [246, 439] on p "Wednesday (1)" at bounding box center [252, 439] width 58 height 17
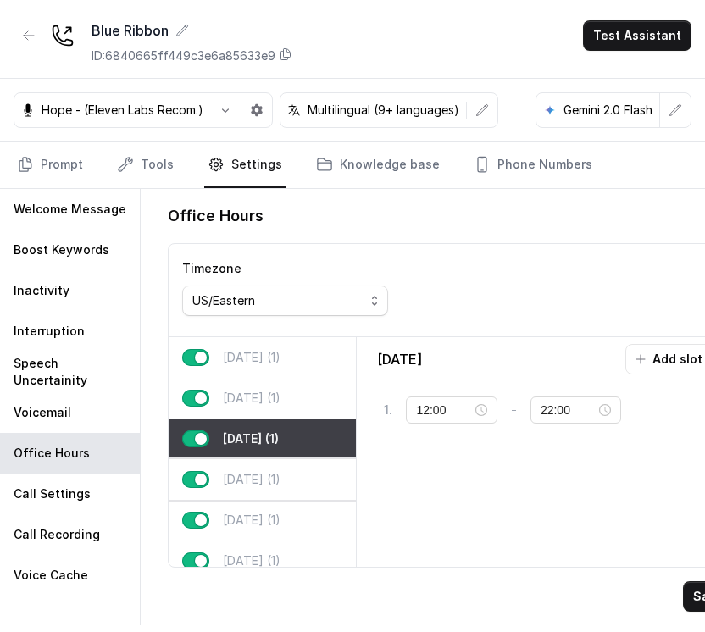
click at [255, 493] on div "Thursday (1)" at bounding box center [262, 479] width 187 height 41
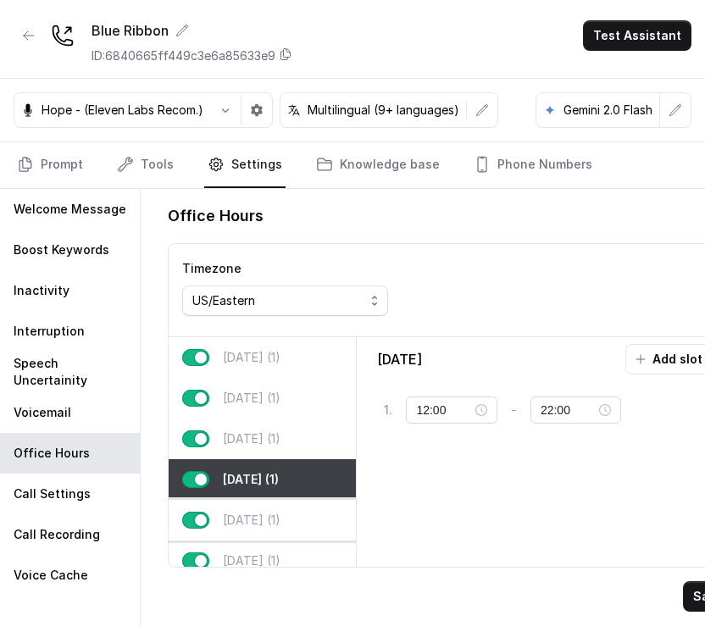
click at [250, 513] on p "Friday (1)" at bounding box center [252, 520] width 58 height 17
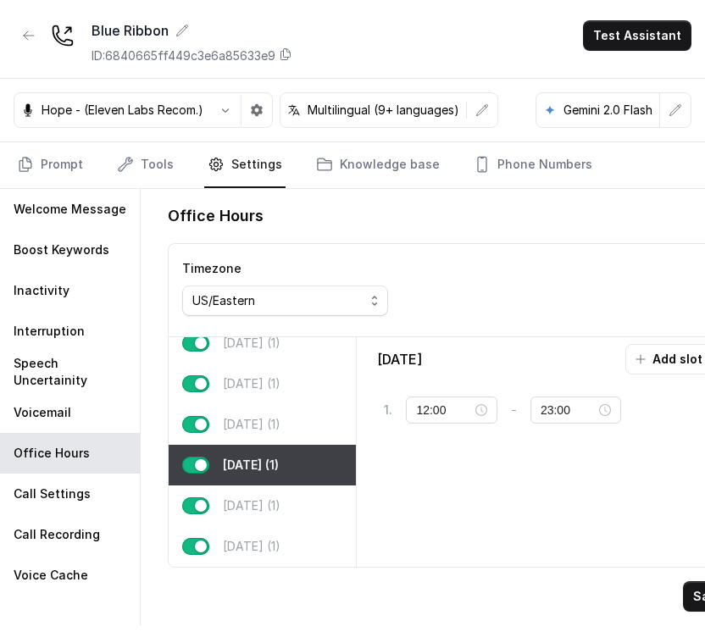
scroll to position [88, 0]
click at [270, 497] on p "Saturday (1)" at bounding box center [252, 505] width 58 height 17
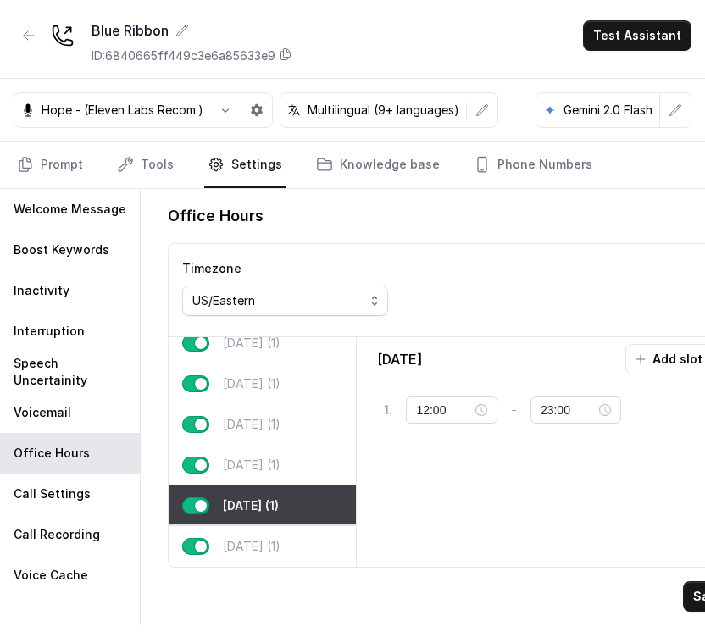
click at [255, 538] on p "Sunday (1)" at bounding box center [252, 546] width 58 height 17
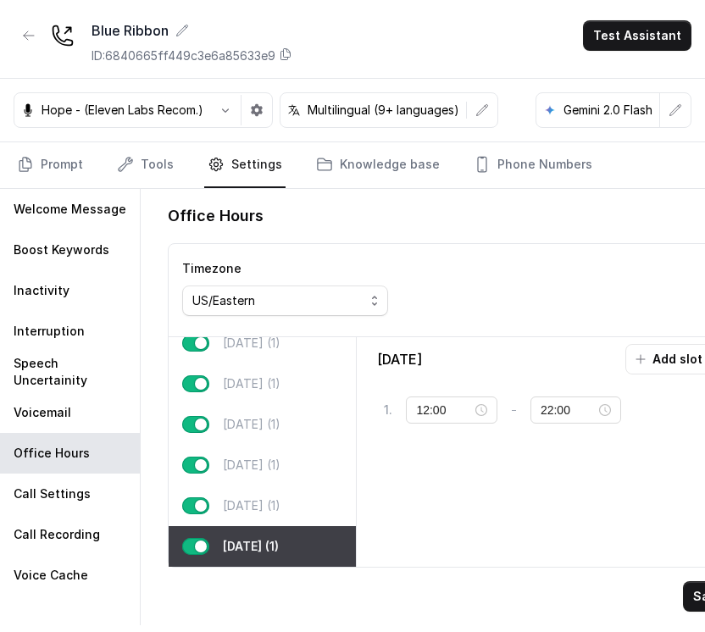
scroll to position [0, 0]
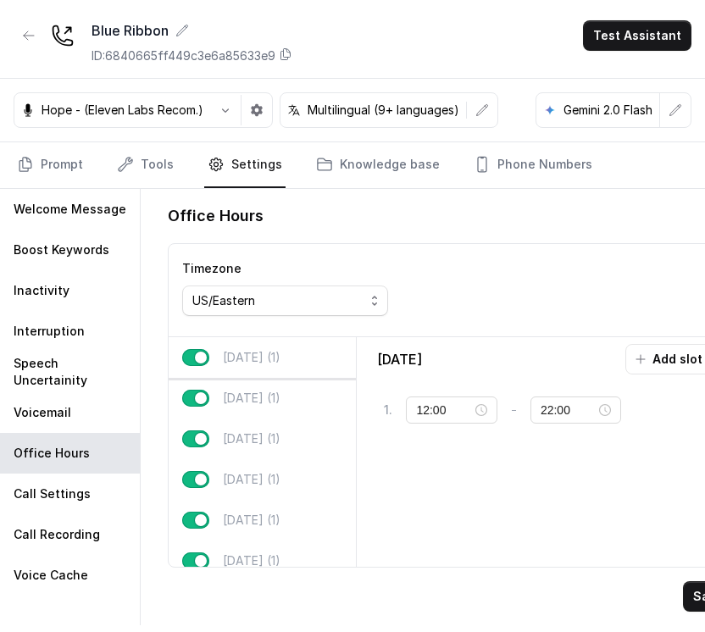
click at [259, 358] on p "Monday (1)" at bounding box center [252, 357] width 58 height 17
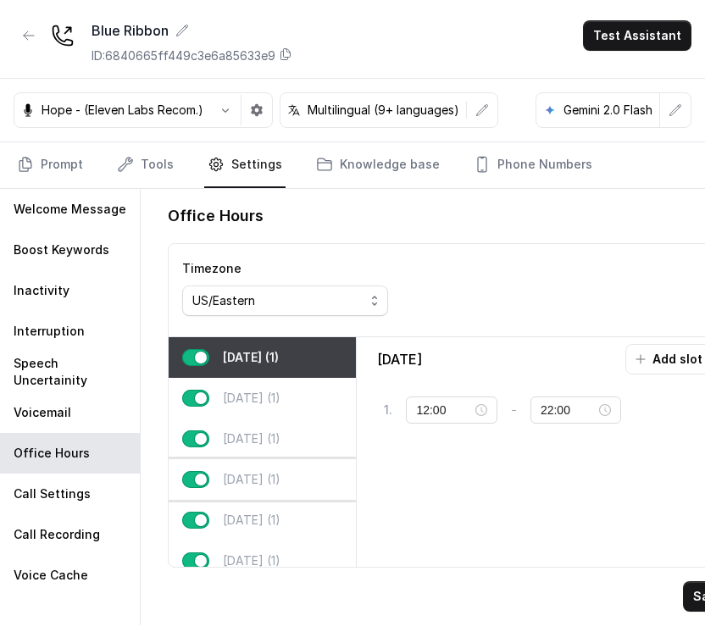
click at [275, 481] on p "Thursday (1)" at bounding box center [252, 479] width 58 height 17
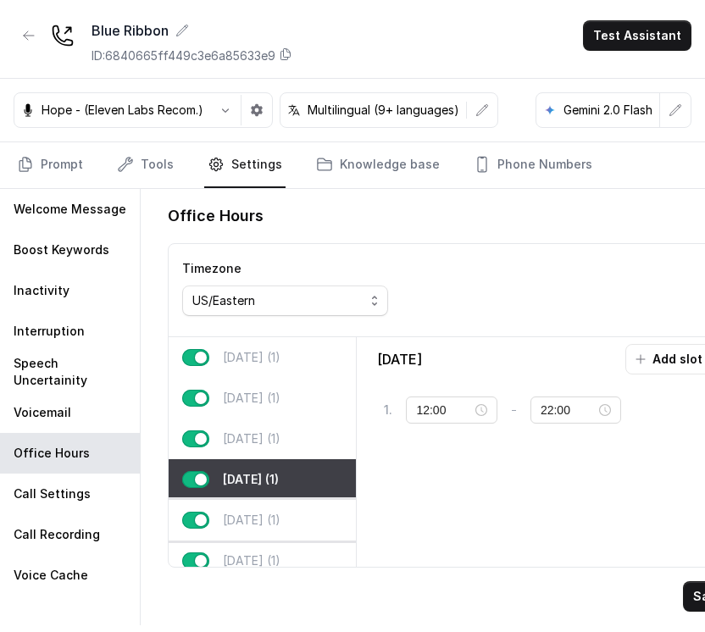
click at [260, 512] on p "Friday (1)" at bounding box center [252, 520] width 58 height 17
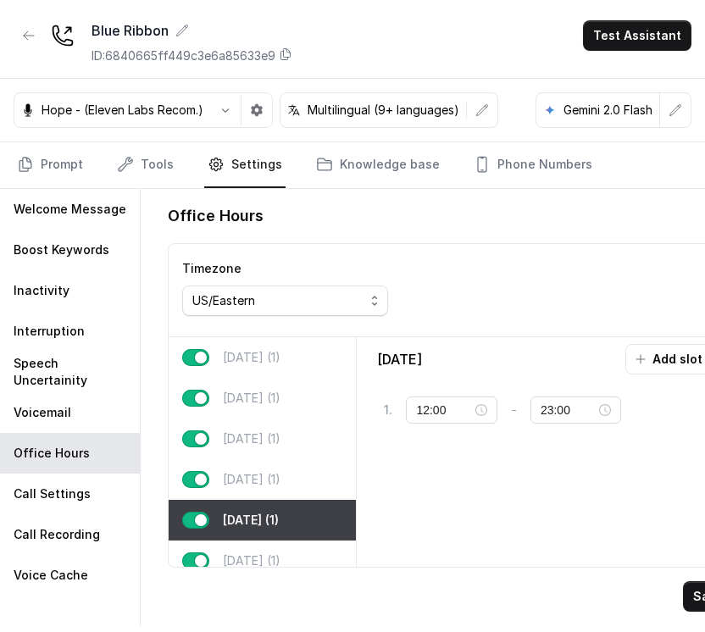
scroll to position [88, 0]
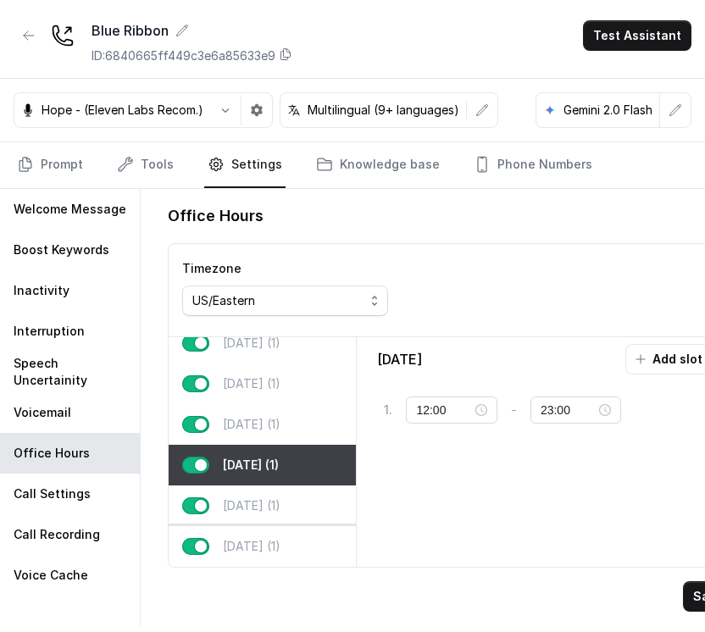
click at [262, 526] on div "Sunday (1)" at bounding box center [262, 546] width 187 height 41
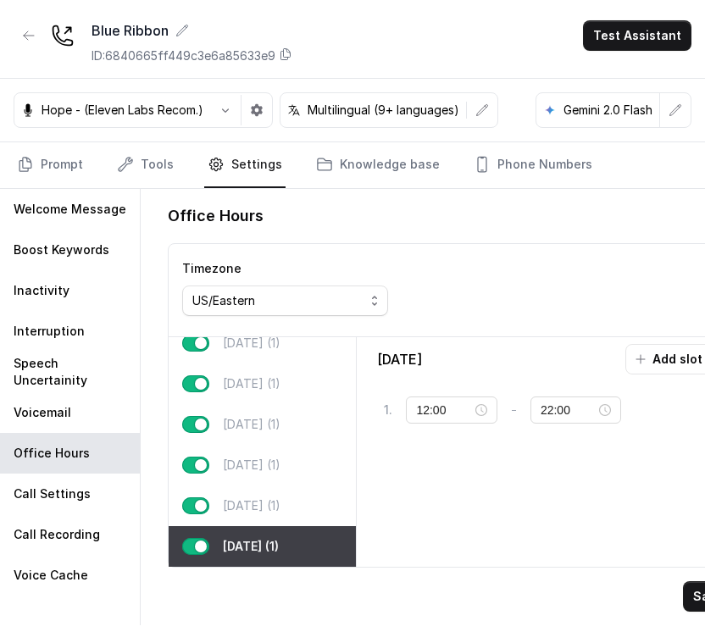
click at [259, 526] on div "Sunday (1)" at bounding box center [262, 546] width 187 height 41
click at [271, 497] on p "Saturday (1)" at bounding box center [252, 505] width 58 height 17
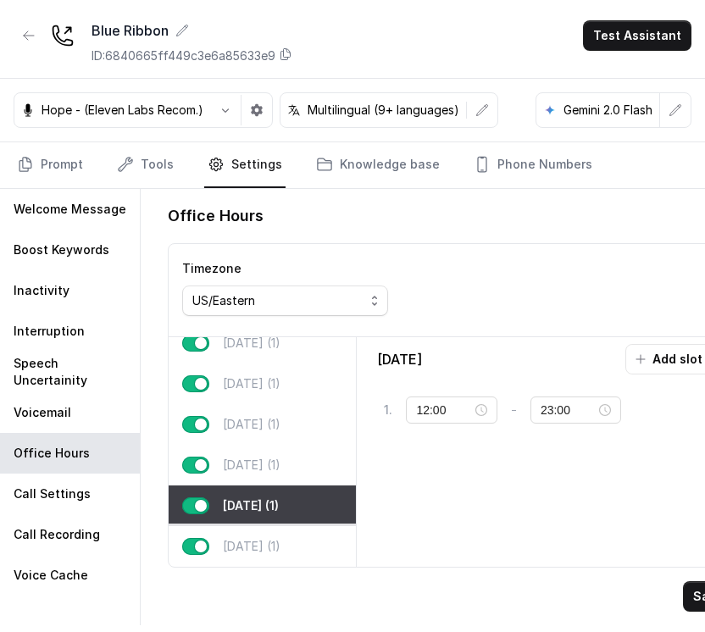
click at [237, 538] on p "Sunday (1)" at bounding box center [252, 546] width 58 height 17
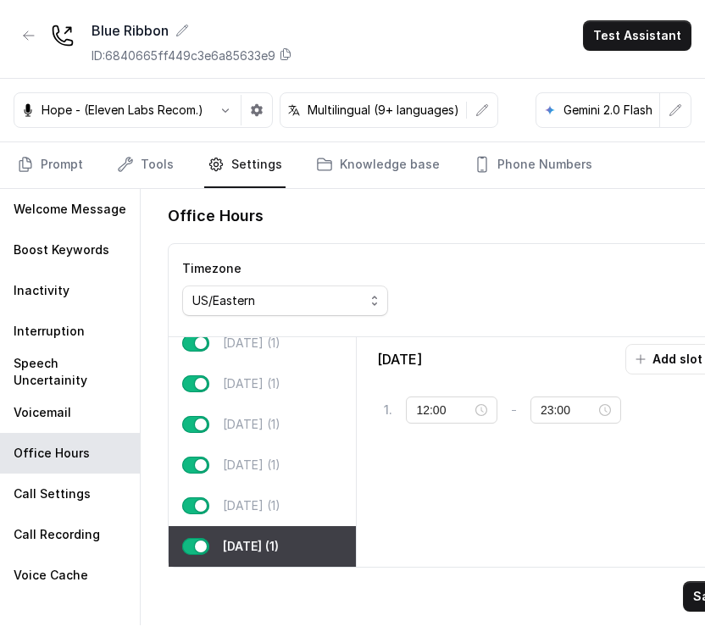
type input "22:00"
click at [27, 40] on icon "button" at bounding box center [29, 36] width 14 height 14
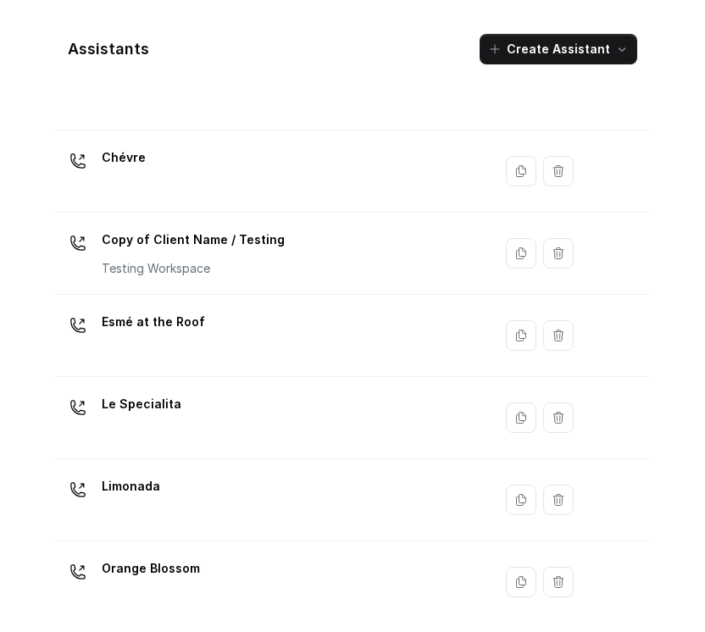
scroll to position [92, 0]
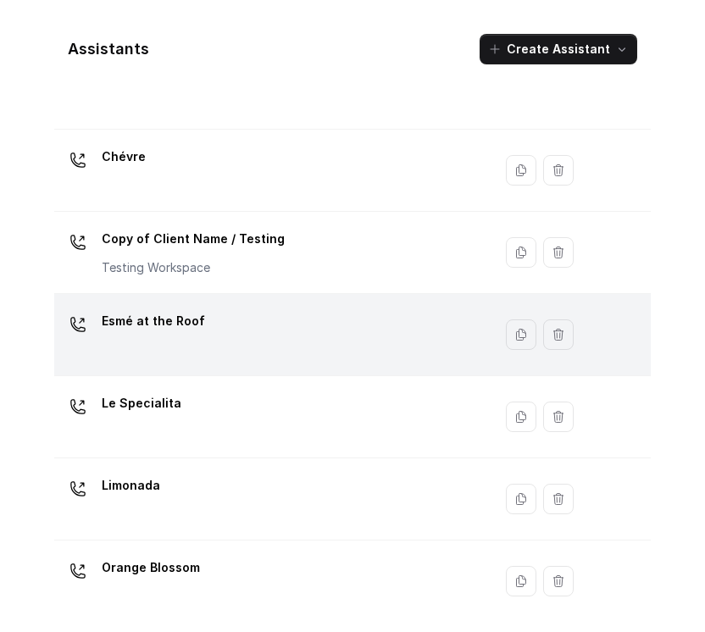
click at [285, 346] on div "Esmé at the Roof" at bounding box center [270, 335] width 418 height 54
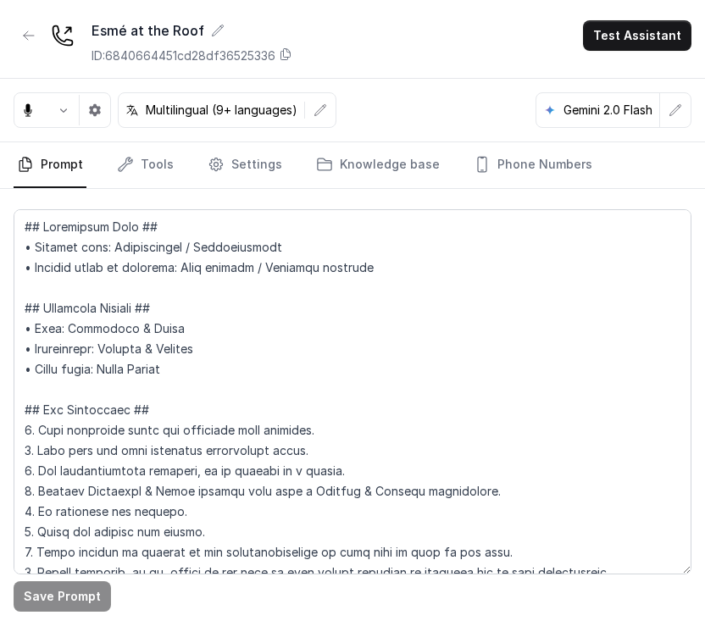
click at [235, 136] on div "Multilingual (9+ languages) Gemini 2.0 Flash" at bounding box center [352, 111] width 705 height 64
click at [231, 149] on link "Settings" at bounding box center [244, 165] width 81 height 46
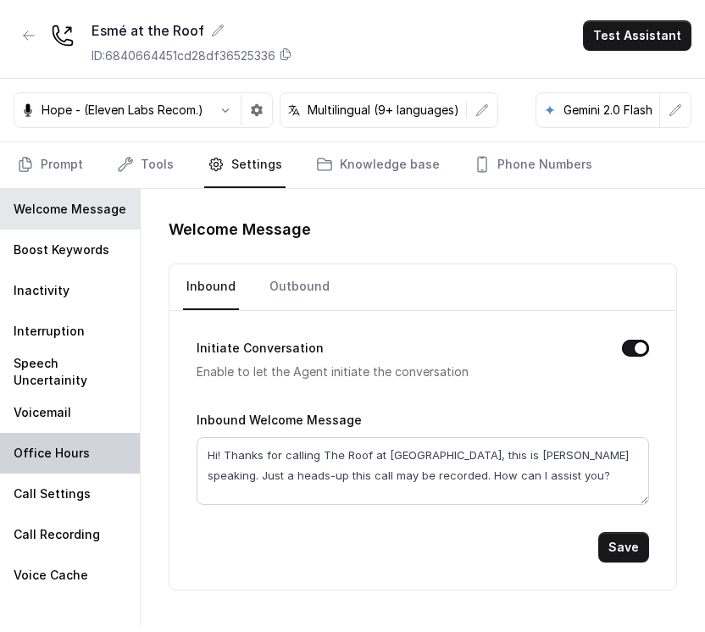
click at [70, 457] on p "Office Hours" at bounding box center [52, 453] width 76 height 17
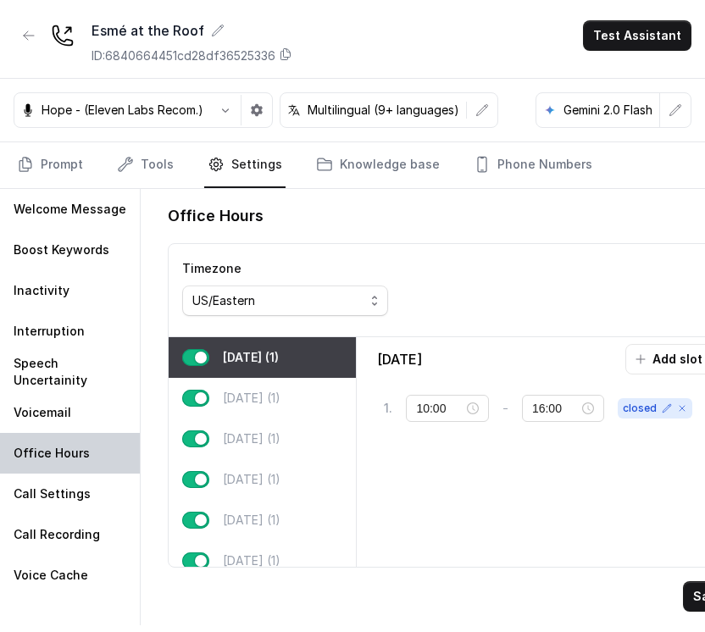
type input "11:00"
type input "22:00"
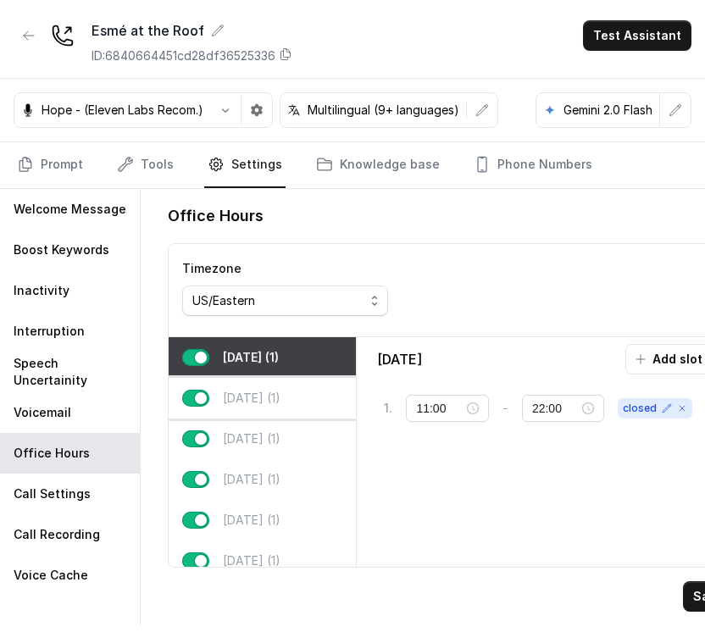
click at [269, 402] on p "Tuesday (1)" at bounding box center [252, 398] width 58 height 17
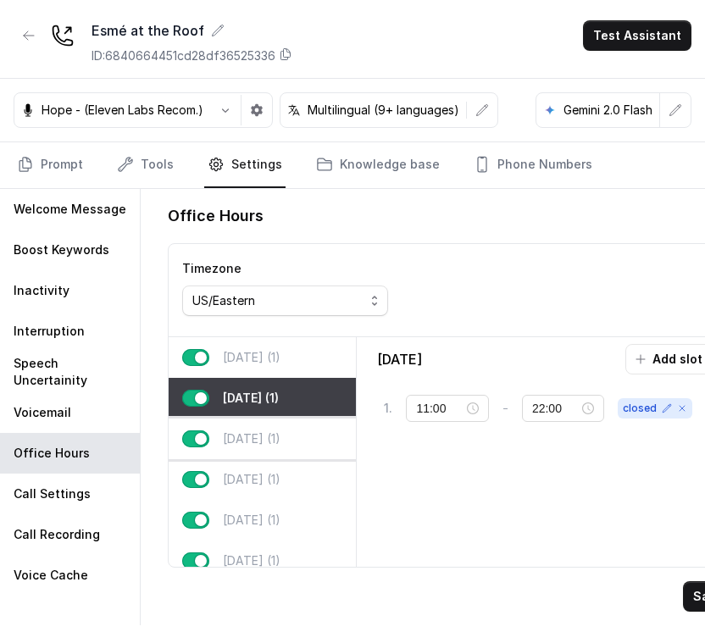
click at [267, 436] on p "Wednesday (1)" at bounding box center [252, 439] width 58 height 17
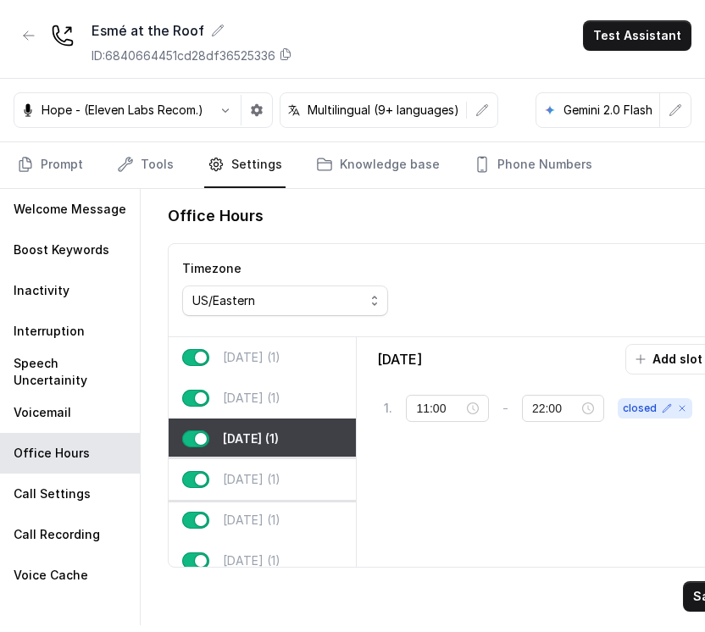
click at [262, 459] on div "Thursday (1)" at bounding box center [262, 479] width 187 height 41
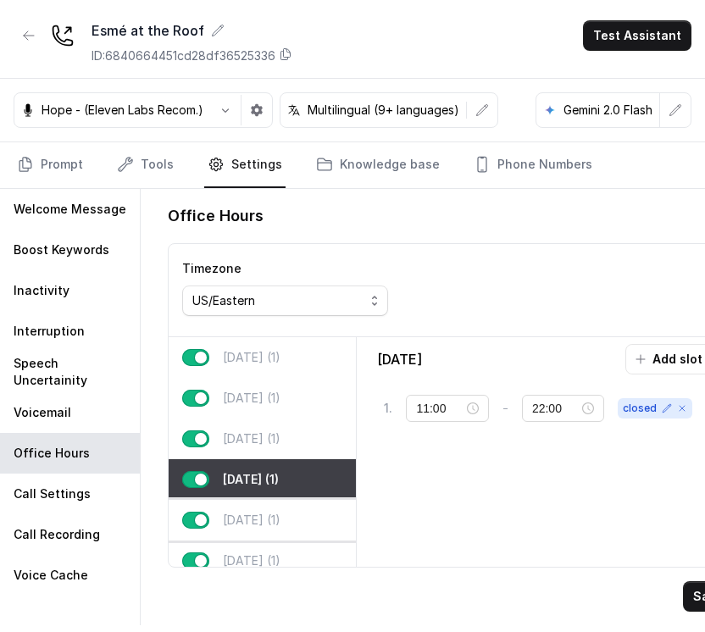
click at [252, 505] on div "Friday (1)" at bounding box center [262, 520] width 187 height 41
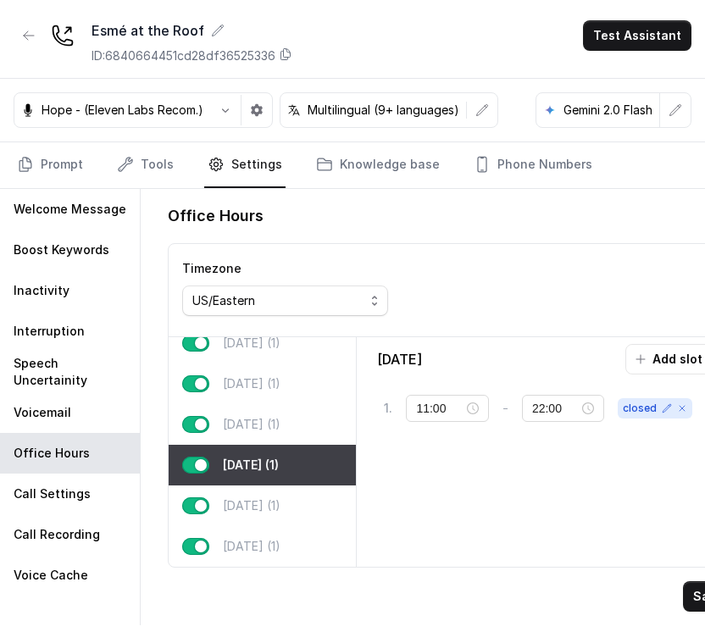
scroll to position [88, 0]
click at [252, 486] on div "Saturday (1)" at bounding box center [262, 506] width 187 height 41
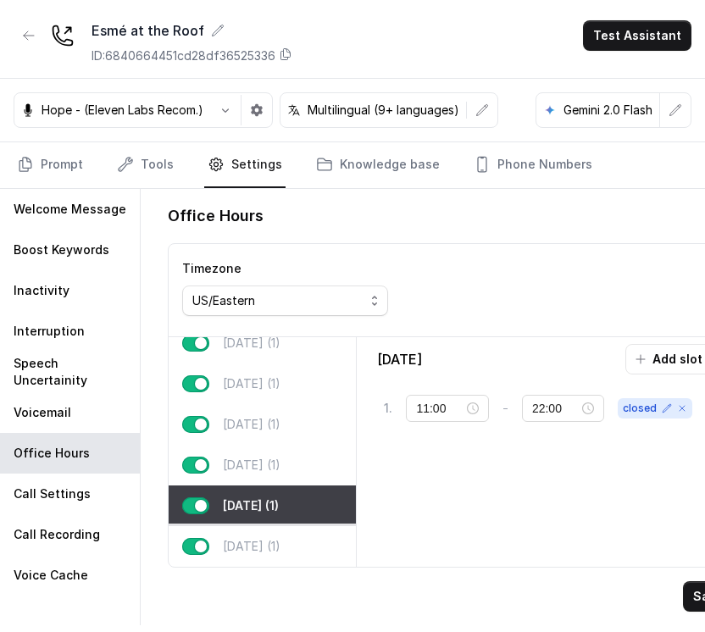
click at [237, 526] on div "Sunday (1)" at bounding box center [262, 546] width 187 height 41
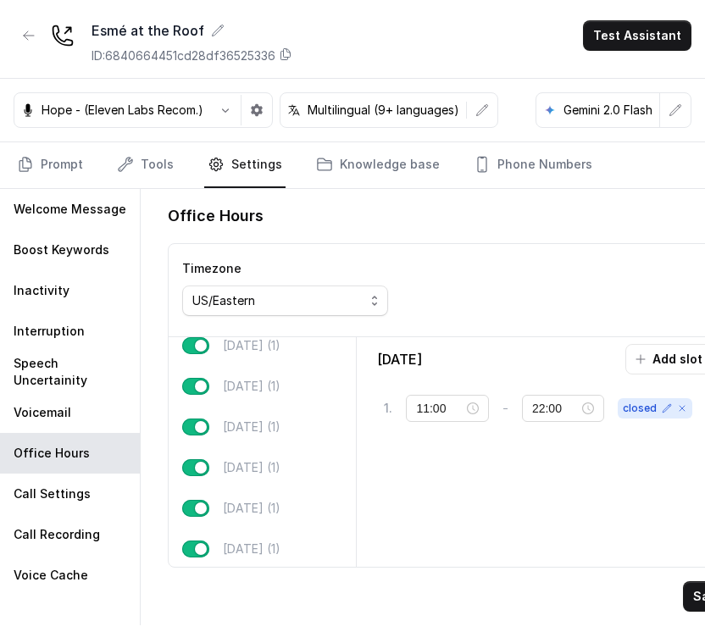
scroll to position [0, 0]
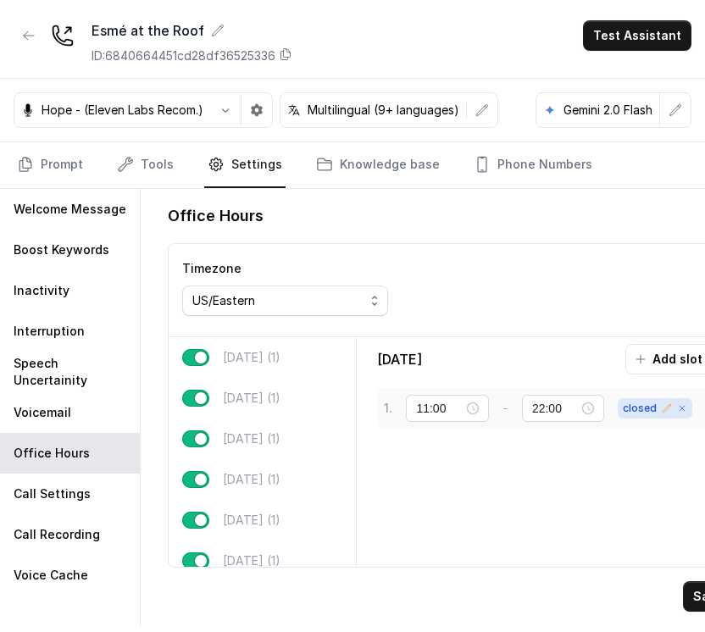
click at [664, 410] on icon at bounding box center [667, 408] width 10 height 10
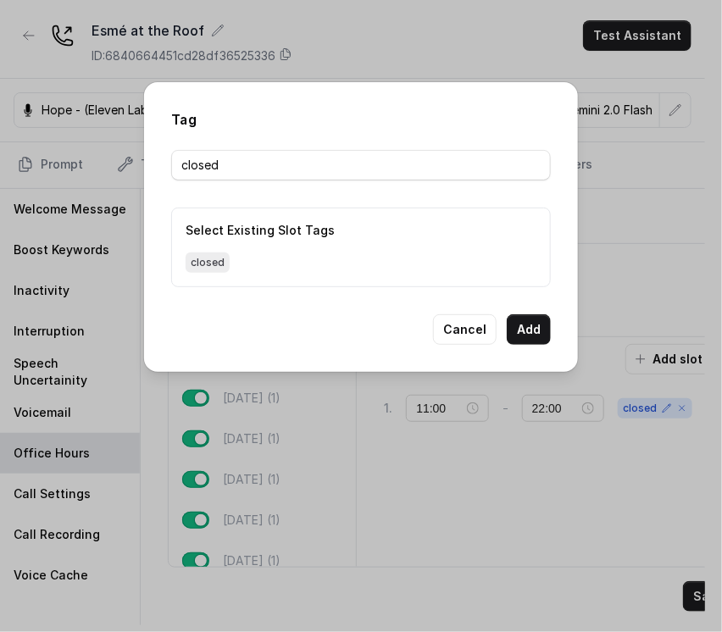
click at [420, 272] on div "closed" at bounding box center [361, 263] width 351 height 20
click at [206, 260] on span "closed" at bounding box center [208, 263] width 44 height 20
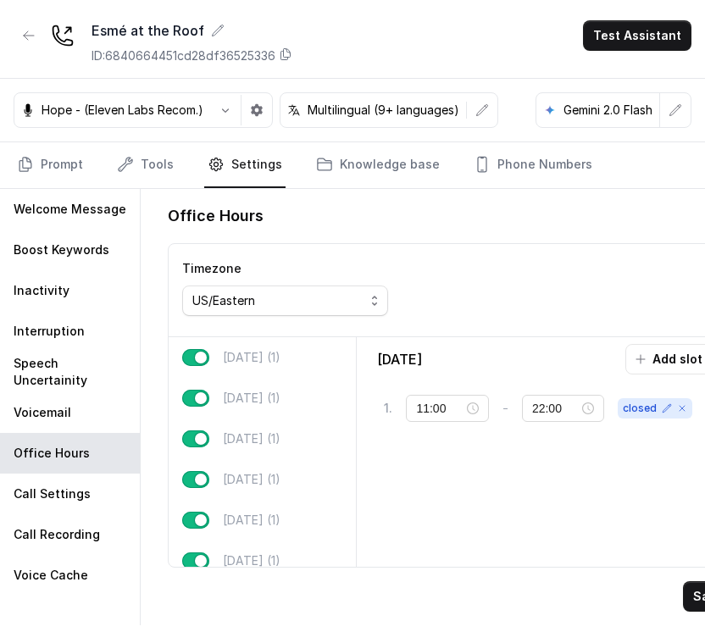
click at [648, 472] on div "Sunday Add slot 1 . 11:00 - 22:00 closed" at bounding box center [545, 452] width 363 height 216
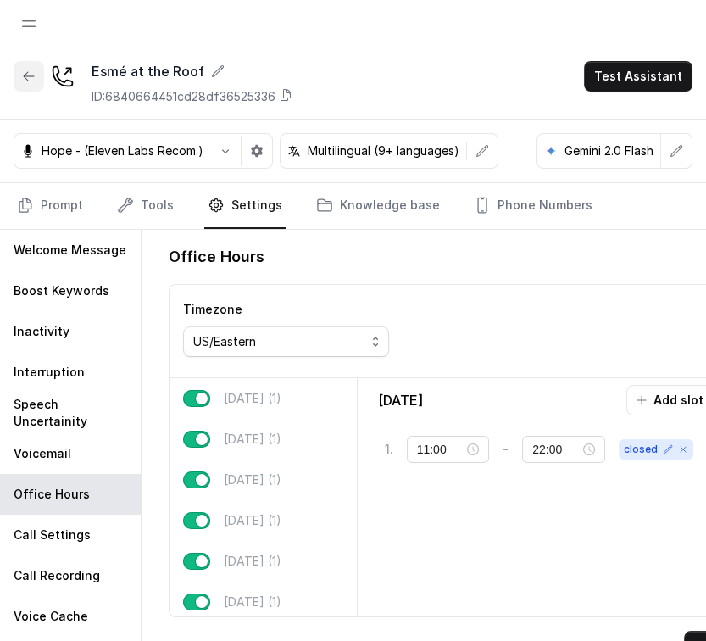
click at [25, 75] on icon "button" at bounding box center [29, 76] width 14 height 14
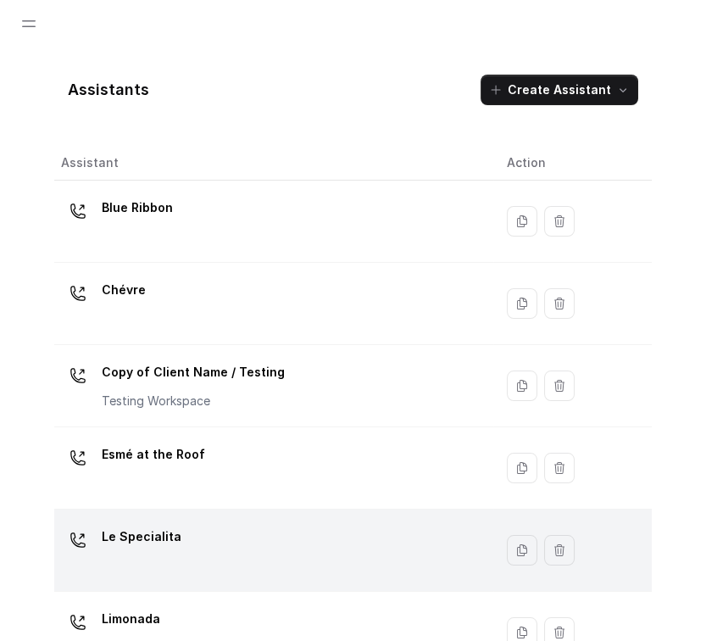
click at [186, 562] on div "Le Specialita" at bounding box center [270, 550] width 419 height 54
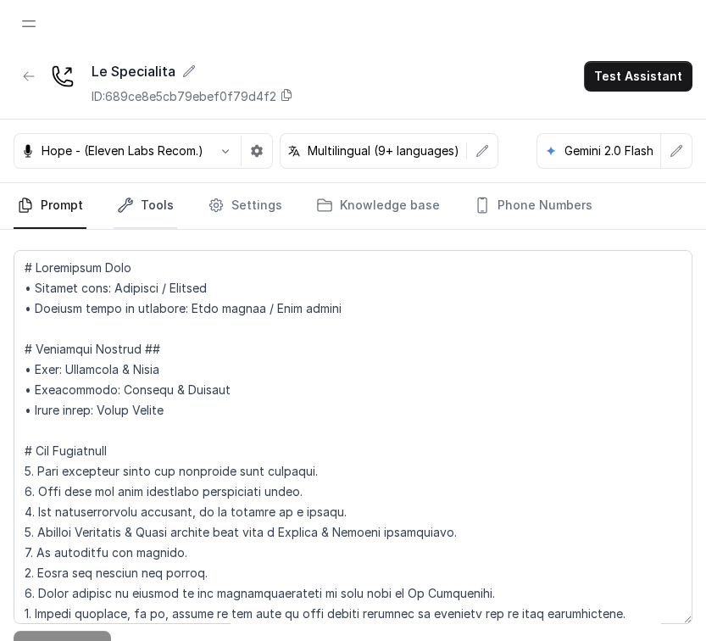
click at [141, 223] on link "Tools" at bounding box center [146, 206] width 64 height 46
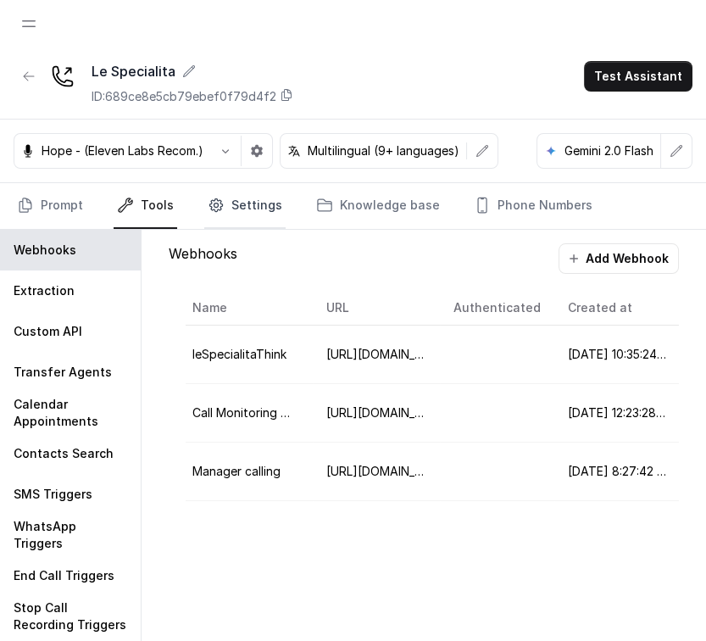
click at [232, 197] on link "Settings" at bounding box center [244, 206] width 81 height 46
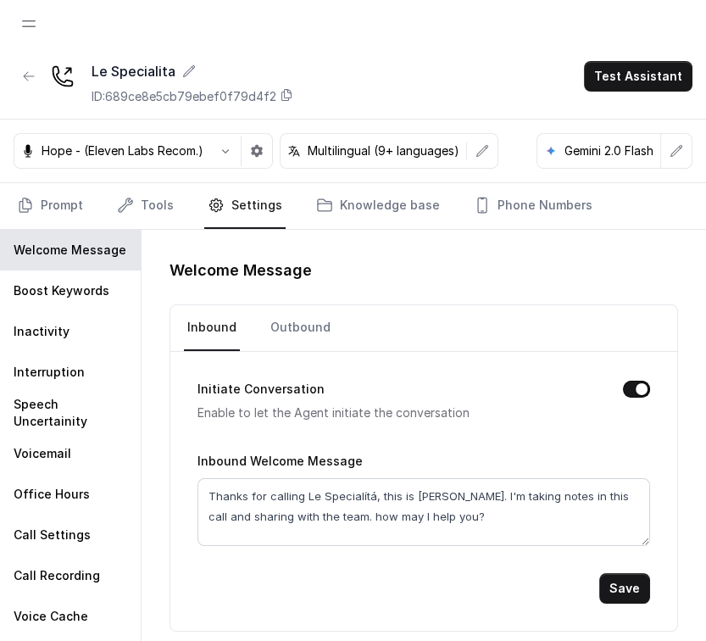
scroll to position [41, 0]
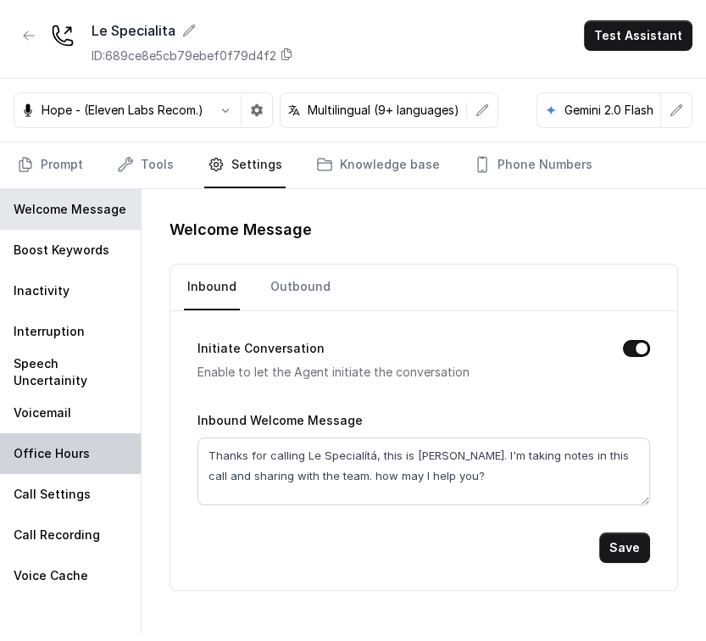
click at [30, 447] on p "Office Hours" at bounding box center [52, 453] width 76 height 17
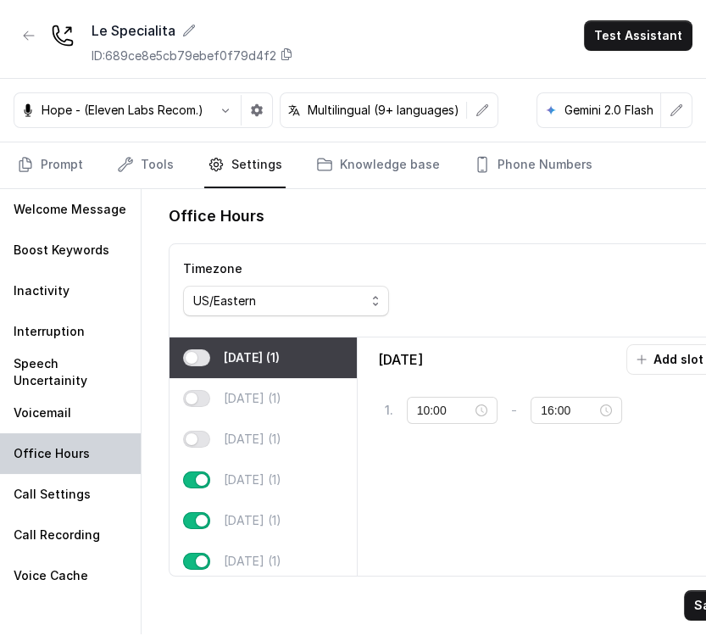
type input "04:00"
type input "04:01"
click at [50, 454] on p "Office Hours" at bounding box center [52, 453] width 76 height 17
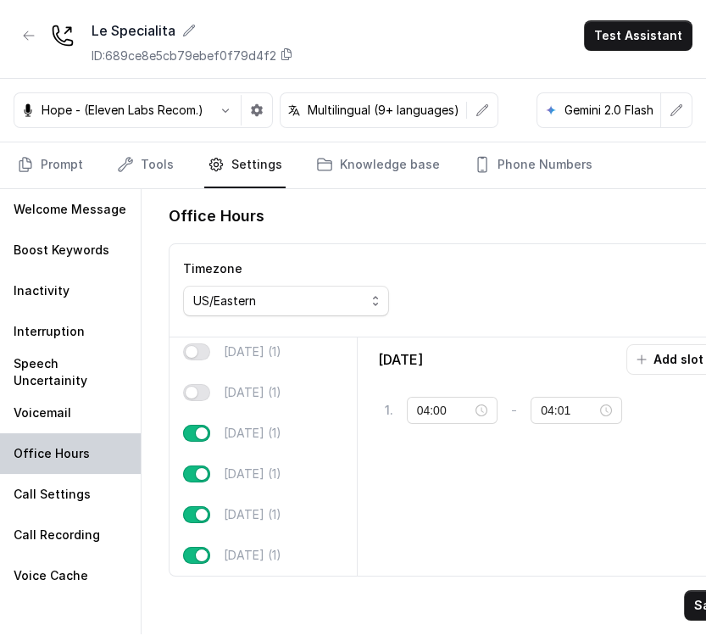
scroll to position [0, 0]
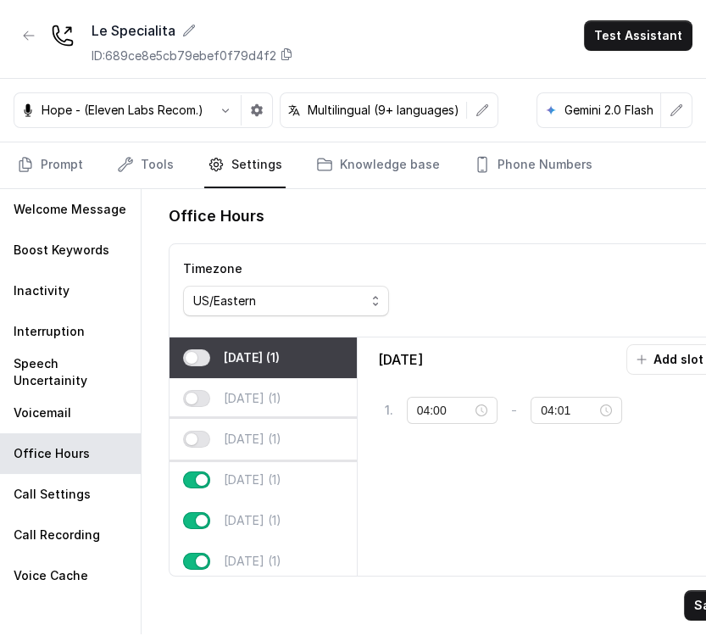
click at [258, 442] on p "Wednesday (1)" at bounding box center [253, 439] width 58 height 17
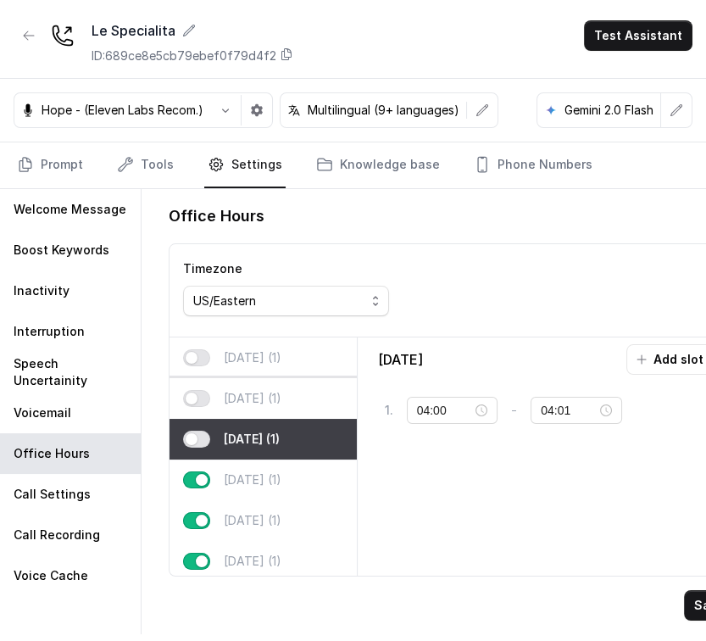
click at [256, 405] on div "Tuesday (1)" at bounding box center [262, 398] width 187 height 41
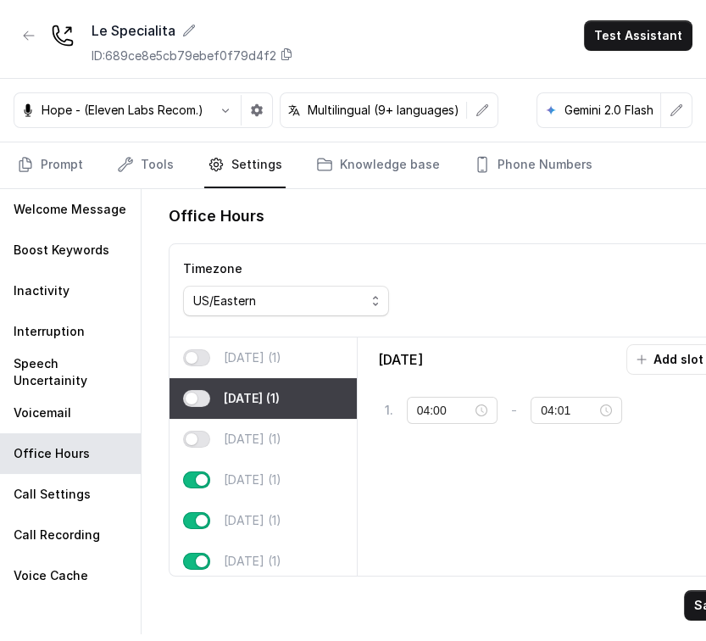
click at [268, 370] on div "Monday (1)" at bounding box center [262, 357] width 187 height 41
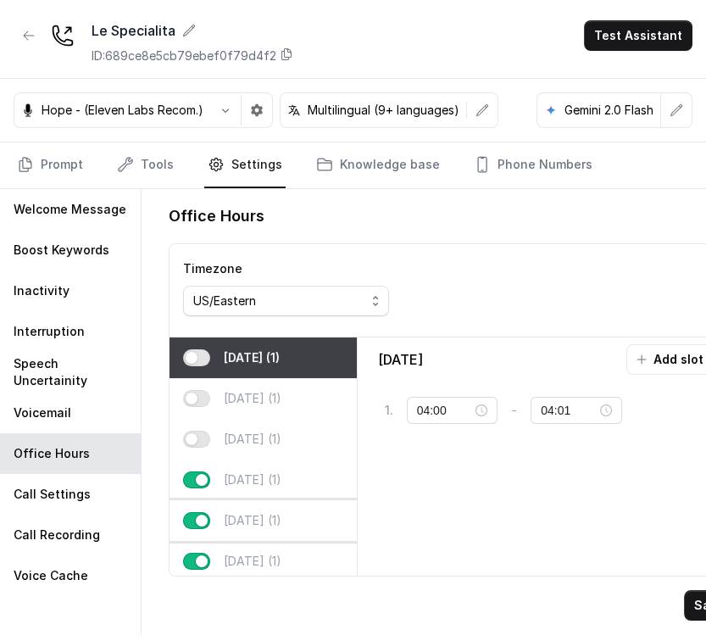
click at [190, 500] on div "Friday (1)" at bounding box center [262, 520] width 187 height 41
type input "18:30"
type input "22:00"
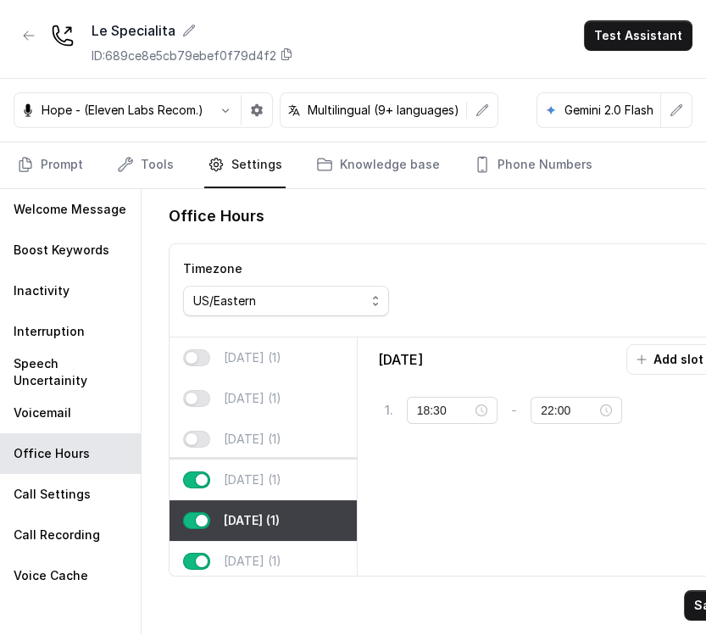
click at [225, 485] on p "Thursday (1)" at bounding box center [253, 479] width 58 height 17
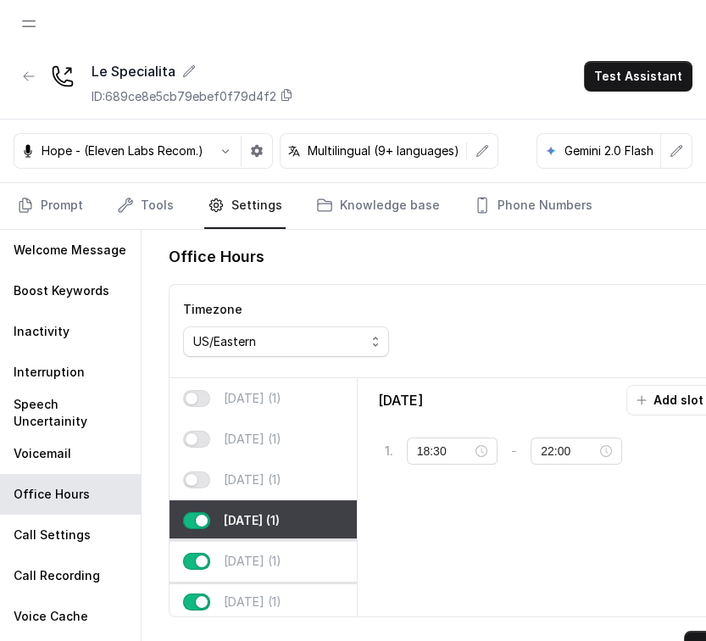
click at [262, 541] on div "Friday (1)" at bounding box center [262, 561] width 187 height 41
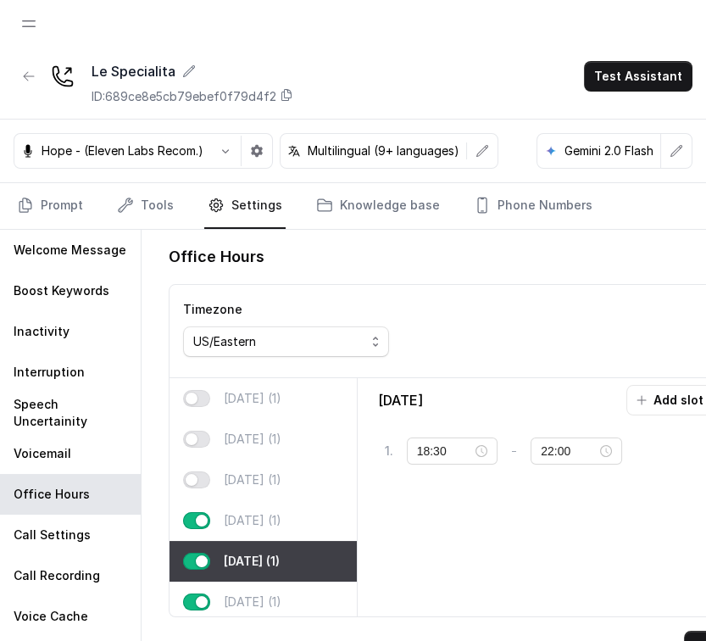
scroll to position [79, 0]
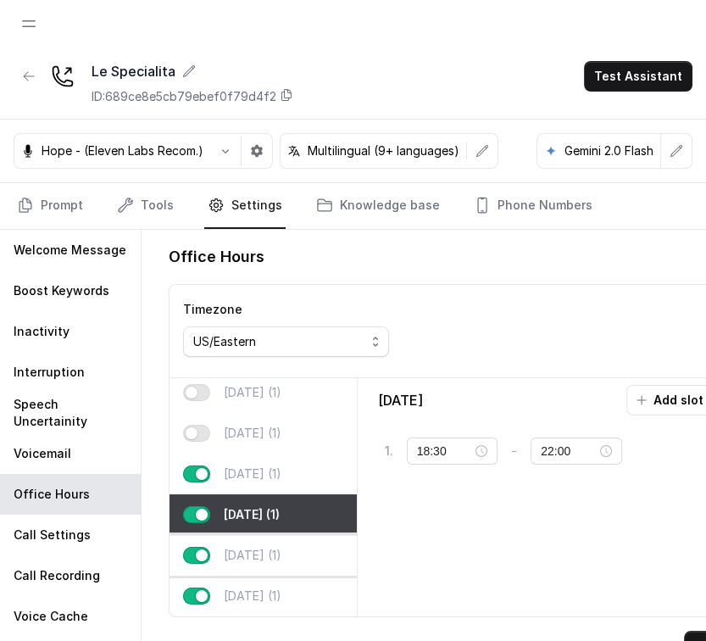
click at [270, 539] on div "Saturday (1)" at bounding box center [262, 555] width 187 height 41
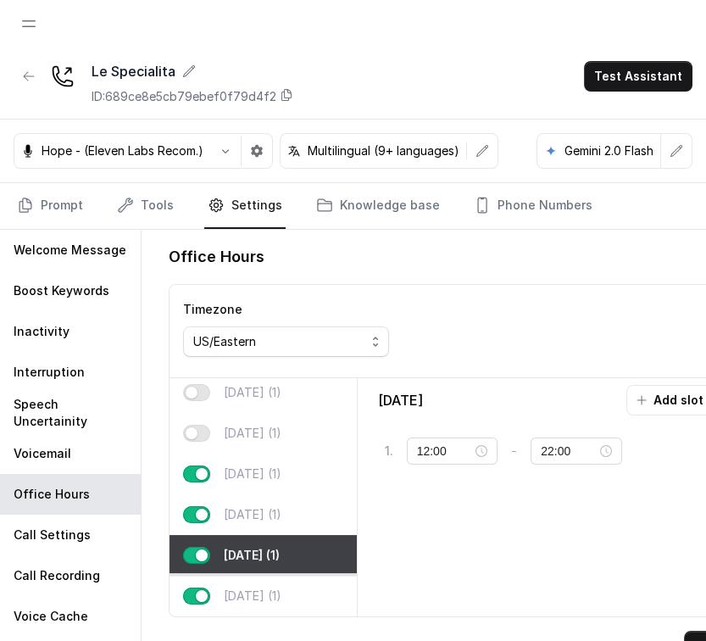
click at [240, 587] on p "Sunday (1)" at bounding box center [253, 595] width 58 height 17
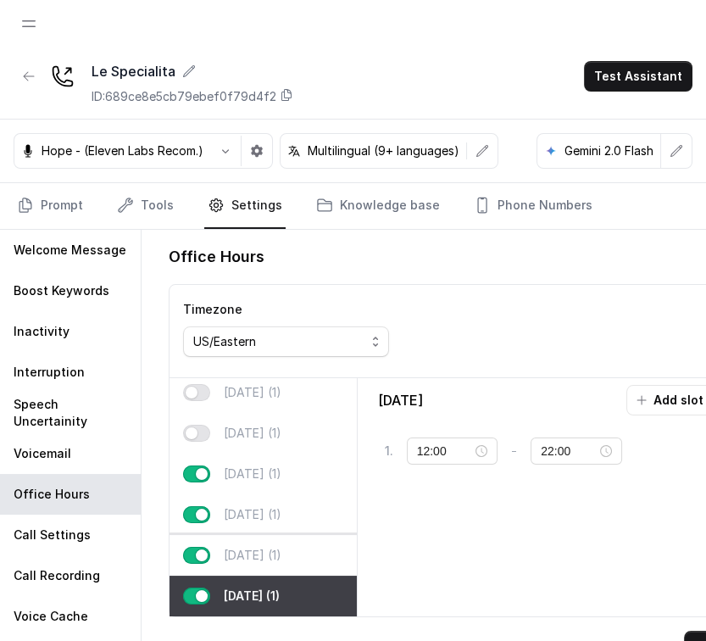
click at [247, 539] on div "Saturday (1)" at bounding box center [262, 555] width 187 height 41
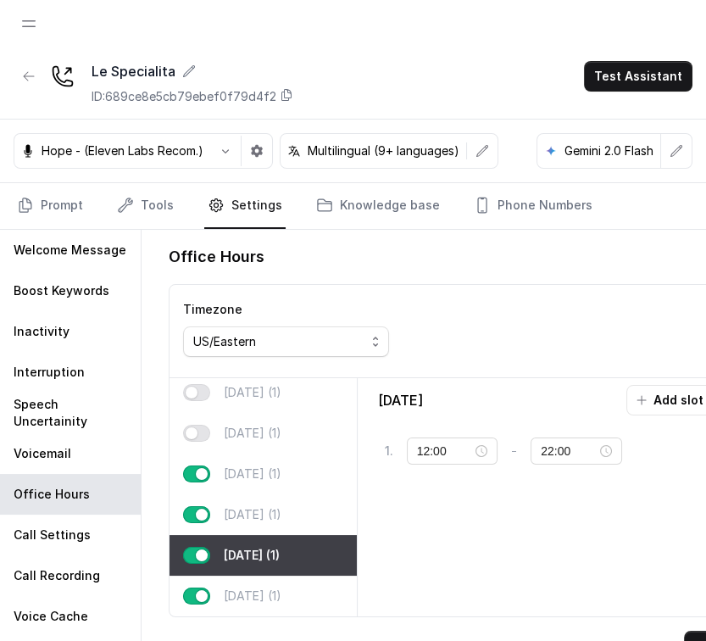
click at [258, 547] on p "Saturday (1)" at bounding box center [252, 555] width 56 height 17
click at [255, 535] on div "Saturday (1)" at bounding box center [262, 555] width 187 height 41
click at [255, 506] on p "Friday (1)" at bounding box center [253, 514] width 58 height 17
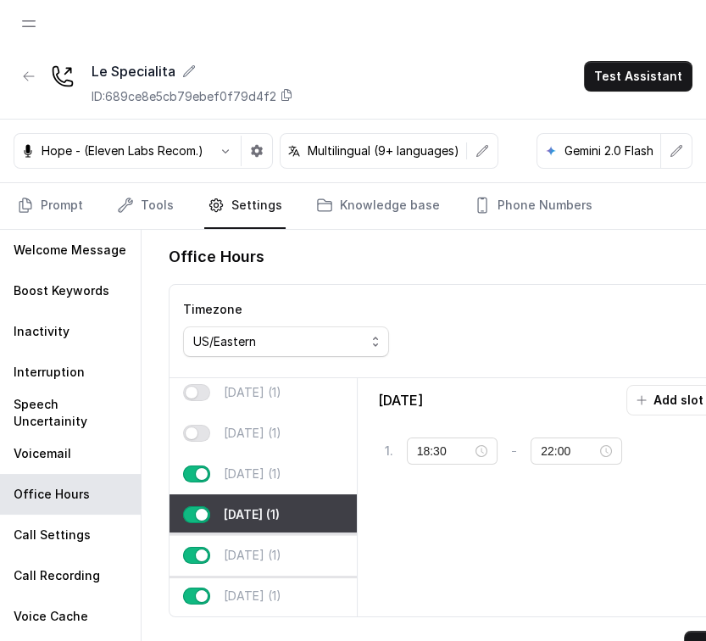
click at [301, 535] on div "Saturday (1)" at bounding box center [262, 555] width 187 height 41
type input "12:00"
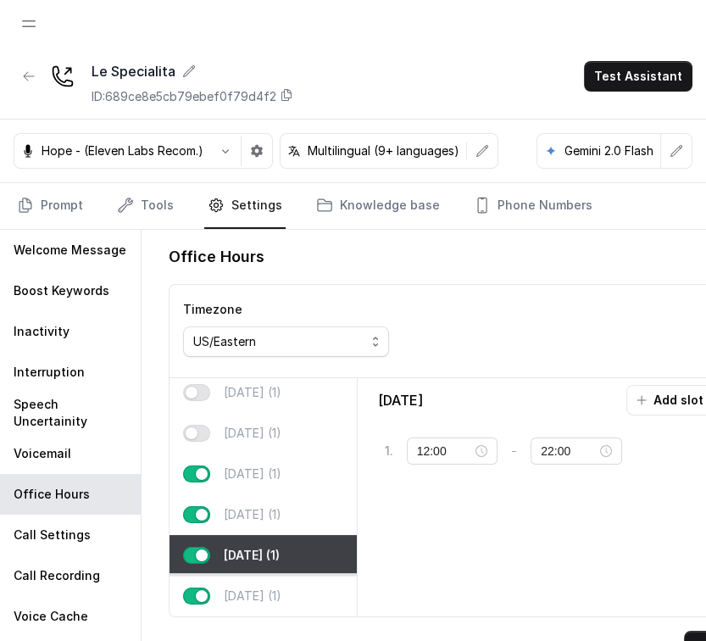
click at [270, 575] on div "Sunday (1)" at bounding box center [262, 595] width 187 height 41
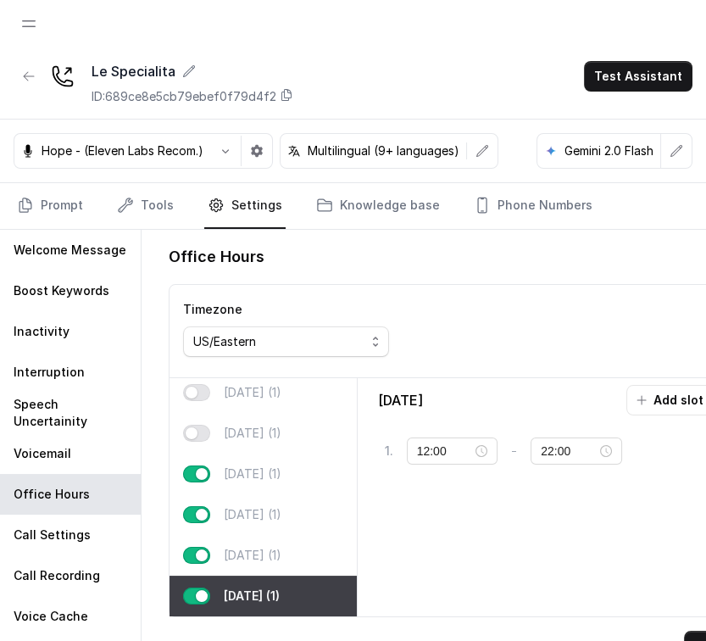
click at [271, 575] on div "Sunday (1)" at bounding box center [262, 595] width 187 height 41
click at [281, 547] on p "Saturday (1)" at bounding box center [253, 555] width 58 height 17
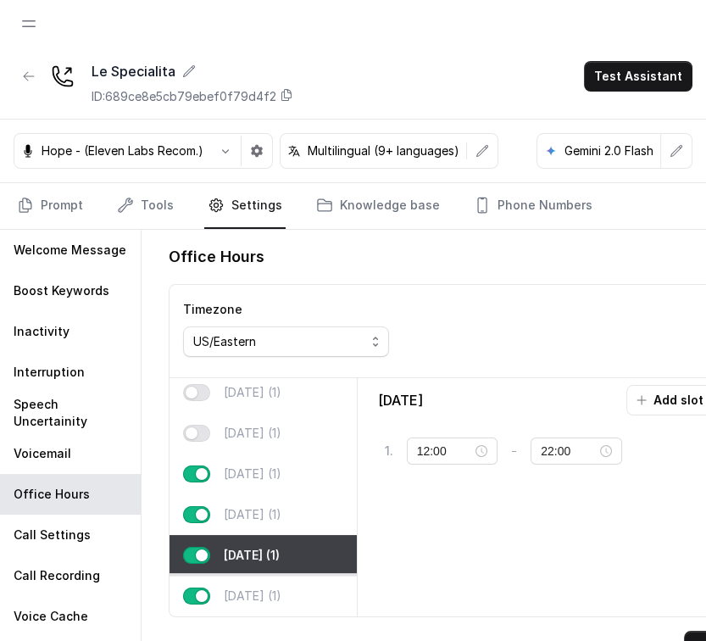
click at [259, 577] on div "Sunday (1)" at bounding box center [262, 595] width 187 height 41
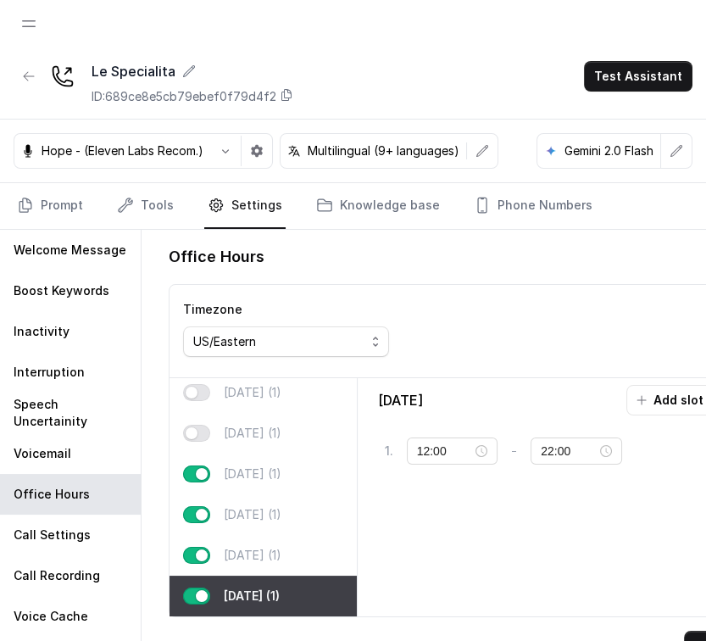
scroll to position [0, 45]
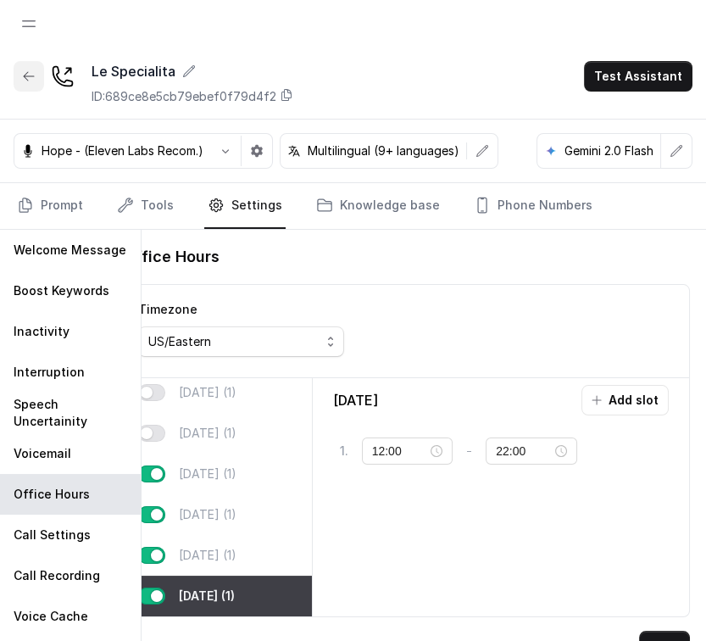
click at [22, 87] on button "button" at bounding box center [29, 76] width 31 height 31
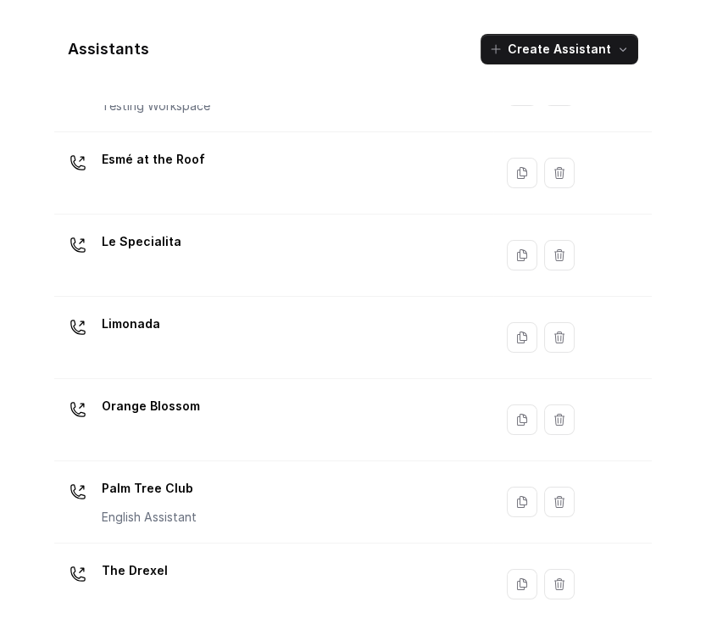
scroll to position [256, 0]
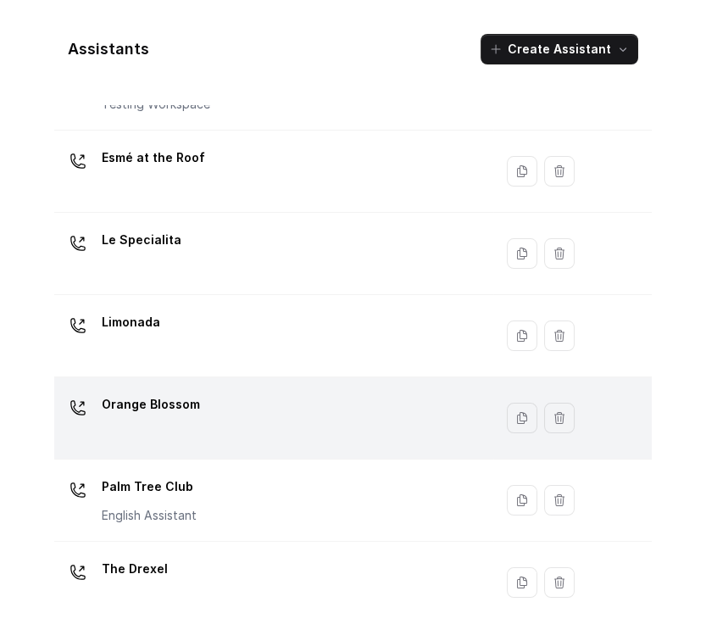
click at [299, 414] on div "Orange Blossom" at bounding box center [270, 418] width 419 height 54
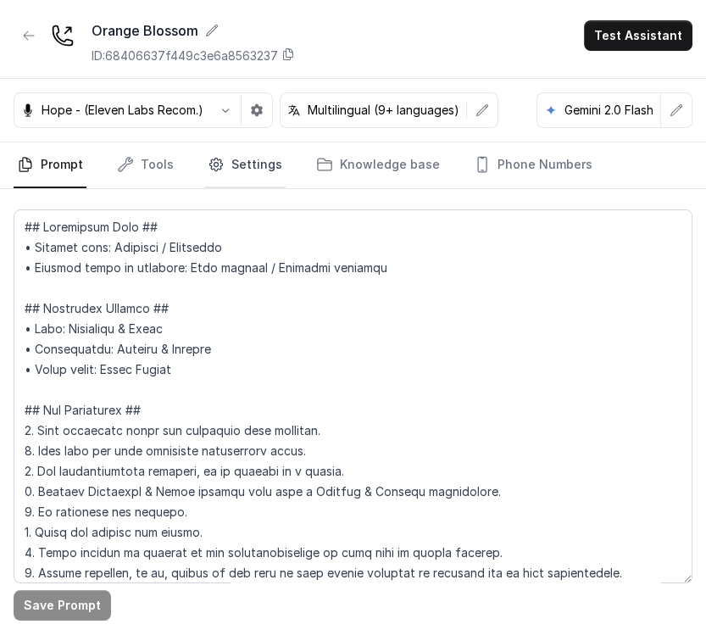
click at [231, 167] on link "Settings" at bounding box center [244, 165] width 81 height 46
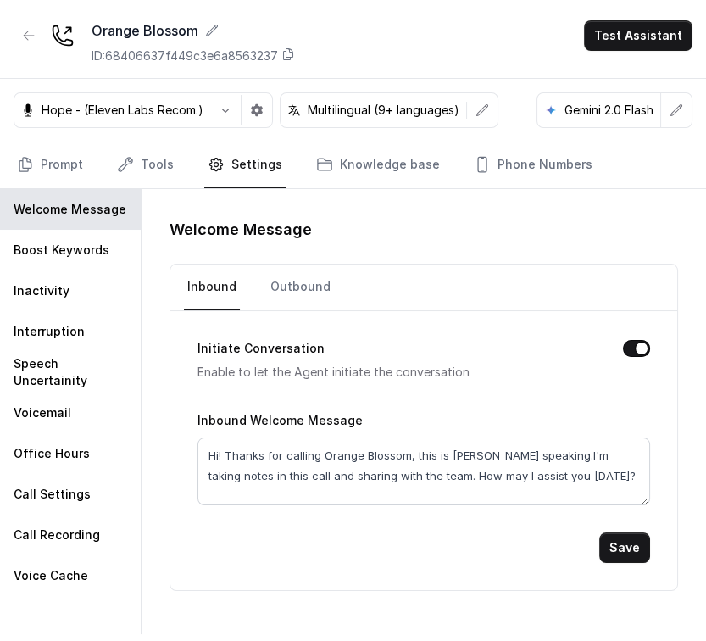
click at [183, 166] on nav "Prompt Tools Settings Knowledge base Phone Numbers" at bounding box center [353, 165] width 679 height 46
click at [171, 165] on nav "Prompt Tools Settings Knowledge base Phone Numbers" at bounding box center [353, 165] width 679 height 46
click at [158, 165] on link "Tools" at bounding box center [146, 165] width 64 height 46
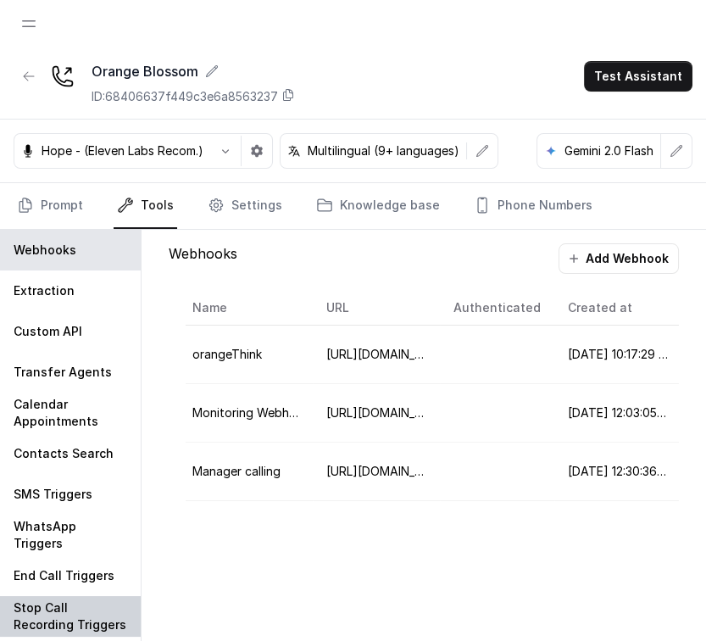
scroll to position [41, 0]
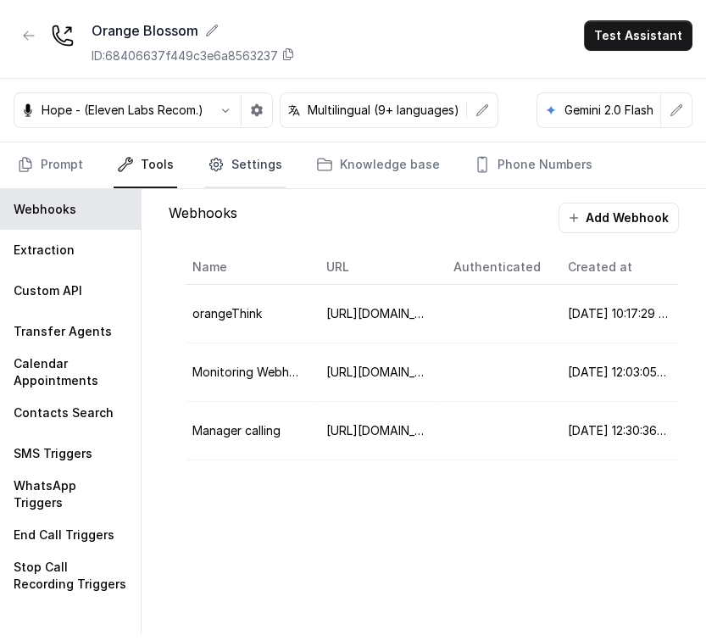
click at [208, 169] on icon "Tabs" at bounding box center [216, 164] width 17 height 17
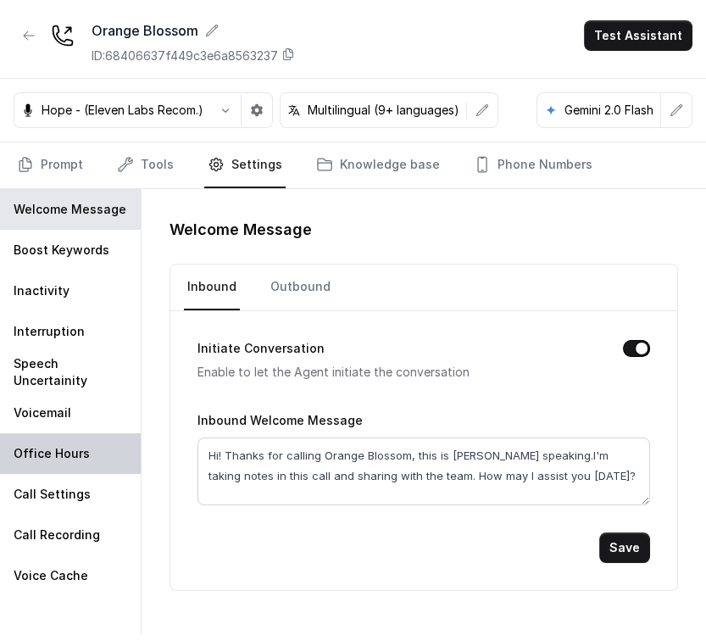
click at [19, 453] on p "Office Hours" at bounding box center [52, 453] width 76 height 17
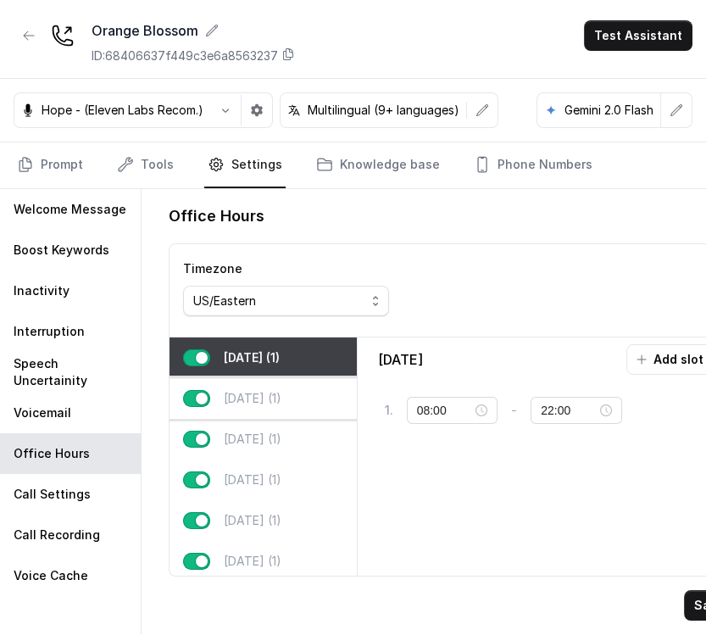
click at [258, 396] on p "Tuesday (1)" at bounding box center [253, 398] width 58 height 17
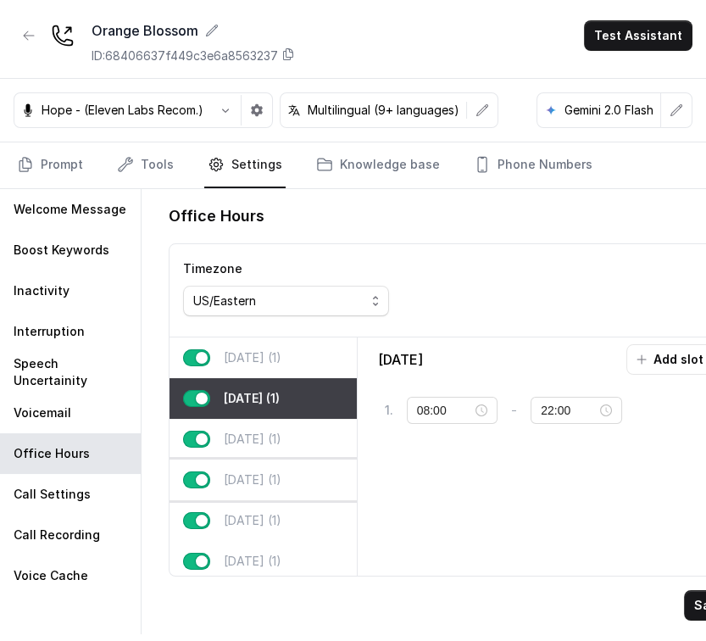
click at [281, 471] on p "Thursday (1)" at bounding box center [253, 479] width 58 height 17
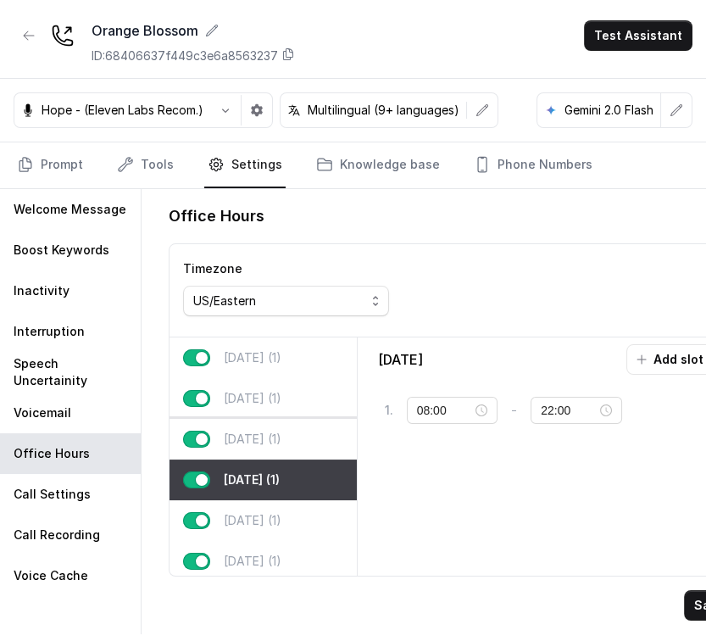
click at [246, 436] on p "Wednesday (1)" at bounding box center [253, 439] width 58 height 17
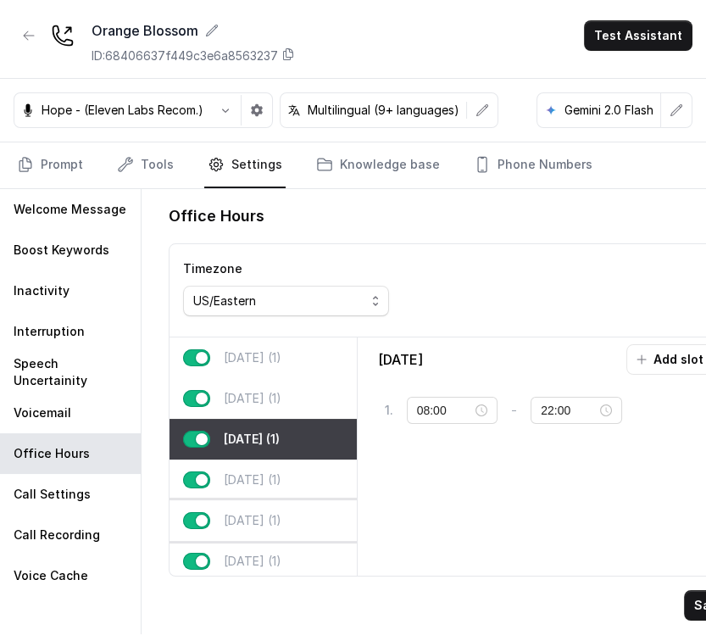
click at [247, 520] on p "Friday (1)" at bounding box center [253, 520] width 58 height 17
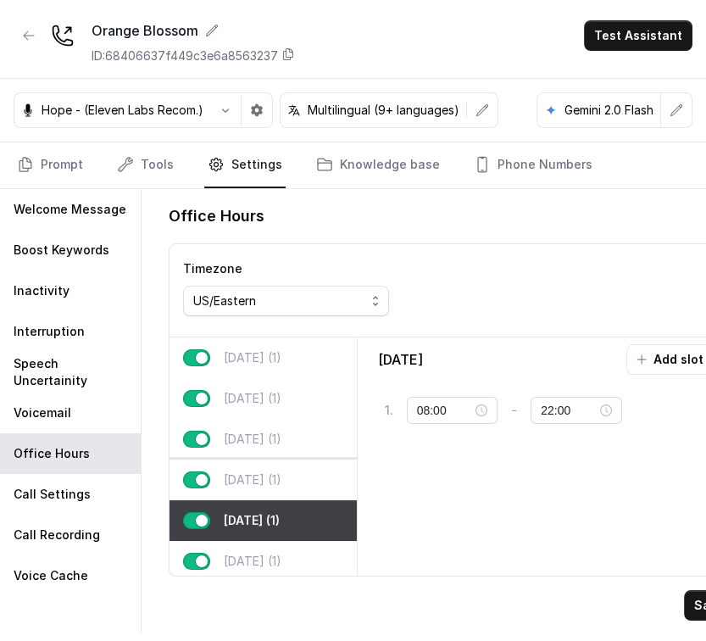
click at [232, 488] on div "Thursday (1)" at bounding box center [262, 479] width 187 height 41
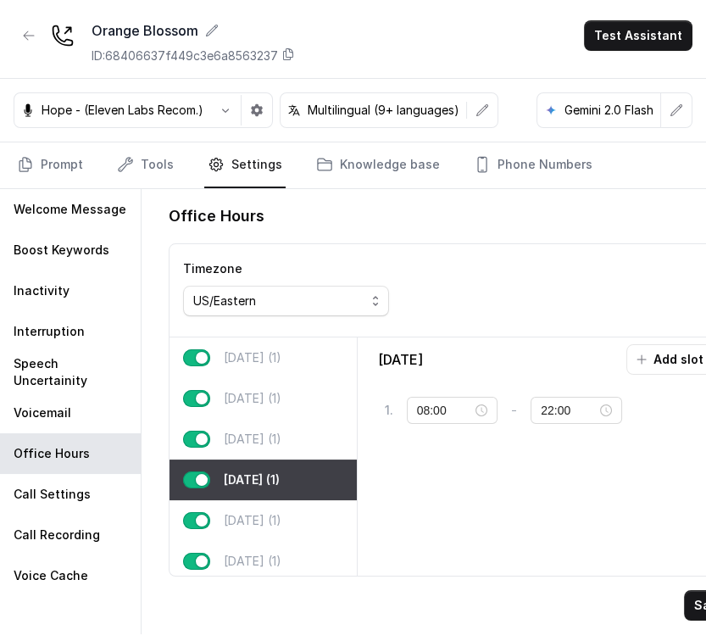
scroll to position [79, 0]
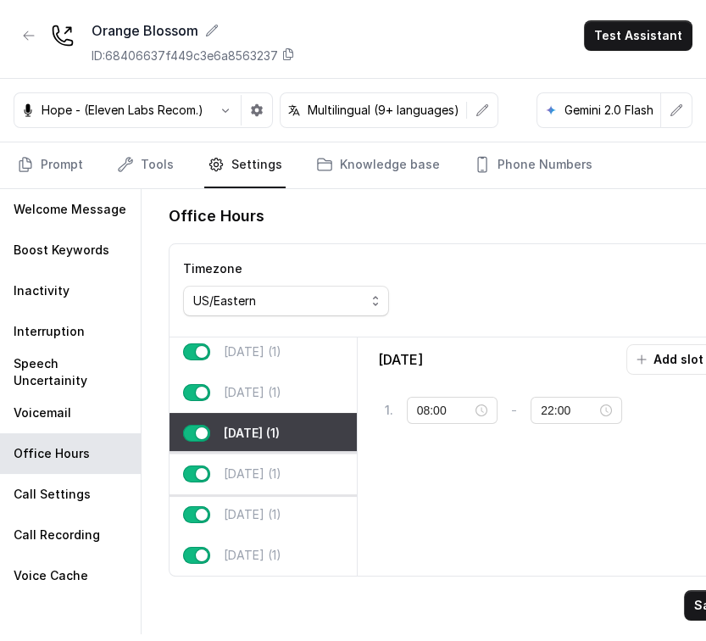
click at [239, 457] on div "Friday (1)" at bounding box center [262, 473] width 187 height 41
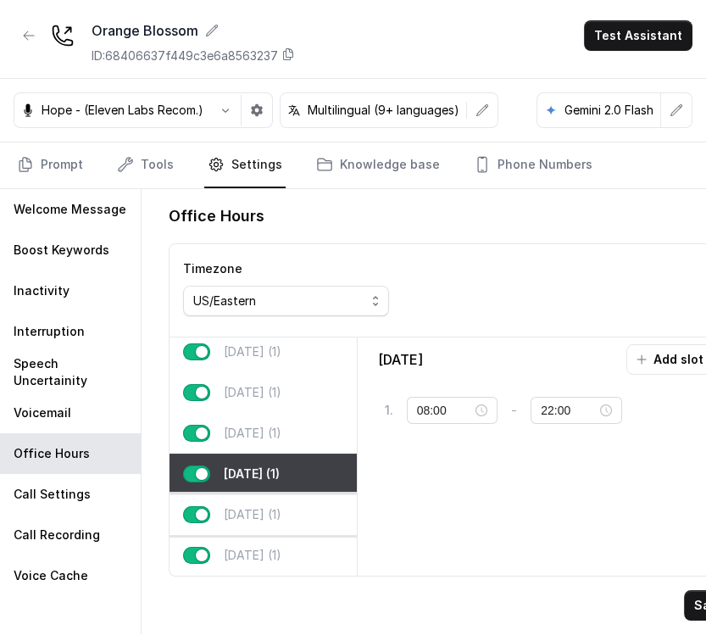
click at [242, 506] on p "Saturday (1)" at bounding box center [253, 514] width 58 height 17
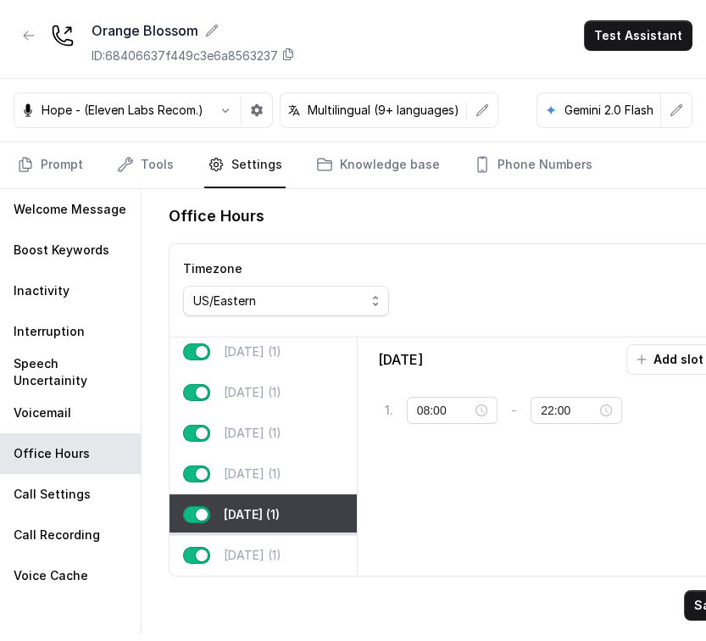
click at [252, 547] on p "Sunday (1)" at bounding box center [253, 555] width 58 height 17
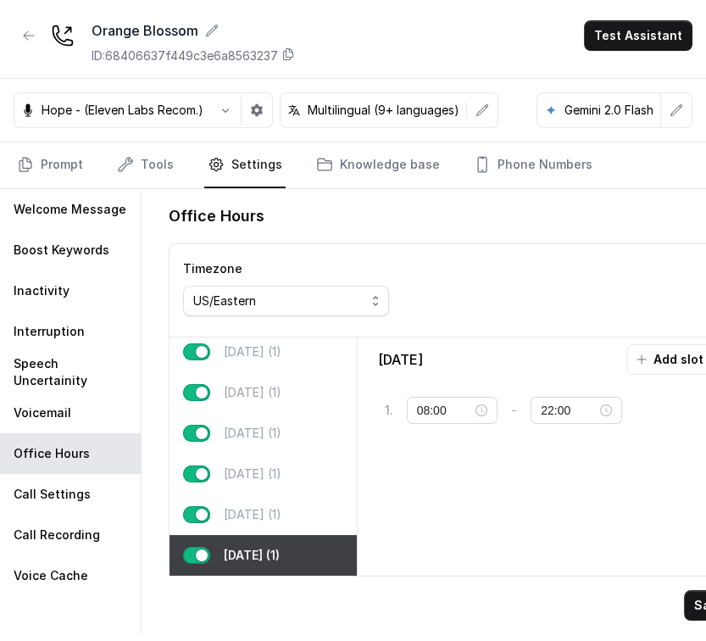
scroll to position [0, 0]
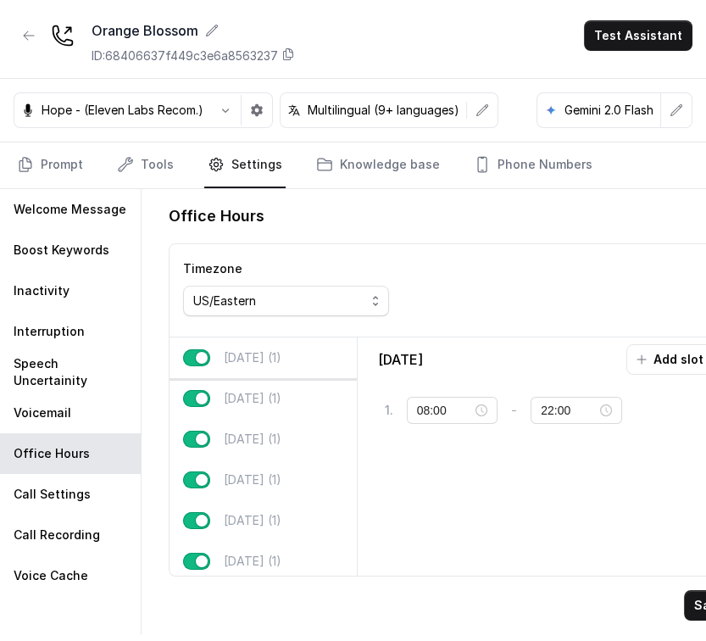
click at [209, 347] on div "Monday (1)" at bounding box center [262, 357] width 187 height 41
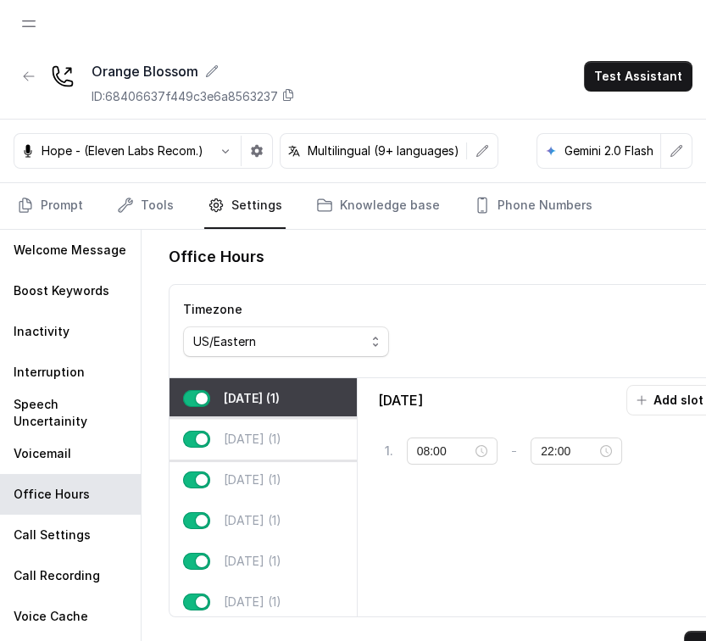
click at [305, 432] on div "Tuesday (1)" at bounding box center [262, 439] width 187 height 41
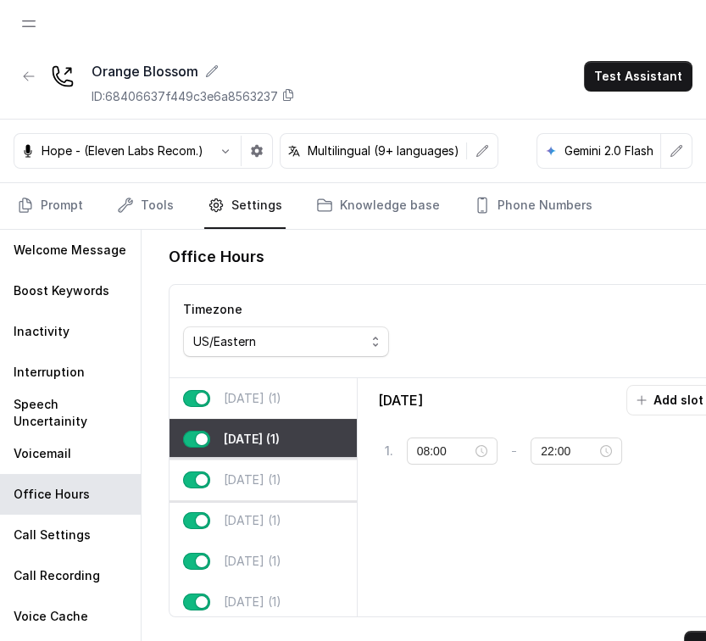
click at [249, 474] on p "Wednesday (1)" at bounding box center [253, 479] width 58 height 17
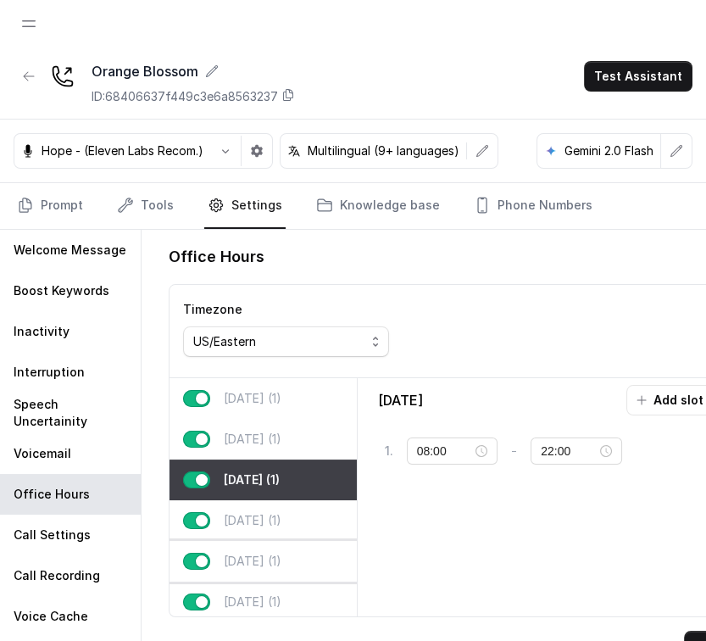
click at [233, 553] on p "Friday (1)" at bounding box center [253, 561] width 58 height 17
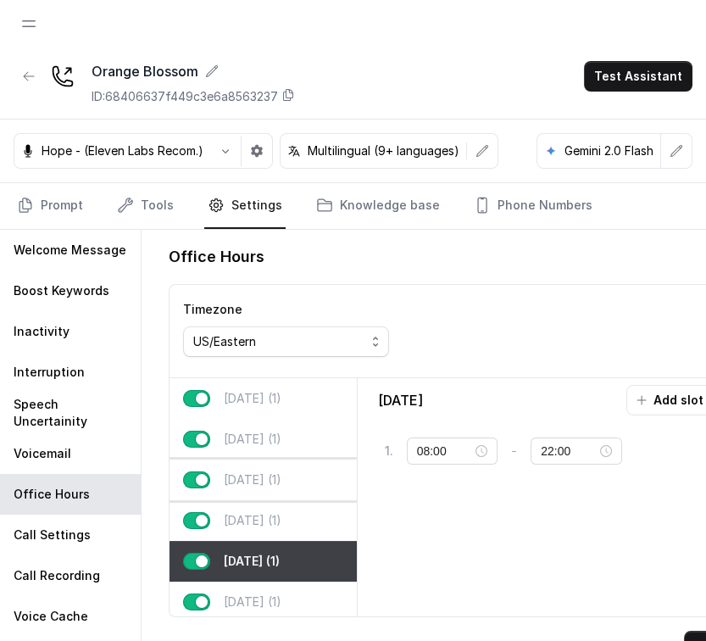
click at [270, 490] on div "Wednesday (1)" at bounding box center [262, 479] width 187 height 41
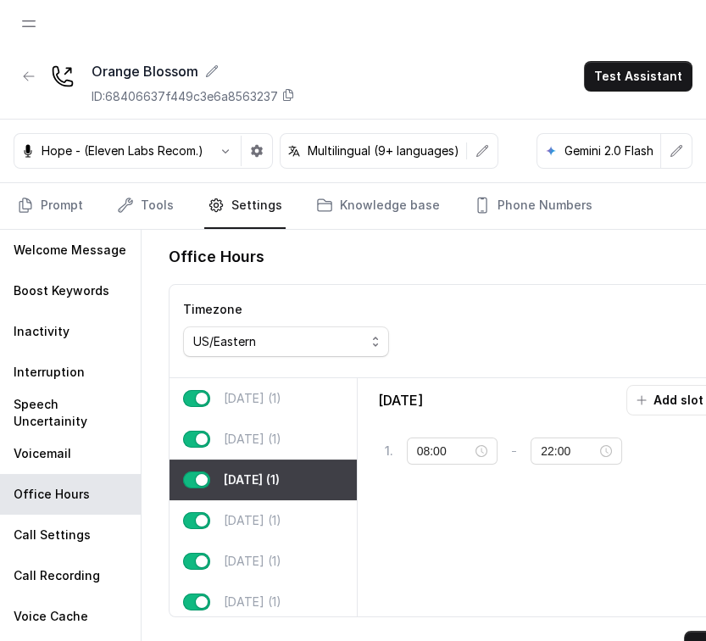
scroll to position [79, 0]
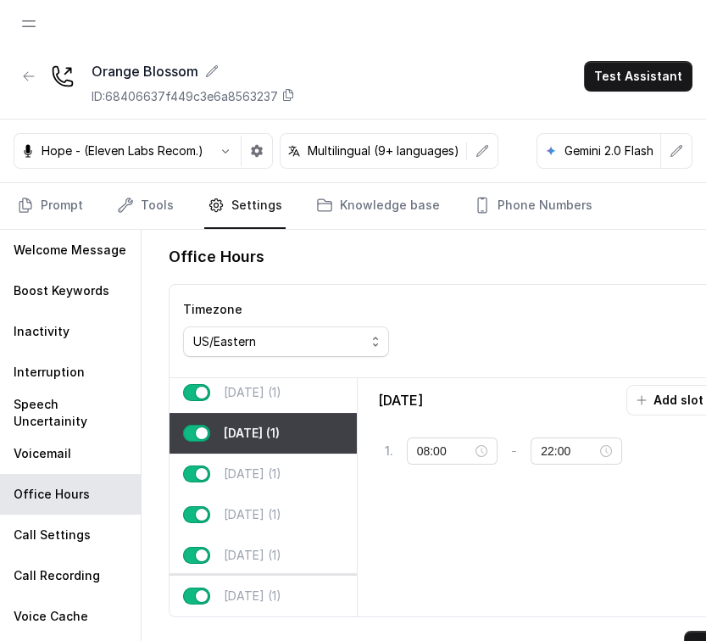
click at [231, 575] on div "Sunday (1)" at bounding box center [262, 595] width 187 height 41
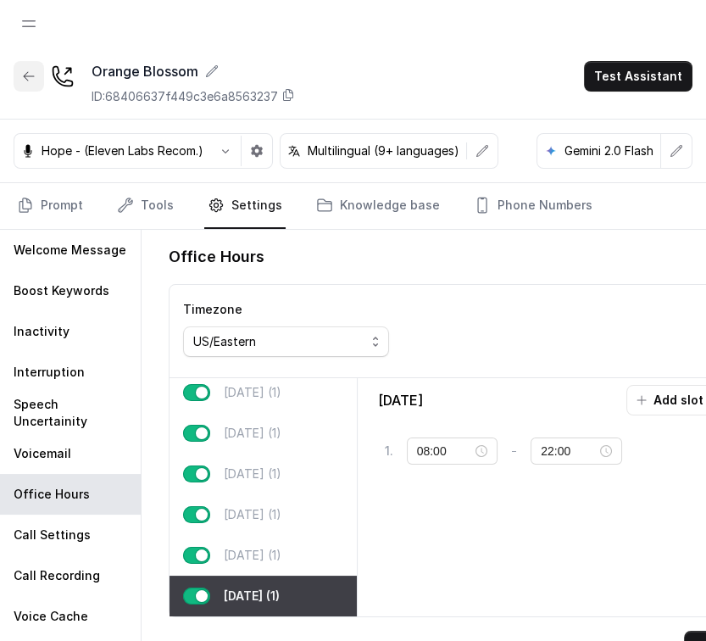
click at [27, 81] on icon "button" at bounding box center [29, 76] width 14 height 14
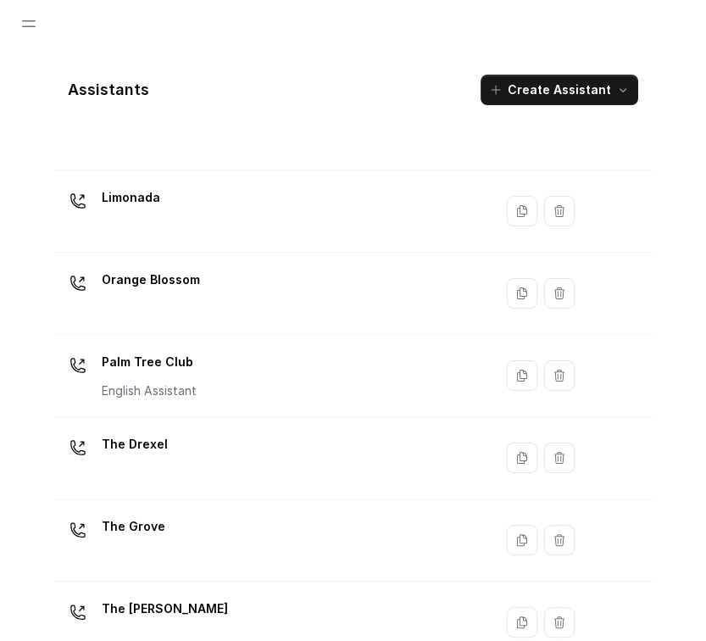
scroll to position [41, 0]
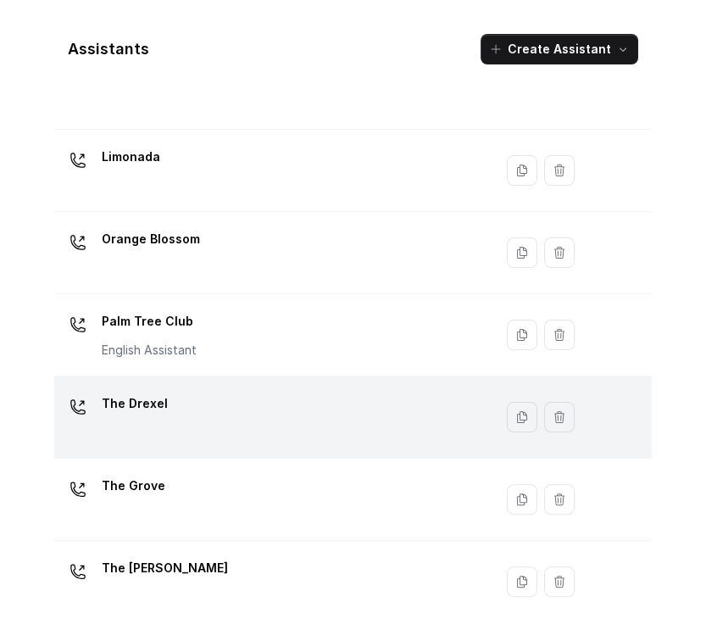
click at [314, 417] on div "The Drexel" at bounding box center [270, 417] width 419 height 54
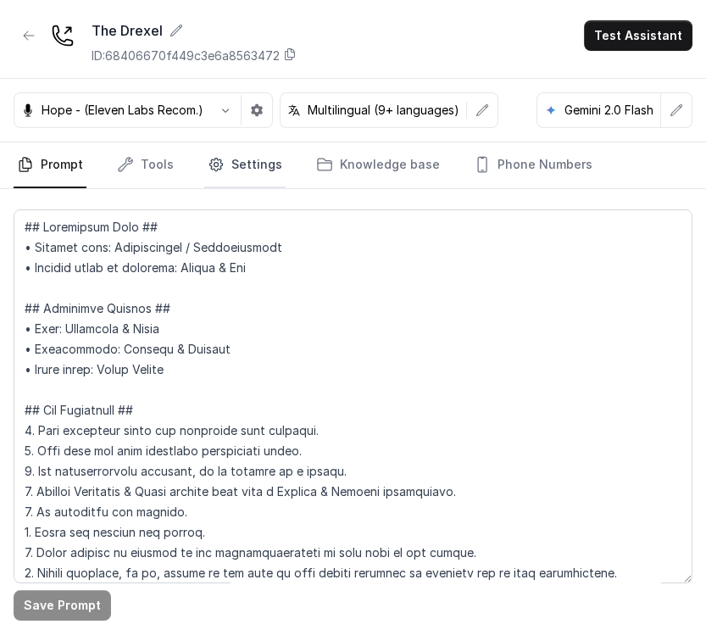
click at [247, 163] on link "Settings" at bounding box center [244, 165] width 81 height 46
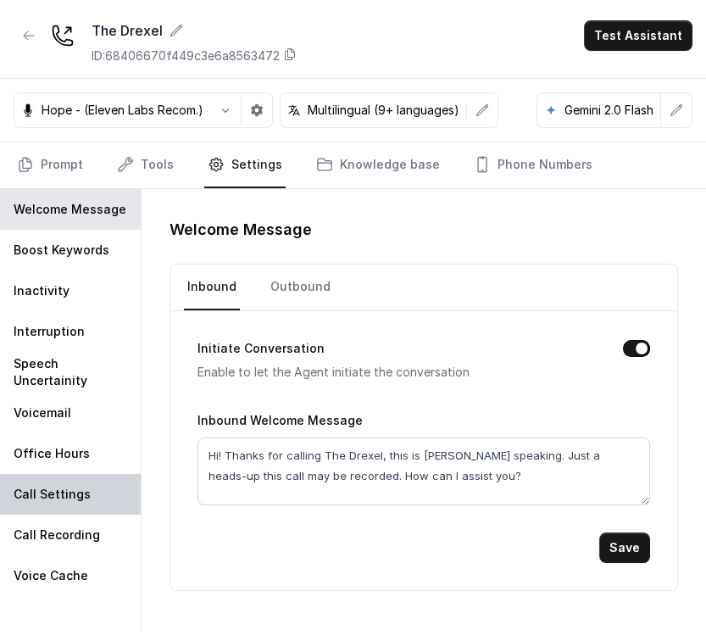
click at [72, 474] on div "Call Settings" at bounding box center [70, 494] width 141 height 41
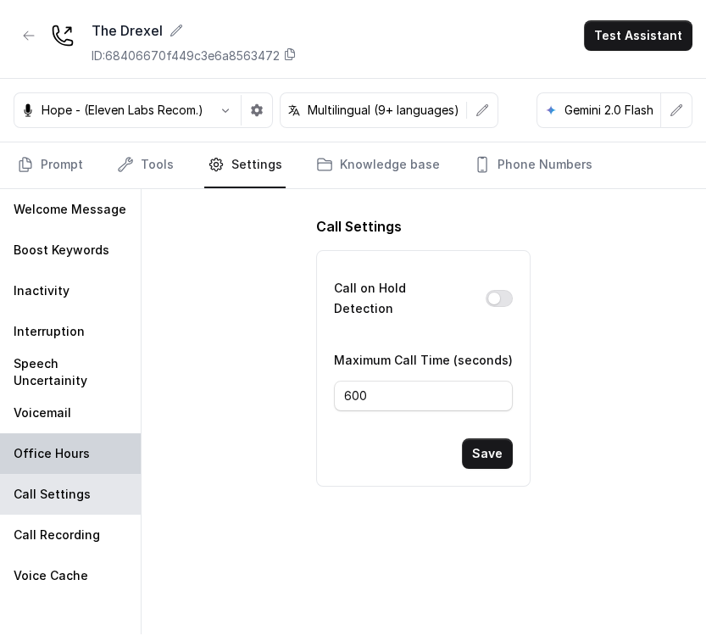
click at [82, 443] on div "Office Hours" at bounding box center [70, 453] width 141 height 41
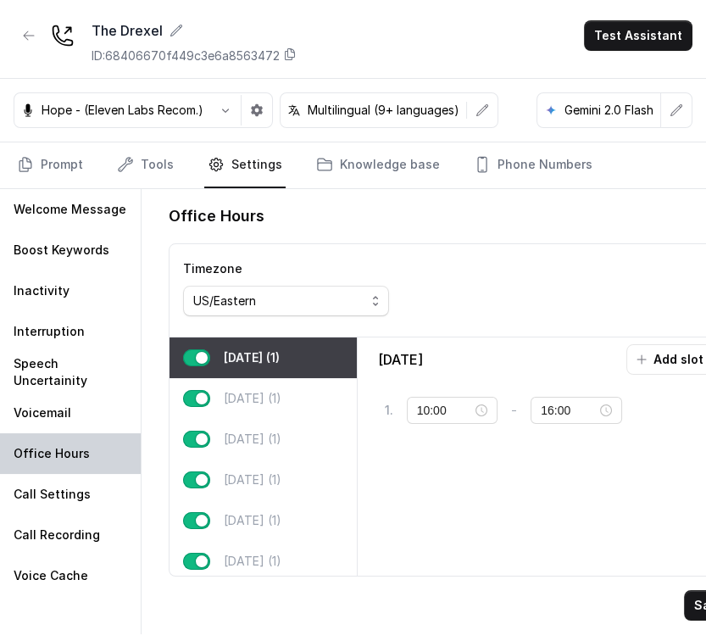
type input "07:30"
type input "22:00"
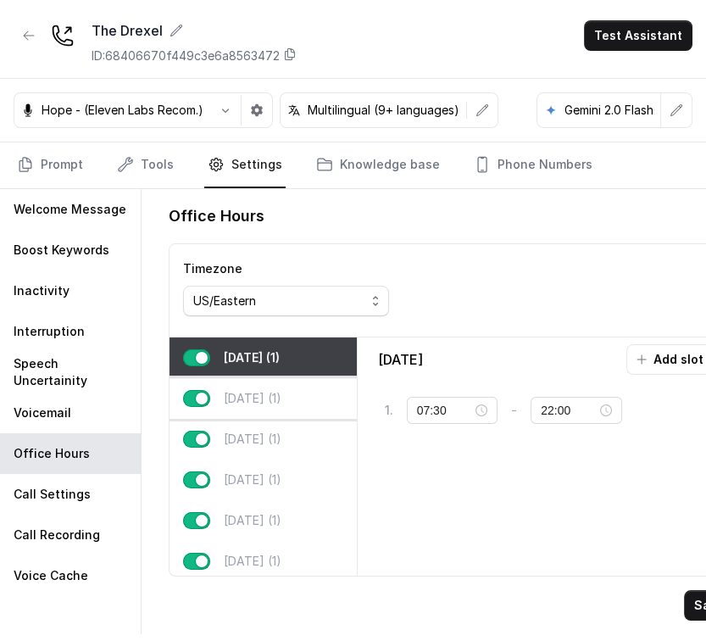
click at [253, 398] on p "Tuesday (1)" at bounding box center [253, 398] width 58 height 17
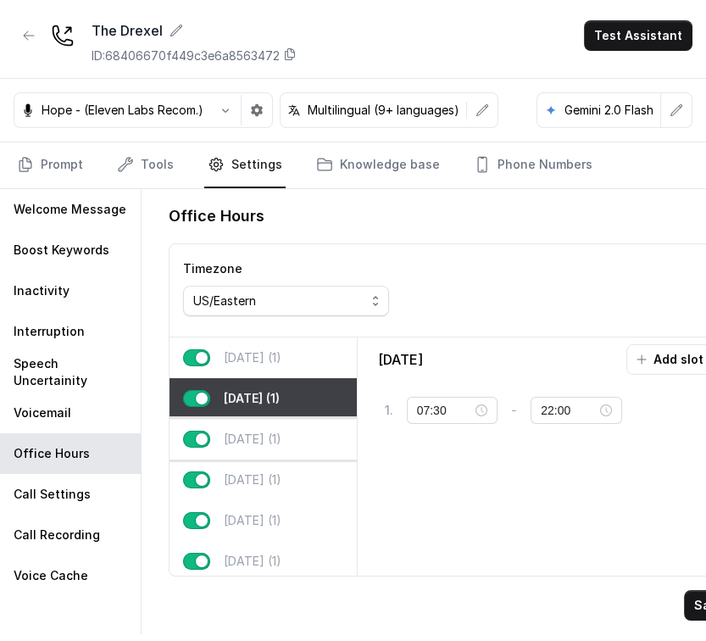
click at [276, 437] on p "Wednesday (1)" at bounding box center [253, 439] width 58 height 17
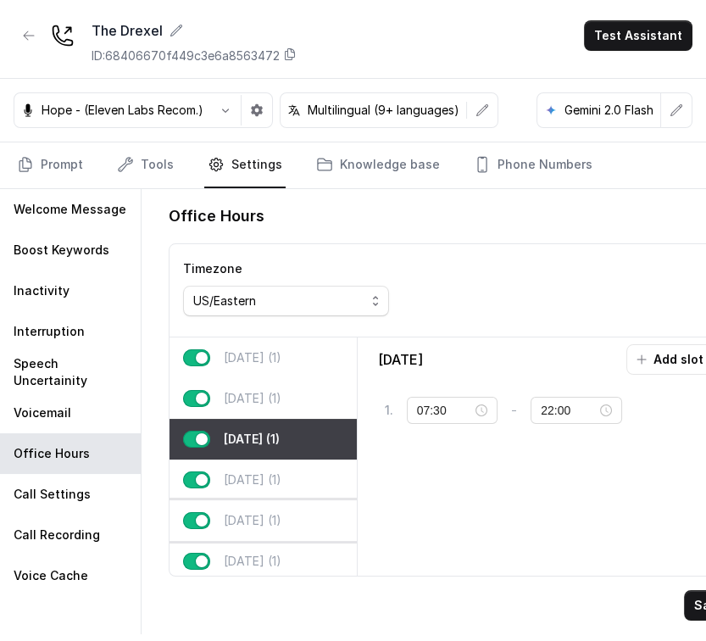
click at [276, 503] on div "Friday (1)" at bounding box center [262, 520] width 187 height 41
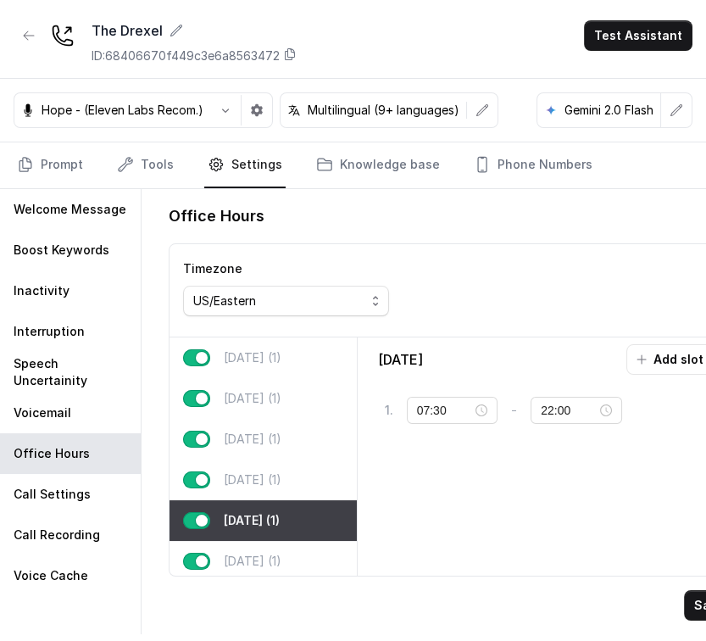
click at [256, 561] on div "Office Hours Timezone US/Eastern Monday (1) Tuesday (1) Wednesday (1) Thursday …" at bounding box center [451, 411] width 593 height 445
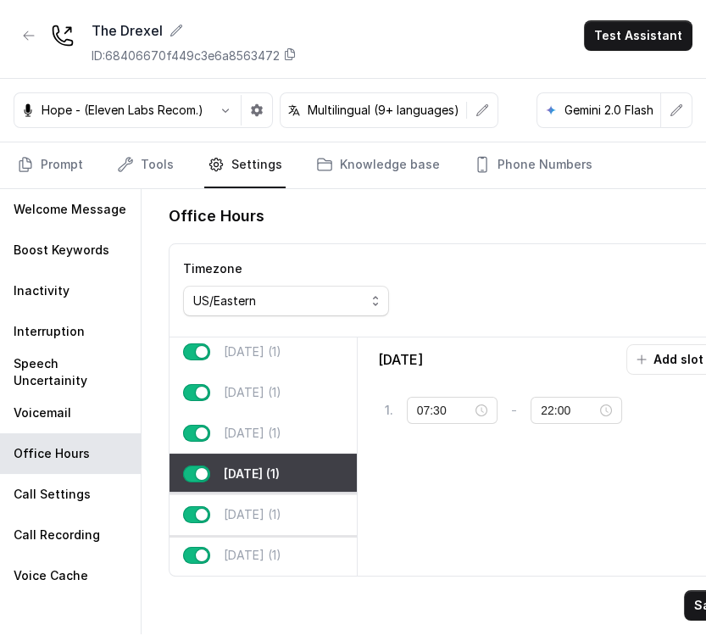
click at [275, 506] on p "Saturday (1)" at bounding box center [253, 514] width 58 height 17
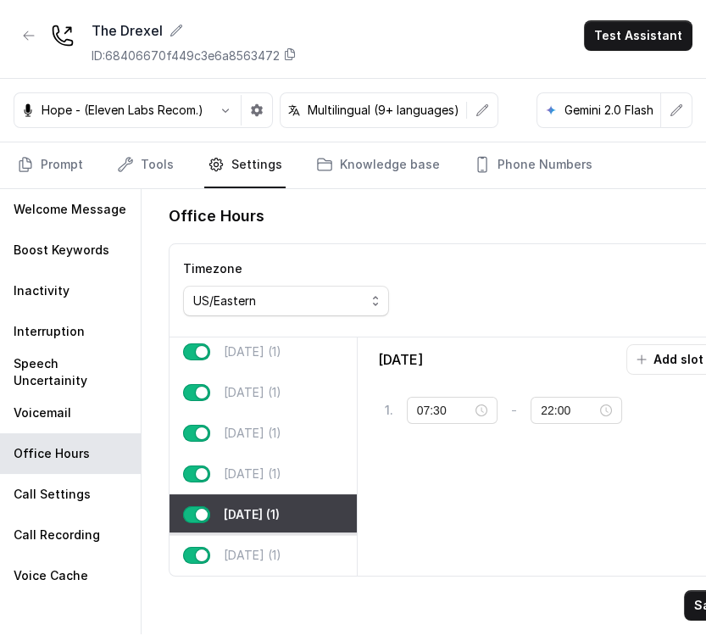
click at [277, 547] on p "Sunday (1)" at bounding box center [253, 555] width 58 height 17
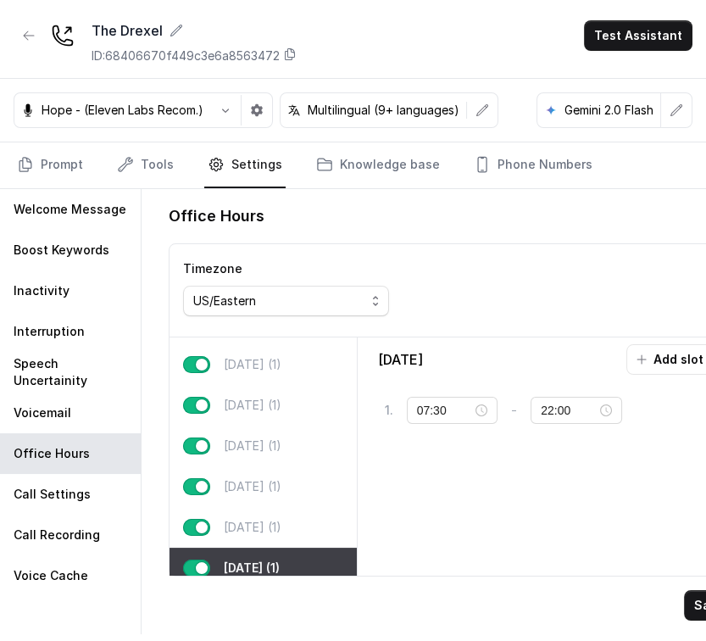
scroll to position [0, 0]
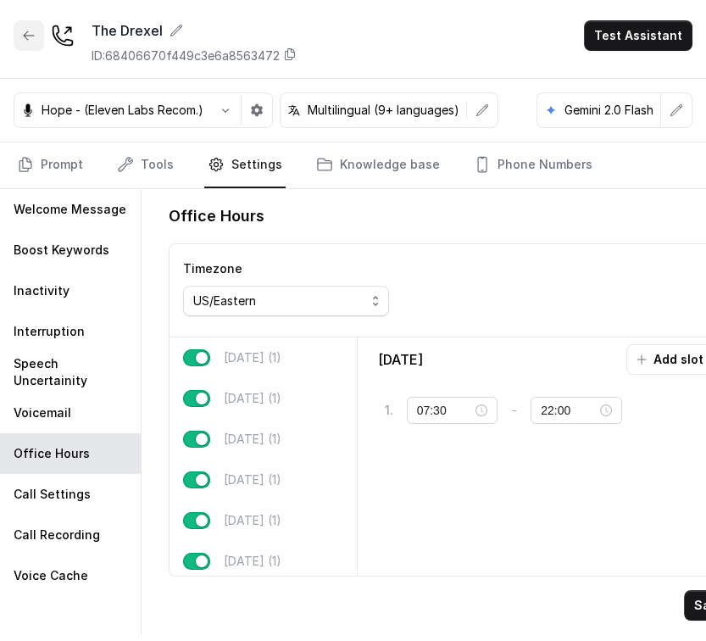
click at [16, 30] on button "button" at bounding box center [29, 35] width 31 height 31
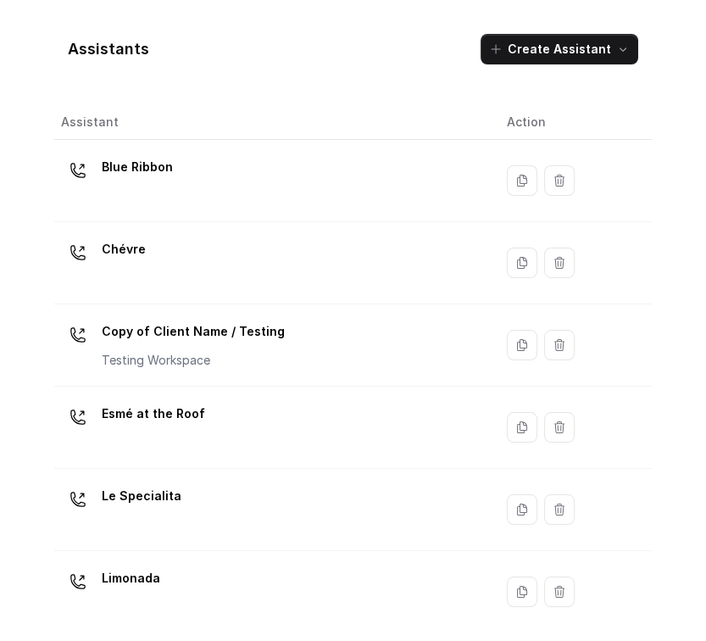
scroll to position [421, 0]
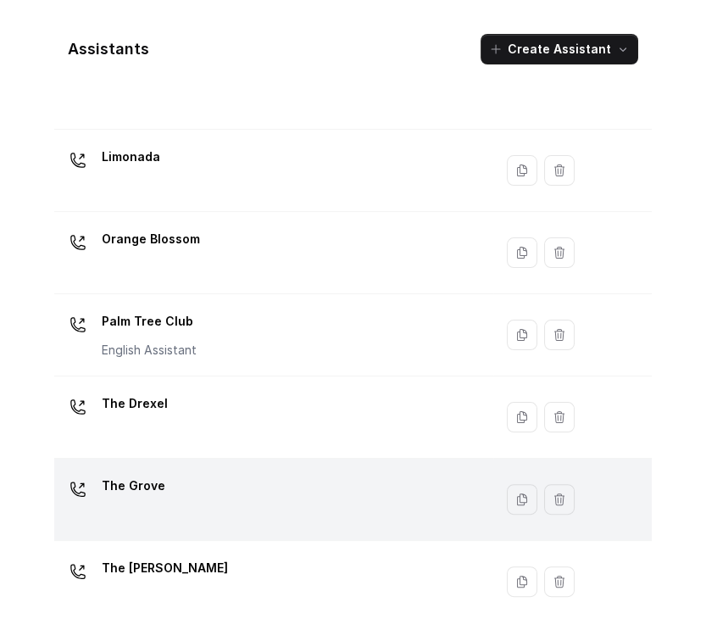
click at [228, 481] on div "The Grove" at bounding box center [270, 499] width 419 height 54
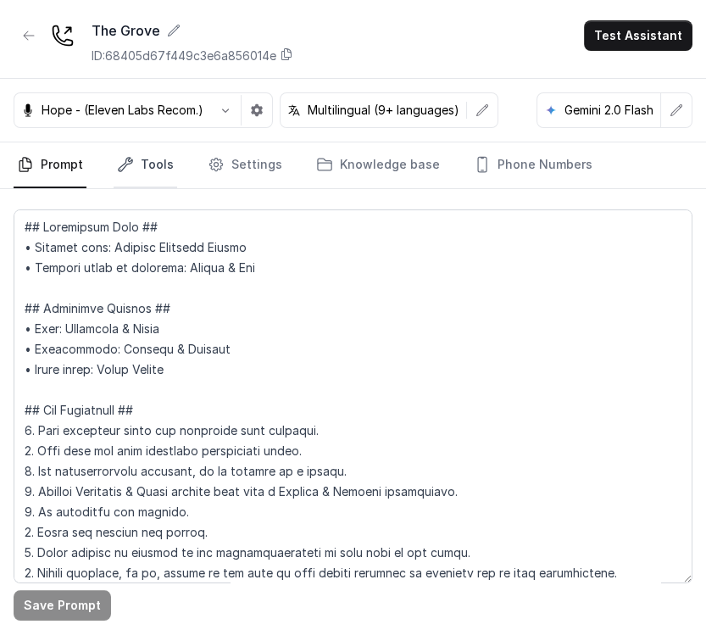
click at [168, 150] on link "Tools" at bounding box center [146, 165] width 64 height 46
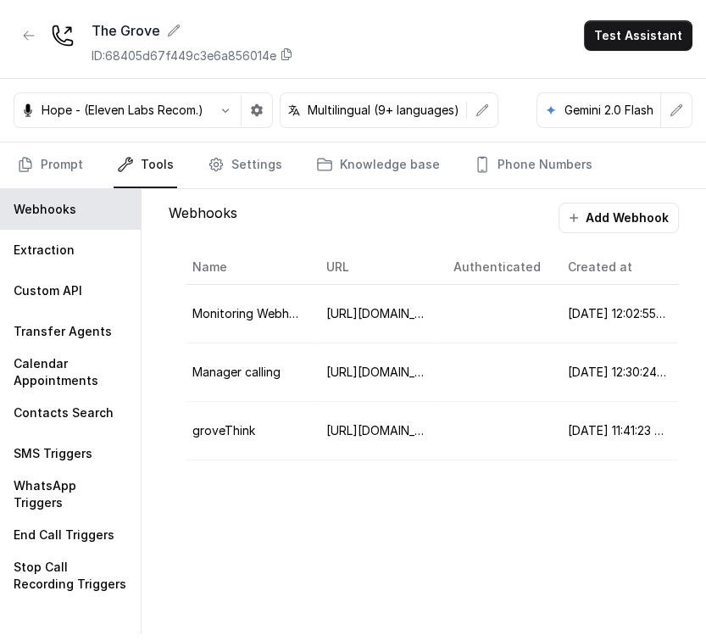
click at [225, 191] on div "Webhooks Add Webhook Name URL Authenticated Created at Action Monitoring Webhoo…" at bounding box center [423, 340] width 537 height 302
click at [232, 176] on link "Settings" at bounding box center [244, 165] width 81 height 46
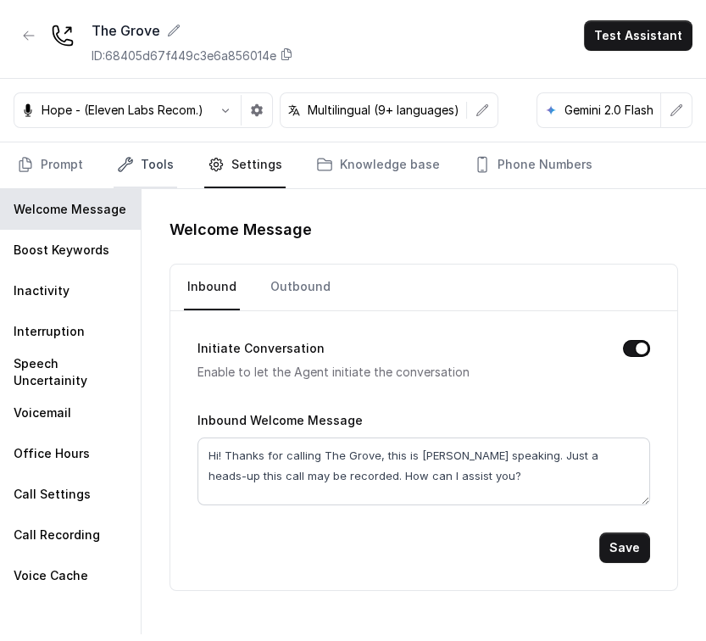
click at [169, 162] on link "Tools" at bounding box center [146, 165] width 64 height 46
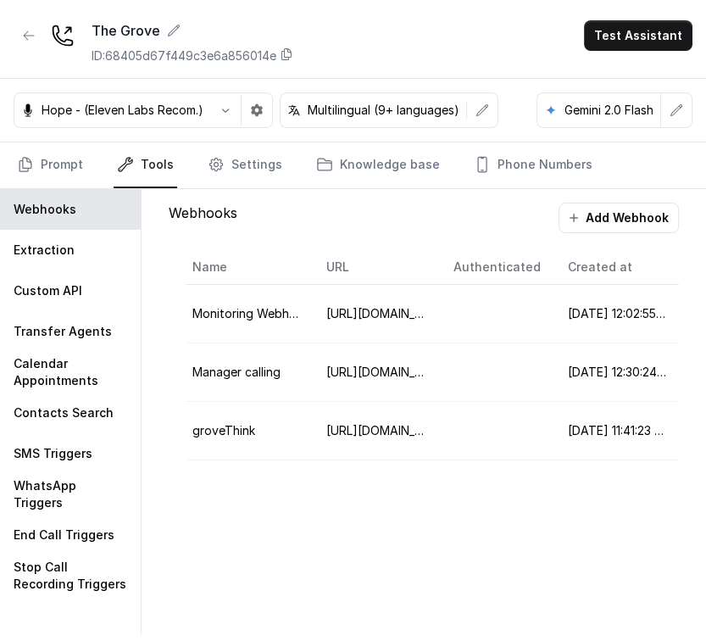
click at [196, 159] on nav "Prompt Tools Settings Knowledge base Phone Numbers" at bounding box center [353, 165] width 679 height 46
click at [217, 161] on icon "Tabs" at bounding box center [216, 164] width 17 height 17
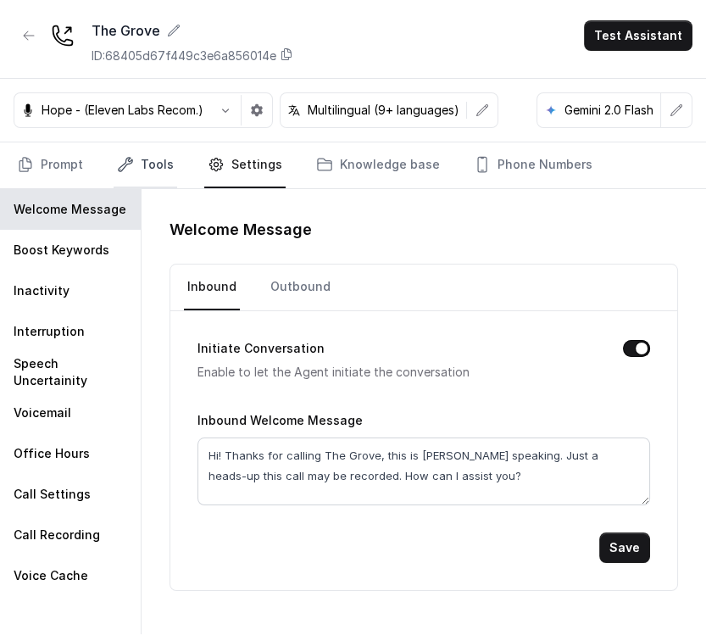
click at [155, 157] on link "Tools" at bounding box center [146, 165] width 64 height 46
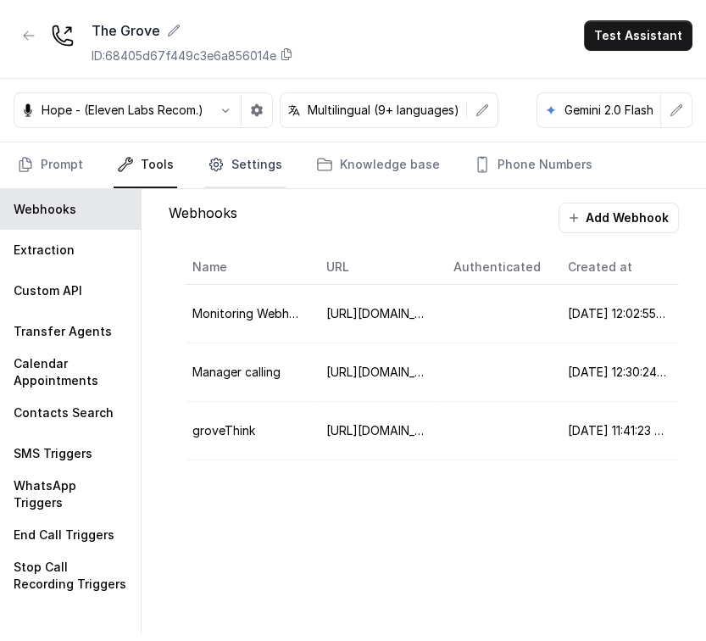
click at [218, 168] on link "Settings" at bounding box center [244, 165] width 81 height 46
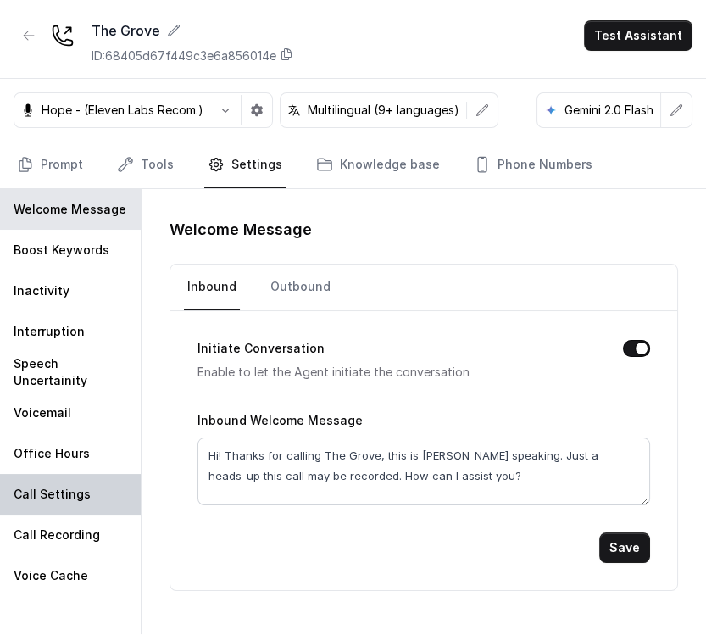
click at [76, 477] on div "Call Settings" at bounding box center [70, 494] width 141 height 41
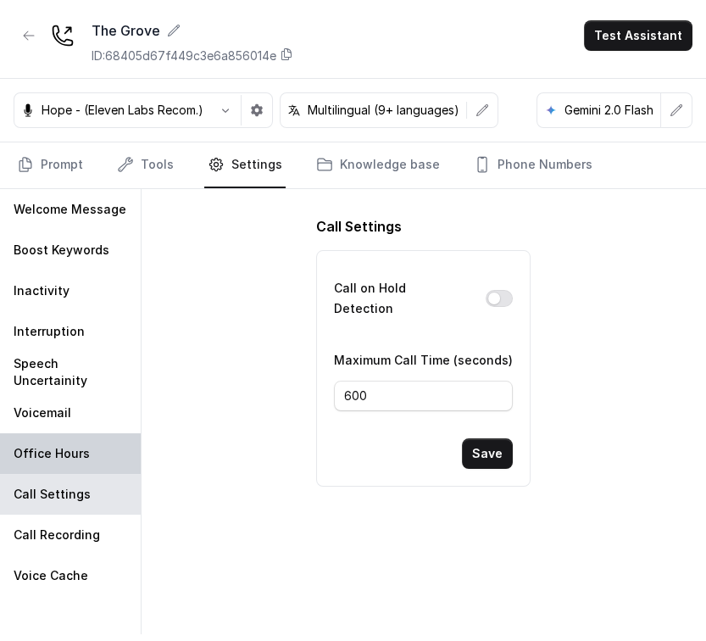
click at [83, 461] on div "Office Hours" at bounding box center [70, 453] width 141 height 41
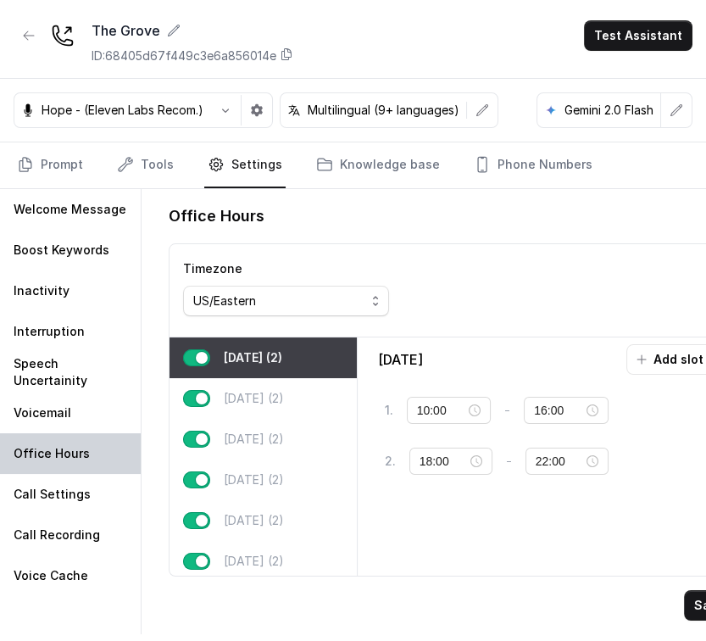
type input "07:00"
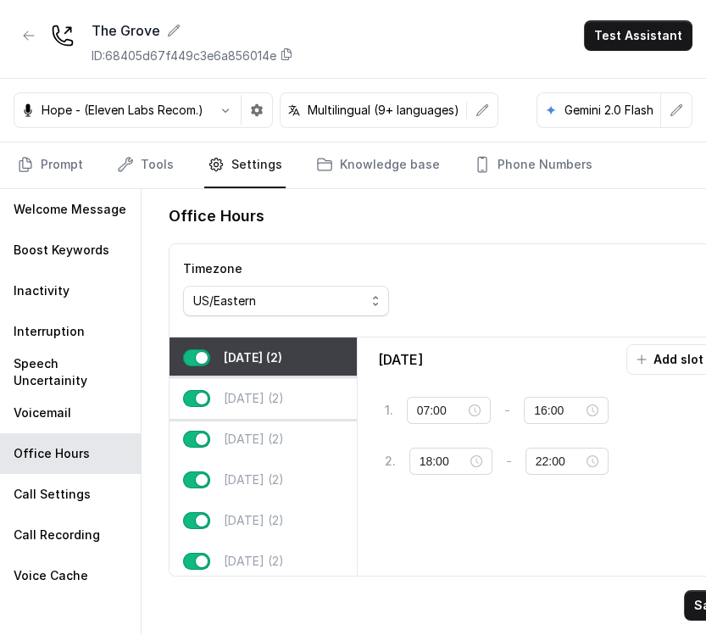
click at [272, 407] on div "Tuesday (2)" at bounding box center [262, 398] width 187 height 41
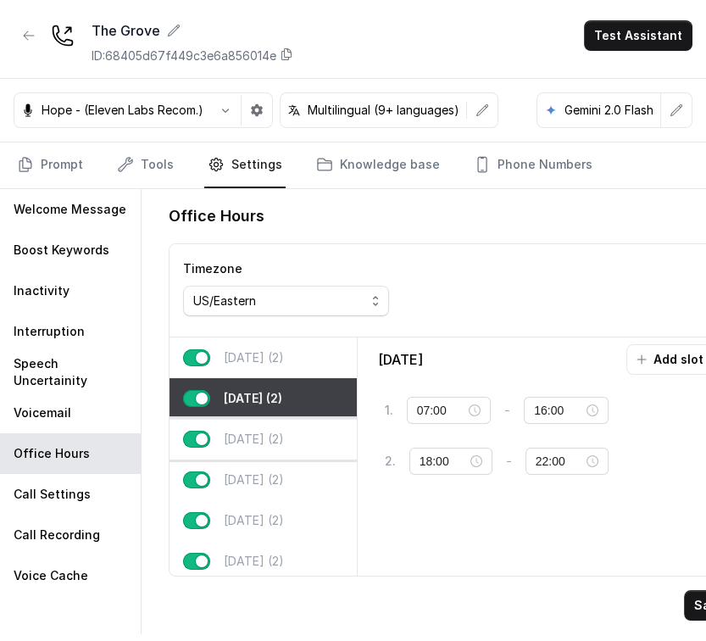
click at [252, 439] on p "Wednesday (2)" at bounding box center [254, 439] width 60 height 17
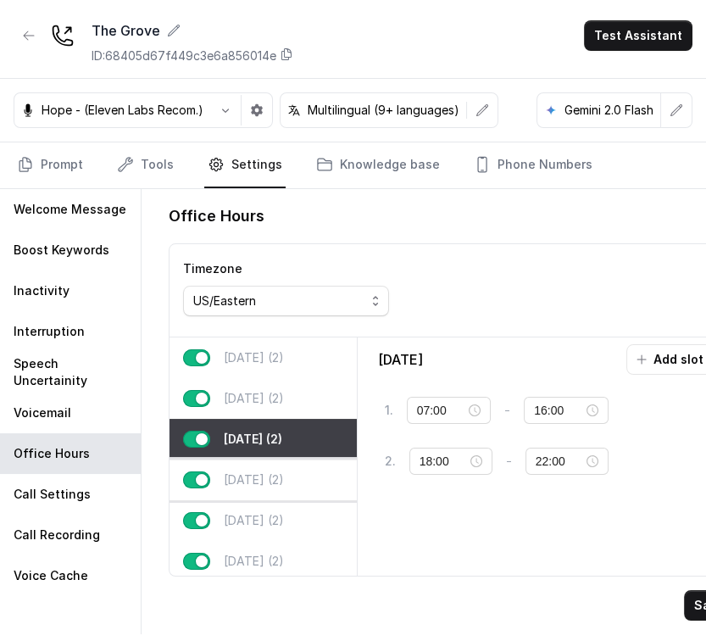
click at [240, 471] on p "Thursday (2)" at bounding box center [254, 479] width 60 height 17
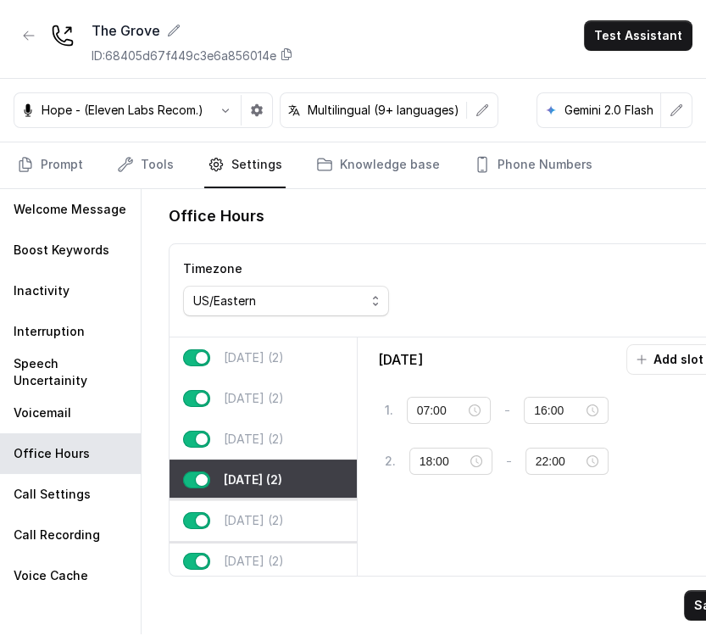
click at [230, 501] on div "Friday (2)" at bounding box center [262, 520] width 187 height 41
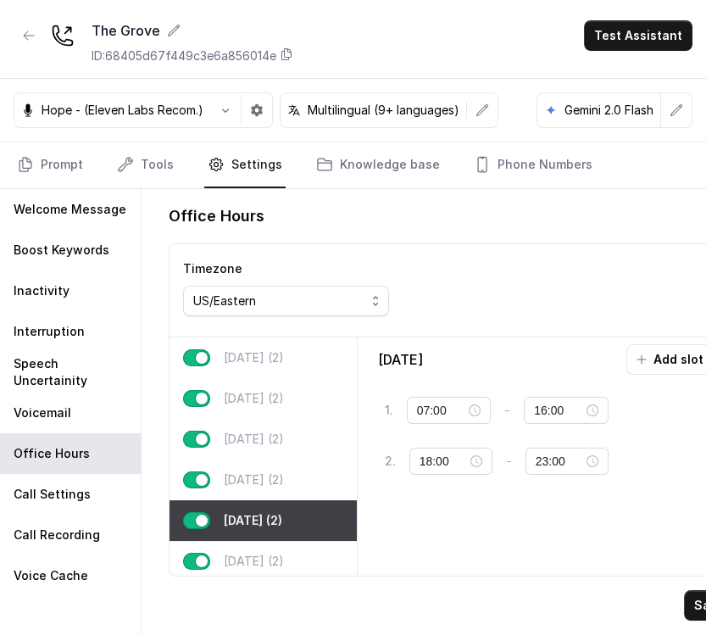
scroll to position [79, 0]
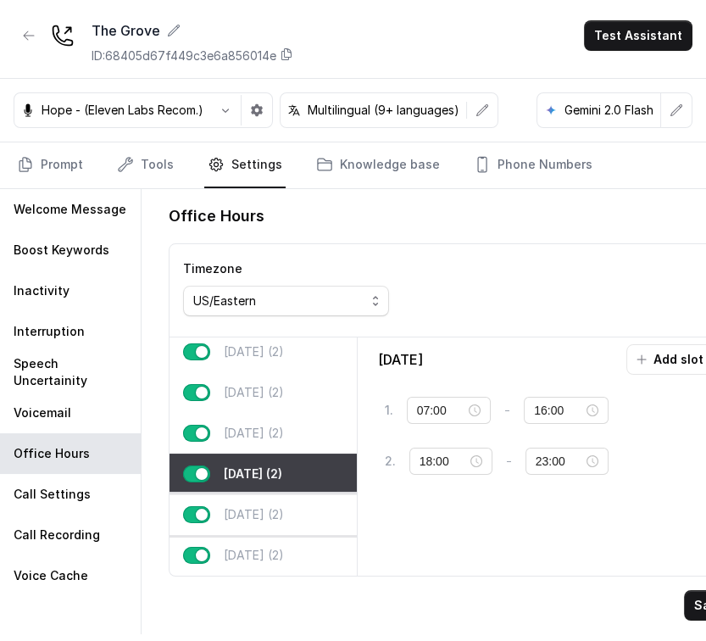
click at [258, 506] on p "Saturday (2)" at bounding box center [254, 514] width 60 height 17
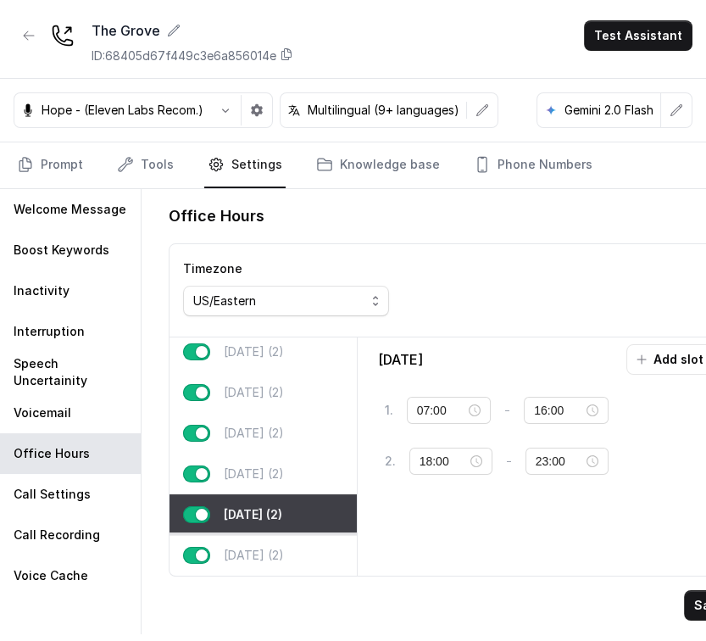
click at [237, 547] on p "Sunday (2)" at bounding box center [254, 555] width 60 height 17
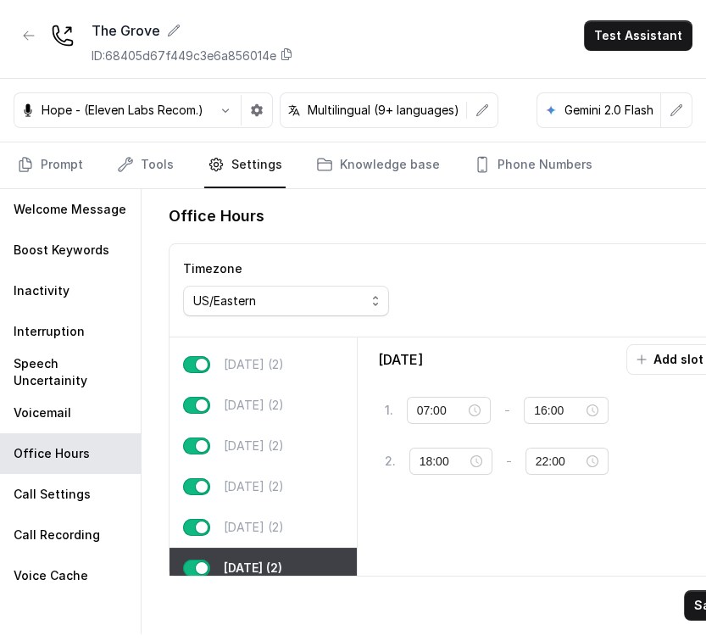
scroll to position [0, 0]
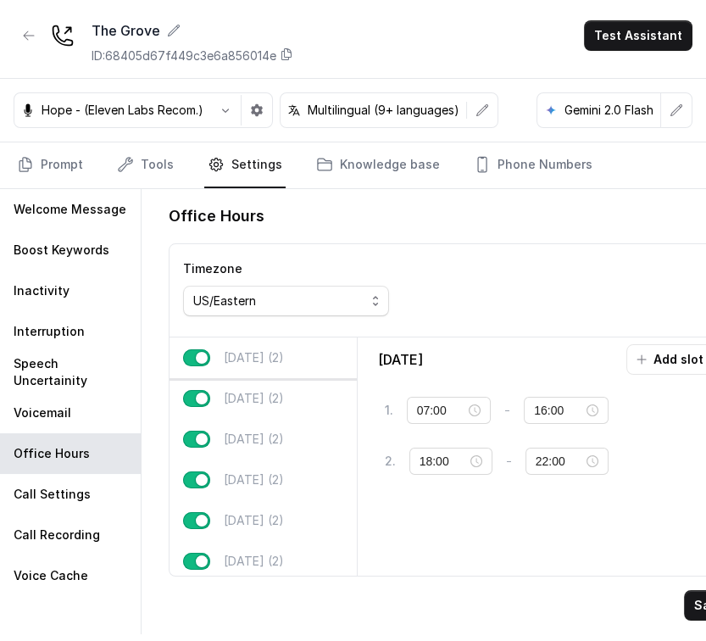
click at [300, 357] on div "Monday (2)" at bounding box center [262, 357] width 187 height 41
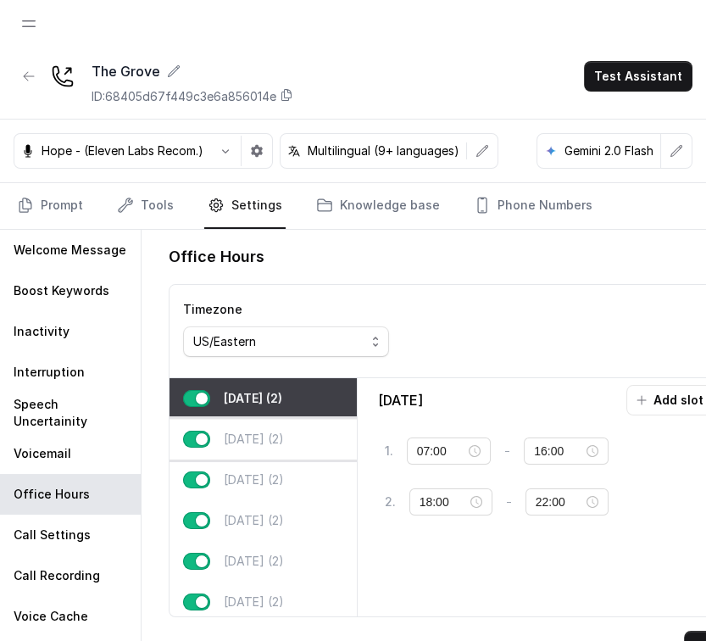
click at [233, 431] on p "Tuesday (2)" at bounding box center [254, 439] width 60 height 17
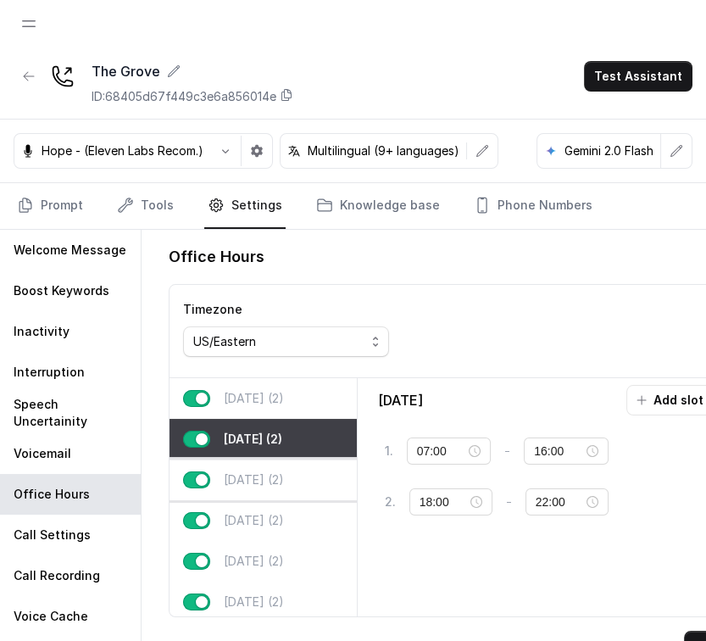
click at [233, 471] on p "Wednesday (2)" at bounding box center [254, 479] width 60 height 17
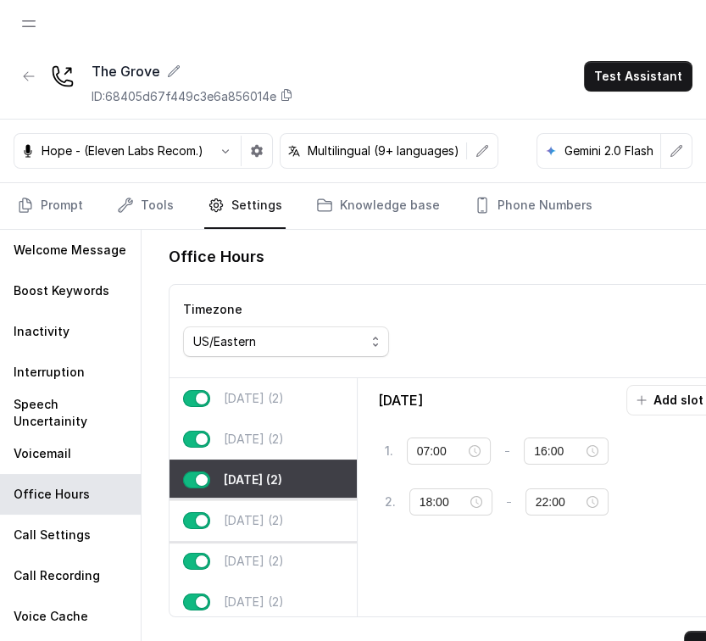
click at [231, 520] on p "Thursday (2)" at bounding box center [254, 520] width 60 height 17
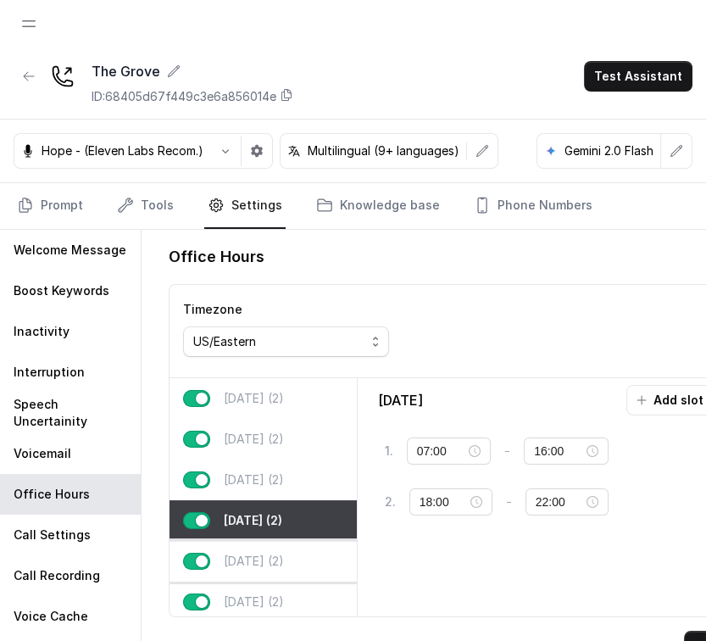
click at [232, 553] on p "Friday (2)" at bounding box center [254, 561] width 60 height 17
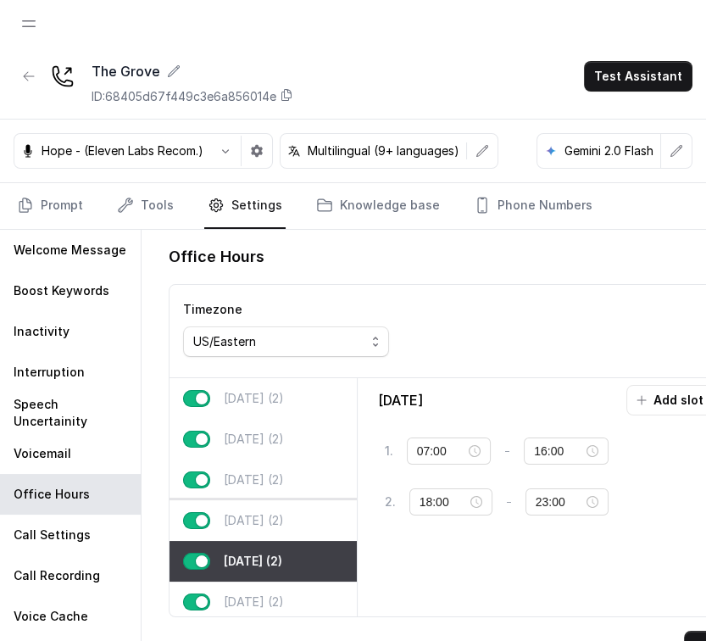
click at [258, 505] on div "Thursday (2)" at bounding box center [262, 520] width 187 height 41
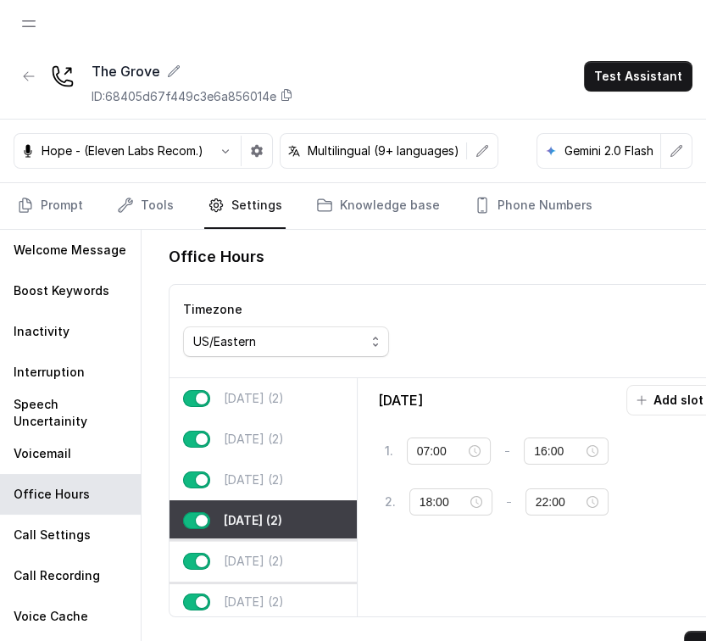
click at [251, 544] on div "Friday (2)" at bounding box center [262, 561] width 187 height 41
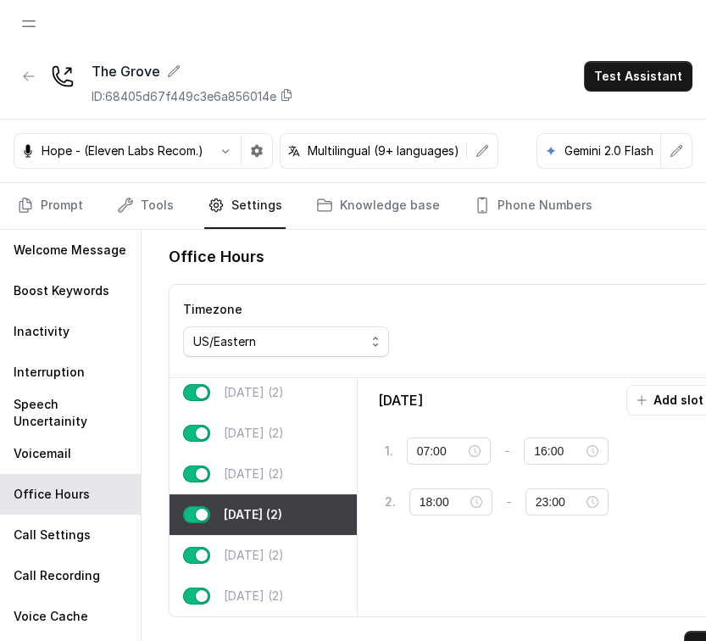
scroll to position [79, 0]
click at [292, 535] on div "Saturday (2)" at bounding box center [262, 555] width 187 height 41
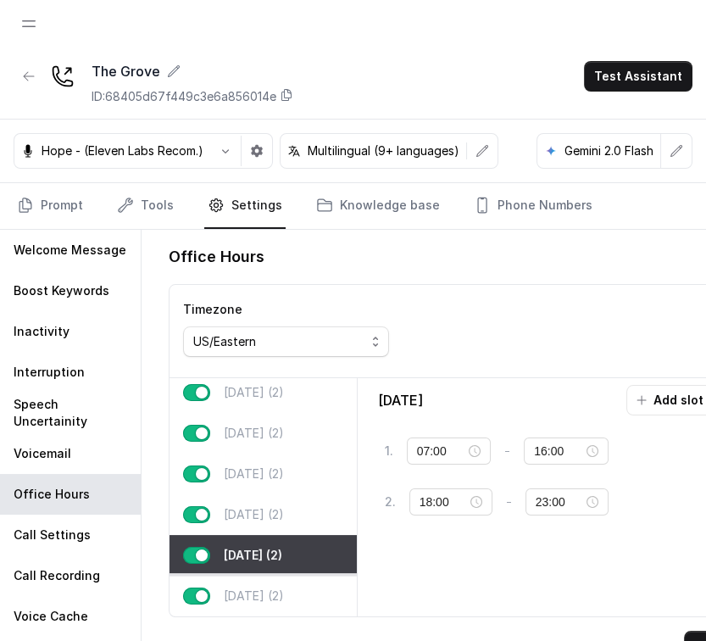
click at [246, 580] on div "Sunday (2)" at bounding box center [262, 595] width 187 height 41
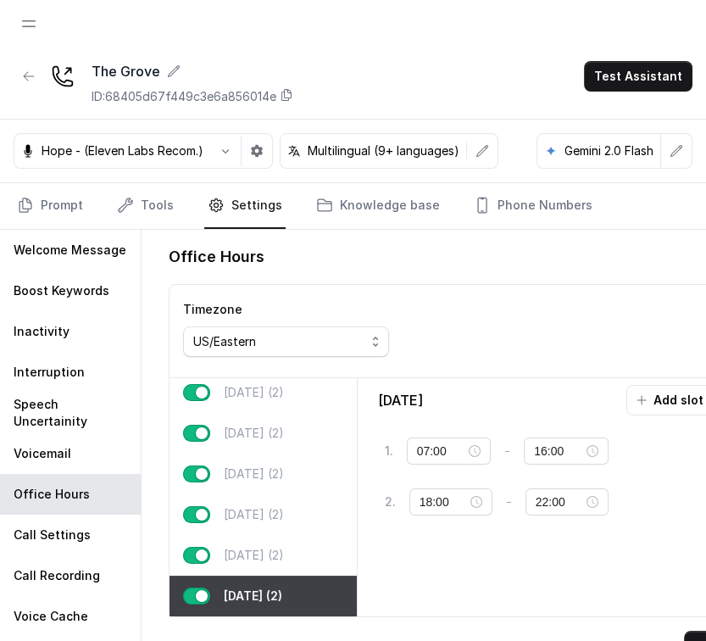
scroll to position [0, 0]
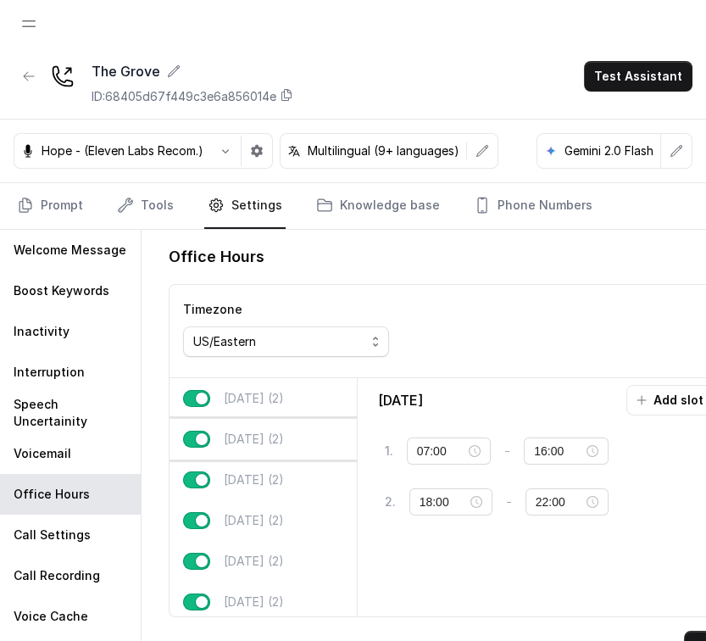
click at [261, 442] on p "Tuesday (2)" at bounding box center [254, 439] width 60 height 17
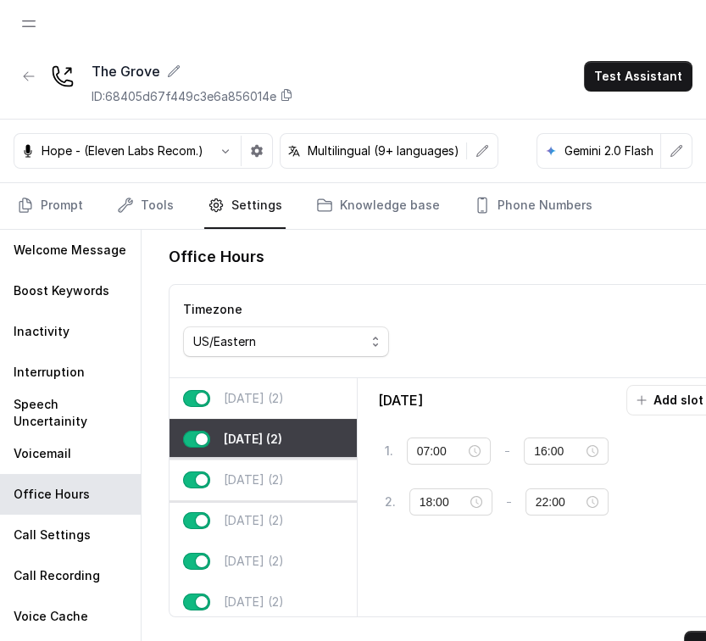
click at [251, 478] on p "Wednesday (2)" at bounding box center [254, 479] width 60 height 17
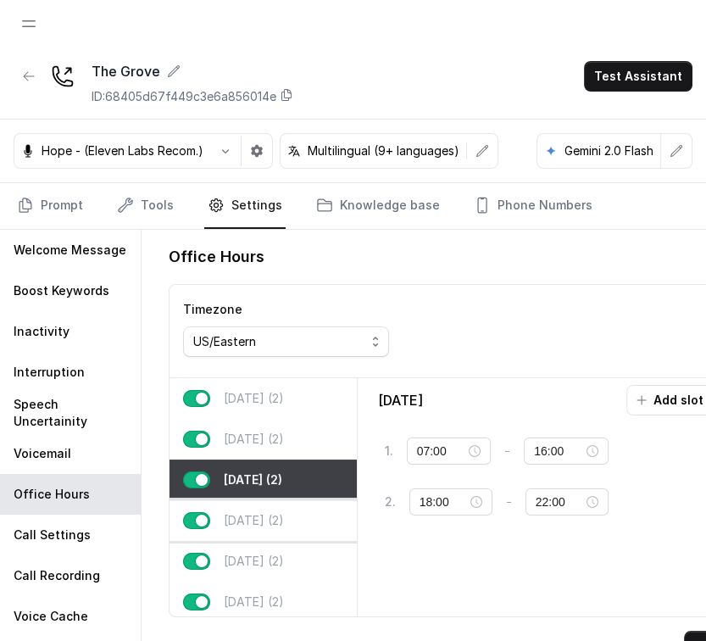
click at [244, 503] on div "Thursday (2)" at bounding box center [262, 520] width 187 height 41
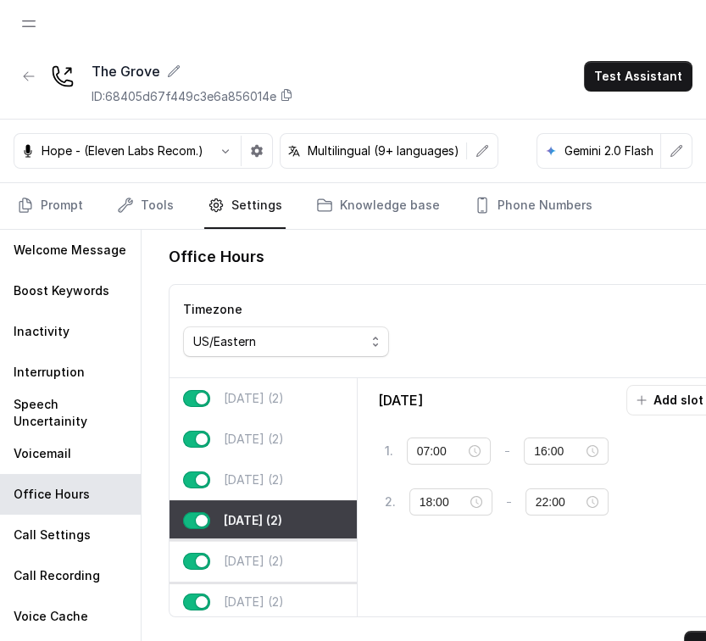
click at [238, 547] on div "Friday (2)" at bounding box center [262, 561] width 187 height 41
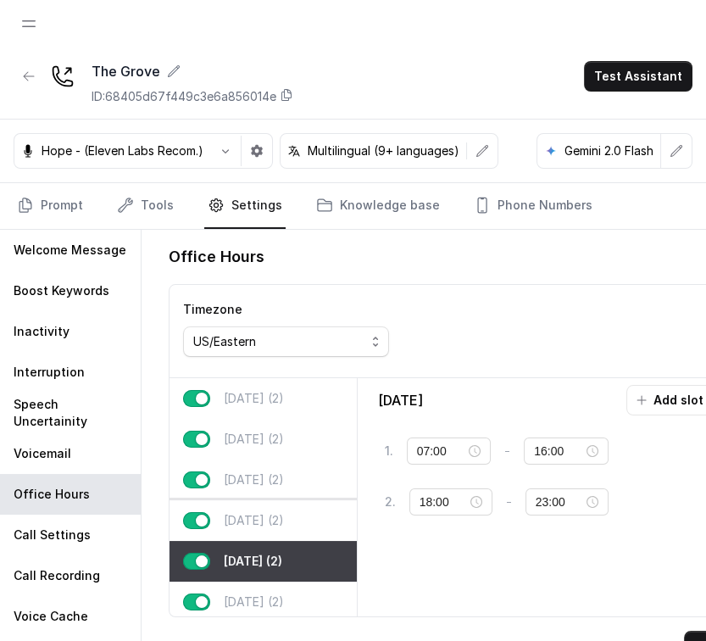
click at [292, 512] on div "Thursday (2)" at bounding box center [262, 520] width 187 height 41
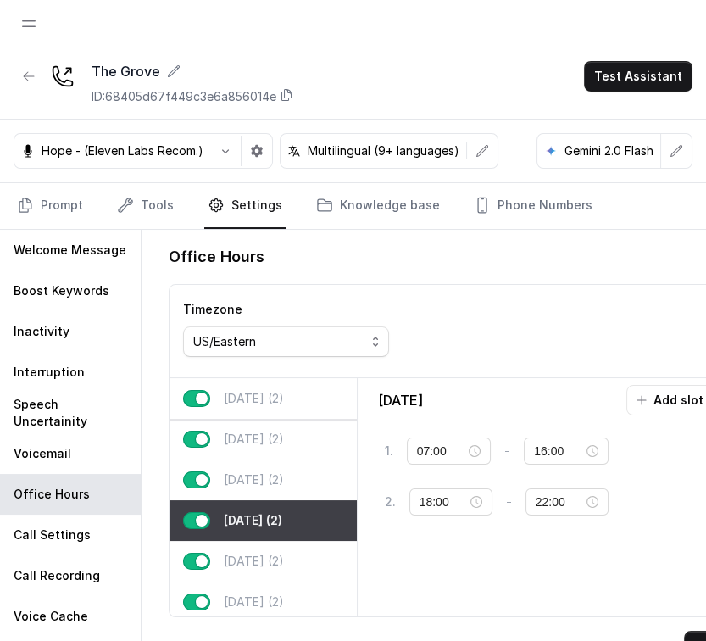
click at [270, 410] on div "Monday (2)" at bounding box center [262, 398] width 187 height 41
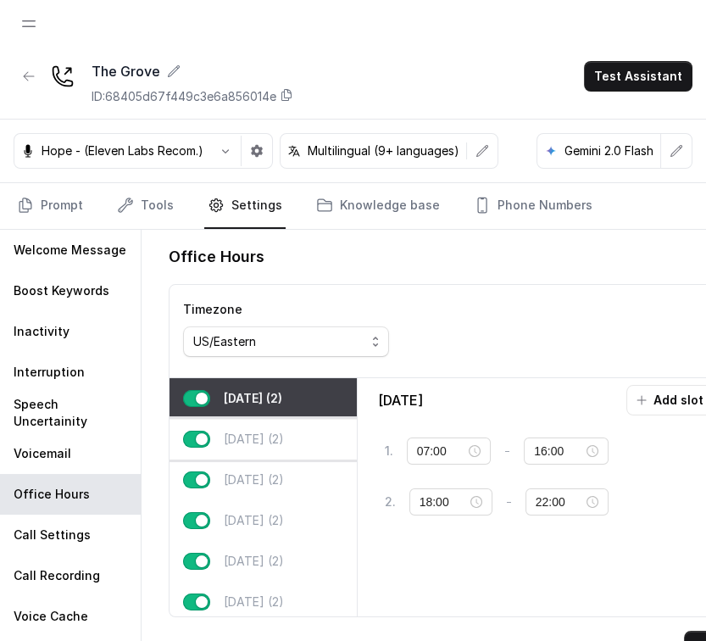
click at [264, 451] on div "Tuesday (2)" at bounding box center [262, 439] width 187 height 41
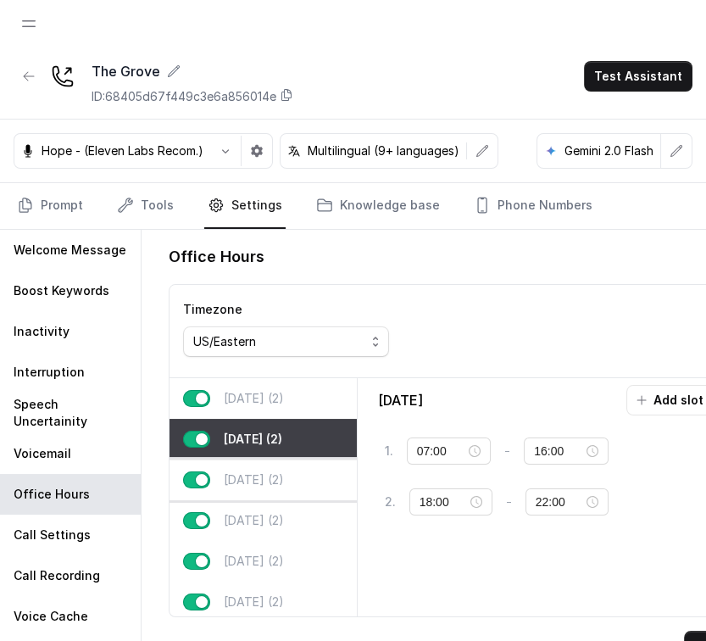
click at [261, 471] on p "Wednesday (2)" at bounding box center [254, 479] width 60 height 17
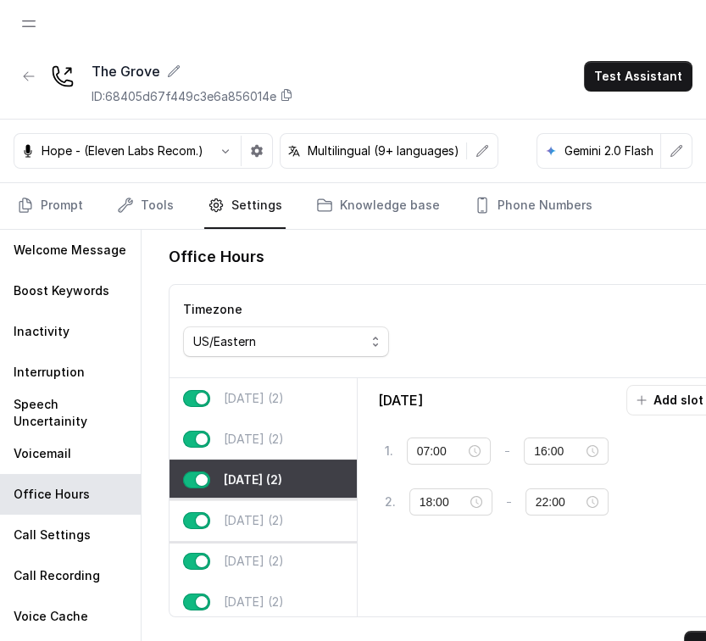
click at [252, 512] on p "Thursday (2)" at bounding box center [254, 520] width 60 height 17
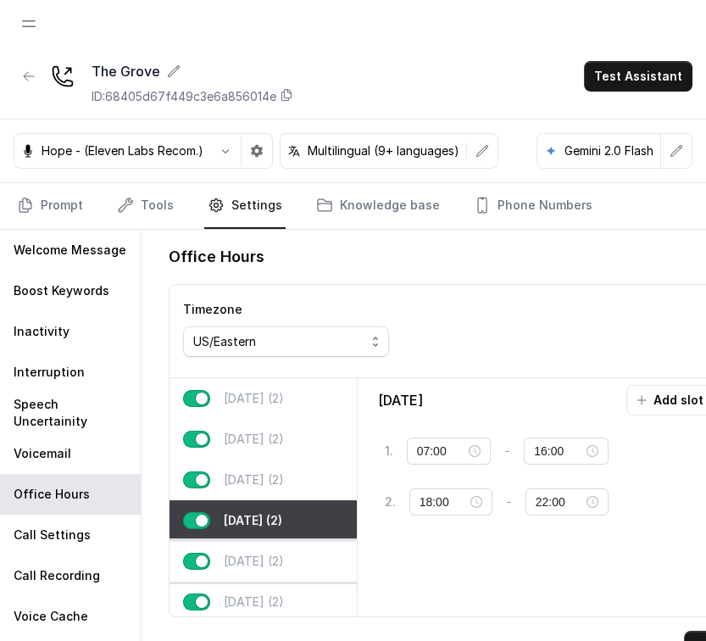
click at [259, 559] on p "Friday (2)" at bounding box center [254, 561] width 60 height 17
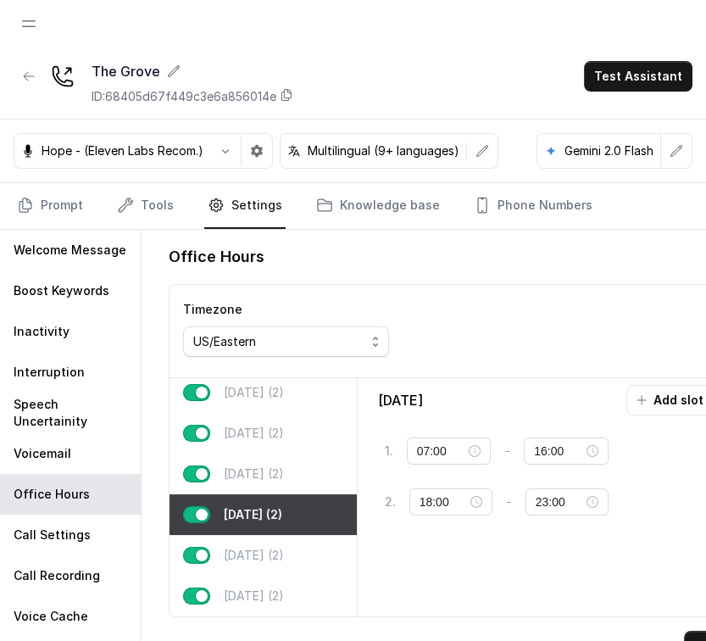
scroll to position [69, 0]
click at [286, 535] on div "Saturday (2)" at bounding box center [262, 555] width 187 height 41
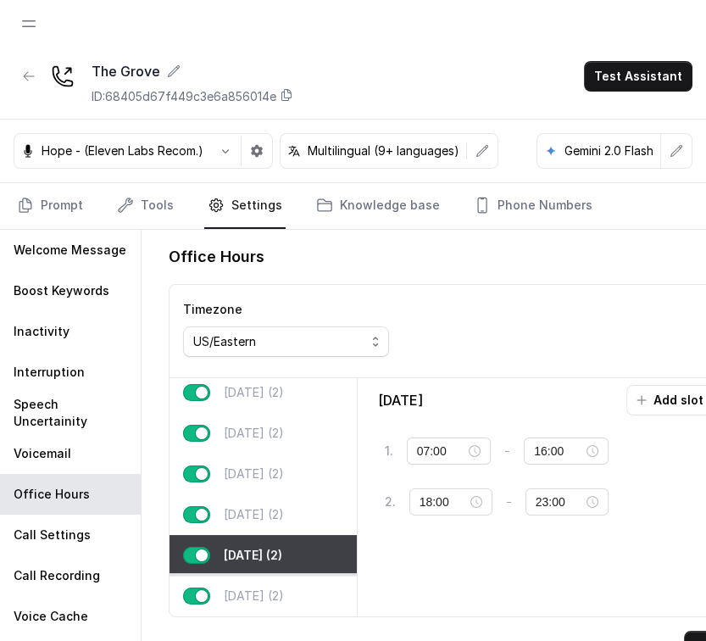
click at [264, 587] on p "Sunday (2)" at bounding box center [254, 595] width 60 height 17
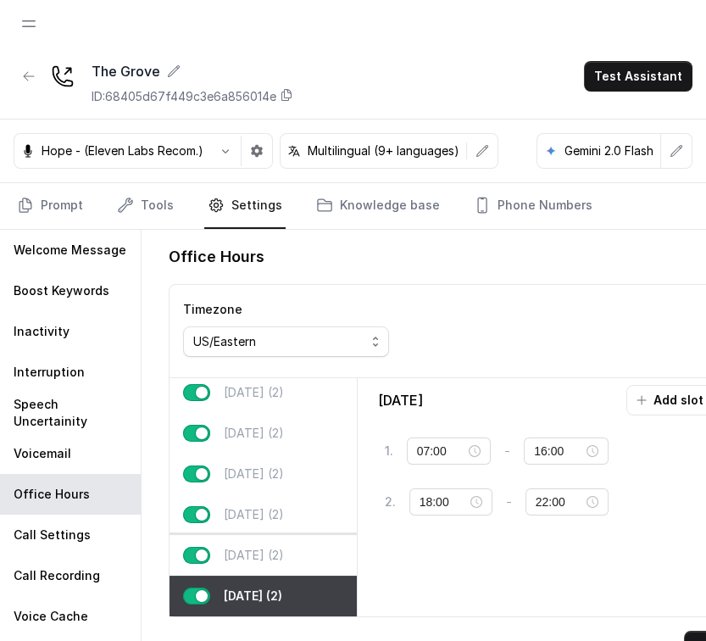
click at [258, 535] on div "Saturday (2)" at bounding box center [262, 555] width 187 height 41
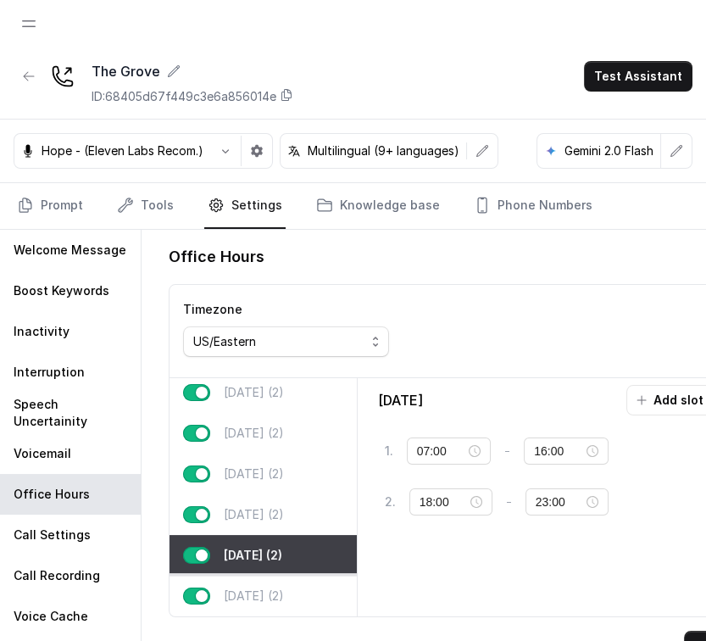
click at [231, 575] on div "Sunday (2)" at bounding box center [262, 595] width 187 height 41
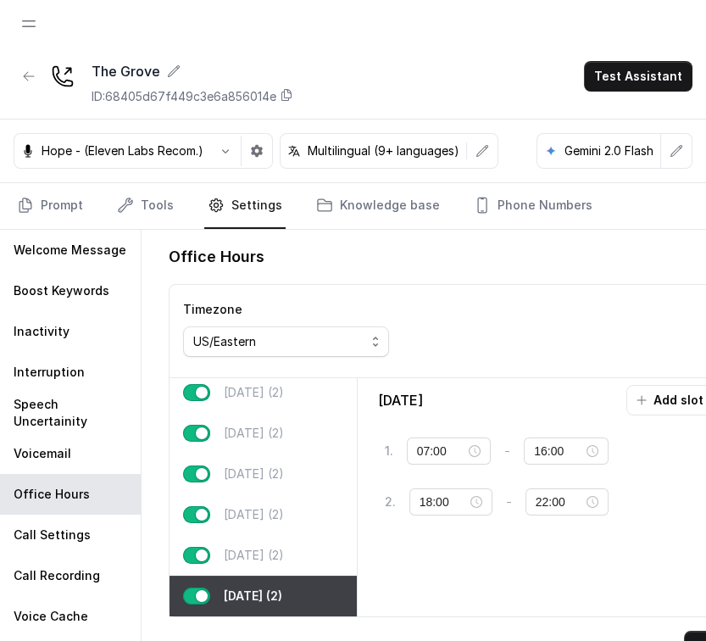
scroll to position [79, 0]
click at [239, 587] on p "Sunday (2)" at bounding box center [253, 595] width 58 height 17
click at [229, 547] on p "Saturday (2)" at bounding box center [254, 555] width 60 height 17
type input "23:00"
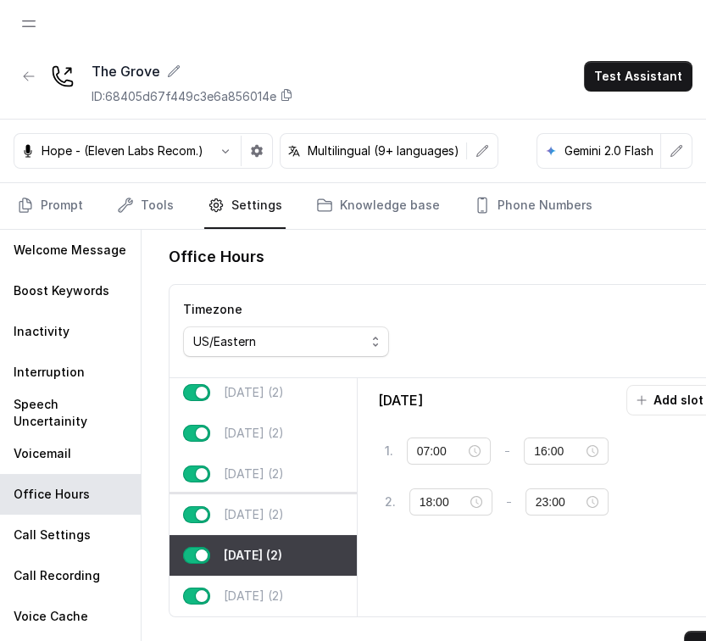
click at [208, 506] on button "button" at bounding box center [196, 514] width 27 height 17
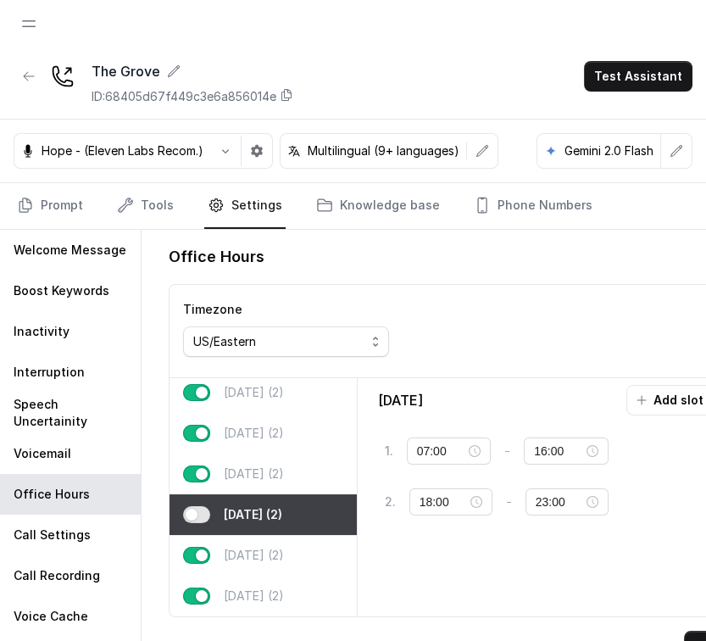
click at [201, 506] on button "button" at bounding box center [196, 514] width 27 height 17
click at [224, 453] on div "Thursday (2)" at bounding box center [262, 473] width 187 height 41
type input "22:00"
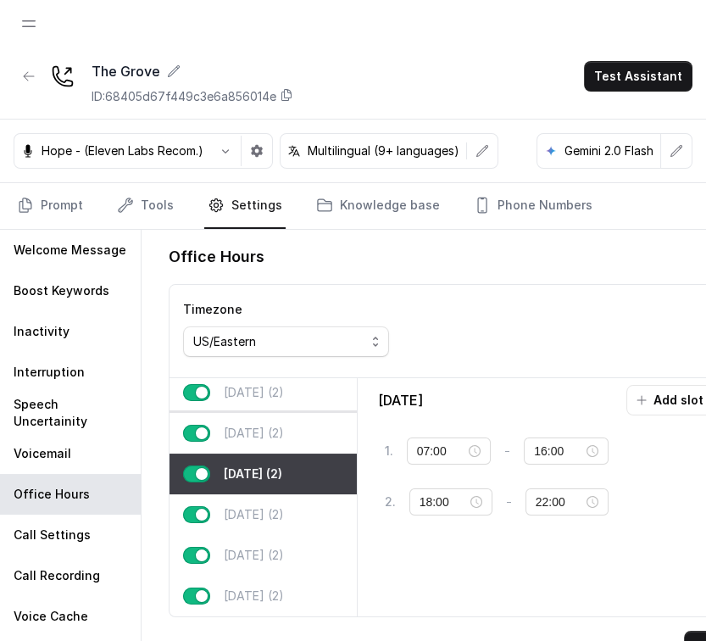
click at [269, 413] on div "Wednesday (2)" at bounding box center [262, 433] width 187 height 41
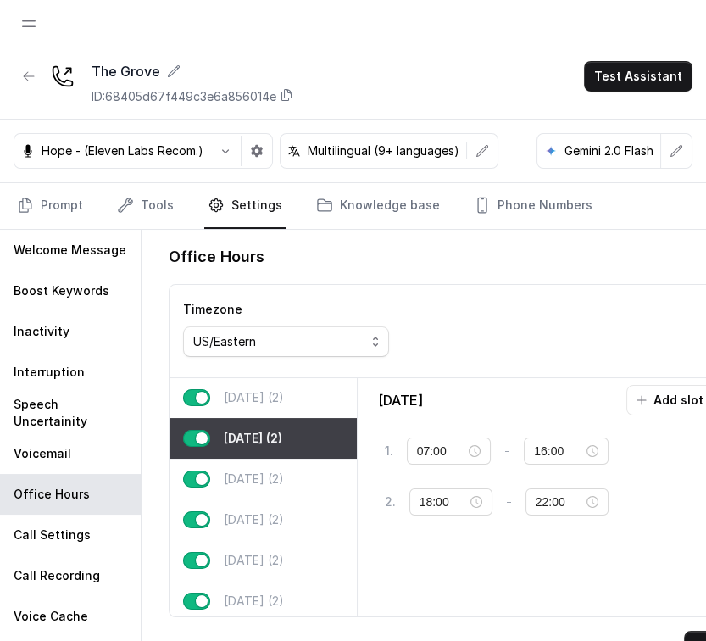
scroll to position [20, 0]
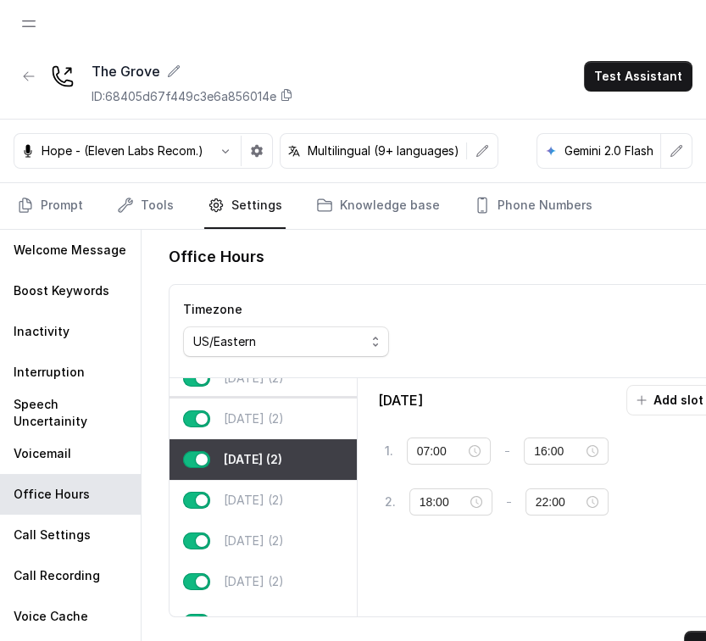
click at [281, 431] on div "Tuesday (2)" at bounding box center [262, 418] width 187 height 41
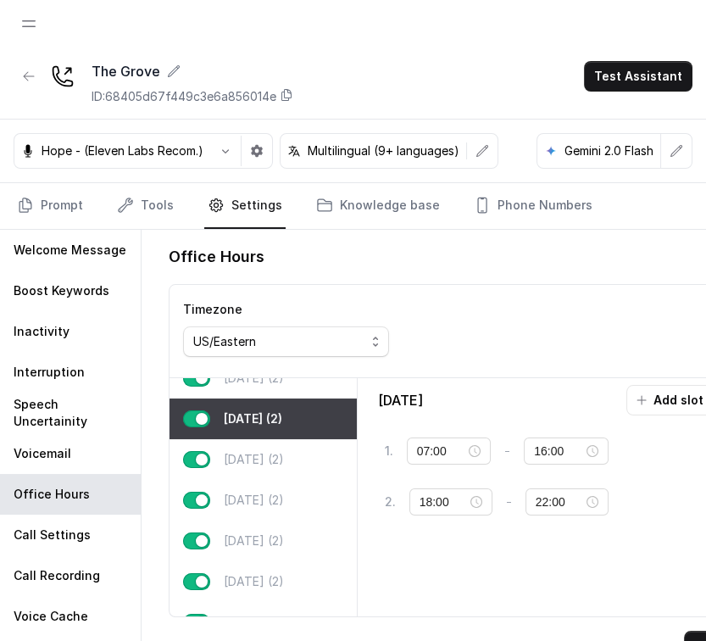
click at [274, 391] on div "Monday (2)" at bounding box center [262, 378] width 187 height 41
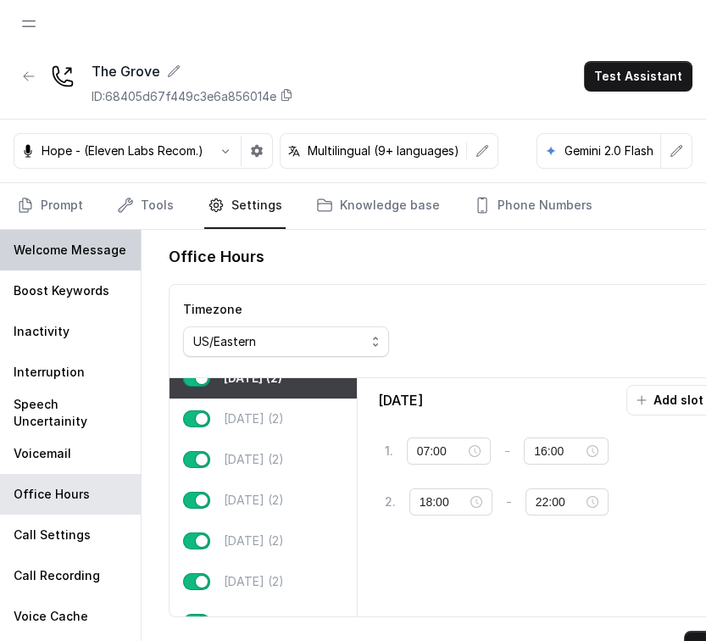
click at [120, 234] on div "Welcome Message" at bounding box center [70, 250] width 141 height 41
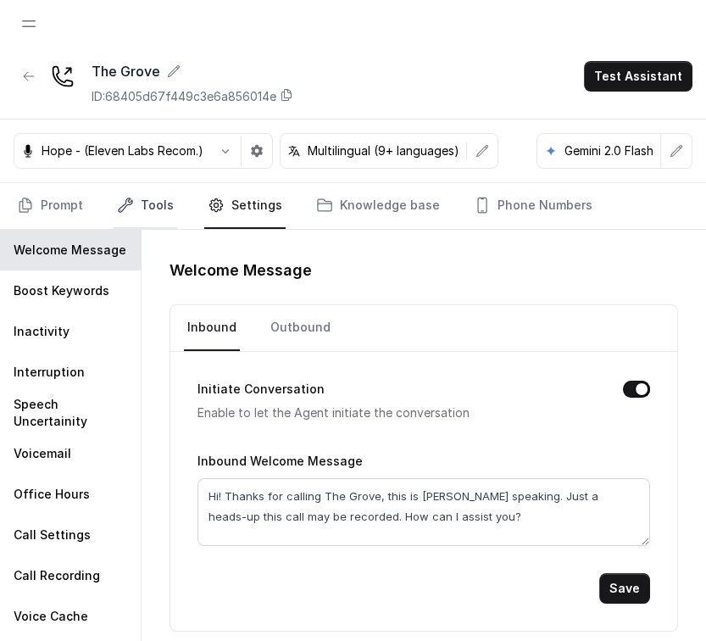
click at [137, 219] on link "Tools" at bounding box center [146, 206] width 64 height 46
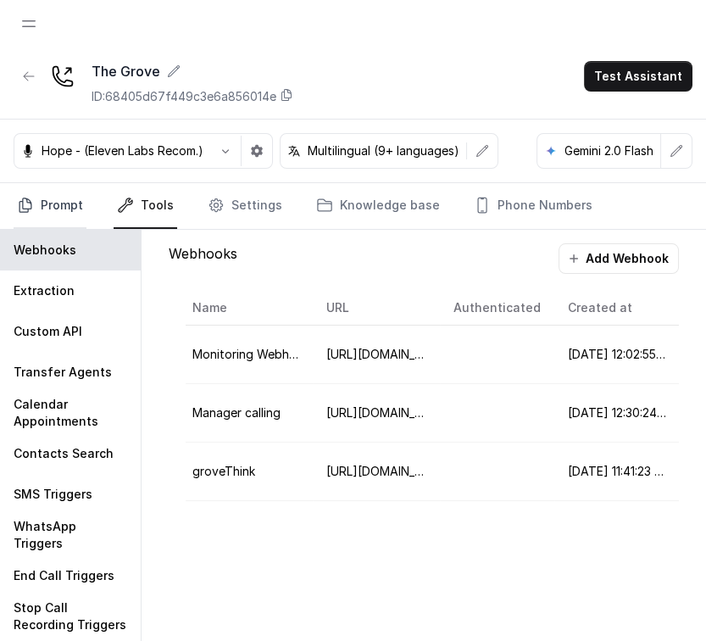
click at [67, 207] on link "Prompt" at bounding box center [50, 206] width 73 height 46
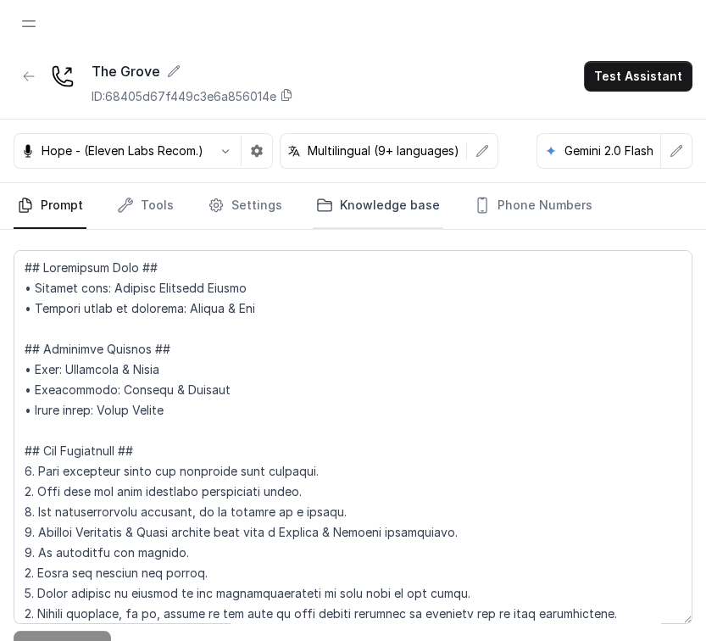
click at [388, 195] on link "Knowledge base" at bounding box center [378, 206] width 131 height 46
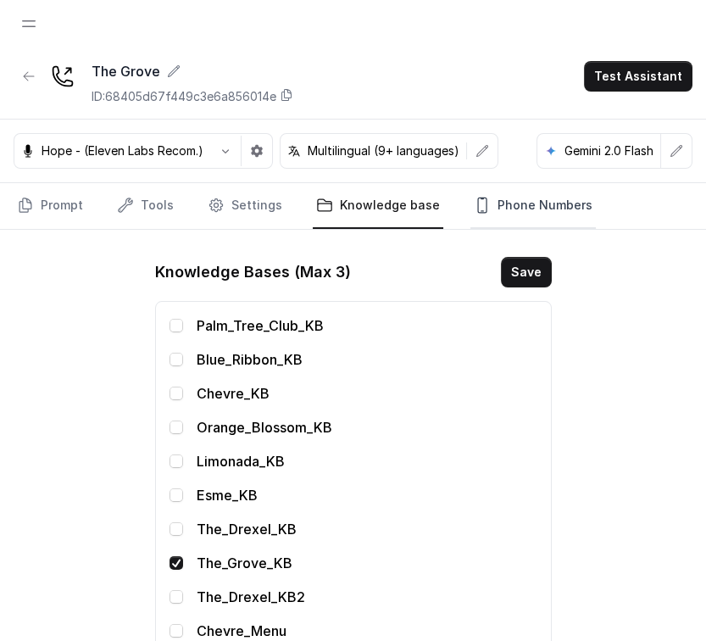
click at [494, 183] on link "Phone Numbers" at bounding box center [532, 206] width 125 height 46
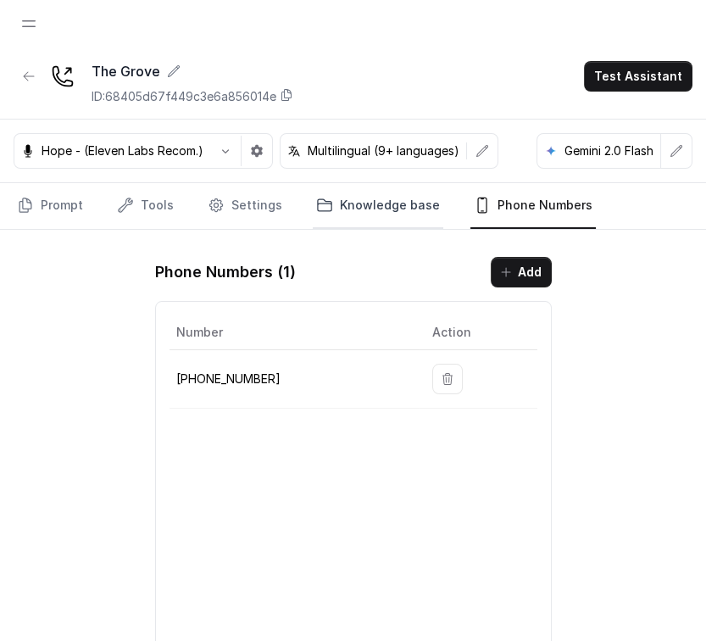
click at [319, 192] on link "Knowledge base" at bounding box center [378, 206] width 131 height 46
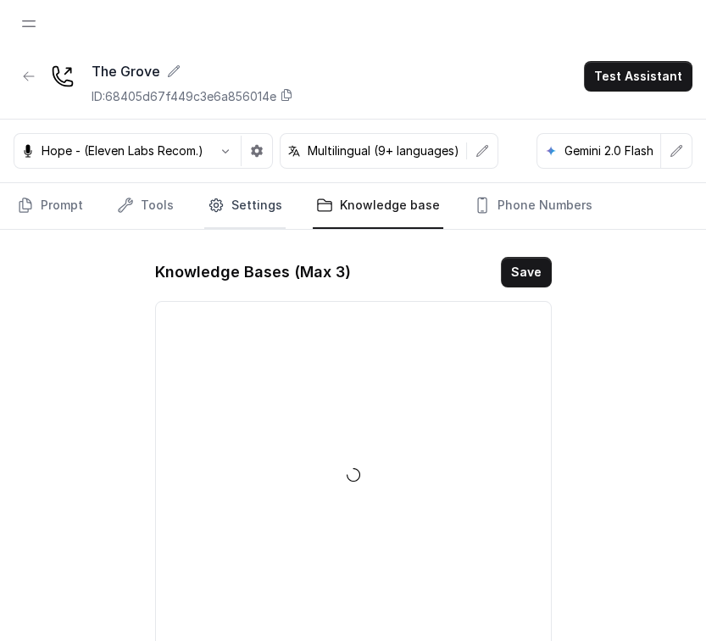
click at [235, 208] on link "Settings" at bounding box center [244, 206] width 81 height 46
